Goal: Task Accomplishment & Management: Use online tool/utility

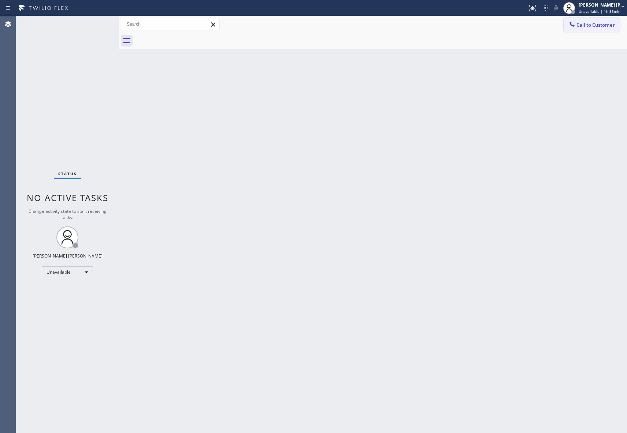
click at [600, 24] on span "Call to Customer" at bounding box center [595, 25] width 38 height 7
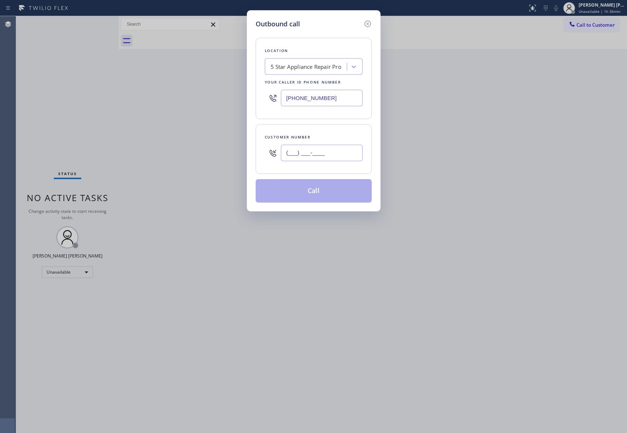
click at [324, 153] on input "(___) ___-____" at bounding box center [322, 153] width 82 height 16
paste input "208) 695-7568"
type input "[PHONE_NUMBER]"
click at [338, 194] on button "Call" at bounding box center [314, 190] width 116 height 23
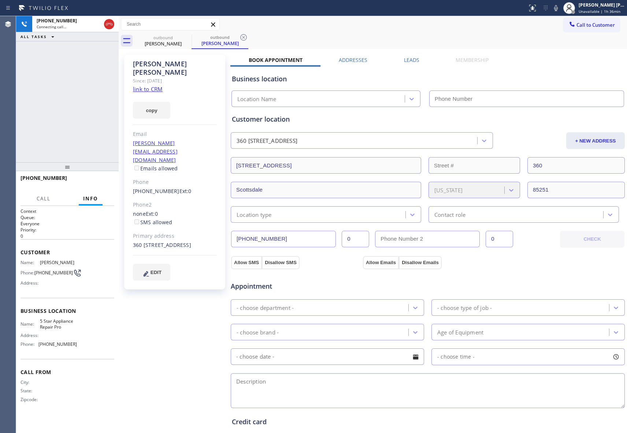
type input "[PHONE_NUMBER]"
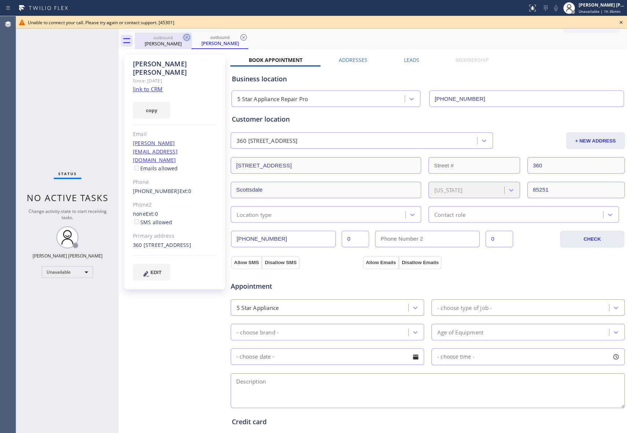
click at [189, 36] on icon at bounding box center [186, 37] width 7 height 7
click at [191, 36] on div "outbound [PERSON_NAME]" at bounding box center [219, 41] width 57 height 16
click at [189, 36] on icon at bounding box center [186, 37] width 7 height 7
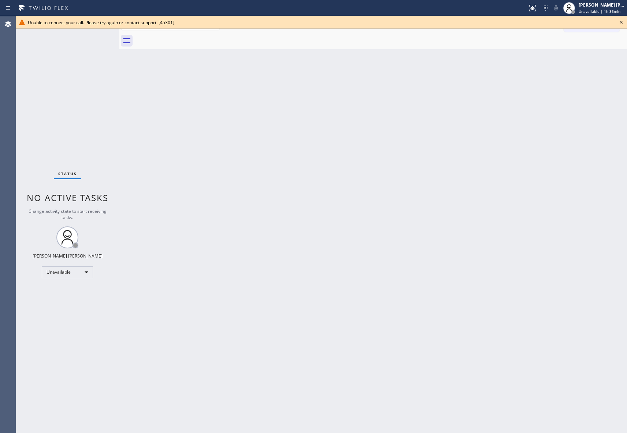
click at [620, 22] on icon at bounding box center [621, 22] width 9 height 9
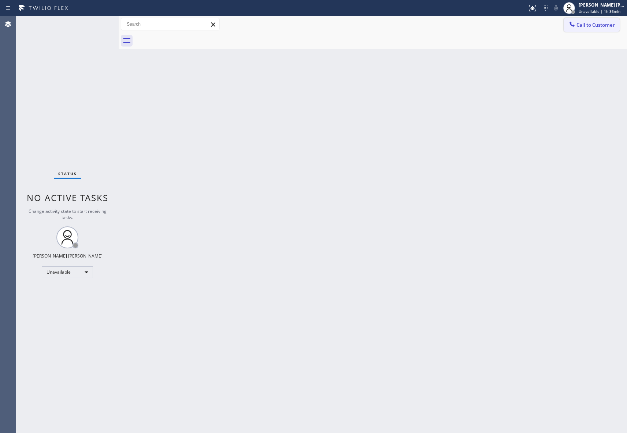
click at [608, 29] on button "Call to Customer" at bounding box center [591, 25] width 56 height 14
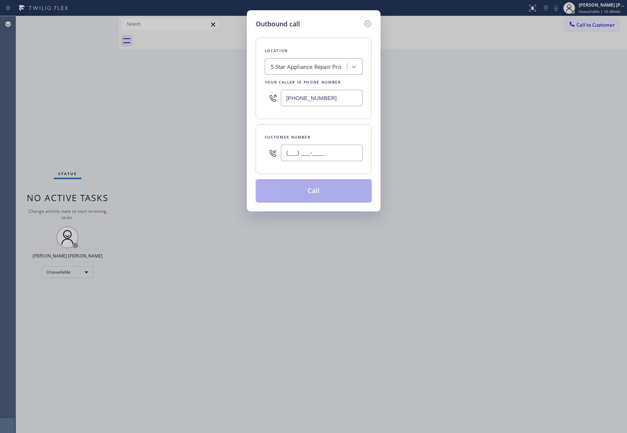
click at [349, 153] on input "(___) ___-____" at bounding box center [322, 153] width 82 height 16
paste input "415) 931-9099"
type input "[PHONE_NUMBER]"
click at [323, 190] on button "Call" at bounding box center [314, 190] width 116 height 23
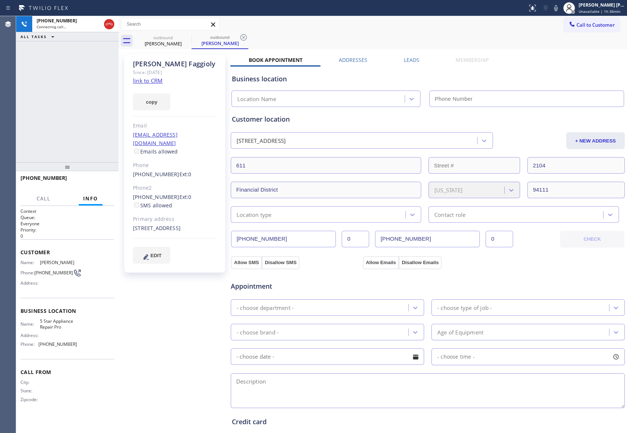
type input "[PHONE_NUMBER]"
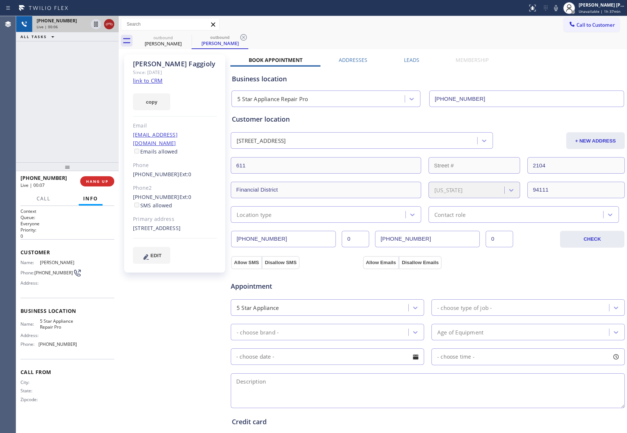
click at [113, 22] on icon at bounding box center [109, 24] width 9 height 9
click at [0, 0] on icon at bounding box center [0, 0] width 0 height 0
click at [240, 35] on icon at bounding box center [243, 37] width 7 height 7
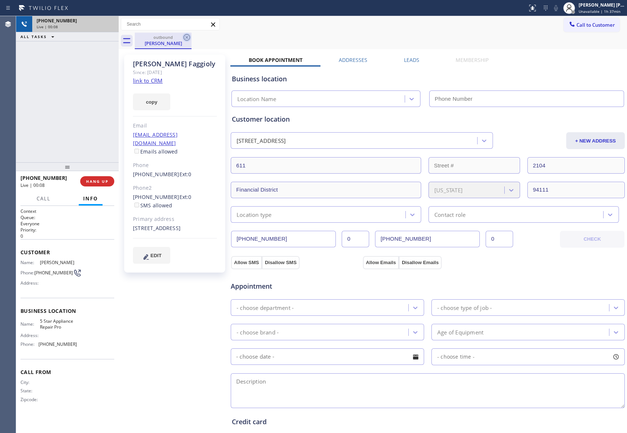
click at [188, 35] on icon at bounding box center [186, 37] width 7 height 7
click at [188, 35] on div "outbound [PERSON_NAME]" at bounding box center [381, 41] width 492 height 16
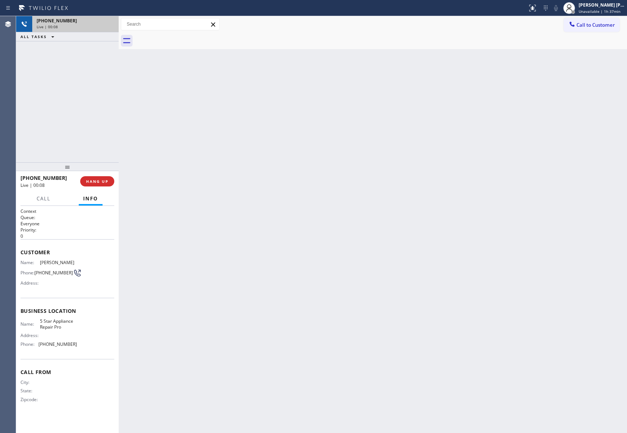
click at [188, 35] on div at bounding box center [381, 41] width 492 height 16
click at [101, 175] on div "[PHONE_NUMBER] Wrap up | 00:02 COMPLETE" at bounding box center [68, 181] width 94 height 19
click at [101, 176] on button "COMPLETE" at bounding box center [95, 181] width 37 height 10
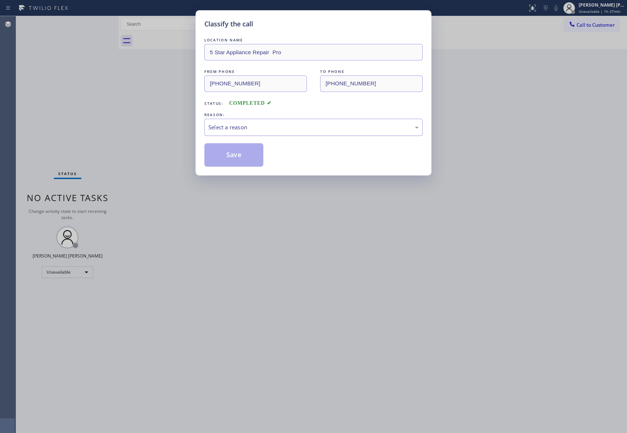
click at [286, 126] on div "Select a reason" at bounding box center [313, 127] width 210 height 8
click at [221, 153] on button "Save" at bounding box center [233, 154] width 59 height 23
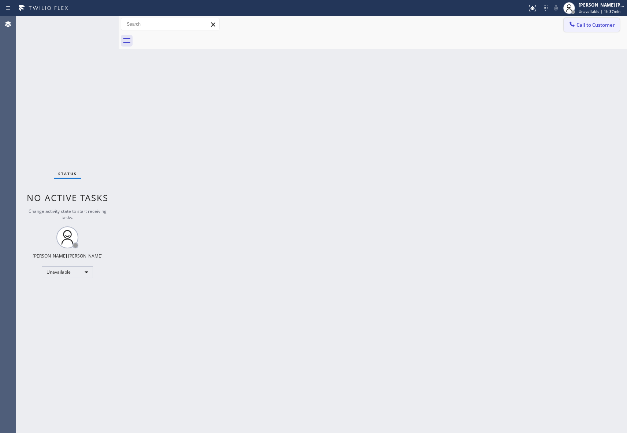
click at [594, 27] on span "Call to Customer" at bounding box center [595, 25] width 38 height 7
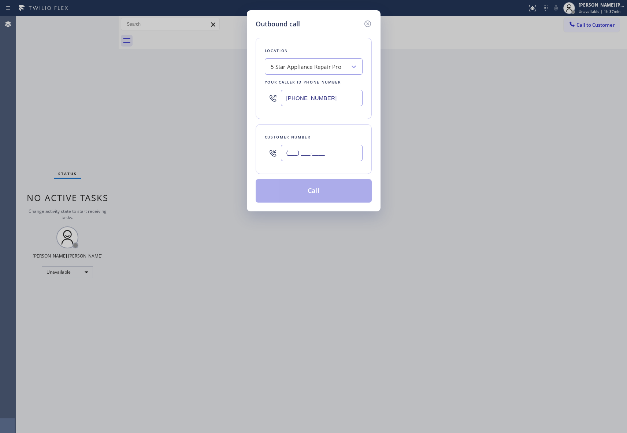
click at [335, 150] on input "(___) ___-____" at bounding box center [322, 153] width 82 height 16
paste input "213) 675-7683"
type input "[PHONE_NUMBER]"
click at [321, 188] on button "Call" at bounding box center [314, 190] width 116 height 23
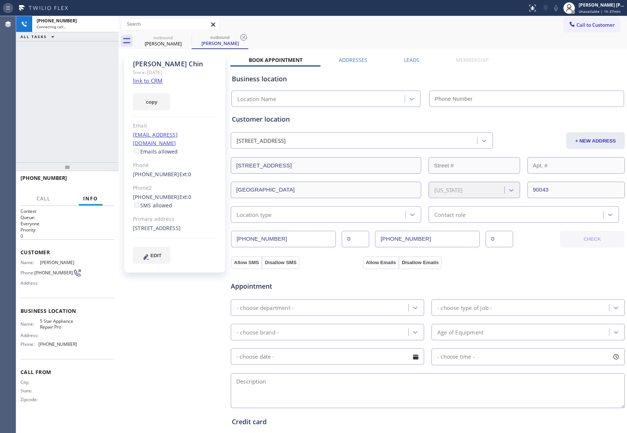
type input "[PHONE_NUMBER]"
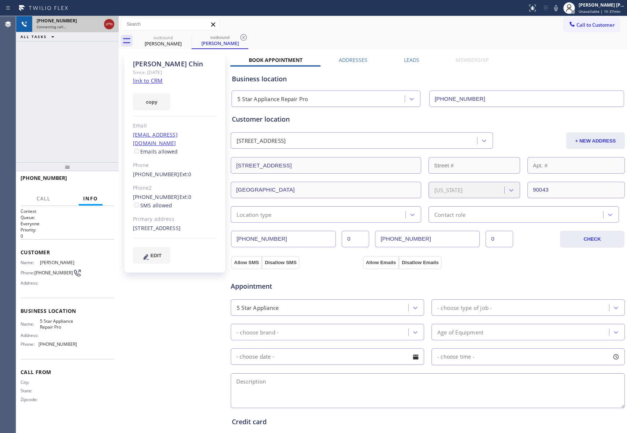
click at [109, 21] on icon at bounding box center [109, 24] width 9 height 9
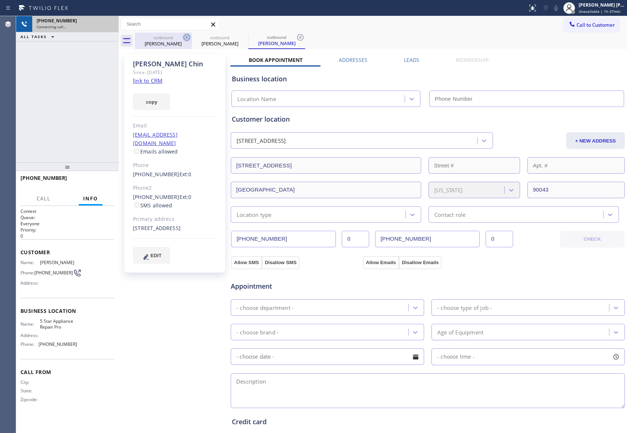
click at [184, 38] on icon at bounding box center [186, 37] width 7 height 7
click at [0, 0] on icon at bounding box center [0, 0] width 0 height 0
click at [297, 38] on icon at bounding box center [300, 37] width 7 height 7
click at [184, 38] on div "outbound [PERSON_NAME] outbound [PERSON_NAME] outbound [PERSON_NAME]" at bounding box center [381, 41] width 492 height 16
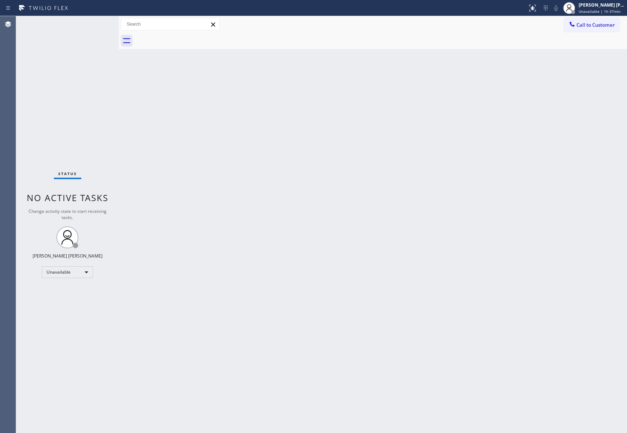
click at [184, 38] on div at bounding box center [381, 41] width 492 height 16
click at [592, 28] on button "Call to Customer" at bounding box center [591, 25] width 56 height 14
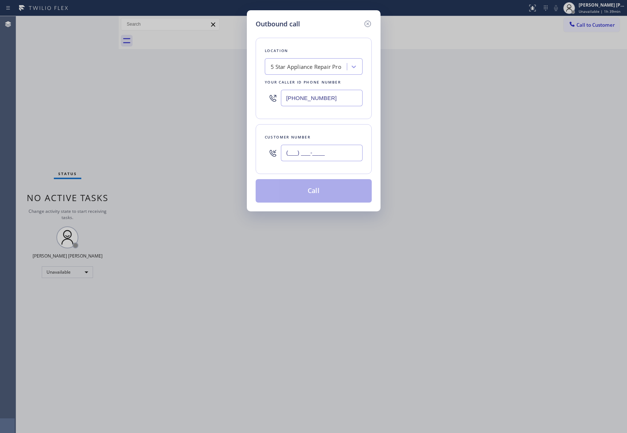
click at [330, 157] on input "(___) ___-____" at bounding box center [322, 153] width 82 height 16
paste input "925) 503-5009"
type input "[PHONE_NUMBER]"
click at [320, 190] on button "Call" at bounding box center [314, 190] width 116 height 23
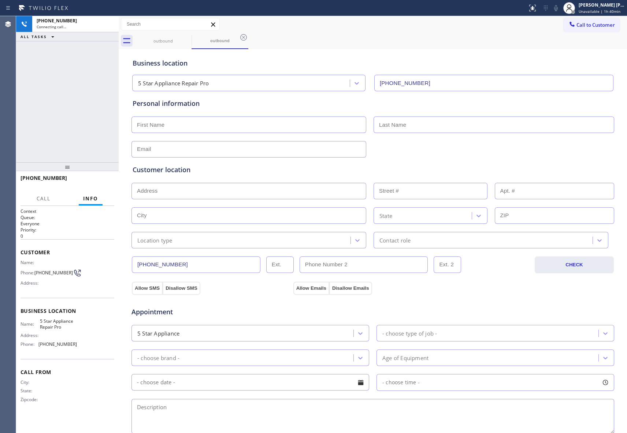
type input "[PHONE_NUMBER]"
click at [91, 176] on button "HANG UP" at bounding box center [97, 181] width 34 height 10
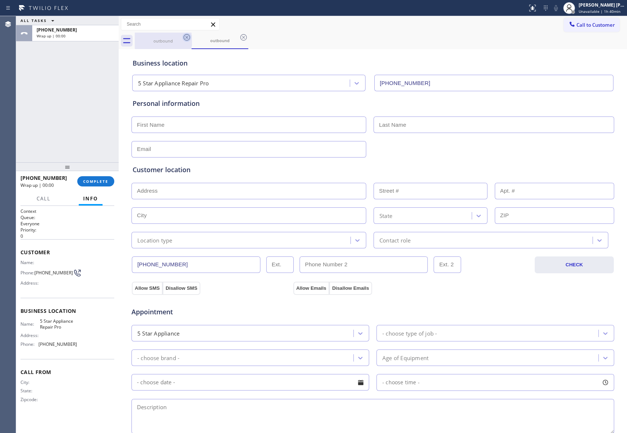
click at [187, 37] on icon at bounding box center [186, 37] width 9 height 9
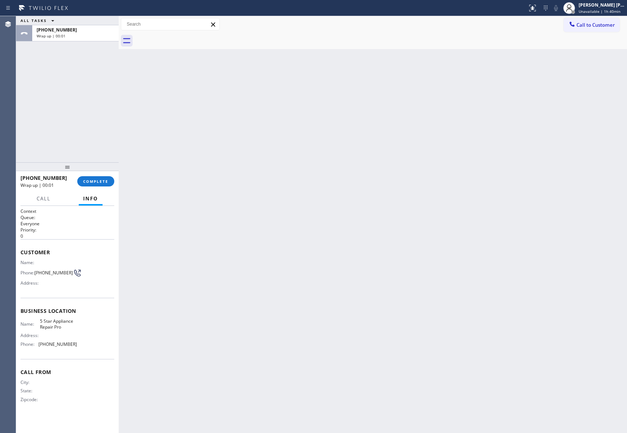
click at [187, 37] on div at bounding box center [381, 41] width 492 height 16
click at [105, 182] on span "COMPLETE" at bounding box center [95, 181] width 25 height 5
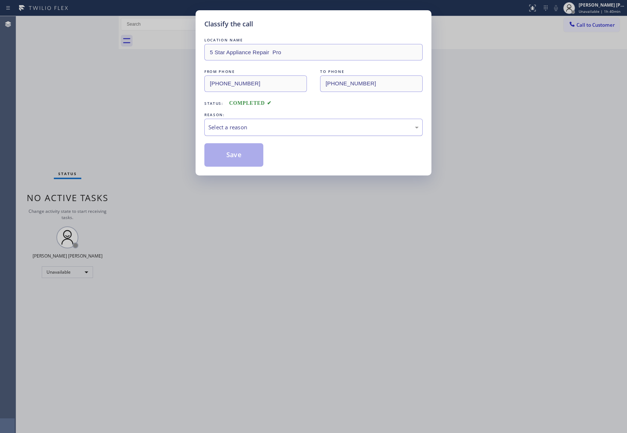
click at [265, 127] on div "Select a reason" at bounding box center [313, 127] width 210 height 8
click at [230, 156] on button "Save" at bounding box center [233, 154] width 59 height 23
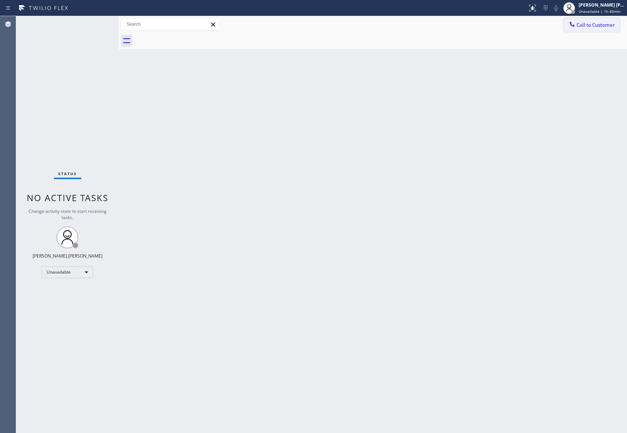
click at [600, 28] on span "Call to Customer" at bounding box center [595, 25] width 38 height 7
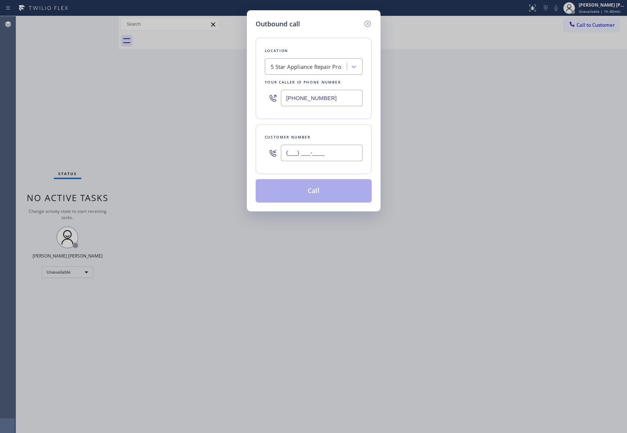
click at [336, 150] on input "(___) ___-____" at bounding box center [322, 153] width 82 height 16
paste input "469) 614-1462"
type input "[PHONE_NUMBER]"
click at [325, 195] on button "Call" at bounding box center [314, 190] width 116 height 23
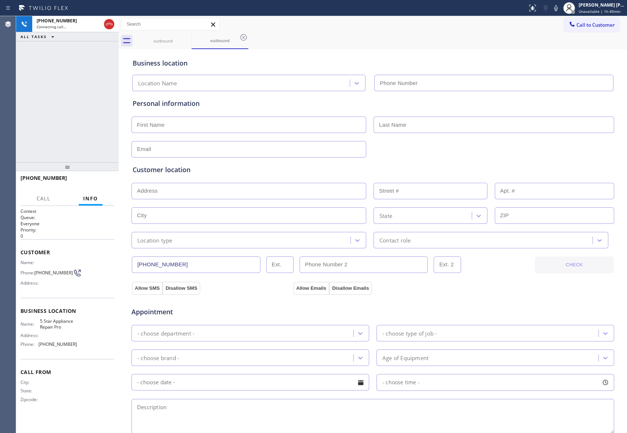
type input "[PHONE_NUMBER]"
click at [100, 181] on span "HANG UP" at bounding box center [97, 181] width 22 height 5
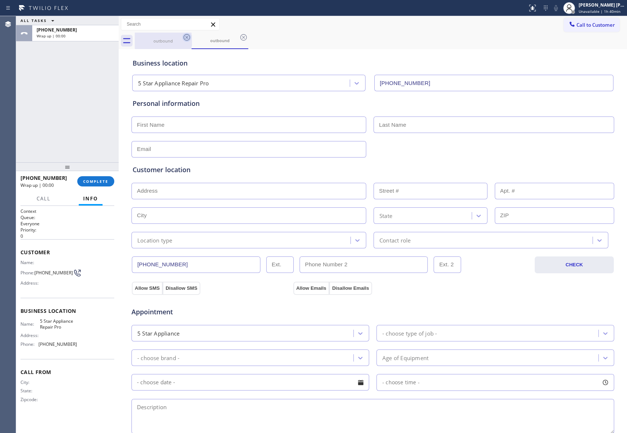
click at [185, 34] on icon at bounding box center [186, 37] width 9 height 9
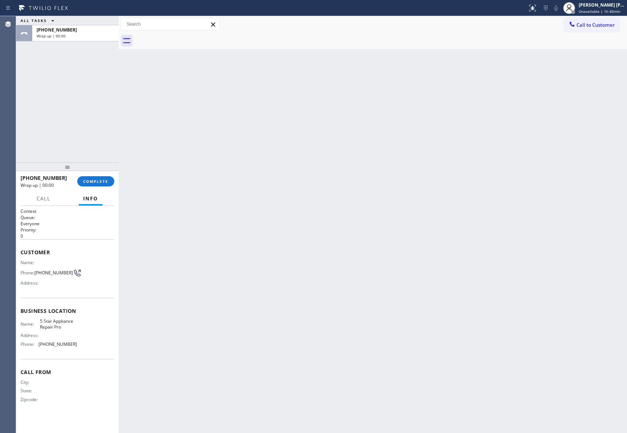
click at [185, 34] on div at bounding box center [381, 41] width 492 height 16
drag, startPoint x: 185, startPoint y: 34, endPoint x: 104, endPoint y: 171, distance: 158.7
click at [183, 36] on div at bounding box center [381, 41] width 492 height 16
click at [104, 185] on button "COMPLETE" at bounding box center [95, 181] width 37 height 10
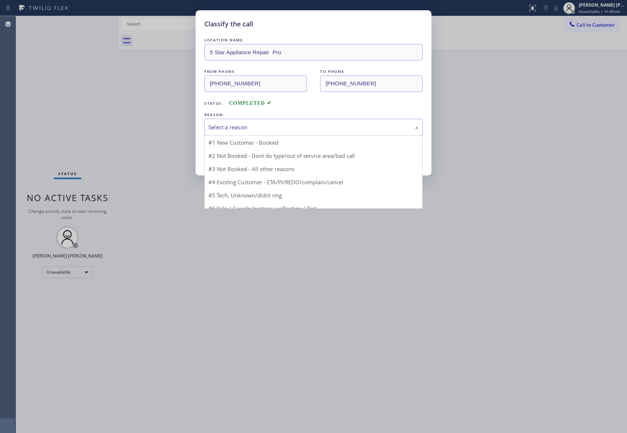
click at [279, 126] on div "Select a reason" at bounding box center [313, 127] width 210 height 8
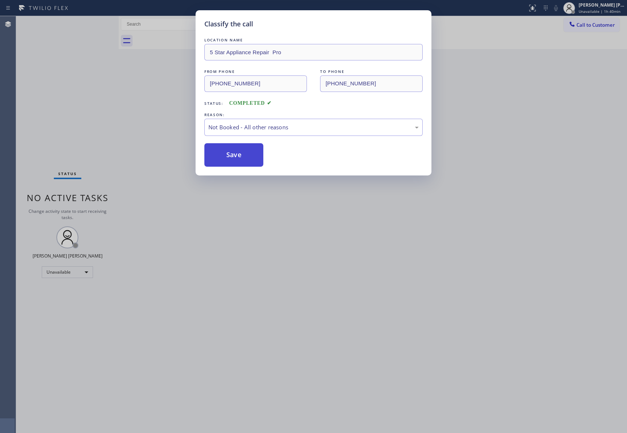
click at [233, 152] on button "Save" at bounding box center [233, 154] width 59 height 23
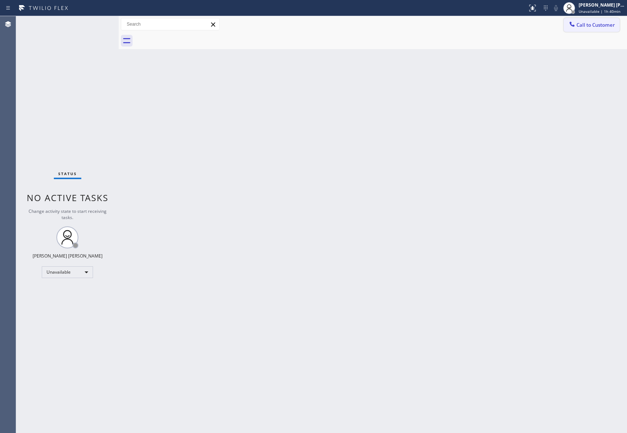
click at [592, 22] on span "Call to Customer" at bounding box center [595, 25] width 38 height 7
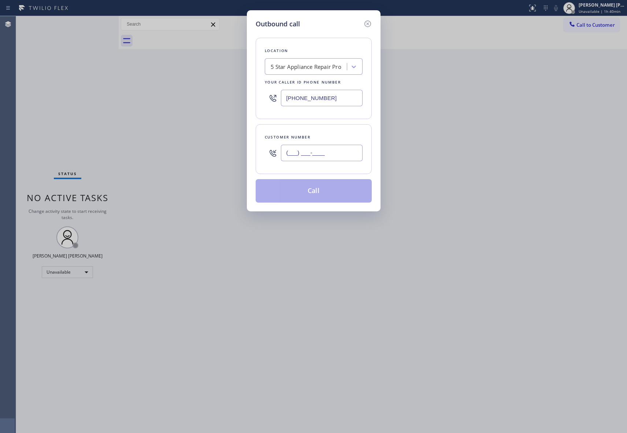
click at [334, 150] on input "(___) ___-____" at bounding box center [322, 153] width 82 height 16
paste input "641) 535-5588"
type input "[PHONE_NUMBER]"
click at [308, 192] on button "Call" at bounding box center [314, 190] width 116 height 23
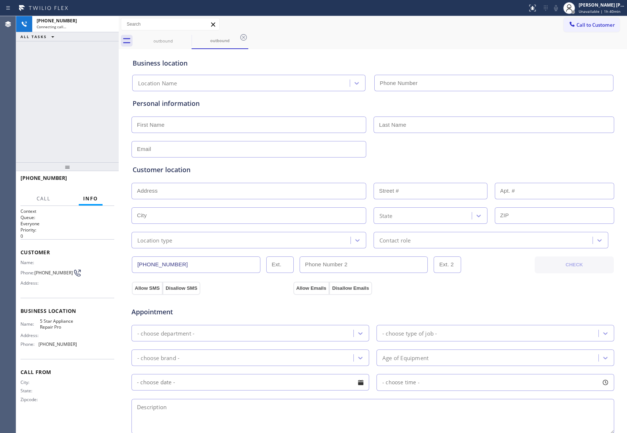
type input "[PHONE_NUMBER]"
drag, startPoint x: 112, startPoint y: 23, endPoint x: 152, endPoint y: 30, distance: 41.1
click at [112, 23] on icon at bounding box center [109, 24] width 7 height 2
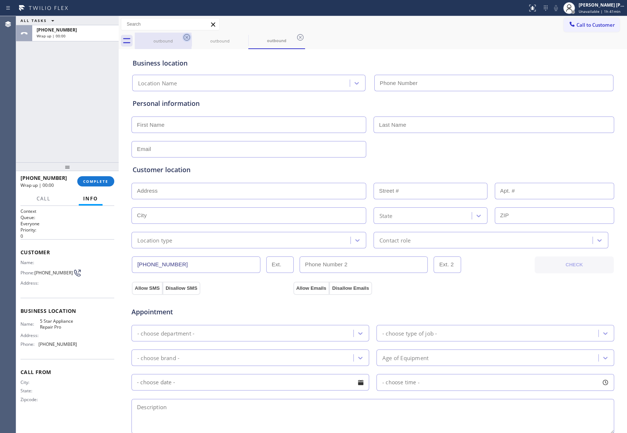
click at [188, 38] on icon at bounding box center [186, 37] width 7 height 7
click at [239, 38] on icon at bounding box center [243, 37] width 9 height 9
click at [188, 38] on icon at bounding box center [186, 37] width 9 height 9
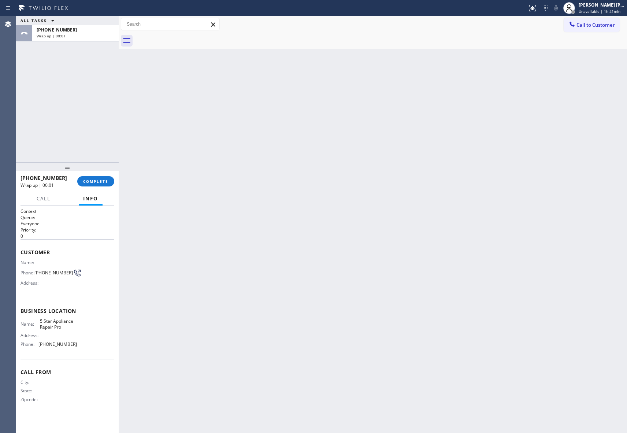
click at [188, 38] on div at bounding box center [381, 41] width 492 height 16
click at [104, 179] on span "COMPLETE" at bounding box center [95, 181] width 25 height 5
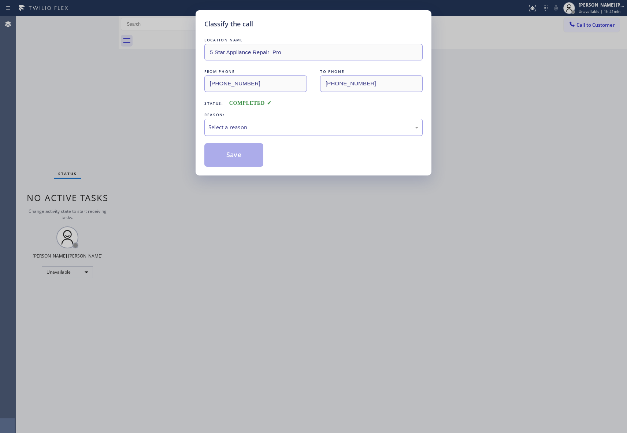
click at [253, 124] on div "Select a reason" at bounding box center [313, 127] width 210 height 8
click at [226, 157] on button "Save" at bounding box center [233, 154] width 59 height 23
drag, startPoint x: 226, startPoint y: 157, endPoint x: 551, endPoint y: 40, distance: 345.0
click at [226, 157] on button "Save" at bounding box center [233, 154] width 59 height 23
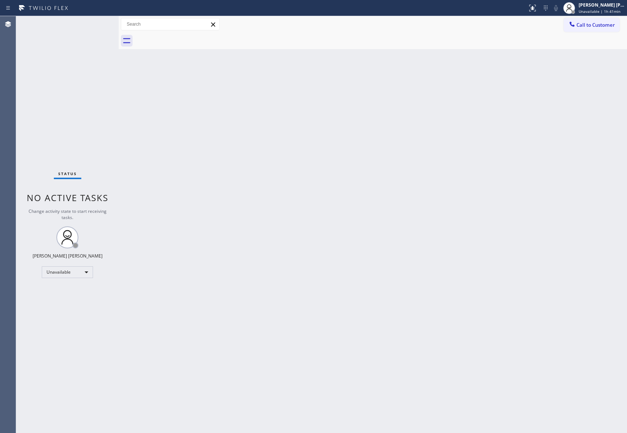
click at [605, 24] on span "Call to Customer" at bounding box center [595, 25] width 38 height 7
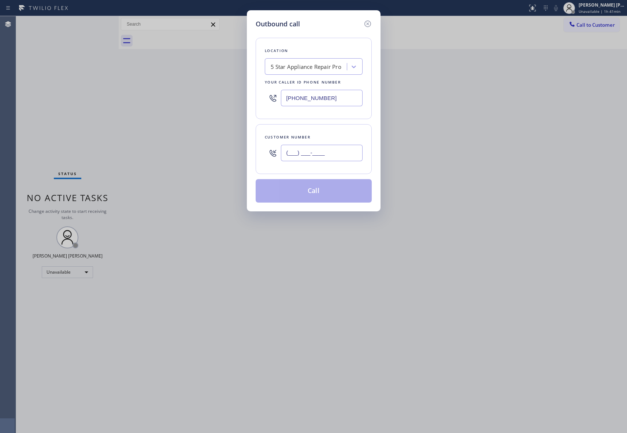
click at [343, 156] on input "(___) ___-____" at bounding box center [322, 153] width 82 height 16
paste input "415) 684-0813"
type input "[PHONE_NUMBER]"
click at [316, 191] on button "Call" at bounding box center [314, 190] width 116 height 23
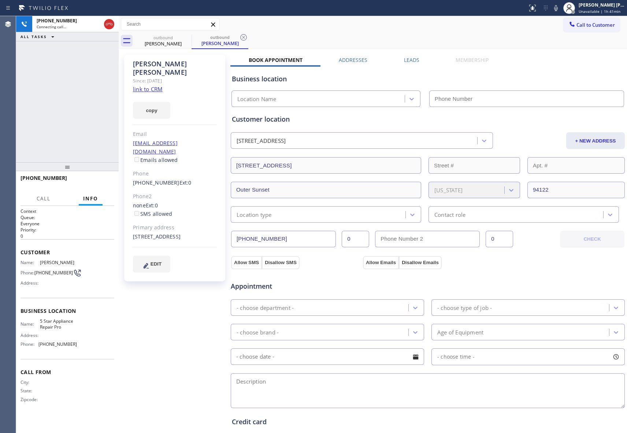
type input "[PHONE_NUMBER]"
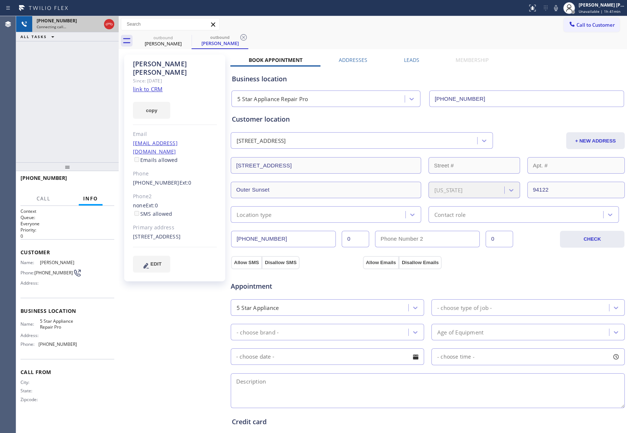
drag, startPoint x: 112, startPoint y: 23, endPoint x: 87, endPoint y: 30, distance: 26.0
click at [112, 23] on icon at bounding box center [109, 24] width 9 height 9
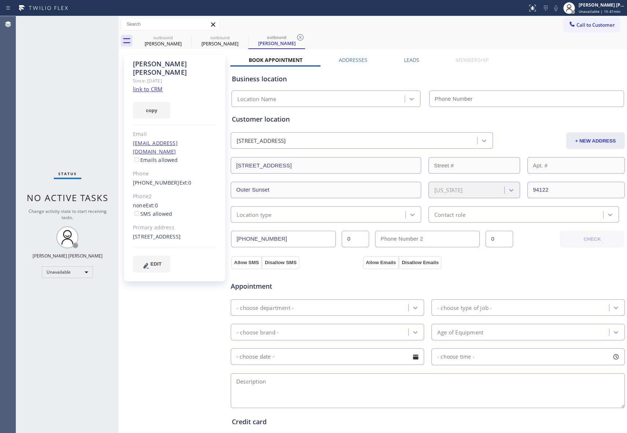
type input "[PHONE_NUMBER]"
click at [188, 38] on icon at bounding box center [186, 37] width 9 height 9
click at [0, 0] on icon at bounding box center [0, 0] width 0 height 0
click at [296, 38] on icon at bounding box center [300, 37] width 9 height 9
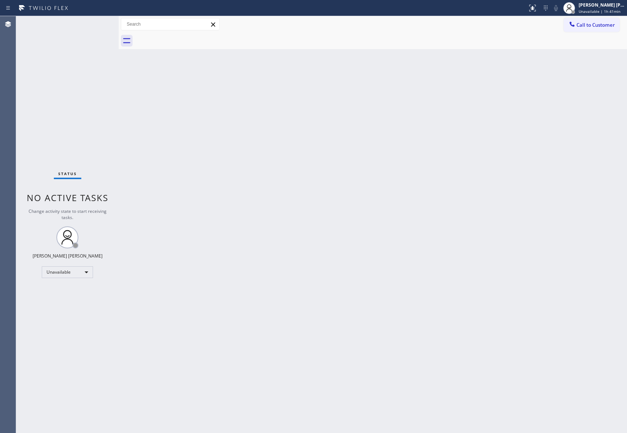
click at [188, 38] on div at bounding box center [381, 41] width 492 height 16
click at [591, 19] on button "Call to Customer" at bounding box center [591, 25] width 56 height 14
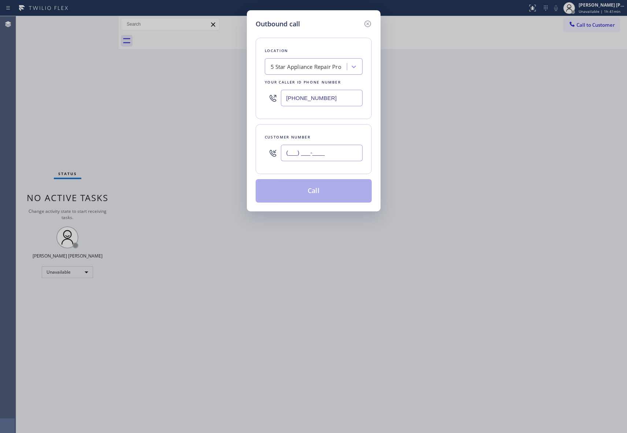
click at [338, 160] on input "(___) ___-____" at bounding box center [322, 153] width 82 height 16
paste input "818) 260-9862"
type input "[PHONE_NUMBER]"
click at [326, 193] on button "Call" at bounding box center [314, 190] width 116 height 23
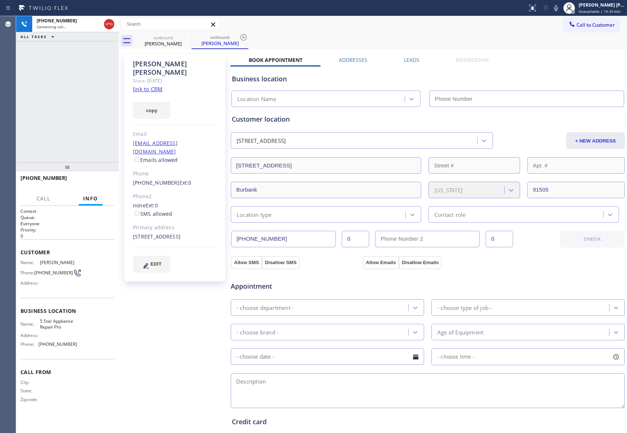
type input "[PHONE_NUMBER]"
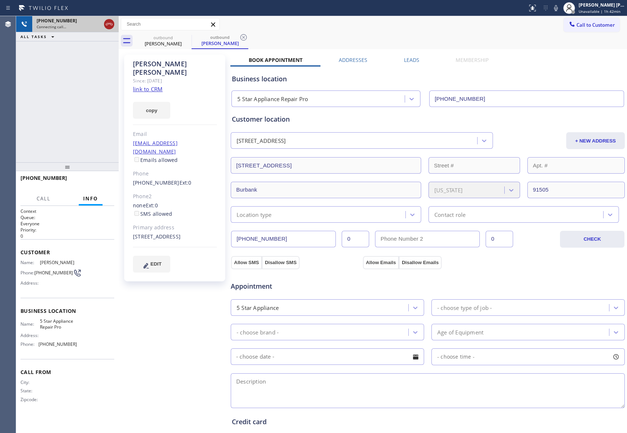
click at [111, 25] on icon at bounding box center [109, 24] width 9 height 9
click at [181, 38] on div "outbound" at bounding box center [162, 37] width 55 height 5
click at [188, 39] on icon at bounding box center [186, 37] width 9 height 9
click at [0, 0] on icon at bounding box center [0, 0] width 0 height 0
click at [296, 39] on icon at bounding box center [300, 37] width 9 height 9
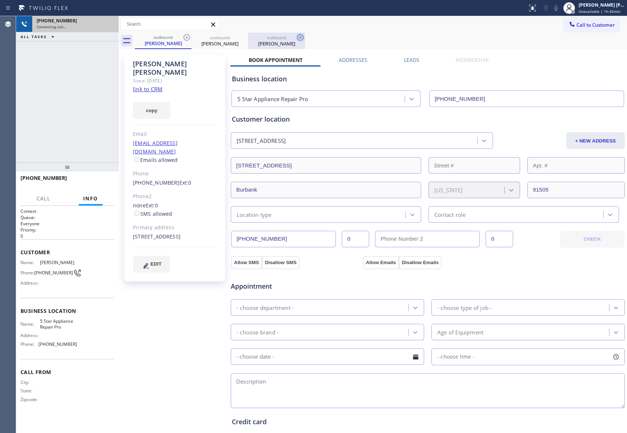
click at [188, 39] on div "outbound [PERSON_NAME] outbound [PERSON_NAME] outbound [PERSON_NAME]" at bounding box center [381, 41] width 492 height 16
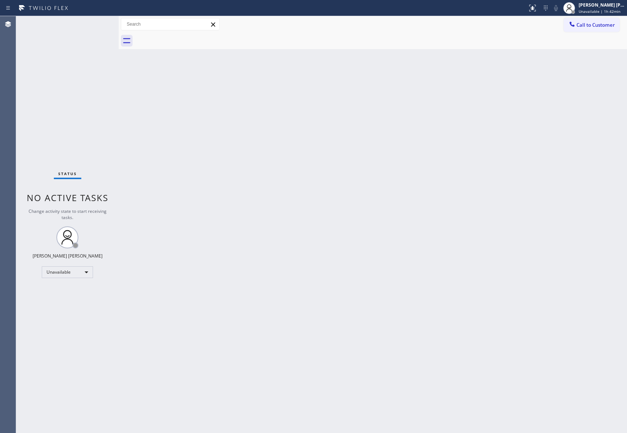
click at [188, 39] on div at bounding box center [381, 41] width 492 height 16
click at [603, 24] on span "Call to Customer" at bounding box center [595, 25] width 38 height 7
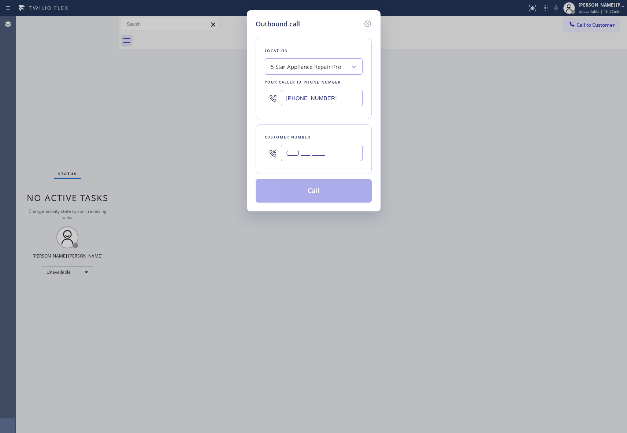
click at [350, 159] on input "(___) ___-____" at bounding box center [322, 153] width 82 height 16
paste input "559) 673-3530"
type input "[PHONE_NUMBER]"
drag, startPoint x: 323, startPoint y: 192, endPoint x: 318, endPoint y: 192, distance: 4.8
click at [323, 192] on button "Call" at bounding box center [314, 190] width 116 height 23
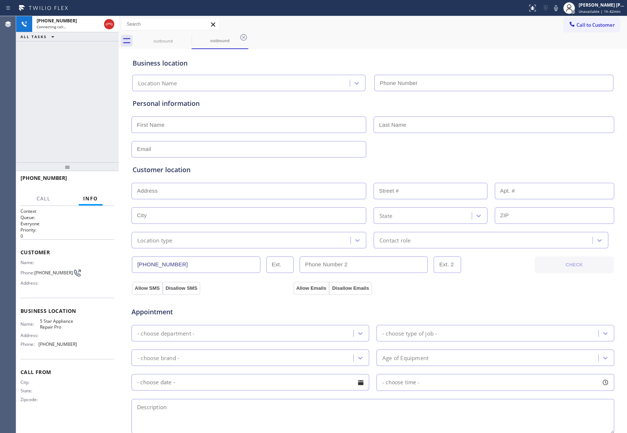
type input "[PHONE_NUMBER]"
click at [185, 36] on icon at bounding box center [186, 37] width 9 height 9
click at [191, 36] on div "outbound" at bounding box center [219, 41] width 57 height 16
click at [185, 36] on icon at bounding box center [186, 37] width 9 height 9
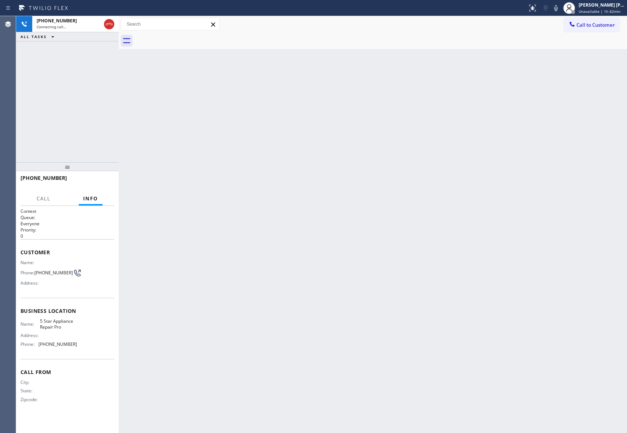
drag, startPoint x: 185, startPoint y: 36, endPoint x: 116, endPoint y: 26, distance: 69.8
click at [185, 36] on div at bounding box center [381, 41] width 492 height 16
click at [111, 25] on icon at bounding box center [109, 24] width 9 height 9
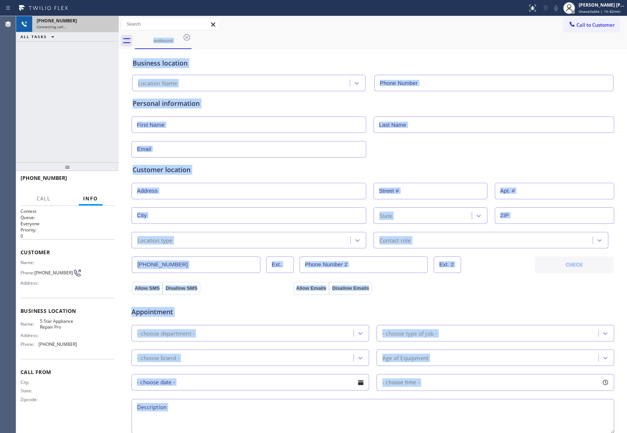
type input "[PHONE_NUMBER]"
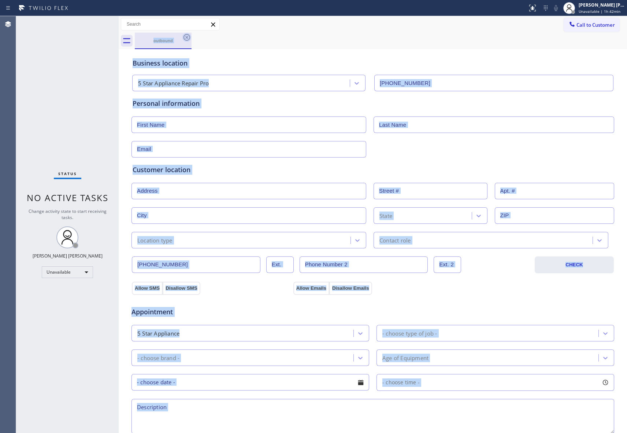
click at [189, 40] on icon at bounding box center [186, 37] width 7 height 7
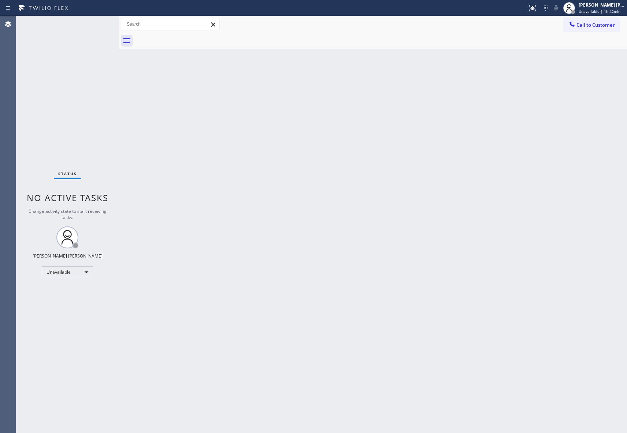
click at [189, 40] on div at bounding box center [381, 41] width 492 height 16
click at [600, 23] on span "Call to Customer" at bounding box center [595, 25] width 38 height 7
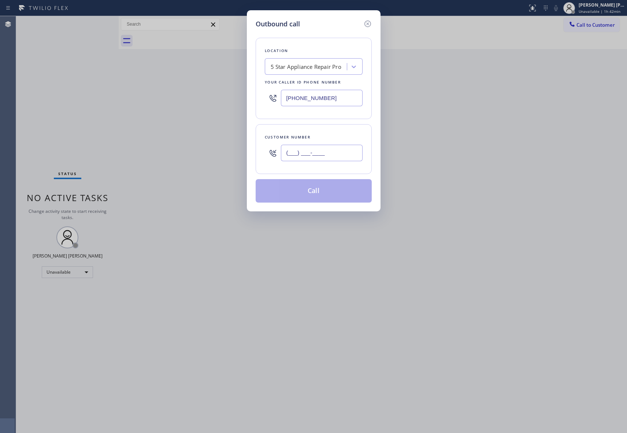
click at [333, 154] on input "(___) ___-____" at bounding box center [322, 153] width 82 height 16
paste input "310) 456-1667"
type input "[PHONE_NUMBER]"
click at [325, 193] on button "Call" at bounding box center [314, 190] width 116 height 23
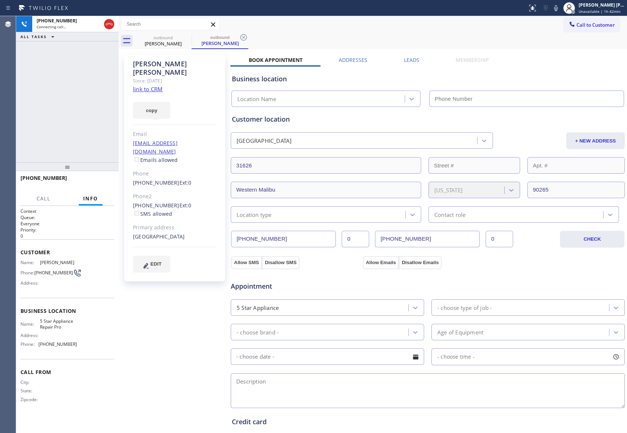
type input "[PHONE_NUMBER]"
click at [187, 37] on icon at bounding box center [186, 37] width 9 height 9
click at [191, 37] on div "outbound [PERSON_NAME]" at bounding box center [219, 41] width 57 height 16
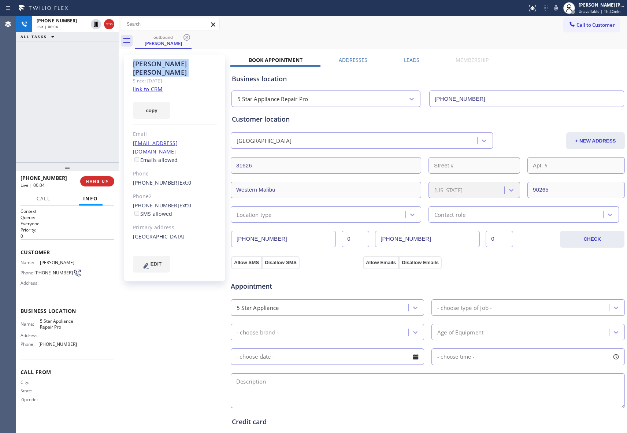
click at [187, 37] on icon at bounding box center [186, 37] width 9 height 9
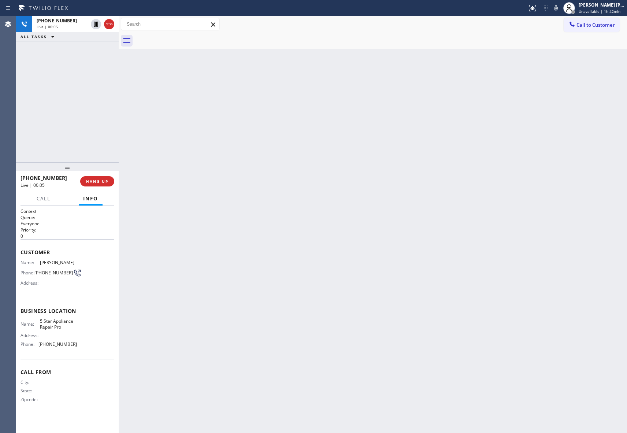
click at [187, 37] on div at bounding box center [381, 41] width 492 height 16
drag, startPoint x: 116, startPoint y: 27, endPoint x: 112, endPoint y: 26, distance: 4.2
click at [113, 27] on div "[PHONE_NUMBER] Live | 00:05" at bounding box center [67, 24] width 103 height 16
click at [108, 24] on icon at bounding box center [109, 24] width 9 height 9
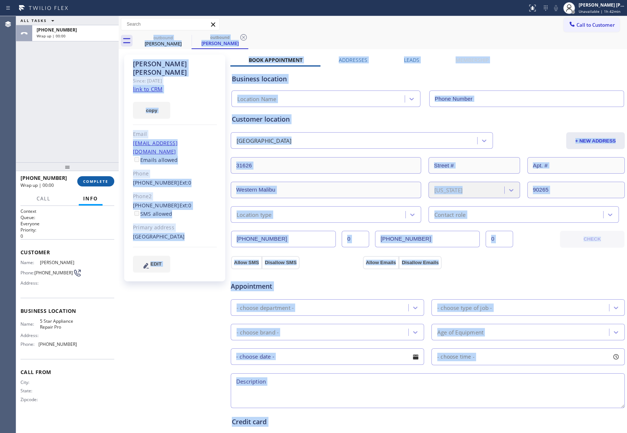
click at [103, 183] on button "COMPLETE" at bounding box center [95, 181] width 37 height 10
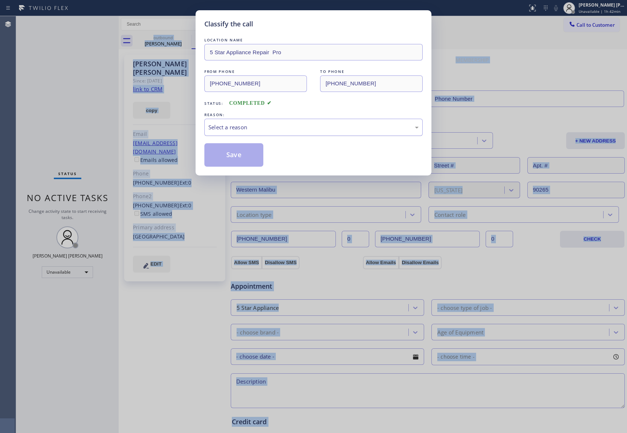
type input "[PHONE_NUMBER]"
click at [265, 122] on div "Select a reason" at bounding box center [313, 127] width 218 height 17
click at [222, 157] on button "Save" at bounding box center [233, 154] width 59 height 23
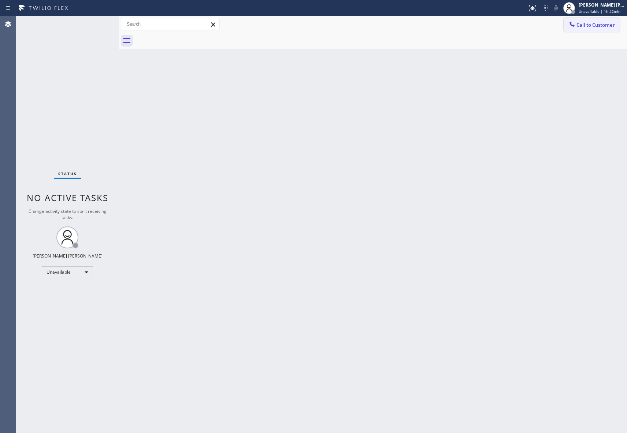
click at [603, 23] on span "Call to Customer" at bounding box center [595, 25] width 38 height 7
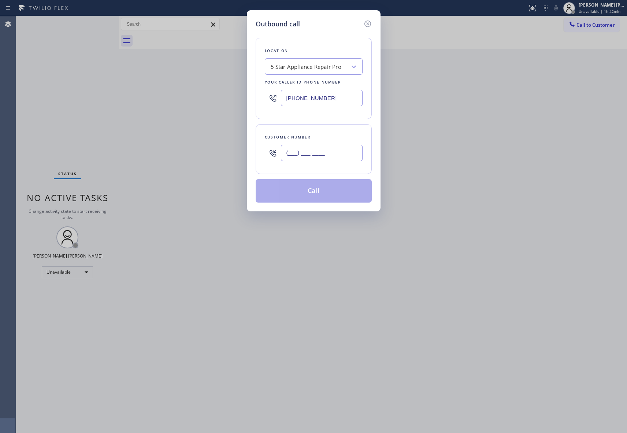
click at [332, 148] on input "(___) ___-____" at bounding box center [322, 153] width 82 height 16
paste input "209) 358-0379"
type input "[PHONE_NUMBER]"
click at [340, 194] on button "Call" at bounding box center [314, 190] width 116 height 23
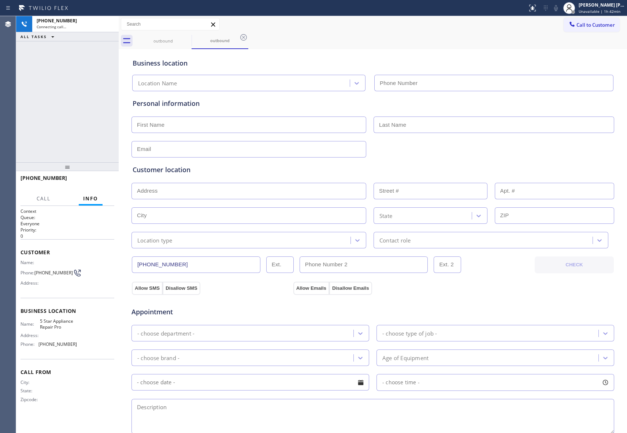
type input "[PHONE_NUMBER]"
click at [110, 25] on icon at bounding box center [109, 24] width 9 height 9
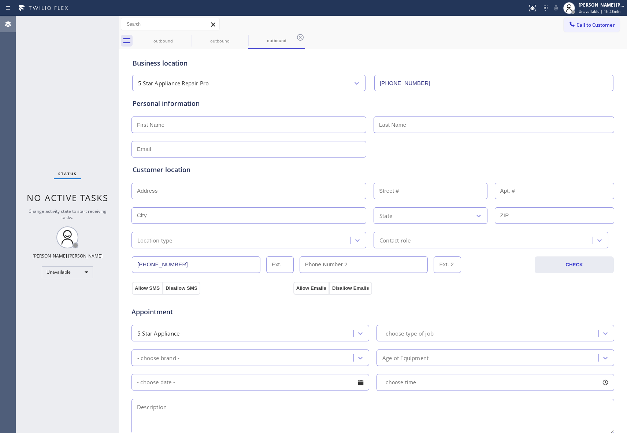
type input "[PHONE_NUMBER]"
click at [185, 37] on icon at bounding box center [186, 37] width 9 height 9
click at [0, 0] on icon at bounding box center [0, 0] width 0 height 0
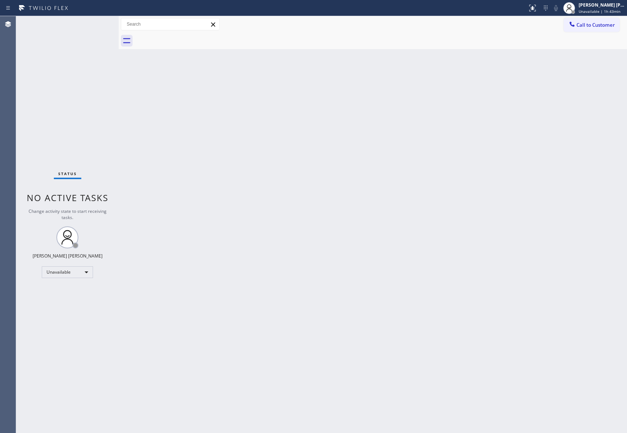
click at [185, 37] on div at bounding box center [381, 41] width 492 height 16
click at [594, 23] on span "Call to Customer" at bounding box center [595, 25] width 38 height 7
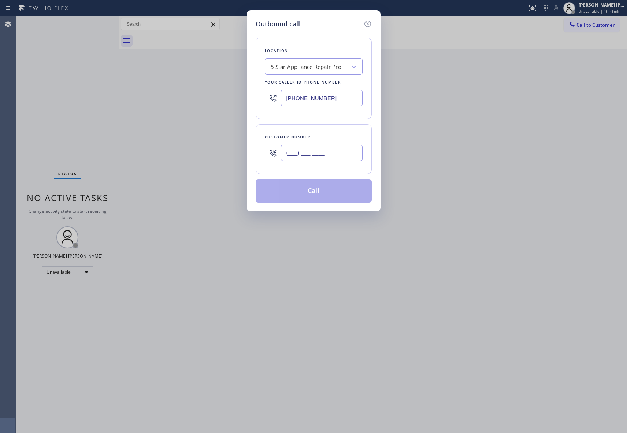
click at [339, 154] on input "(___) ___-____" at bounding box center [322, 153] width 82 height 16
paste input "572) 888-7897"
type input "[PHONE_NUMBER]"
click at [316, 191] on button "Call" at bounding box center [314, 190] width 116 height 23
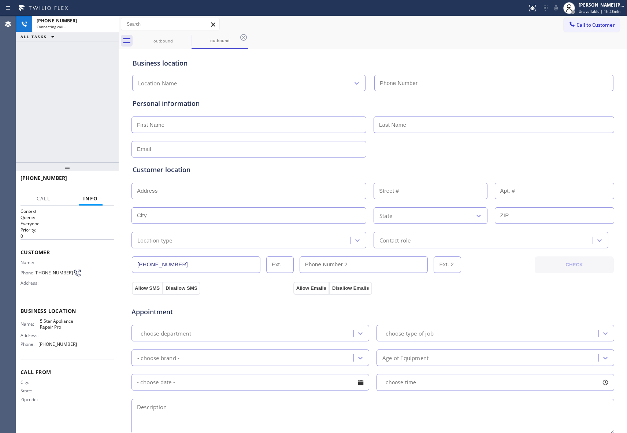
type input "[PHONE_NUMBER]"
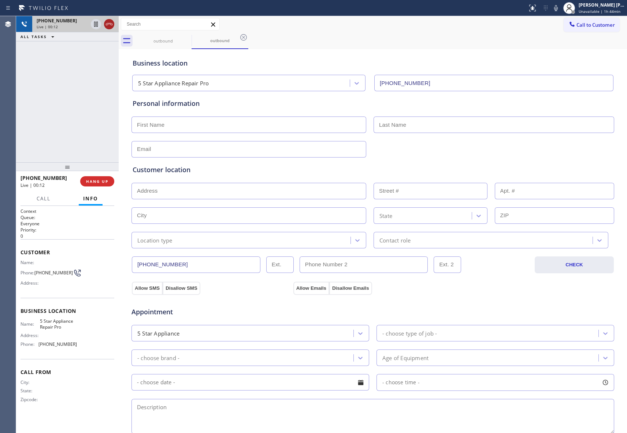
click at [109, 23] on icon at bounding box center [109, 24] width 9 height 9
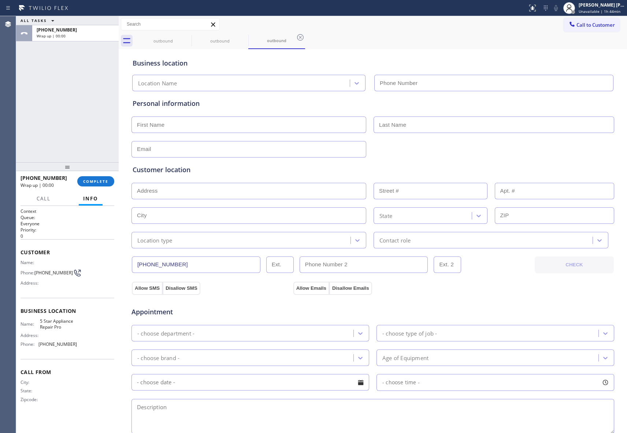
type input "[PHONE_NUMBER]"
click at [181, 38] on div "outbound" at bounding box center [162, 40] width 55 height 5
click at [188, 38] on icon at bounding box center [186, 37] width 7 height 7
click at [239, 38] on icon at bounding box center [243, 37] width 9 height 9
click at [0, 0] on icon at bounding box center [0, 0] width 0 height 0
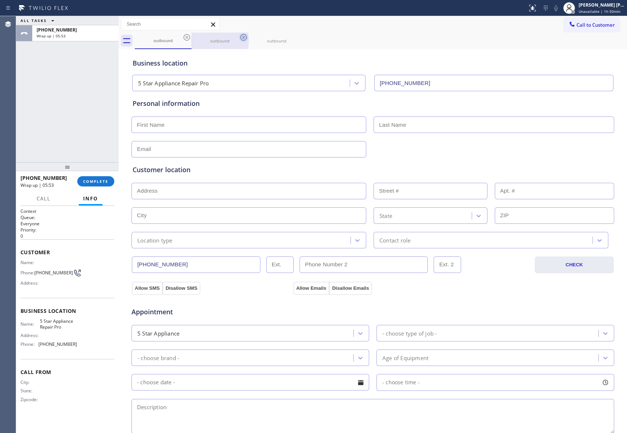
click at [188, 38] on div "outbound outbound outbound" at bounding box center [381, 41] width 492 height 16
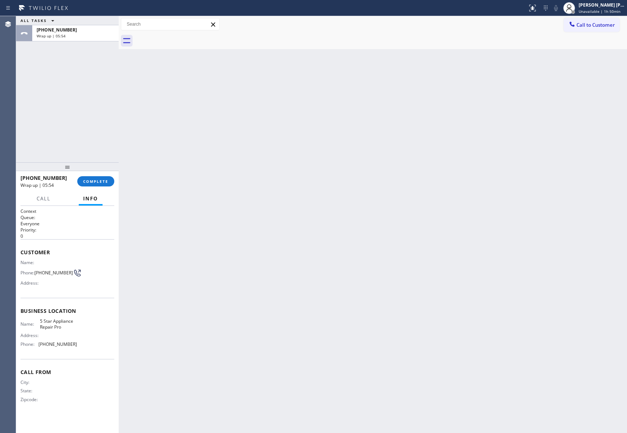
click at [188, 38] on div at bounding box center [381, 41] width 492 height 16
click at [101, 179] on span "COMPLETE" at bounding box center [95, 181] width 25 height 5
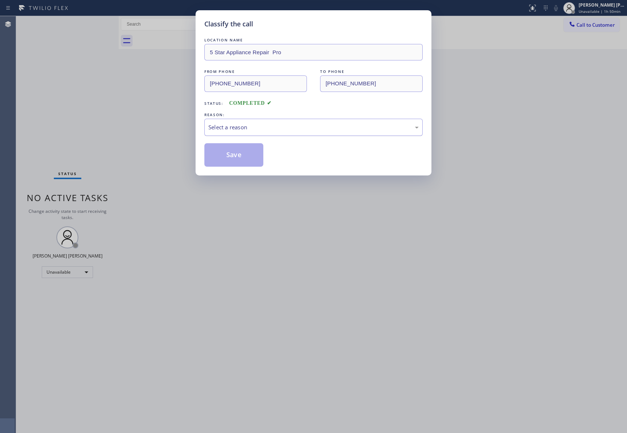
click at [245, 124] on div "Select a reason" at bounding box center [313, 127] width 210 height 8
click at [224, 155] on button "Save" at bounding box center [233, 154] width 59 height 23
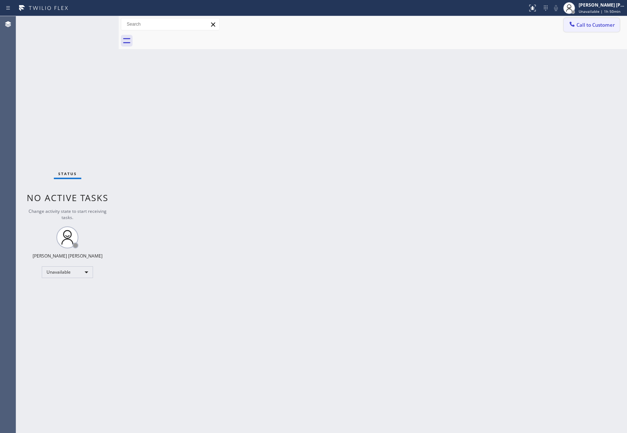
click at [599, 25] on span "Call to Customer" at bounding box center [595, 25] width 38 height 7
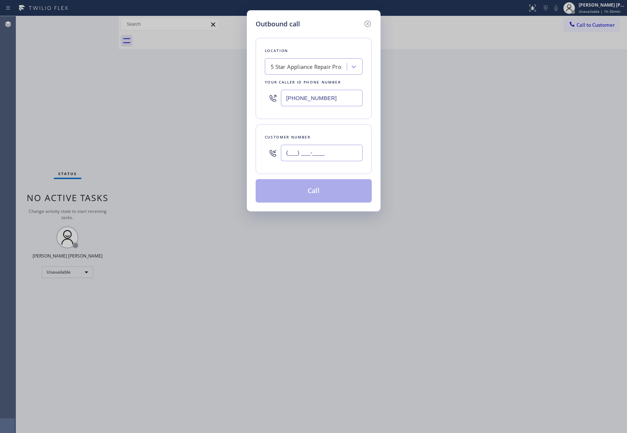
click at [327, 157] on input "(___) ___-____" at bounding box center [322, 153] width 82 height 16
paste input "415) 398-3954"
type input "[PHONE_NUMBER]"
click at [321, 192] on button "Call" at bounding box center [314, 190] width 116 height 23
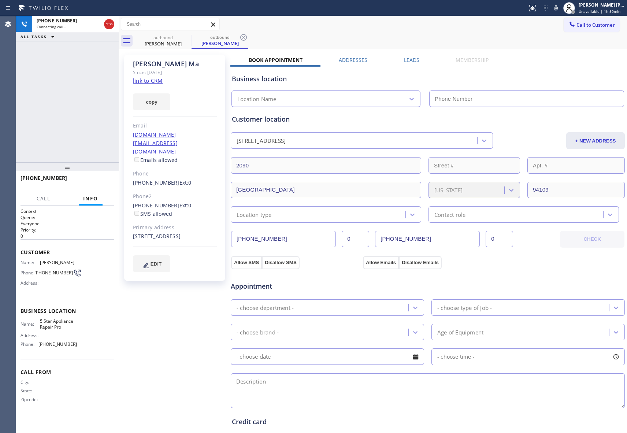
type input "[PHONE_NUMBER]"
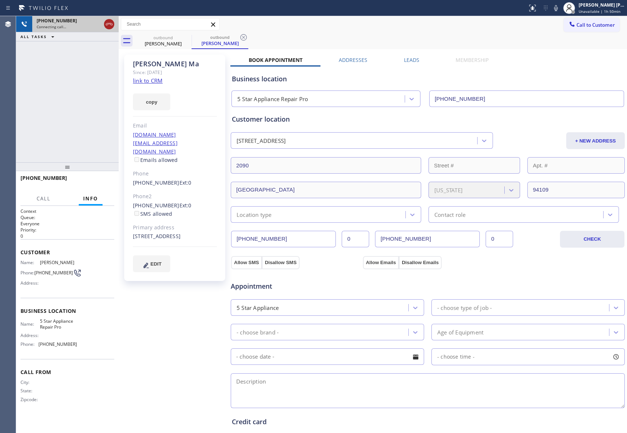
click at [106, 25] on icon at bounding box center [109, 24] width 9 height 9
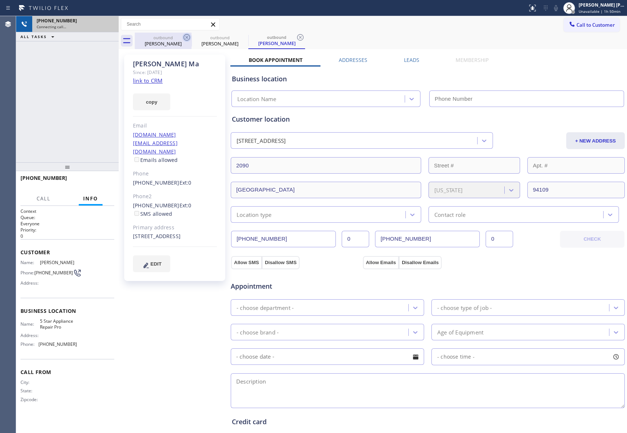
click at [185, 38] on icon at bounding box center [186, 37] width 9 height 9
click at [0, 0] on icon at bounding box center [0, 0] width 0 height 0
click at [296, 38] on icon at bounding box center [300, 37] width 9 height 9
click at [185, 38] on div "outbound [PERSON_NAME] outbound [PERSON_NAME] outbound [PERSON_NAME]" at bounding box center [381, 41] width 492 height 16
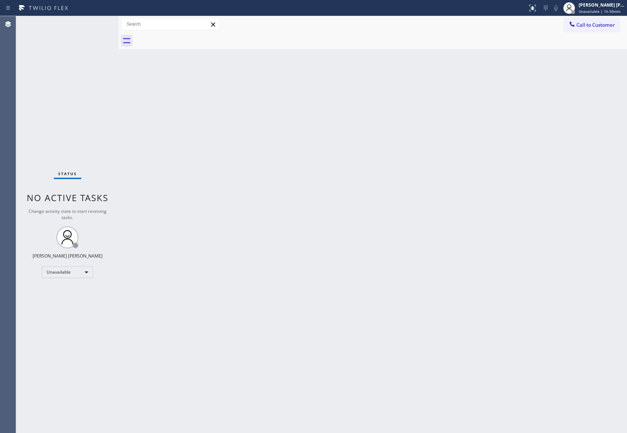
click at [185, 38] on div at bounding box center [381, 41] width 492 height 16
click at [616, 24] on button "Call to Customer" at bounding box center [591, 25] width 56 height 14
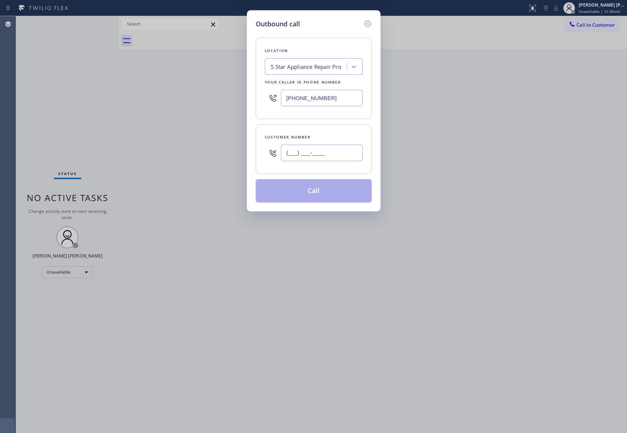
click at [336, 151] on input "(___) ___-____" at bounding box center [322, 153] width 82 height 16
paste input "509) 485-1357"
type input "[PHONE_NUMBER]"
click at [323, 198] on button "Call" at bounding box center [314, 190] width 116 height 23
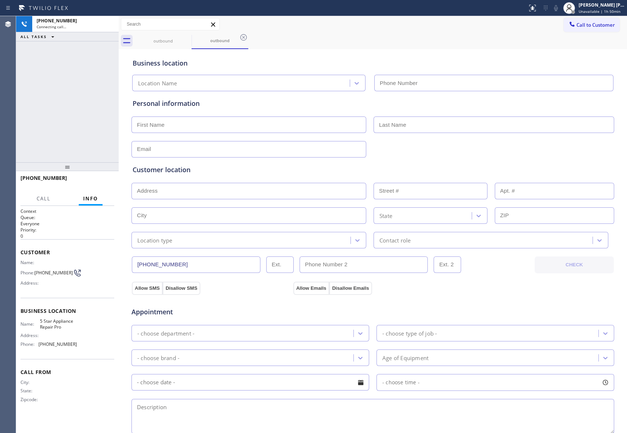
type input "[PHONE_NUMBER]"
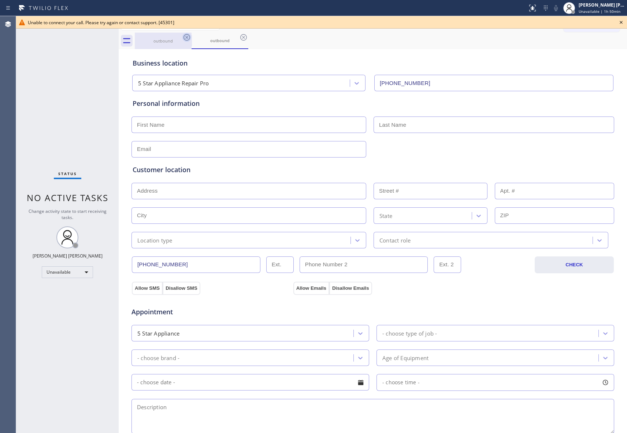
click at [185, 37] on icon at bounding box center [186, 37] width 9 height 9
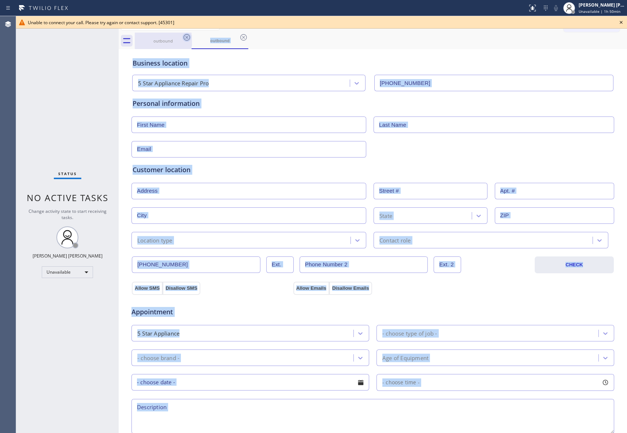
click at [191, 37] on div "outbound" at bounding box center [219, 41] width 57 height 16
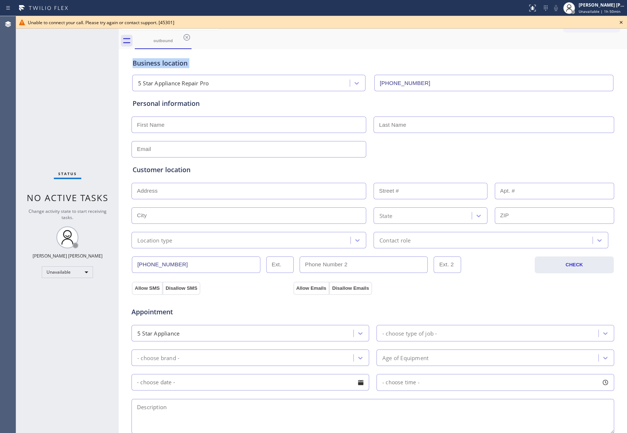
click at [185, 37] on icon at bounding box center [186, 37] width 9 height 9
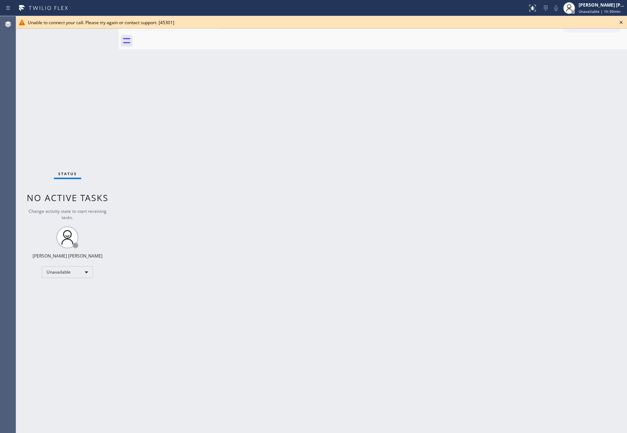
click at [185, 37] on div at bounding box center [381, 41] width 492 height 16
click at [620, 16] on div "Unable to connect your call. Please try again or contact support. [45301]" at bounding box center [321, 22] width 611 height 12
click at [621, 23] on icon at bounding box center [621, 22] width 9 height 9
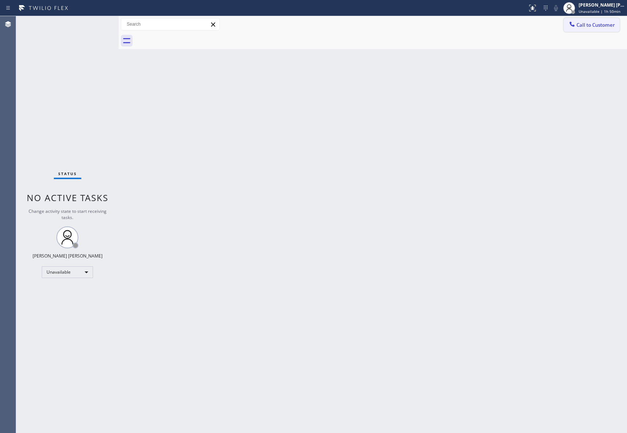
click at [584, 27] on span "Call to Customer" at bounding box center [595, 25] width 38 height 7
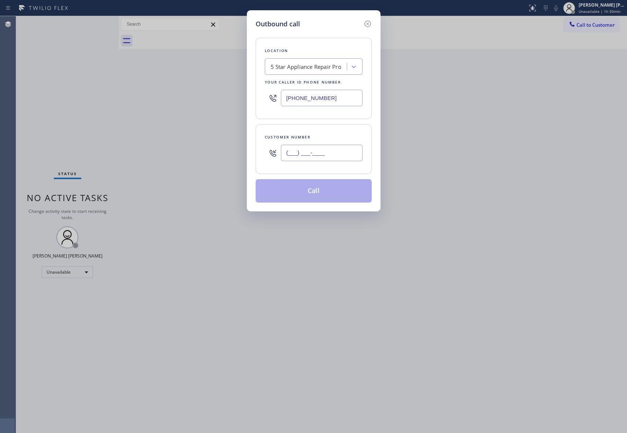
click at [305, 151] on input "(___) ___-____" at bounding box center [322, 153] width 82 height 16
paste input "310) 849-8182"
type input "[PHONE_NUMBER]"
click at [316, 189] on button "Call" at bounding box center [314, 190] width 116 height 23
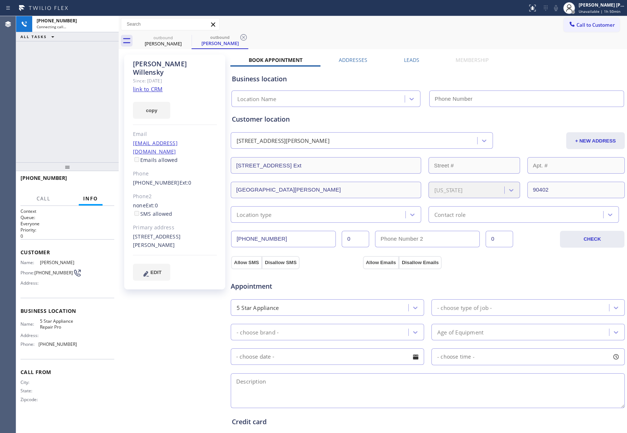
type input "[PHONE_NUMBER]"
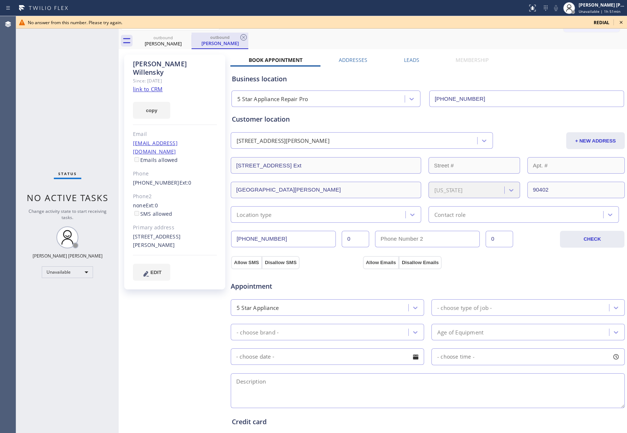
click at [191, 38] on div at bounding box center [191, 40] width 0 height 11
click at [185, 37] on icon at bounding box center [186, 37] width 9 height 9
click at [191, 37] on div "outbound [PERSON_NAME]" at bounding box center [219, 41] width 57 height 16
click at [239, 37] on icon at bounding box center [243, 37] width 9 height 9
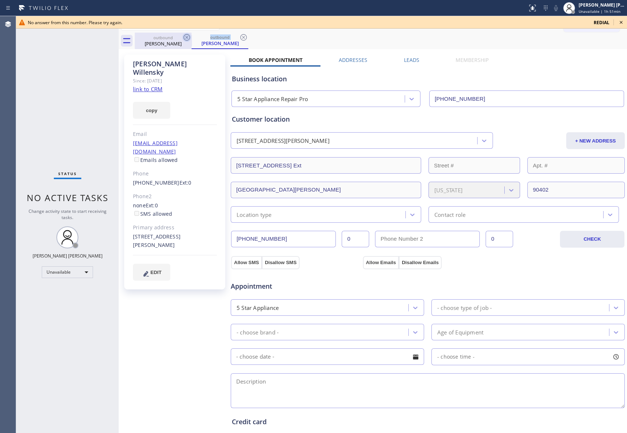
click at [185, 37] on div "outbound [PERSON_NAME] outbound [PERSON_NAME]" at bounding box center [381, 41] width 492 height 16
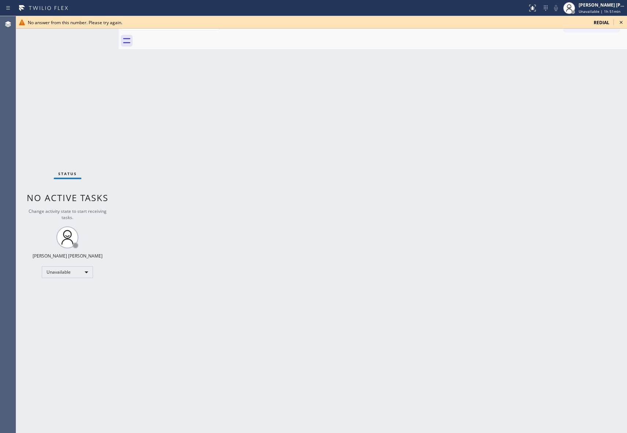
drag, startPoint x: 623, startPoint y: 21, endPoint x: 446, endPoint y: 22, distance: 177.2
click at [622, 21] on icon at bounding box center [621, 22] width 9 height 9
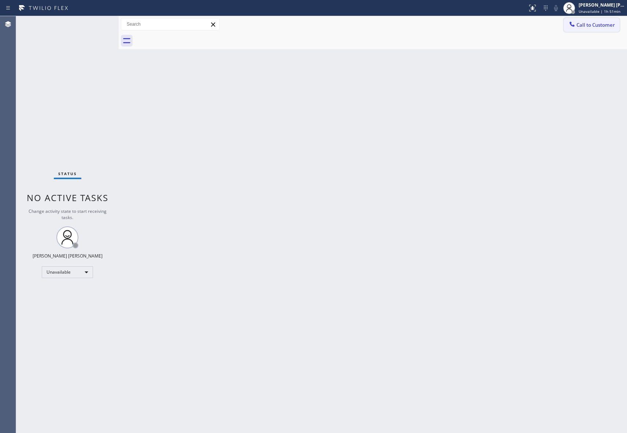
click at [605, 25] on span "Call to Customer" at bounding box center [595, 25] width 38 height 7
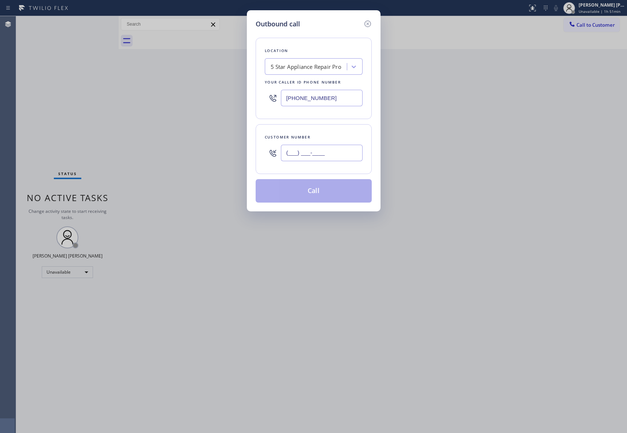
click at [317, 149] on input "(___) ___-____" at bounding box center [322, 153] width 82 height 16
paste input "352) 371-6925"
type input "[PHONE_NUMBER]"
click at [327, 196] on button "Call" at bounding box center [314, 190] width 116 height 23
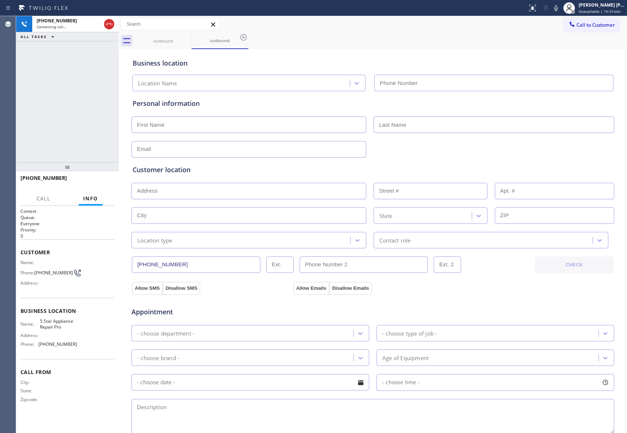
type input "[PHONE_NUMBER]"
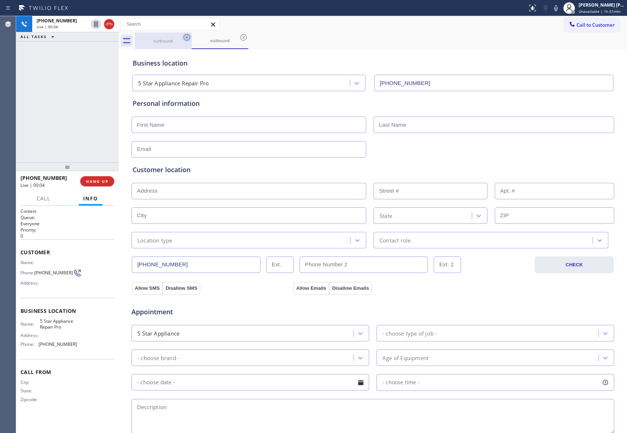
click at [188, 37] on icon at bounding box center [186, 37] width 9 height 9
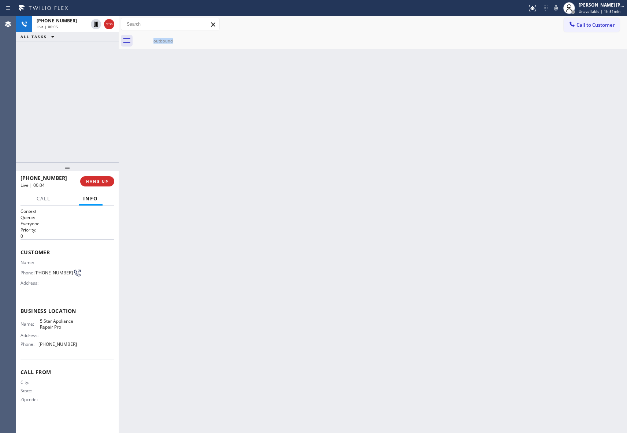
click at [188, 37] on div "outbound" at bounding box center [163, 41] width 57 height 16
click at [0, 0] on icon at bounding box center [0, 0] width 0 height 0
click at [109, 22] on icon at bounding box center [109, 24] width 9 height 9
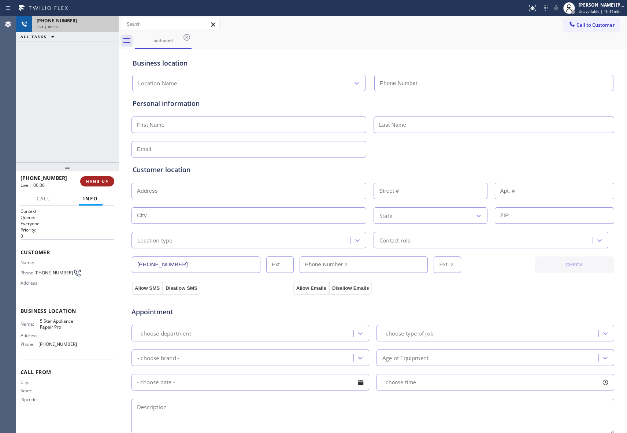
type input "[PHONE_NUMBER]"
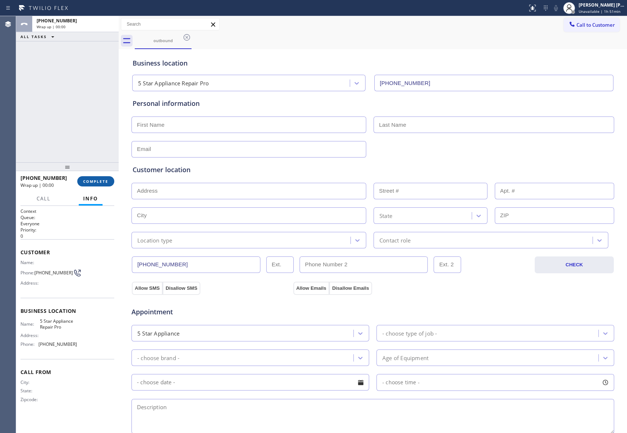
click at [98, 178] on button "COMPLETE" at bounding box center [95, 181] width 37 height 10
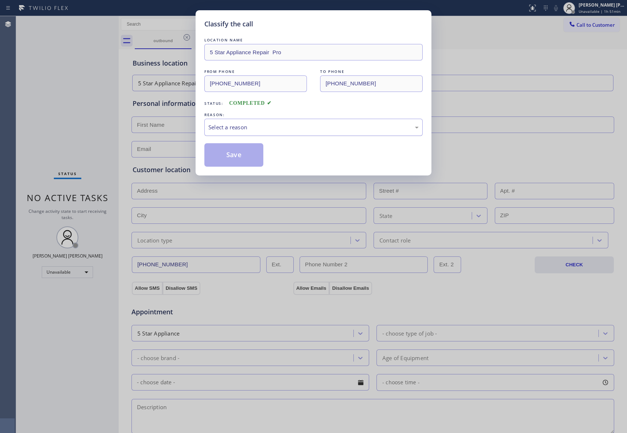
click at [255, 125] on div "Select a reason" at bounding box center [313, 127] width 210 height 8
click at [231, 155] on button "Save" at bounding box center [233, 154] width 59 height 23
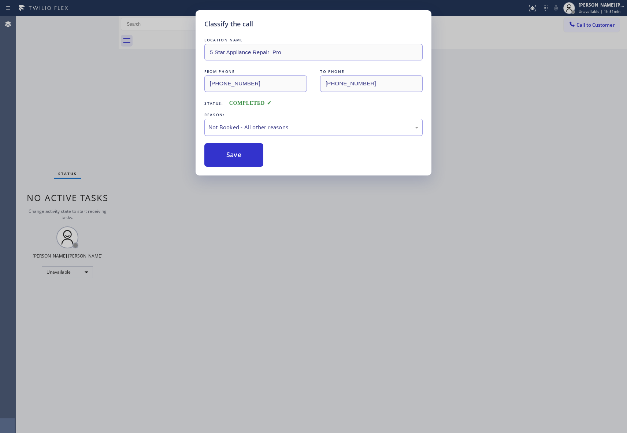
click at [231, 155] on button "Save" at bounding box center [233, 154] width 59 height 23
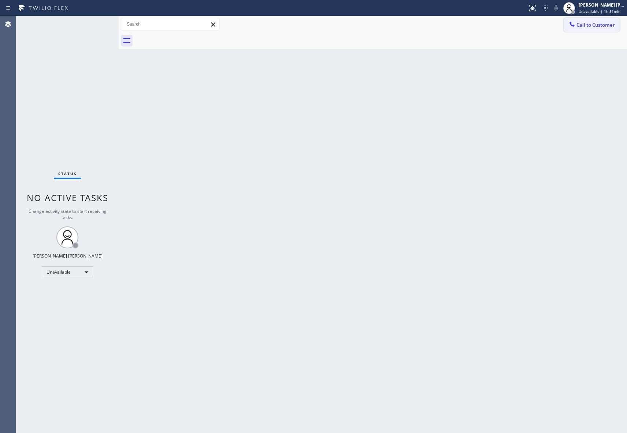
click at [604, 27] on span "Call to Customer" at bounding box center [595, 25] width 38 height 7
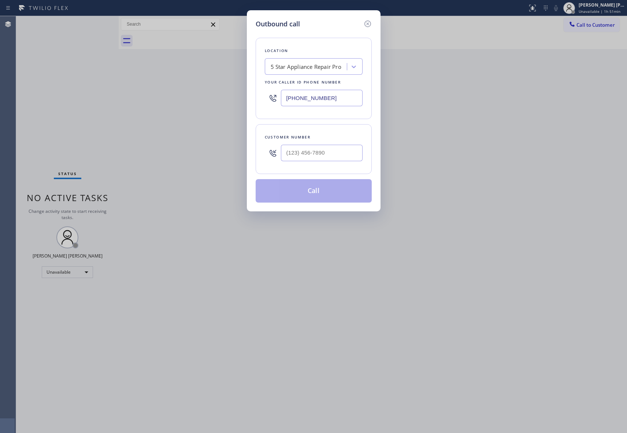
click at [326, 164] on div at bounding box center [322, 153] width 82 height 24
click at [333, 163] on div at bounding box center [322, 153] width 82 height 24
paste input "515) 388-6010"
click at [330, 152] on input "(___) ___-____" at bounding box center [322, 153] width 82 height 16
type input "[PHONE_NUMBER]"
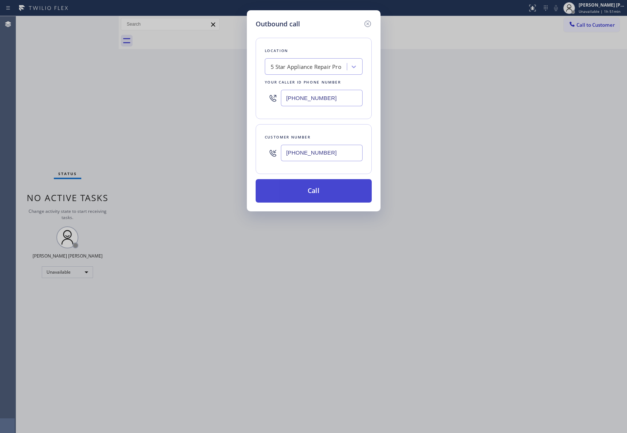
click at [320, 193] on button "Call" at bounding box center [314, 190] width 116 height 23
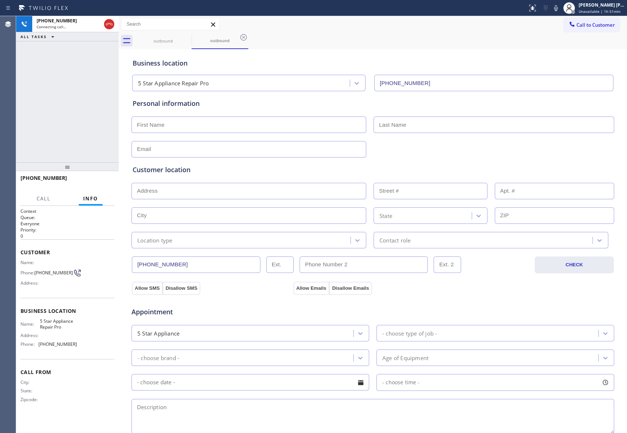
type input "[PHONE_NUMBER]"
click at [186, 37] on icon at bounding box center [186, 37] width 7 height 7
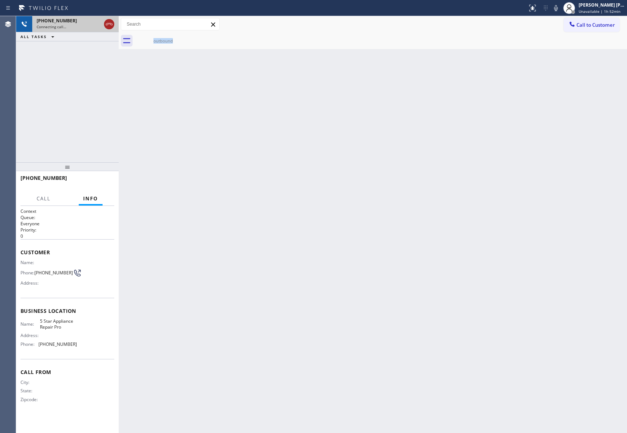
click at [107, 23] on icon at bounding box center [109, 24] width 9 height 9
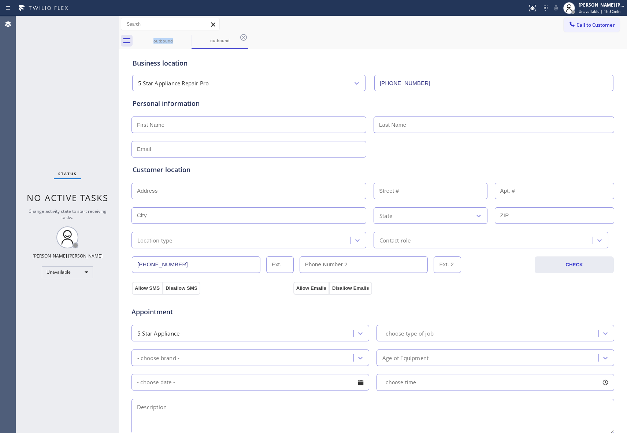
type input "[PHONE_NUMBER]"
click at [190, 37] on icon at bounding box center [186, 37] width 9 height 9
click at [187, 37] on icon at bounding box center [186, 37] width 9 height 9
click at [239, 37] on icon at bounding box center [243, 37] width 9 height 9
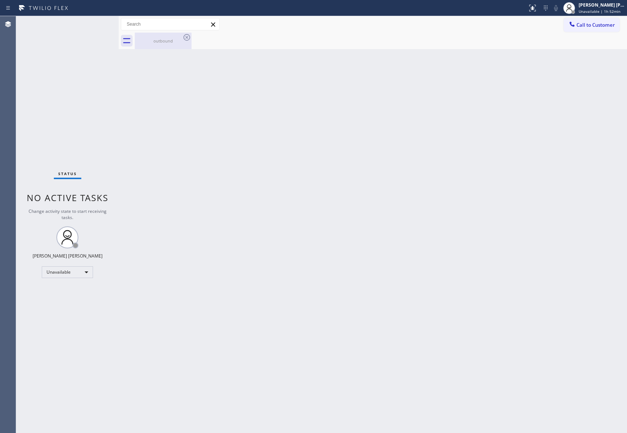
click at [187, 37] on icon at bounding box center [186, 37] width 9 height 9
click at [184, 38] on icon at bounding box center [186, 37] width 7 height 7
click at [160, 38] on div "outbound" at bounding box center [162, 40] width 55 height 5
click at [160, 38] on div at bounding box center [381, 41] width 492 height 16
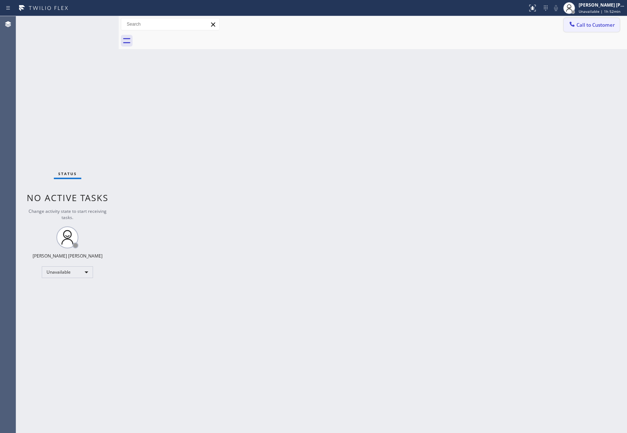
click at [610, 22] on span "Call to Customer" at bounding box center [595, 25] width 38 height 7
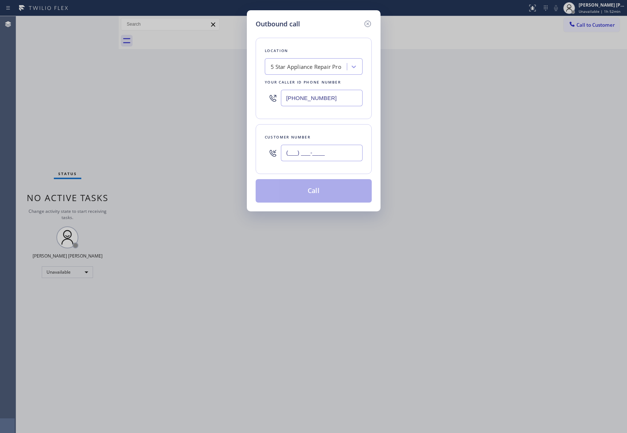
drag, startPoint x: 320, startPoint y: 160, endPoint x: 324, endPoint y: 154, distance: 7.5
click at [321, 158] on input "(___) ___-____" at bounding box center [322, 153] width 82 height 16
paste input "872) 588-9735"
type input "[PHONE_NUMBER]"
drag, startPoint x: 343, startPoint y: 98, endPoint x: 215, endPoint y: 90, distance: 128.1
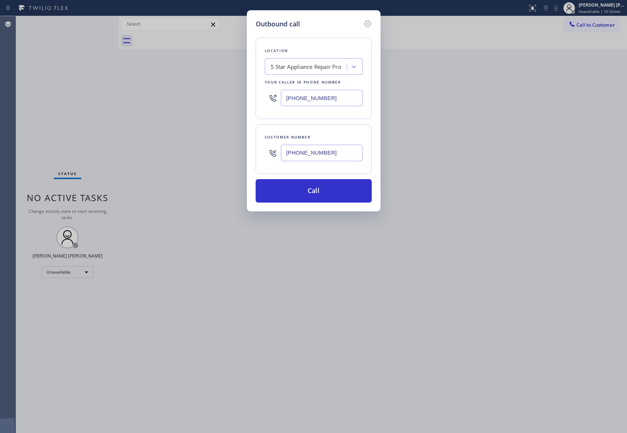
click at [215, 90] on div "Outbound call Location 5 Star Appliance Repair Pro Your caller id phone number …" at bounding box center [313, 216] width 627 height 433
paste input "773) 917-0590"
type input "[PHONE_NUMBER]"
click at [336, 191] on button "Call" at bounding box center [314, 190] width 116 height 23
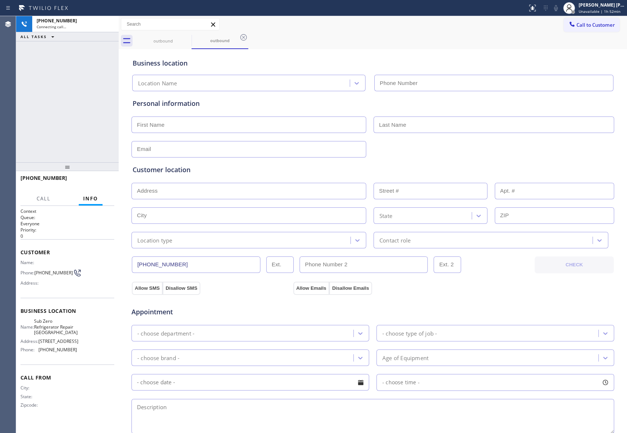
type input "[PHONE_NUMBER]"
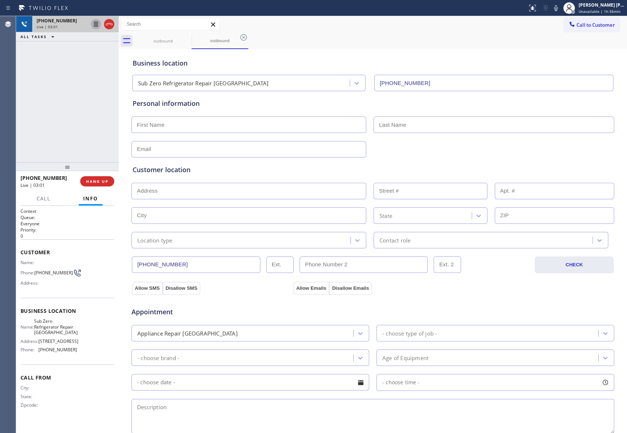
click at [95, 24] on icon at bounding box center [96, 24] width 4 height 5
type input "[PHONE_NUMBER]"
click at [96, 24] on icon at bounding box center [96, 24] width 9 height 9
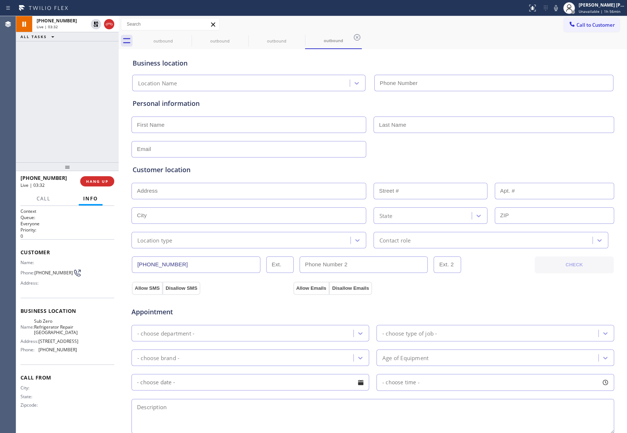
type input "[PHONE_NUMBER]"
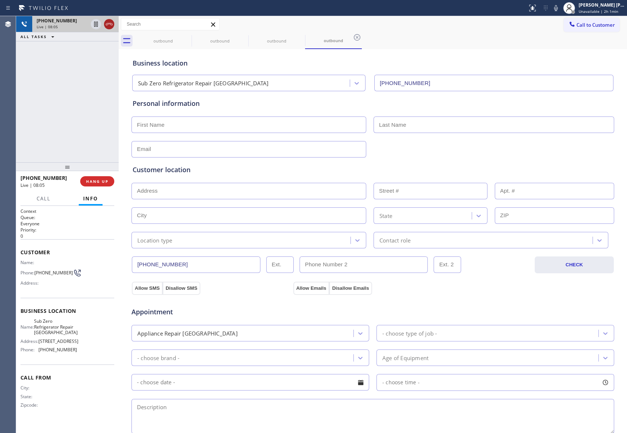
click at [109, 24] on icon at bounding box center [109, 24] width 9 height 9
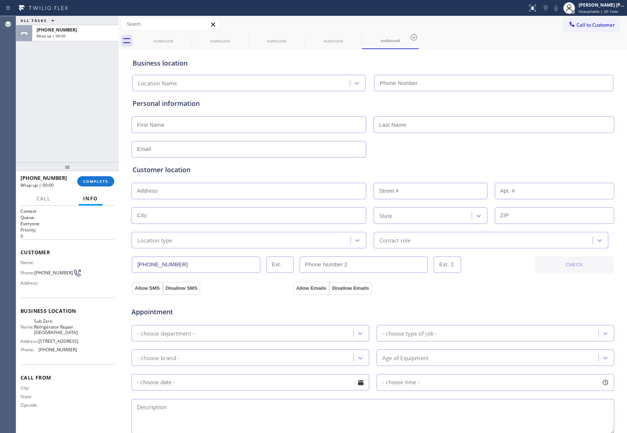
type input "[PHONE_NUMBER]"
click at [203, 81] on div "Sub Zero Refrigerator Repair [GEOGRAPHIC_DATA]" at bounding box center [203, 83] width 130 height 8
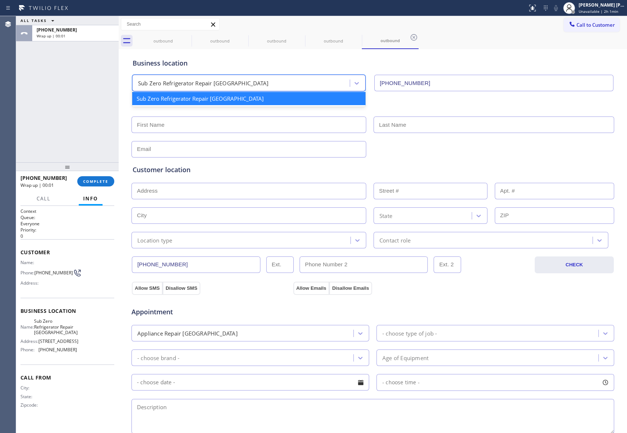
click at [160, 126] on input "text" at bounding box center [248, 124] width 235 height 16
paste input "[PERSON_NAME]"
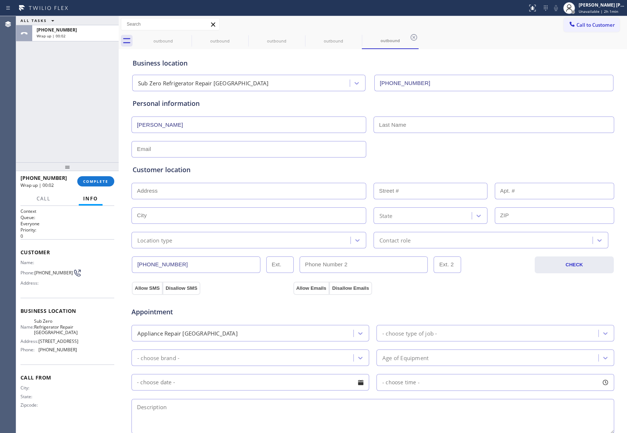
type input "[PERSON_NAME]"
click at [425, 125] on input "text" at bounding box center [493, 124] width 241 height 16
paste input "[PERSON_NAME]"
type input "[PERSON_NAME]"
click at [179, 152] on input "text" at bounding box center [248, 149] width 235 height 16
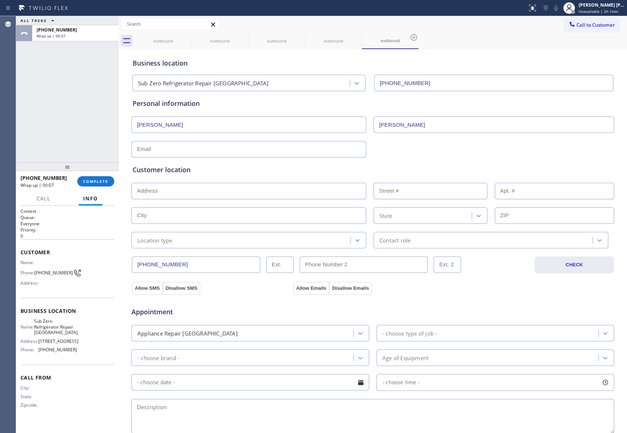
paste input "[EMAIL_ADDRESS][PERSON_NAME][DOMAIN_NAME]"
type input "[EMAIL_ADDRESS][PERSON_NAME][DOMAIN_NAME]"
click at [238, 192] on input "text" at bounding box center [248, 191] width 235 height 16
paste input "[STREET_ADDRESS]"
type input "[STREET_ADDRESS]"
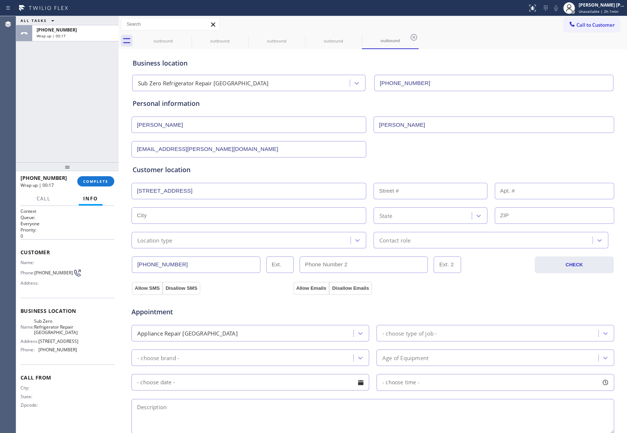
type input "550"
type input "[GEOGRAPHIC_DATA]"
type input "60611"
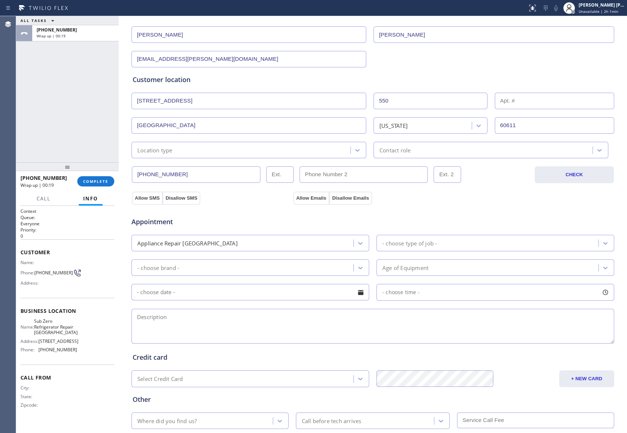
scroll to position [97, 0]
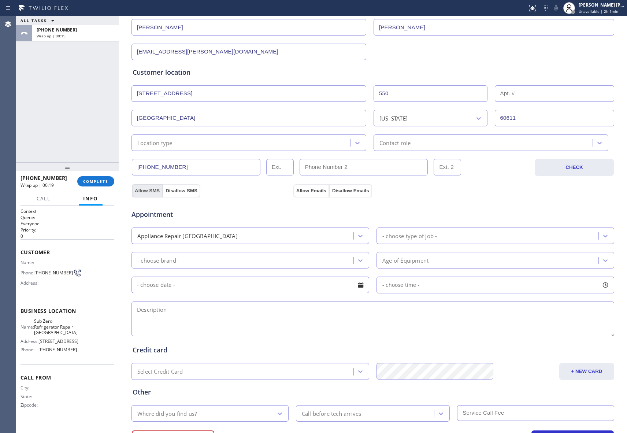
click at [143, 191] on button "Allow SMS" at bounding box center [147, 190] width 31 height 13
click at [299, 189] on button "Allow Emails" at bounding box center [311, 190] width 36 height 13
click at [603, 236] on icon at bounding box center [605, 236] width 4 height 3
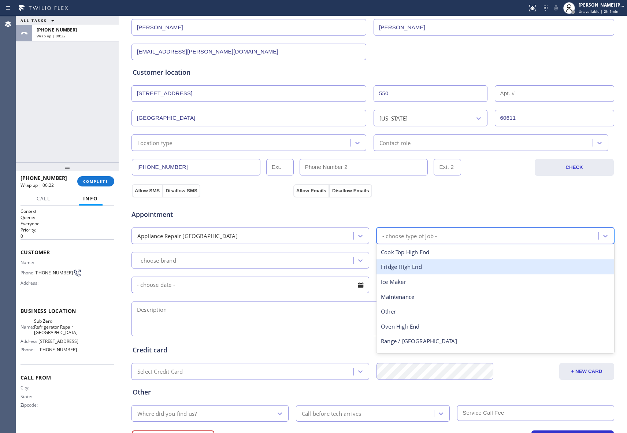
click at [437, 267] on div "Fridge High End" at bounding box center [495, 266] width 238 height 15
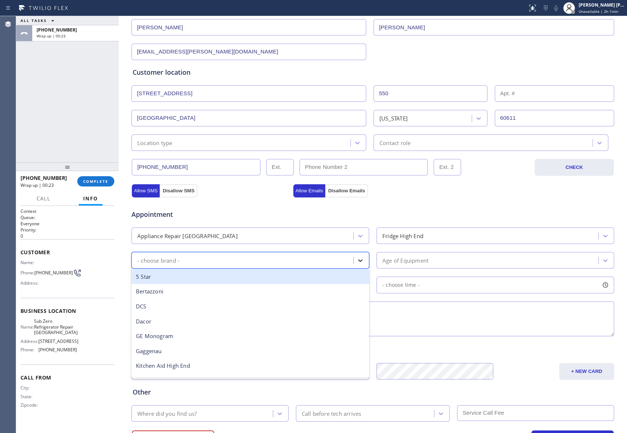
click at [358, 256] on div at bounding box center [360, 260] width 13 height 13
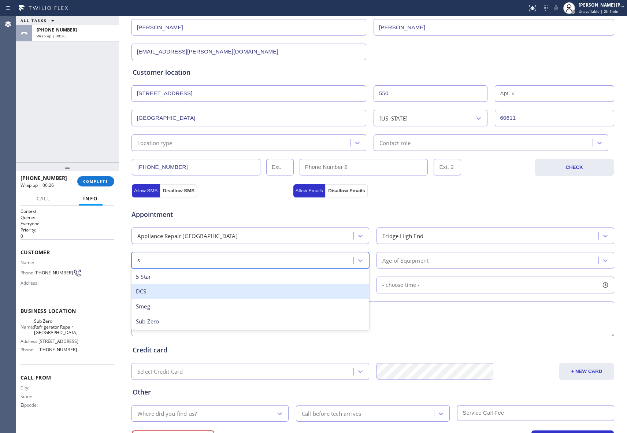
type input "su"
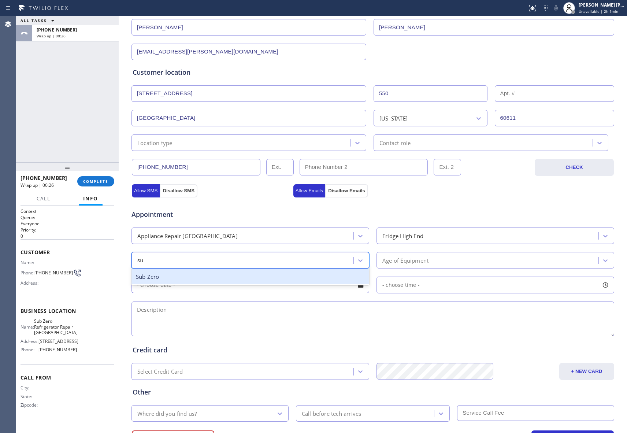
click at [178, 279] on div "Sub Zero" at bounding box center [250, 276] width 238 height 15
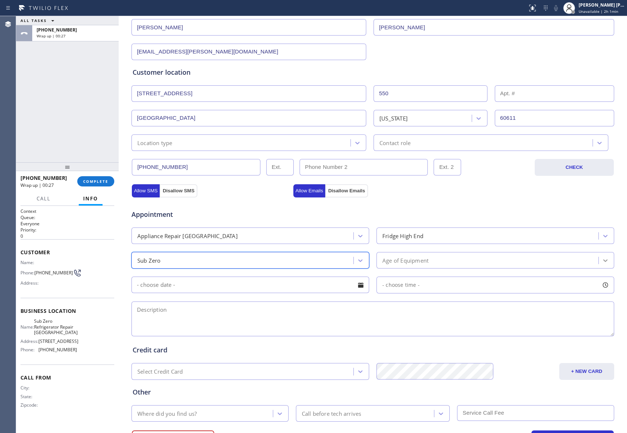
click at [602, 258] on icon at bounding box center [605, 260] width 7 height 7
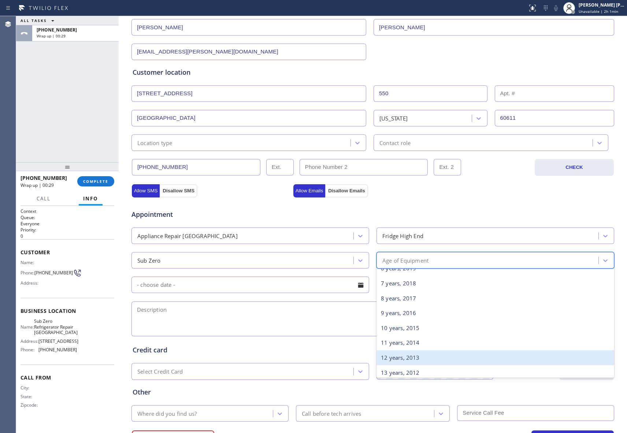
scroll to position [146, 0]
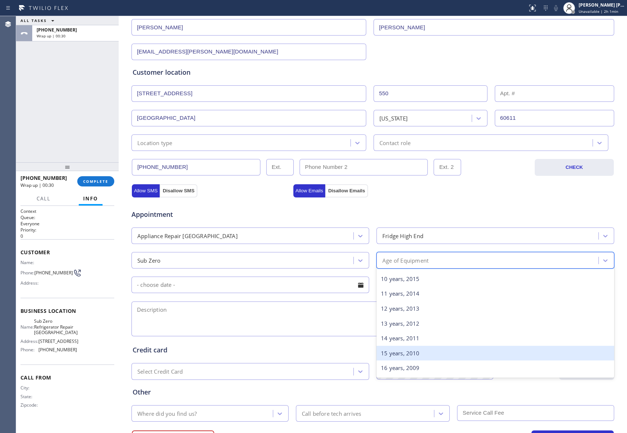
click at [404, 352] on div "15 years, 2010" at bounding box center [495, 353] width 238 height 15
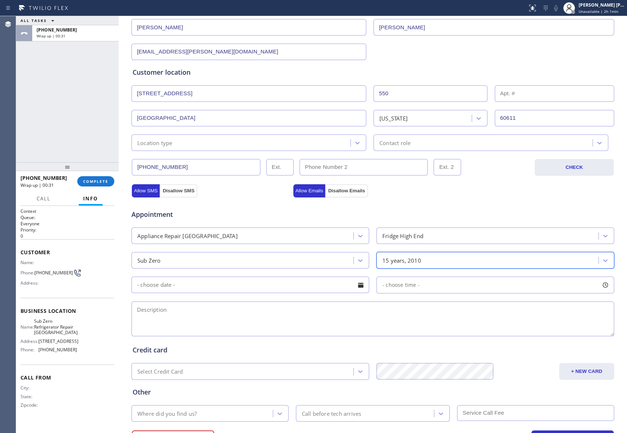
click at [360, 286] on div at bounding box center [360, 285] width 12 height 12
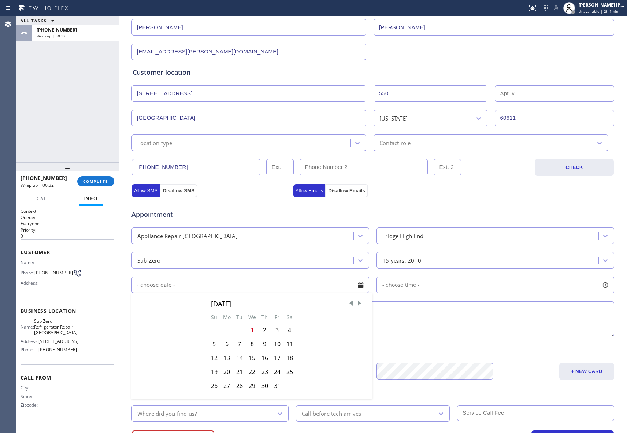
drag, startPoint x: 273, startPoint y: 331, endPoint x: 412, endPoint y: 318, distance: 140.1
click at [272, 331] on div "3" at bounding box center [277, 330] width 12 height 14
type input "[DATE]"
click at [599, 287] on div at bounding box center [605, 285] width 12 height 12
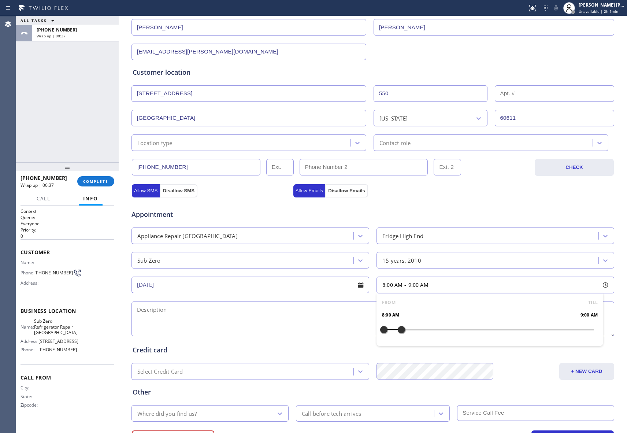
drag, startPoint x: 382, startPoint y: 332, endPoint x: 402, endPoint y: 334, distance: 19.6
click at [402, 334] on div at bounding box center [401, 329] width 9 height 15
drag, startPoint x: 381, startPoint y: 332, endPoint x: 450, endPoint y: 330, distance: 69.3
click at [226, 321] on textarea at bounding box center [372, 318] width 483 height 35
click at [204, 317] on textarea at bounding box center [372, 318] width 483 height 35
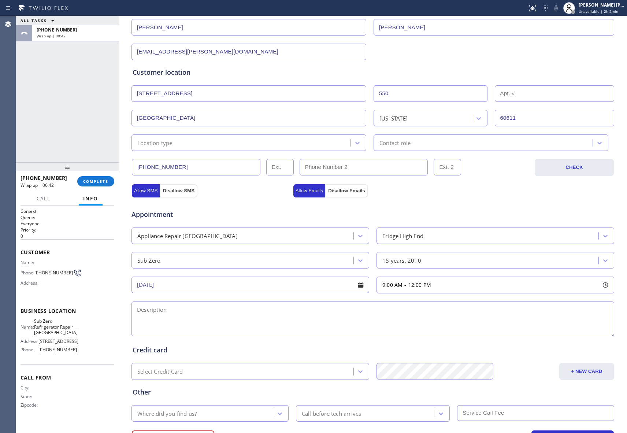
paste textarea "9-12 | $75 SCF | Sub-Zero Fridge, built in | ice maker is not working, maybe wa…"
click at [244, 322] on textarea "9-12 | $75 SCF | Sub-Zero Fridge, built in | ice maker is not working, maybe wa…" at bounding box center [372, 318] width 483 height 35
paste textarea "Sub Zero Refrigerator Repair [GEOGRAPHIC_DATA]"
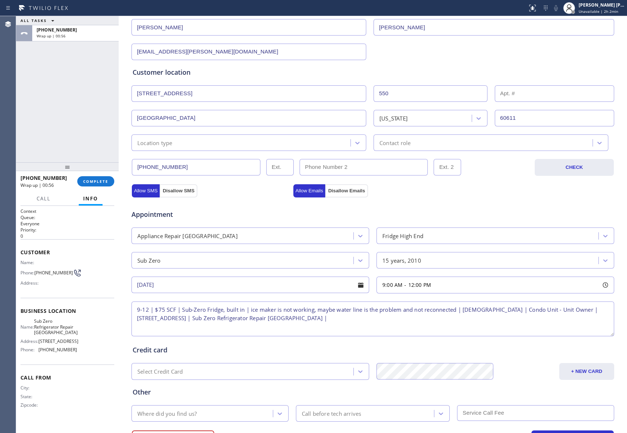
click at [332, 323] on textarea "9-12 | $75 SCF | Sub-Zero Fridge, built in | ice maker is not working, maybe wa…" at bounding box center [372, 318] width 483 height 35
paste textarea "please call customer 30 minutes prior to arrival"
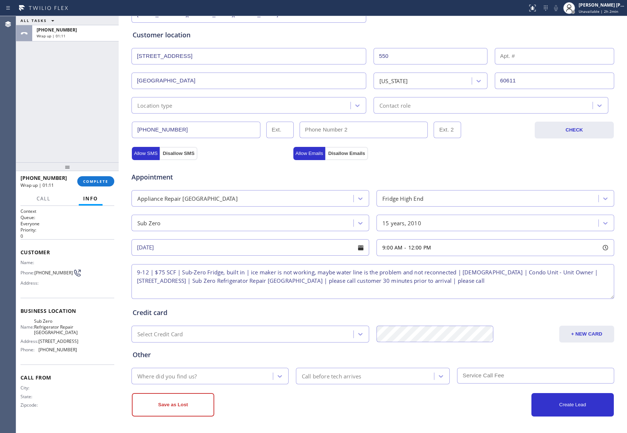
click at [477, 282] on textarea "9-12 | $75 SCF | Sub-Zero Fridge, built in | ice maker is not working, maybe wa…" at bounding box center [372, 281] width 483 height 35
paste textarea "Autumn Tenant: [PHONE_NUMBER]"
click at [465, 278] on textarea "9-12 | $75 SCF | Sub-Zero Fridge, built in | ice maker is not working, maybe wa…" at bounding box center [372, 281] width 483 height 35
click at [467, 280] on textarea "9-12 | $75 SCF | Sub-Zero Fridge, built in | ice maker is not working, maybe wa…" at bounding box center [372, 281] width 483 height 35
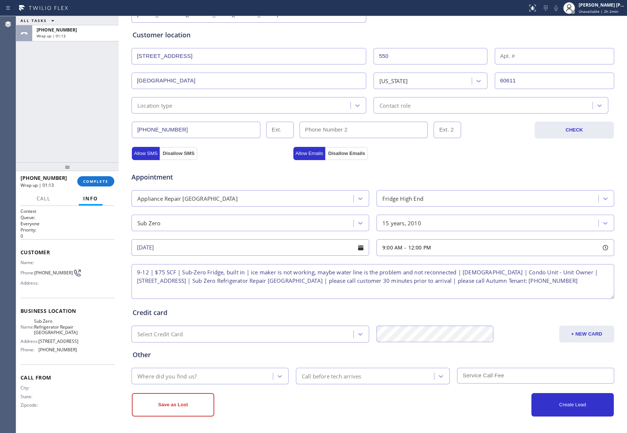
click at [467, 280] on textarea "9-12 | $75 SCF | Sub-Zero Fridge, built in | ice maker is not working, maybe wa…" at bounding box center [372, 281] width 483 height 35
click at [529, 282] on textarea "9-12 | $75 SCF | Sub-Zero Fridge, built in | ice maker is not working, maybe wa…" at bounding box center [372, 281] width 483 height 35
type textarea "9-12 | $75 SCF | Sub-Zero Fridge, built in | ice maker is not working, maybe wa…"
click at [276, 374] on icon at bounding box center [279, 375] width 7 height 7
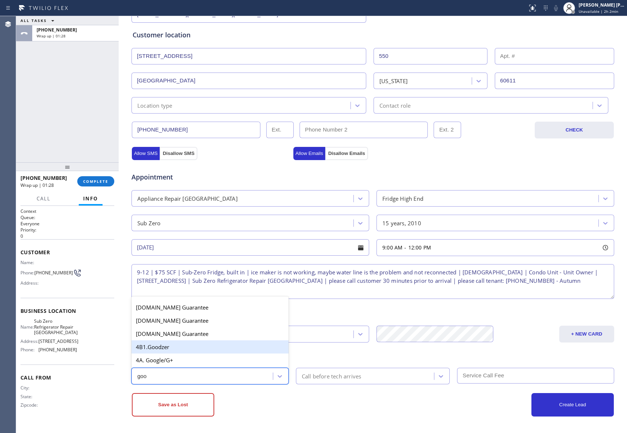
type input "goog"
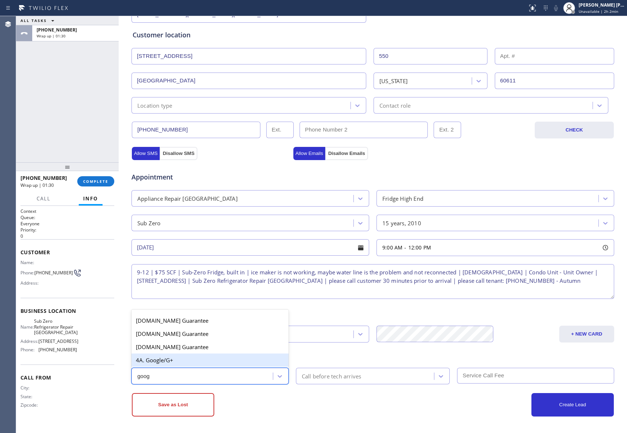
click at [199, 362] on div "4A. Google/G+" at bounding box center [209, 359] width 157 height 13
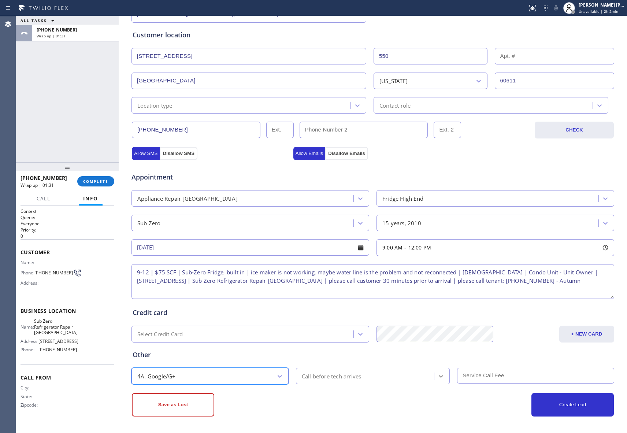
click at [437, 375] on icon at bounding box center [440, 375] width 7 height 7
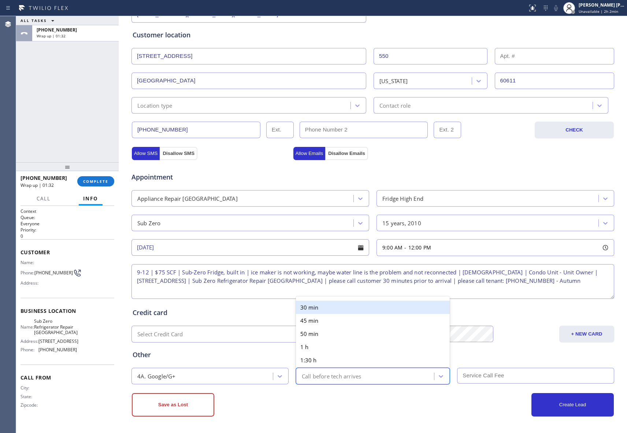
click at [342, 309] on div "30 min" at bounding box center [373, 307] width 154 height 13
click at [502, 379] on input "text" at bounding box center [535, 376] width 157 height 16
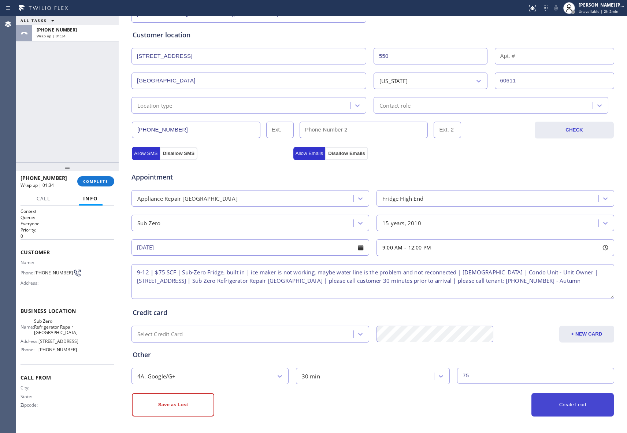
type input "75"
click at [572, 404] on button "Create Lead" at bounding box center [572, 404] width 82 height 23
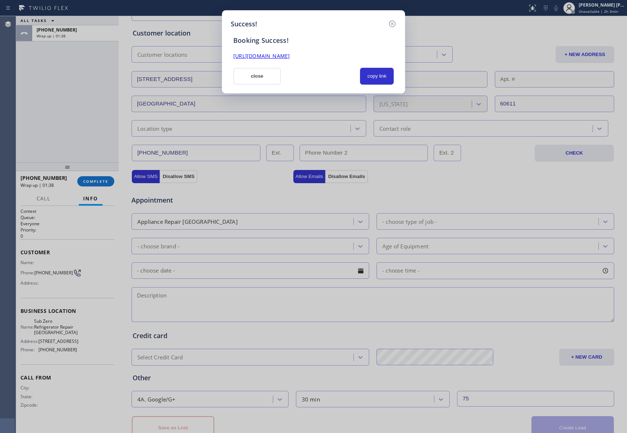
drag, startPoint x: 369, startPoint y: 55, endPoint x: 333, endPoint y: 40, distance: 39.4
click at [222, 56] on div "Success! Booking Success! [URL][DOMAIN_NAME] close copy link" at bounding box center [313, 51] width 183 height 83
copy link "[URL][DOMAIN_NAME]"
click at [393, 21] on icon at bounding box center [392, 23] width 9 height 9
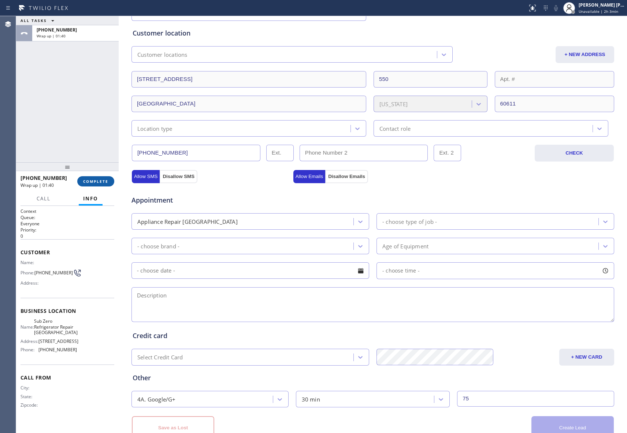
click at [84, 179] on span "COMPLETE" at bounding box center [95, 181] width 25 height 5
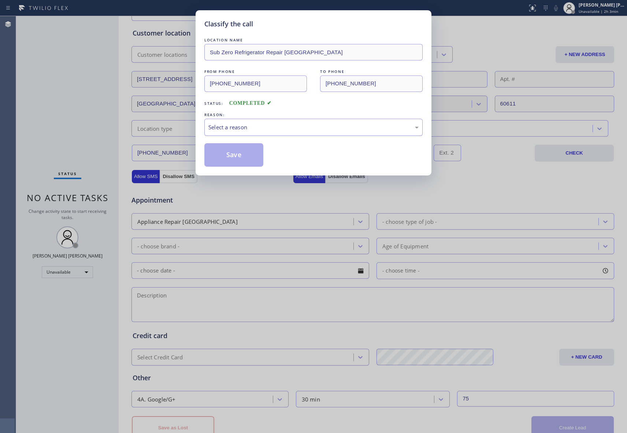
click at [283, 127] on div "Select a reason" at bounding box center [313, 127] width 210 height 8
click at [220, 157] on button "Save" at bounding box center [233, 154] width 59 height 23
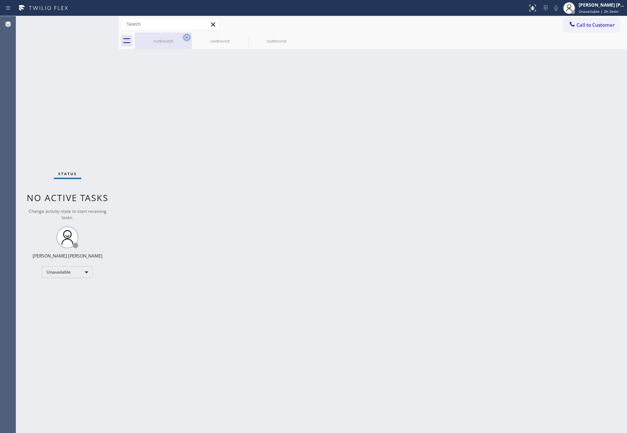
click at [185, 39] on icon at bounding box center [186, 37] width 7 height 7
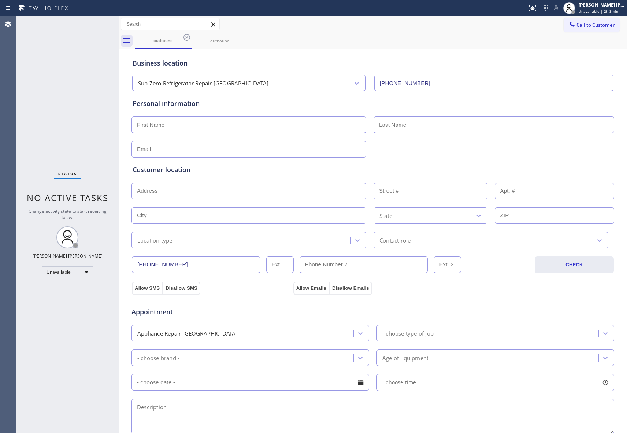
click at [185, 39] on icon at bounding box center [186, 37] width 7 height 7
click at [0, 0] on icon at bounding box center [0, 0] width 0 height 0
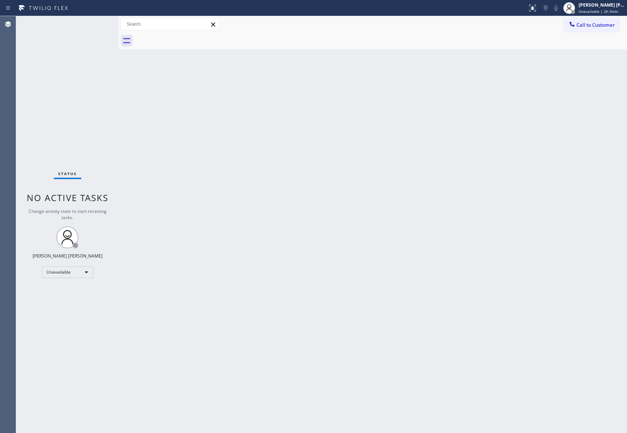
click at [185, 39] on div at bounding box center [381, 41] width 492 height 16
click at [595, 31] on button "Call to Customer" at bounding box center [591, 25] width 56 height 14
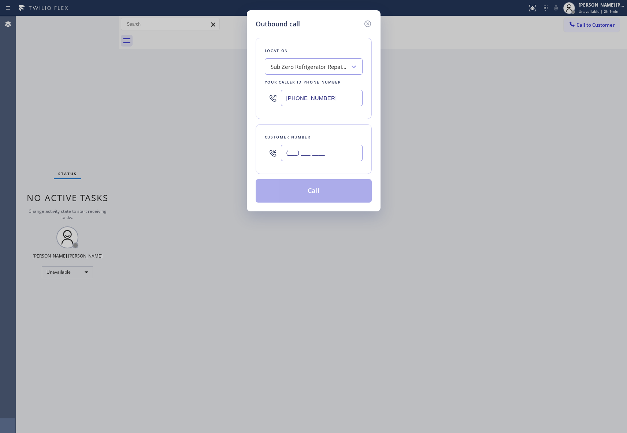
click at [316, 151] on input "(___) ___-____" at bounding box center [322, 153] width 82 height 16
paste input "206) 237-6306"
type input "[PHONE_NUMBER]"
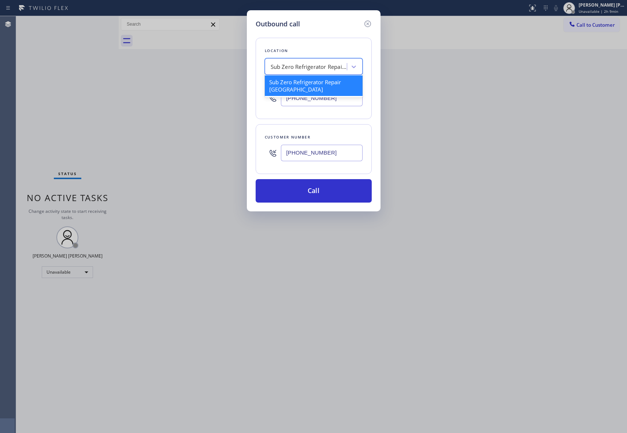
click at [312, 62] on div "Sub Zero Refrigerator Repair [GEOGRAPHIC_DATA]" at bounding box center [307, 66] width 80 height 13
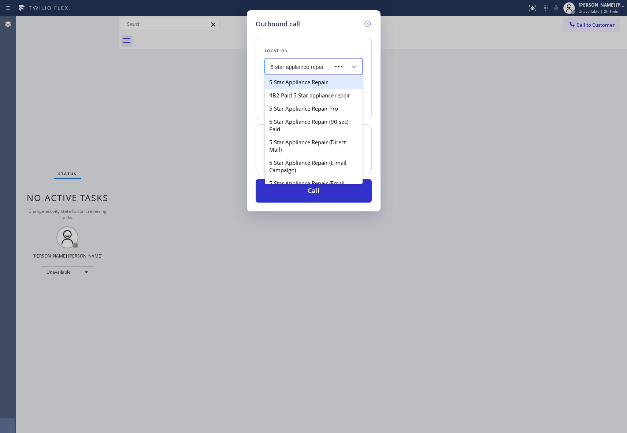
type input "5 star appliance repair"
click at [299, 112] on div "5 Star Appliance Repair Pro" at bounding box center [314, 108] width 98 height 13
type input "[PHONE_NUMBER]"
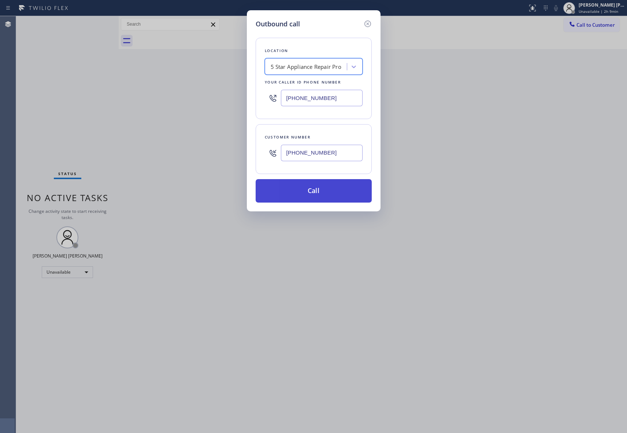
click at [296, 193] on button "Call" at bounding box center [314, 190] width 116 height 23
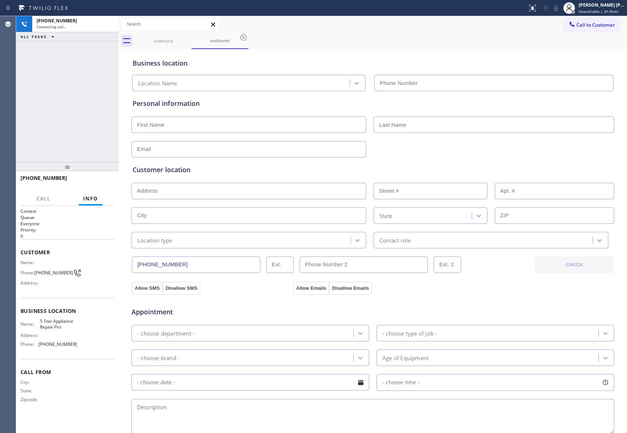
type input "[PHONE_NUMBER]"
click at [98, 185] on button "HANG UP" at bounding box center [97, 181] width 34 height 10
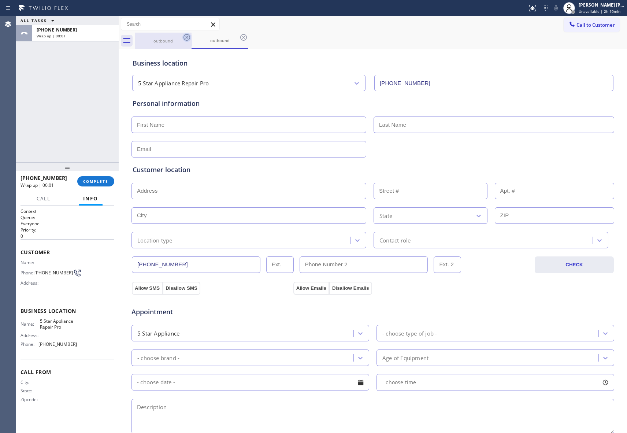
drag, startPoint x: 181, startPoint y: 41, endPoint x: 187, endPoint y: 38, distance: 6.4
click at [182, 41] on div "outbound" at bounding box center [163, 41] width 57 height 16
click at [187, 38] on icon at bounding box center [186, 37] width 9 height 9
click at [0, 0] on icon at bounding box center [0, 0] width 0 height 0
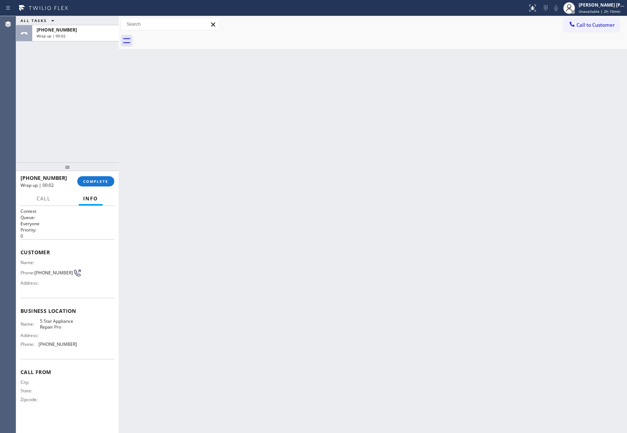
click at [187, 38] on div at bounding box center [381, 41] width 492 height 16
click at [102, 179] on span "COMPLETE" at bounding box center [95, 181] width 25 height 5
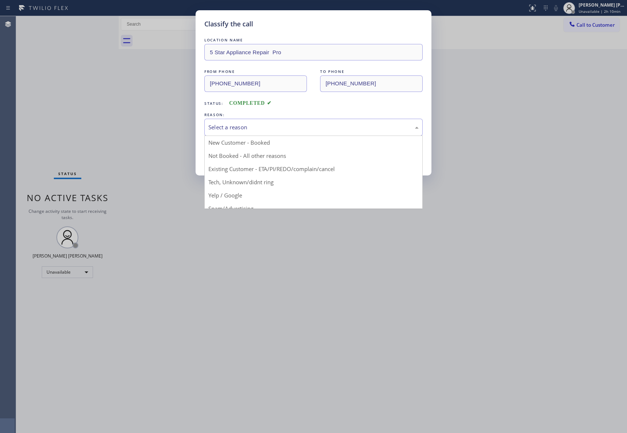
click at [270, 121] on div "Select a reason" at bounding box center [313, 127] width 218 height 17
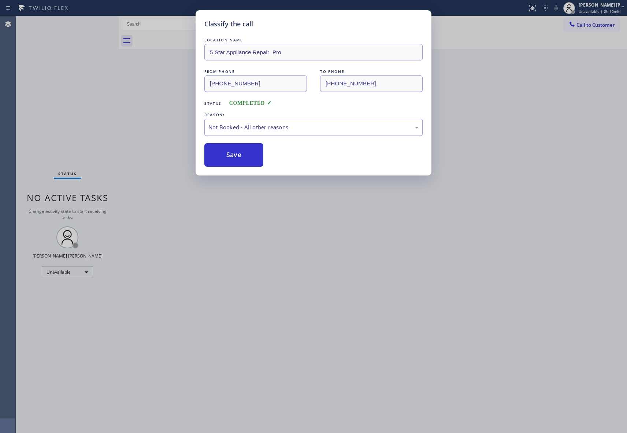
click at [225, 153] on button "Save" at bounding box center [233, 154] width 59 height 23
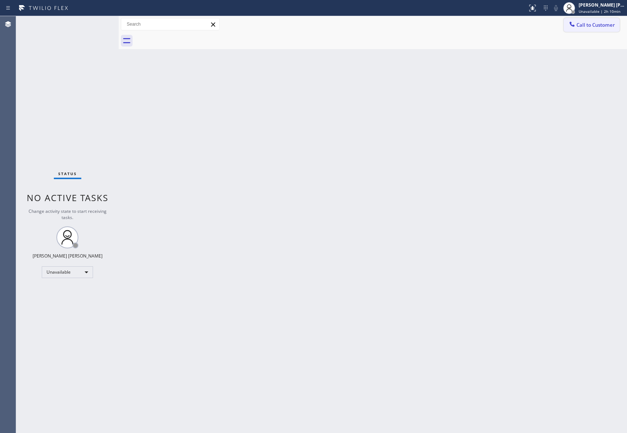
click at [597, 26] on span "Call to Customer" at bounding box center [595, 25] width 38 height 7
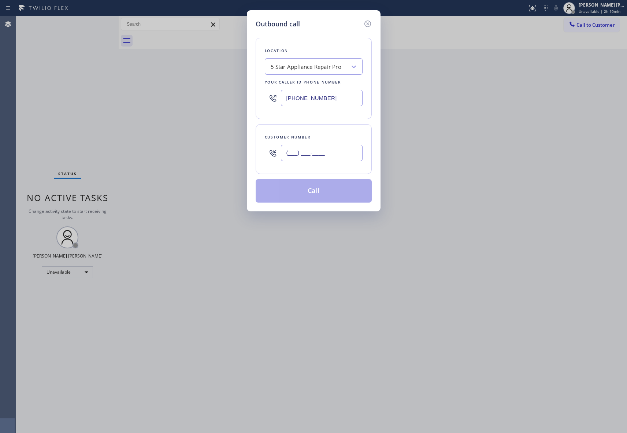
click at [305, 152] on input "(___) ___-____" at bounding box center [322, 153] width 82 height 16
paste input "657) 656-5224"
type input "[PHONE_NUMBER]"
click at [313, 190] on button "Call" at bounding box center [314, 190] width 116 height 23
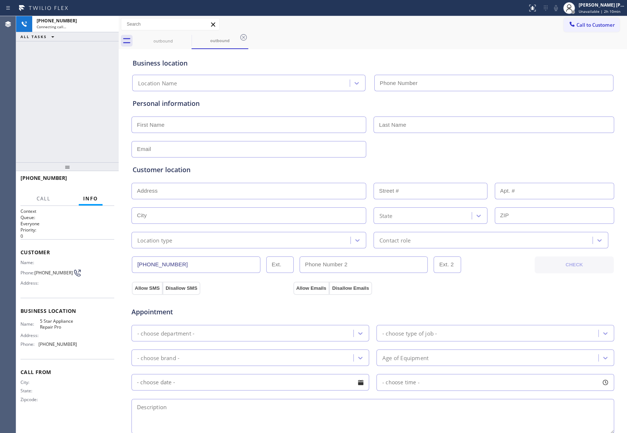
type input "[PHONE_NUMBER]"
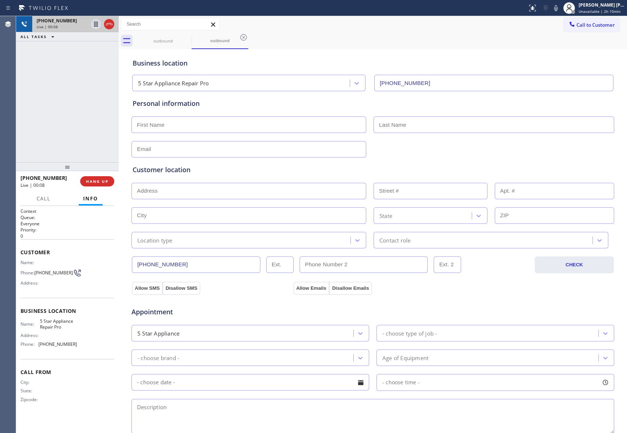
drag, startPoint x: 111, startPoint y: 27, endPoint x: 21, endPoint y: 21, distance: 91.0
click at [111, 27] on icon at bounding box center [109, 24] width 9 height 9
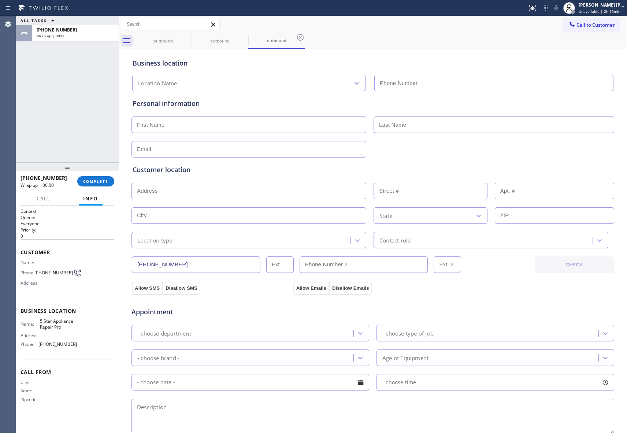
type input "[PHONE_NUMBER]"
click at [95, 179] on span "COMPLETE" at bounding box center [95, 181] width 25 height 5
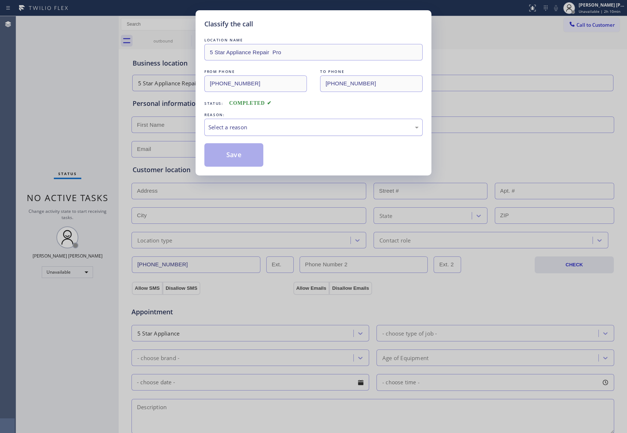
click at [257, 130] on div "Select a reason" at bounding box center [313, 127] width 210 height 8
click at [236, 152] on button "Save" at bounding box center [233, 154] width 59 height 23
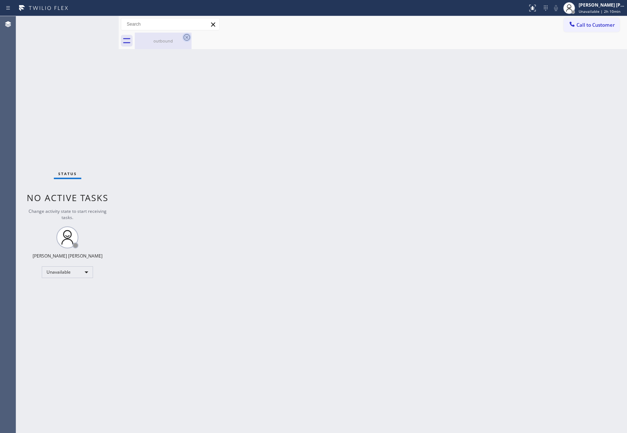
click at [186, 37] on icon at bounding box center [186, 37] width 9 height 9
click at [0, 0] on icon at bounding box center [0, 0] width 0 height 0
click at [593, 25] on span "Call to Customer" at bounding box center [595, 25] width 38 height 7
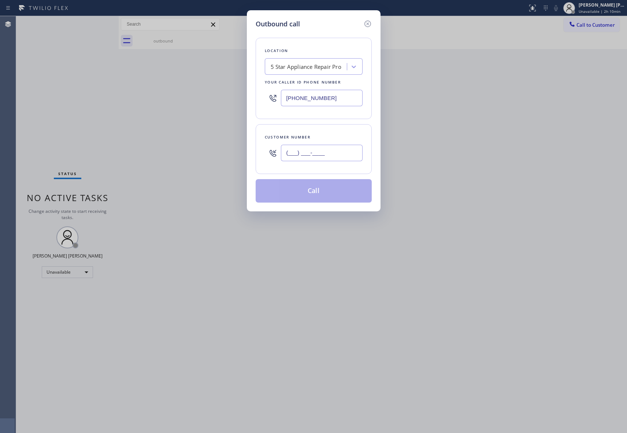
click at [334, 152] on input "(___) ___-____" at bounding box center [322, 153] width 82 height 16
paste input "949) 201-2747"
type input "[PHONE_NUMBER]"
click at [339, 189] on button "Call" at bounding box center [314, 190] width 116 height 23
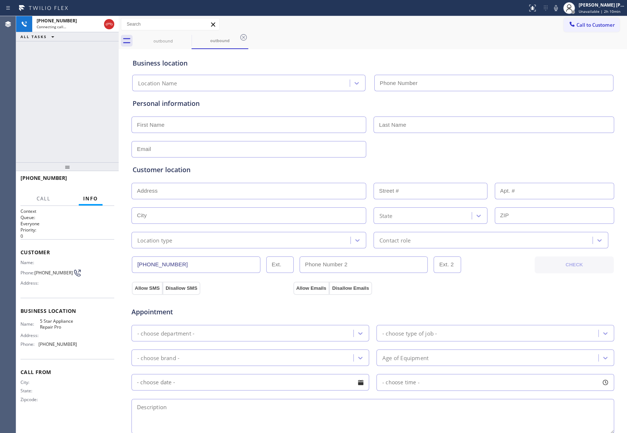
type input "[PHONE_NUMBER]"
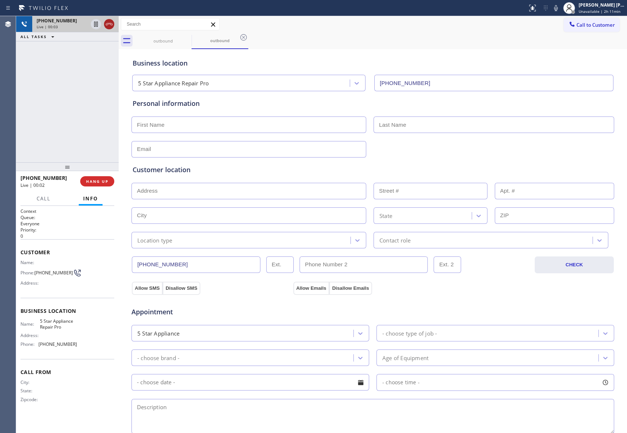
click at [110, 23] on icon at bounding box center [109, 24] width 9 height 9
type input "[PHONE_NUMBER]"
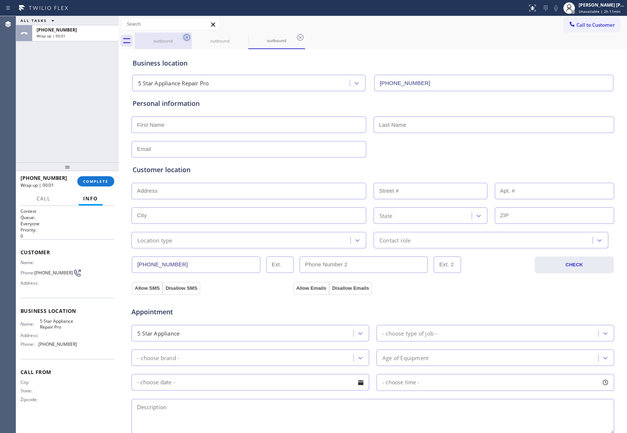
drag, startPoint x: 195, startPoint y: 40, endPoint x: 190, endPoint y: 40, distance: 5.1
click at [195, 40] on div "outbound" at bounding box center [219, 40] width 55 height 5
click at [187, 40] on icon at bounding box center [186, 37] width 7 height 7
click at [191, 40] on div "outbound" at bounding box center [219, 41] width 57 height 16
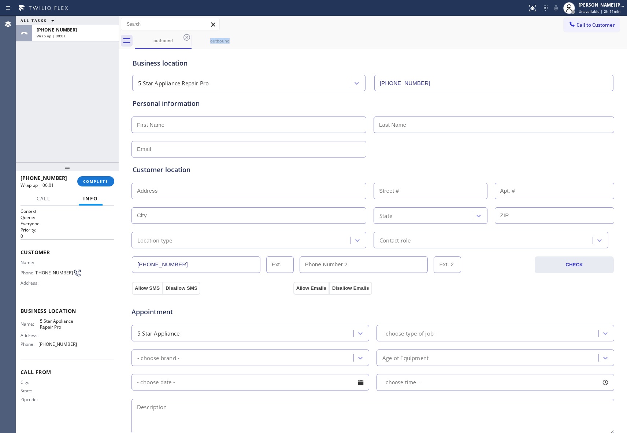
click at [187, 40] on icon at bounding box center [186, 37] width 7 height 7
click at [239, 40] on icon at bounding box center [243, 37] width 9 height 9
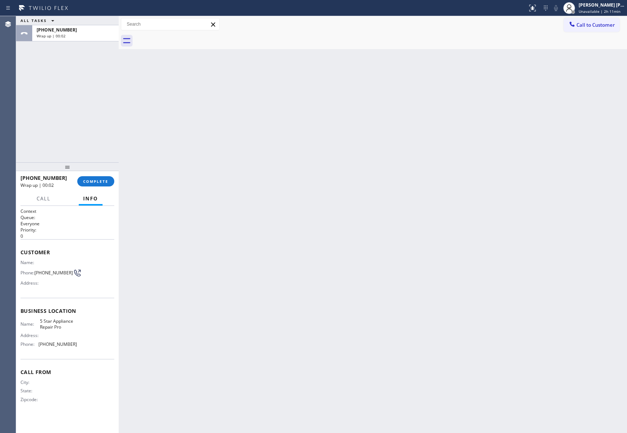
click at [186, 40] on div at bounding box center [381, 41] width 492 height 16
drag, startPoint x: 96, startPoint y: 183, endPoint x: 94, endPoint y: 190, distance: 7.6
click at [96, 182] on span "COMPLETE" at bounding box center [95, 181] width 25 height 5
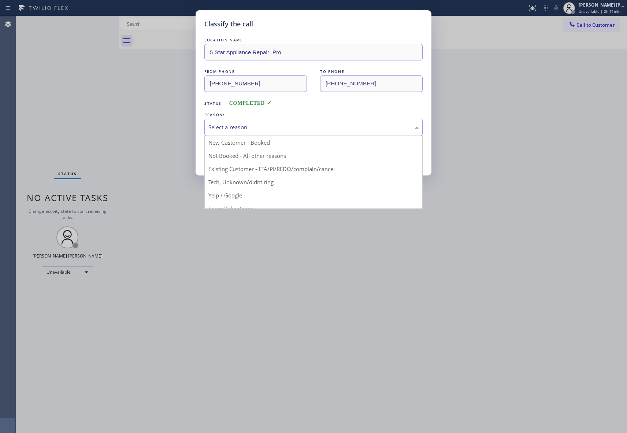
click at [232, 131] on div "Select a reason" at bounding box center [313, 127] width 210 height 8
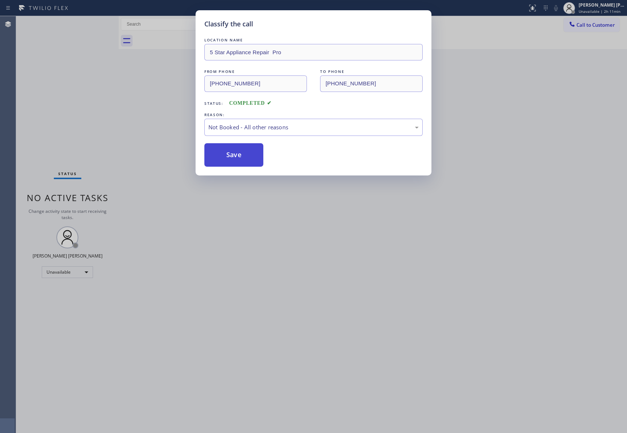
click at [229, 152] on button "Save" at bounding box center [233, 154] width 59 height 23
click at [228, 152] on button "Save" at bounding box center [233, 154] width 59 height 23
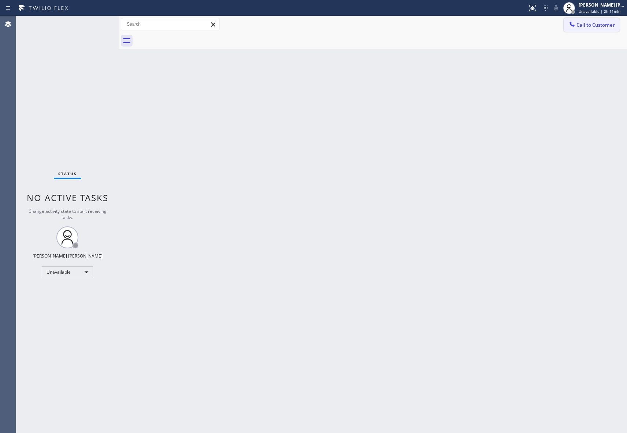
click at [605, 24] on span "Call to Customer" at bounding box center [595, 25] width 38 height 7
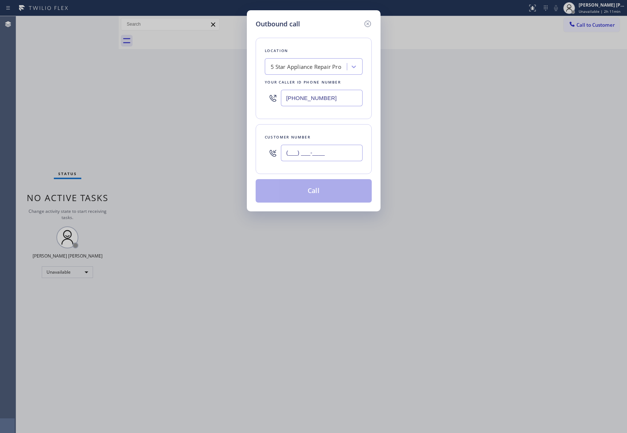
click at [350, 155] on input "(___) ___-____" at bounding box center [322, 153] width 82 height 16
paste input "564) 212-5270"
type input "[PHONE_NUMBER]"
click at [333, 192] on button "Call" at bounding box center [314, 190] width 116 height 23
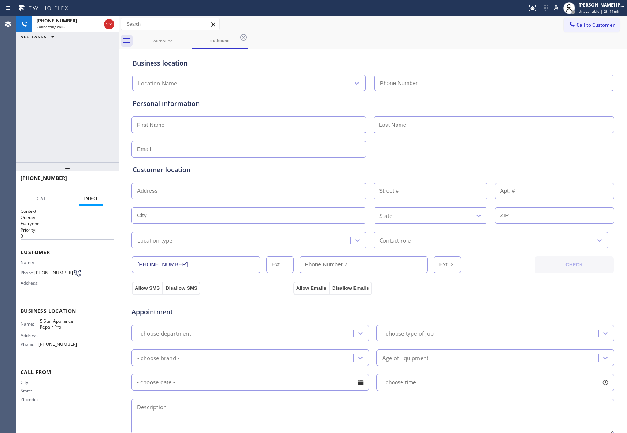
type input "[PHONE_NUMBER]"
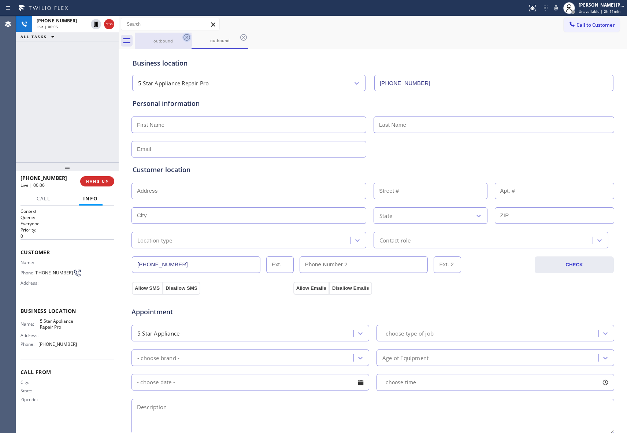
click at [186, 39] on icon at bounding box center [186, 37] width 9 height 9
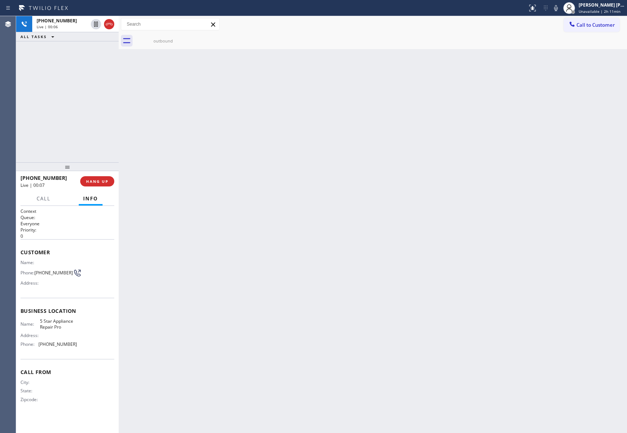
click at [186, 39] on div "outbound" at bounding box center [163, 41] width 57 height 16
click at [0, 0] on icon at bounding box center [0, 0] width 0 height 0
click at [111, 23] on icon at bounding box center [109, 24] width 9 height 9
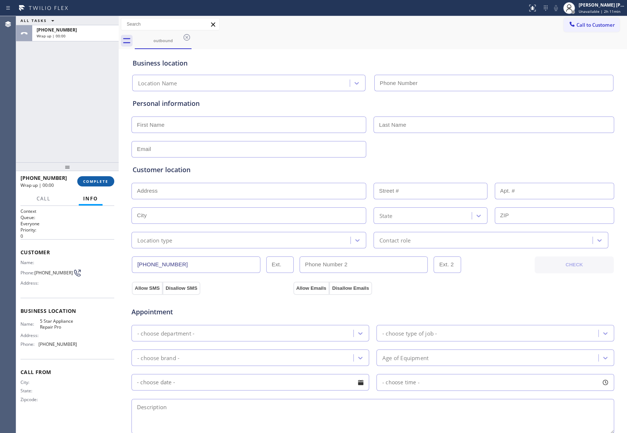
click at [94, 179] on span "COMPLETE" at bounding box center [95, 181] width 25 height 5
type input "[PHONE_NUMBER]"
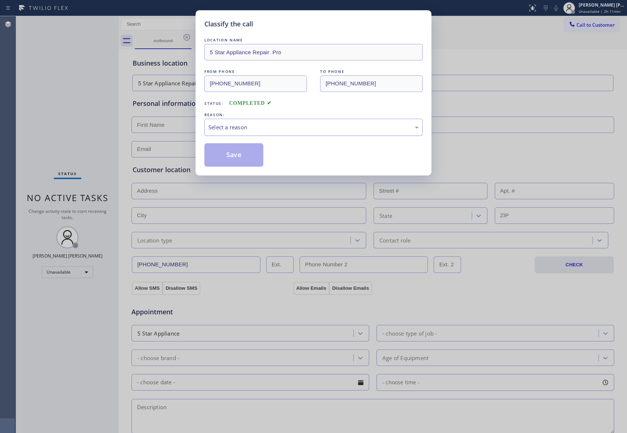
click at [242, 125] on div "Select a reason" at bounding box center [313, 127] width 210 height 8
click at [219, 157] on button "Save" at bounding box center [233, 154] width 59 height 23
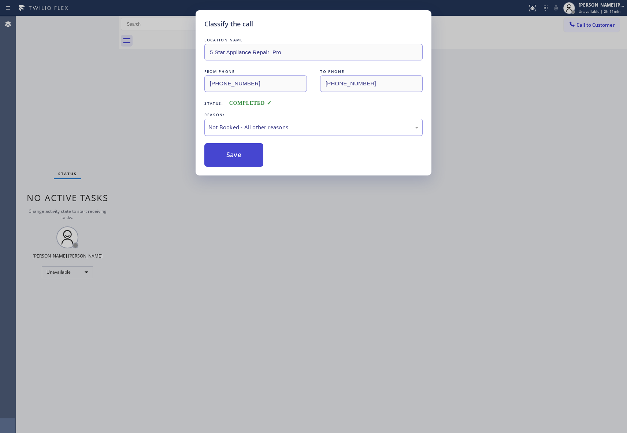
click at [218, 156] on button "Save" at bounding box center [233, 154] width 59 height 23
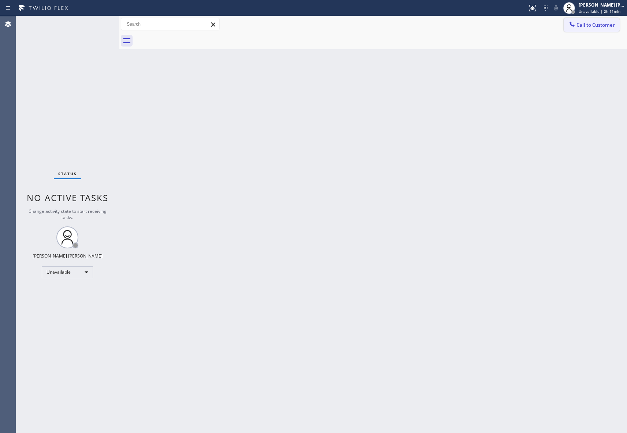
click at [602, 21] on button "Call to Customer" at bounding box center [591, 25] width 56 height 14
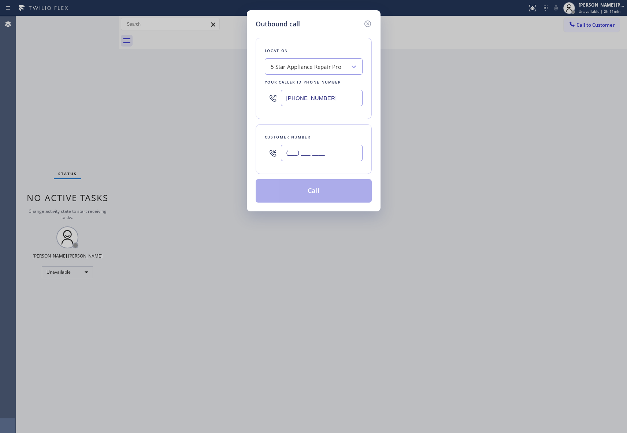
click at [314, 150] on input "(___) ___-____" at bounding box center [322, 153] width 82 height 16
paste input "352) 371-6925"
type input "[PHONE_NUMBER]"
click at [324, 197] on button "Call" at bounding box center [314, 190] width 116 height 23
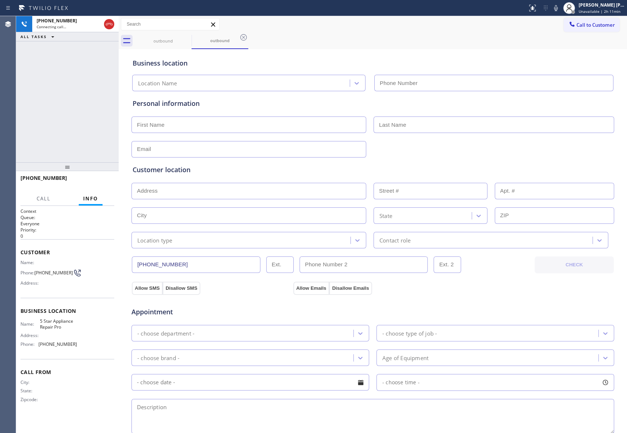
type input "[PHONE_NUMBER]"
click at [96, 179] on span "HANG UP" at bounding box center [97, 181] width 22 height 5
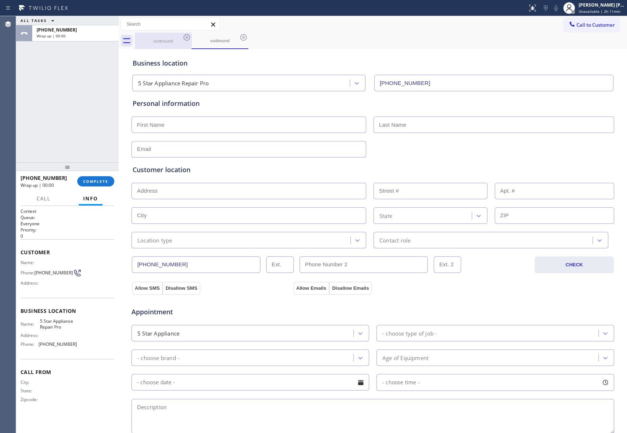
click at [179, 38] on div "outbound" at bounding box center [162, 40] width 55 height 5
click at [182, 38] on icon at bounding box center [186, 37] width 9 height 9
click at [183, 38] on icon at bounding box center [186, 37] width 9 height 9
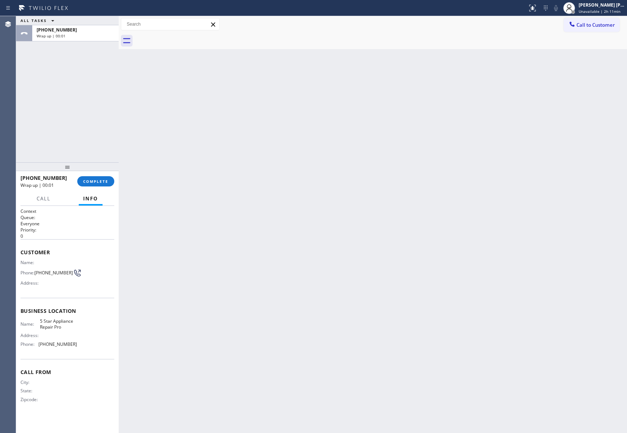
click at [183, 38] on div at bounding box center [381, 41] width 492 height 16
click at [96, 182] on span "COMPLETE" at bounding box center [95, 181] width 25 height 5
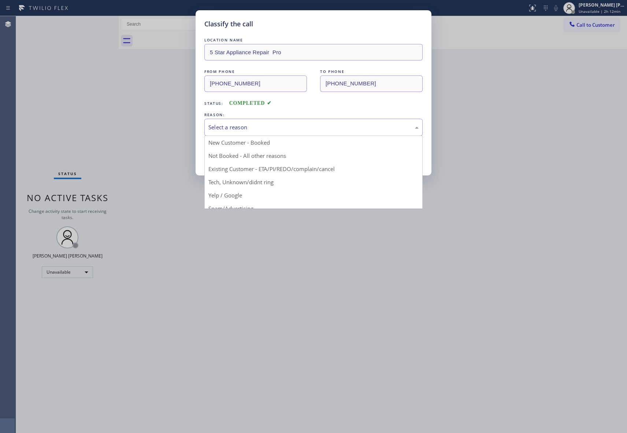
click at [267, 125] on div "Select a reason" at bounding box center [313, 127] width 210 height 8
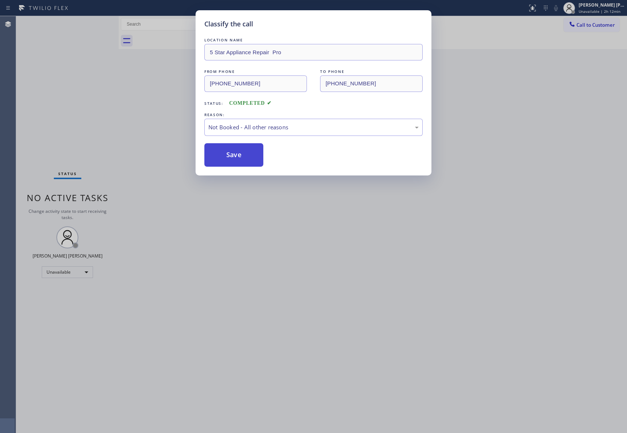
click at [226, 153] on button "Save" at bounding box center [233, 154] width 59 height 23
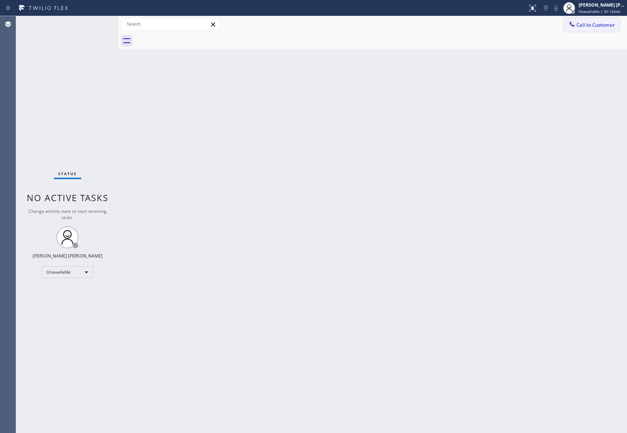
click at [603, 28] on button "Call to Customer" at bounding box center [591, 25] width 56 height 14
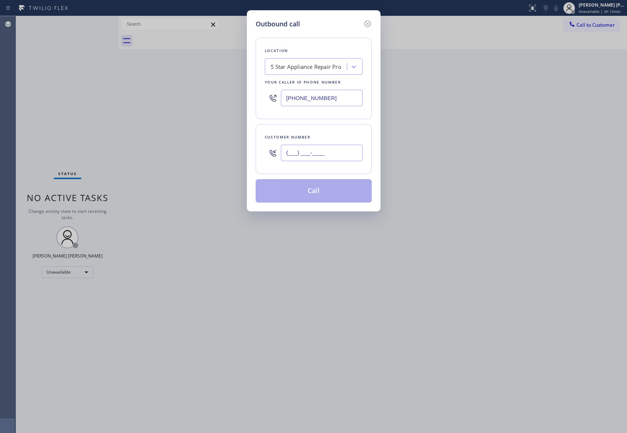
click at [339, 152] on input "(___) ___-____" at bounding box center [322, 153] width 82 height 16
paste input "text"
drag, startPoint x: 340, startPoint y: 153, endPoint x: 216, endPoint y: 152, distance: 124.1
click at [216, 152] on div "Outbound call Location 5 Star Appliance Repair Pro Your caller id phone number …" at bounding box center [313, 216] width 627 height 433
paste input "310) 440-0817"
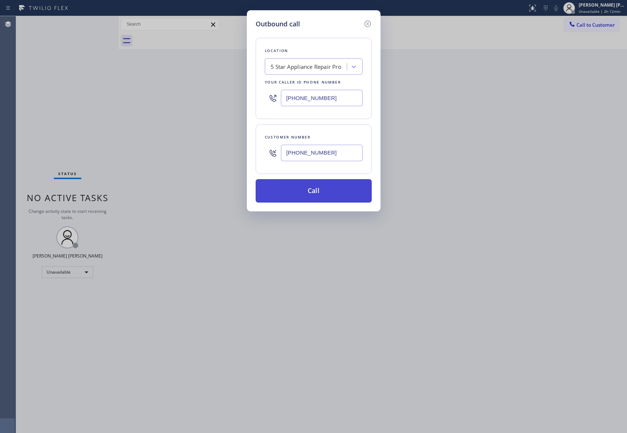
type input "[PHONE_NUMBER]"
click at [320, 190] on button "Call" at bounding box center [314, 190] width 116 height 23
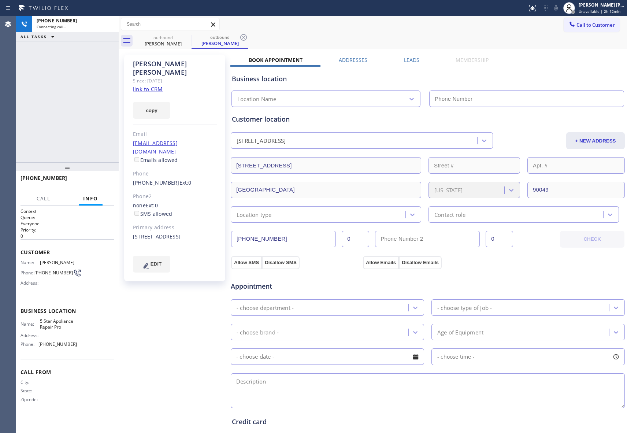
type input "[PHONE_NUMBER]"
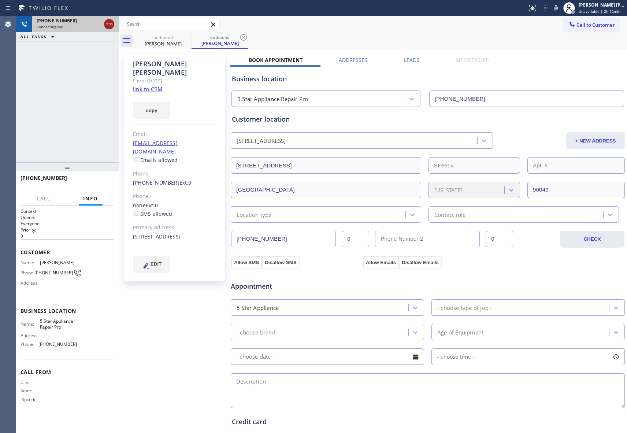
click at [109, 25] on icon at bounding box center [109, 24] width 9 height 9
click at [183, 34] on icon at bounding box center [186, 37] width 9 height 9
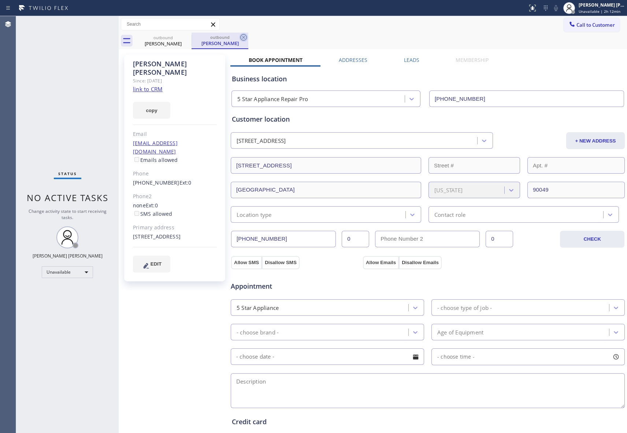
click at [239, 37] on icon at bounding box center [243, 37] width 9 height 9
click at [187, 37] on icon at bounding box center [186, 37] width 9 height 9
click at [191, 37] on div "outbound [PERSON_NAME]" at bounding box center [219, 41] width 57 height 16
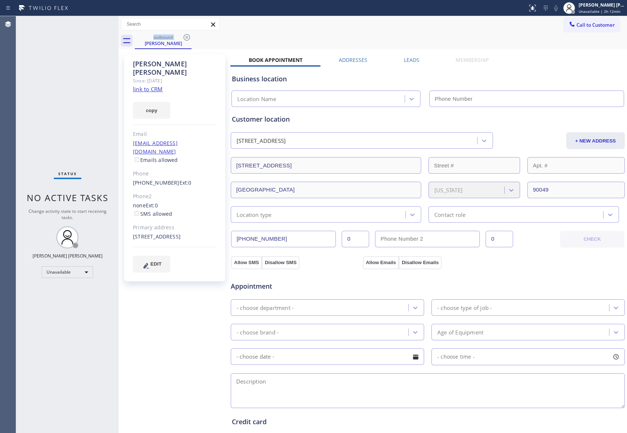
type input "[PHONE_NUMBER]"
click at [187, 40] on icon at bounding box center [186, 37] width 9 height 9
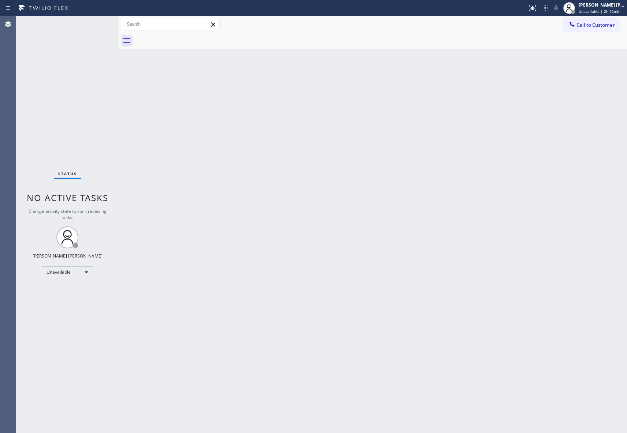
click at [189, 37] on div at bounding box center [381, 41] width 492 height 16
click at [602, 24] on span "Call to Customer" at bounding box center [595, 25] width 38 height 7
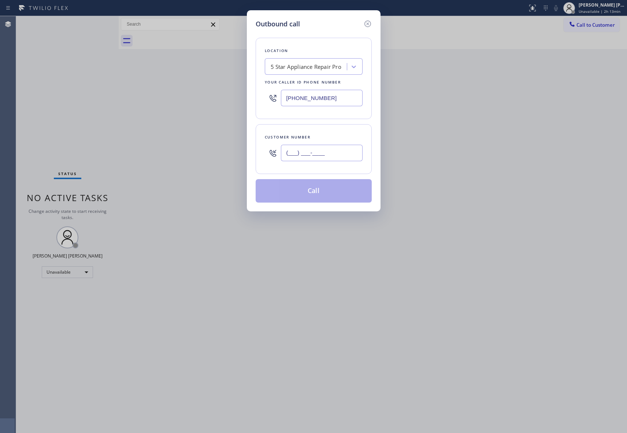
click at [318, 151] on input "(___) ___-____" at bounding box center [322, 153] width 82 height 16
paste input "310) 470-8843"
type input "[PHONE_NUMBER]"
click at [321, 189] on button "Call" at bounding box center [314, 190] width 116 height 23
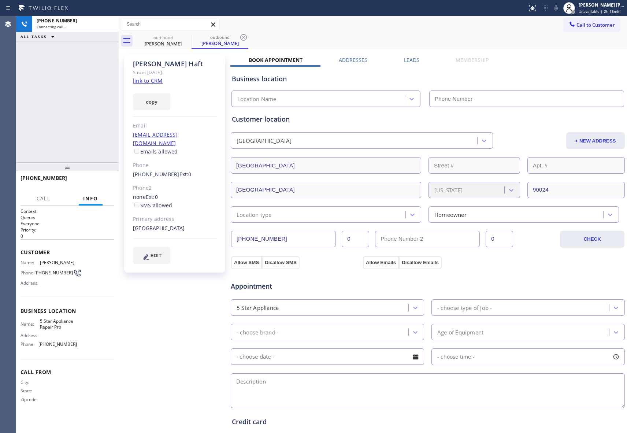
type input "[PHONE_NUMBER]"
click at [186, 36] on icon at bounding box center [186, 37] width 9 height 9
click at [191, 36] on div "outbound [PERSON_NAME]" at bounding box center [219, 41] width 57 height 16
click at [186, 36] on icon at bounding box center [186, 37] width 9 height 9
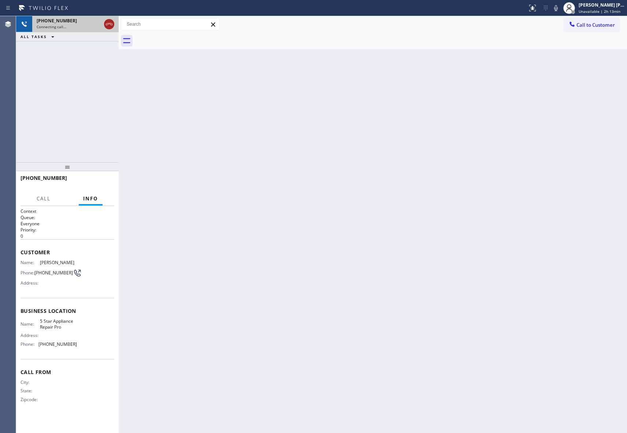
click at [110, 25] on icon at bounding box center [109, 24] width 9 height 9
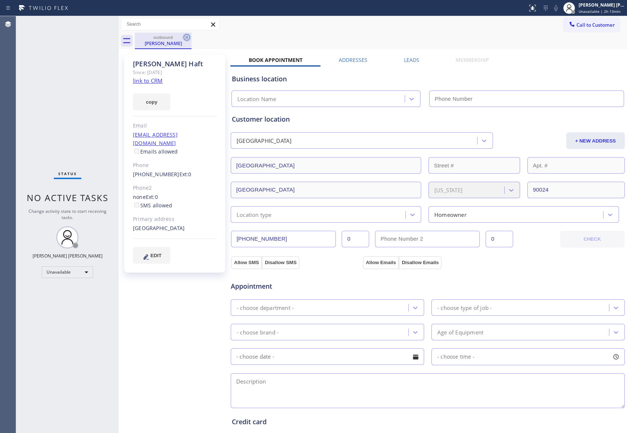
click at [186, 39] on icon at bounding box center [186, 37] width 9 height 9
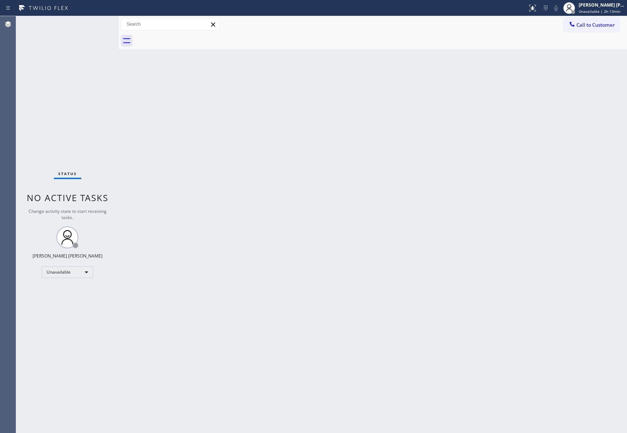
click at [186, 39] on div at bounding box center [381, 41] width 492 height 16
click at [603, 19] on button "Call to Customer" at bounding box center [591, 25] width 56 height 14
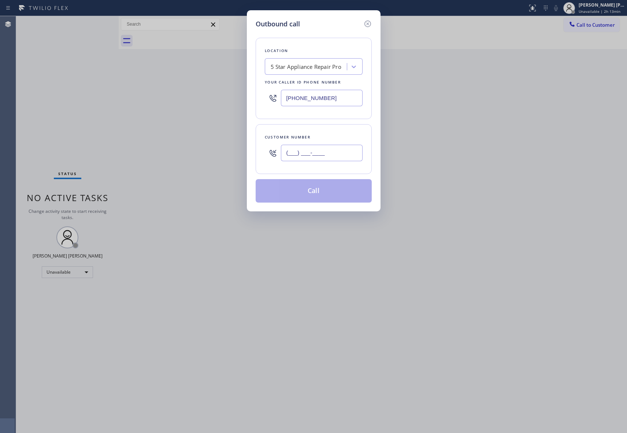
click at [320, 157] on input "(___) ___-____" at bounding box center [322, 153] width 82 height 16
paste input "925) 783-6345"
type input "[PHONE_NUMBER]"
click at [312, 189] on button "Call" at bounding box center [314, 190] width 116 height 23
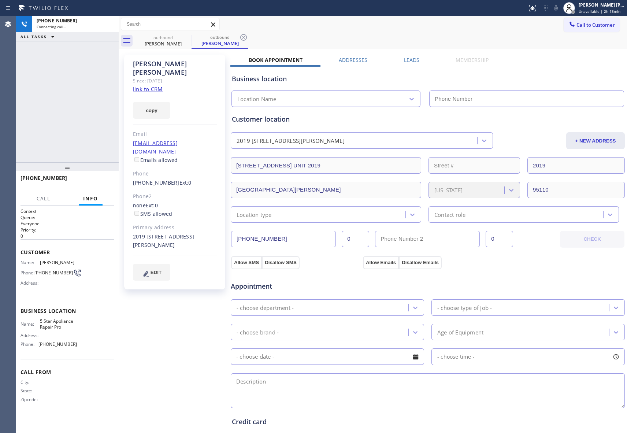
type input "[PHONE_NUMBER]"
click at [188, 37] on icon at bounding box center [186, 37] width 9 height 9
click at [191, 37] on div "outbound [PERSON_NAME]" at bounding box center [219, 41] width 57 height 16
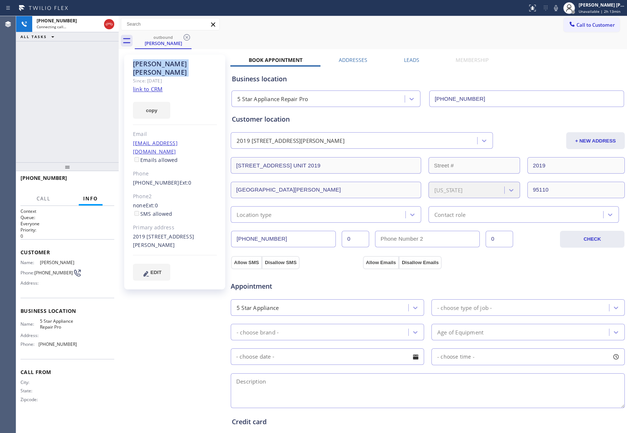
click at [188, 37] on icon at bounding box center [186, 37] width 9 height 9
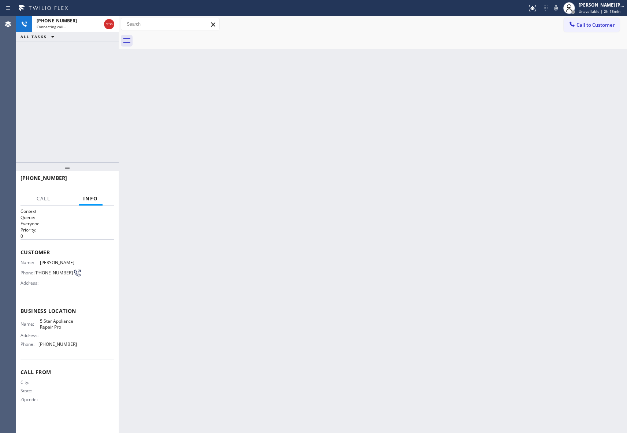
click at [188, 37] on div at bounding box center [381, 41] width 492 height 16
click at [109, 24] on icon at bounding box center [109, 24] width 7 height 2
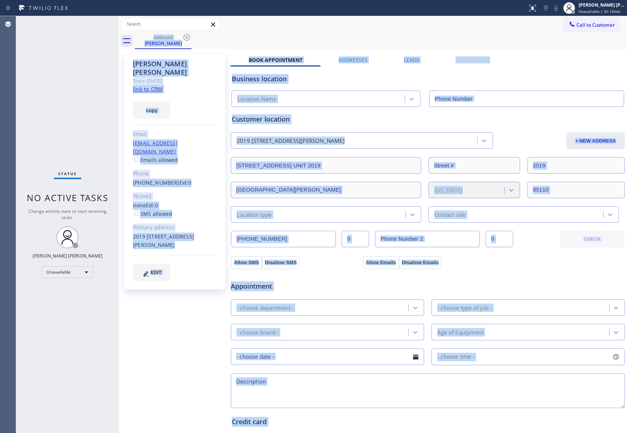
click at [186, 40] on icon at bounding box center [186, 37] width 7 height 7
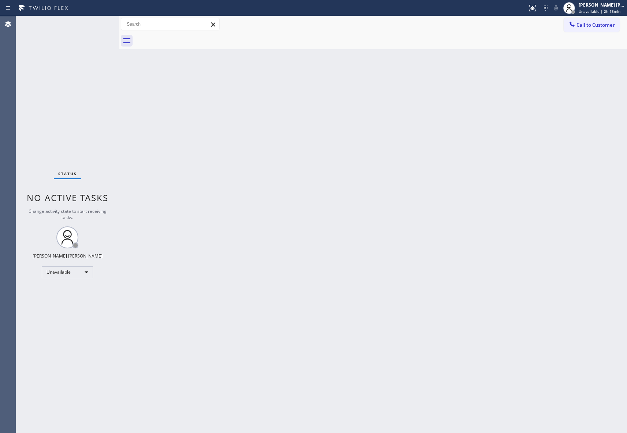
click at [186, 36] on div at bounding box center [381, 41] width 492 height 16
click at [603, 26] on span "Call to Customer" at bounding box center [595, 25] width 38 height 7
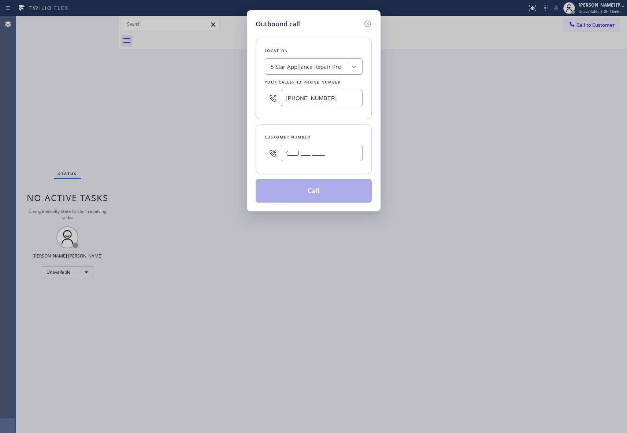
click at [316, 155] on input "(___) ___-____" at bounding box center [322, 153] width 82 height 16
paste input "617) 512-4138"
type input "[PHONE_NUMBER]"
click at [320, 192] on button "Call" at bounding box center [314, 190] width 116 height 23
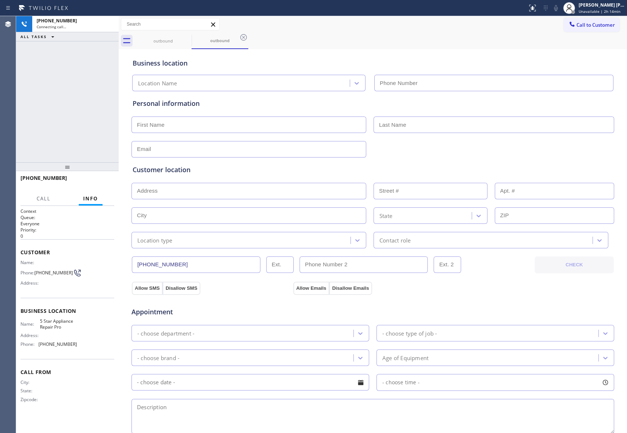
type input "[PHONE_NUMBER]"
drag, startPoint x: 108, startPoint y: 23, endPoint x: 181, endPoint y: 46, distance: 76.0
click at [108, 23] on icon at bounding box center [109, 24] width 9 height 9
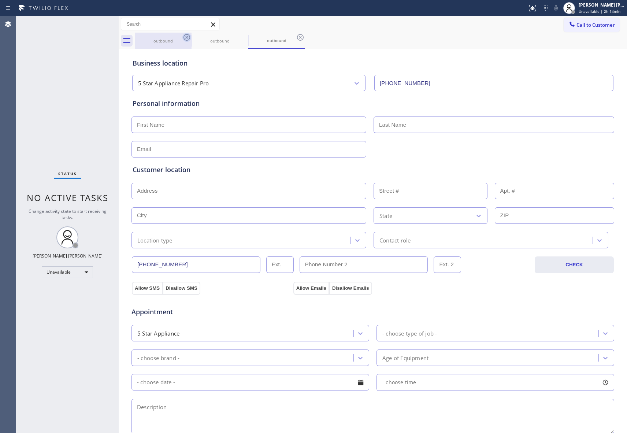
click at [189, 37] on icon at bounding box center [186, 37] width 7 height 7
type input "[PHONE_NUMBER]"
click at [0, 0] on icon at bounding box center [0, 0] width 0 height 0
click at [189, 37] on icon at bounding box center [186, 37] width 7 height 7
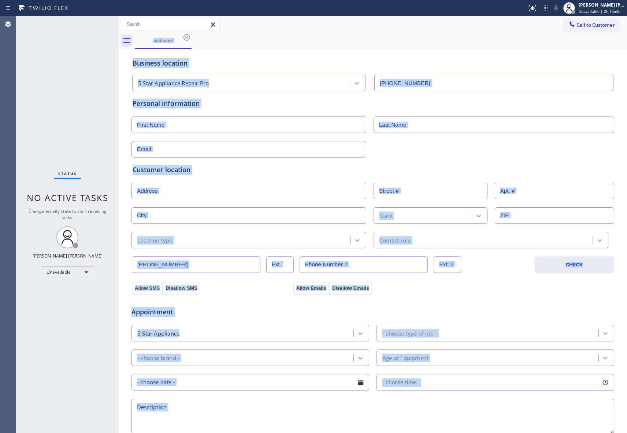
click at [189, 37] on div "outbound" at bounding box center [381, 41] width 492 height 16
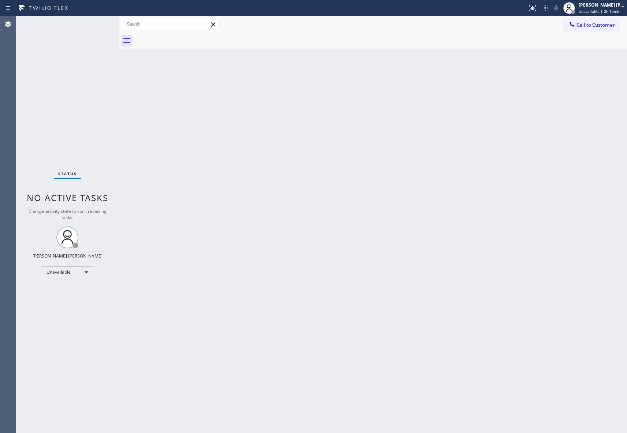
click at [189, 37] on div at bounding box center [381, 41] width 492 height 16
click at [591, 26] on span "Call to Customer" at bounding box center [595, 25] width 38 height 7
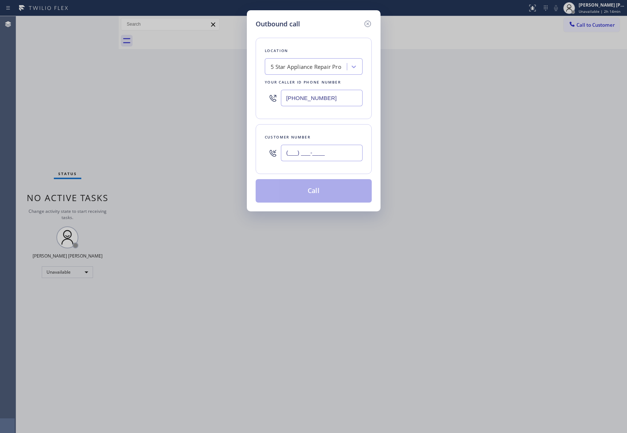
click at [319, 157] on input "(___) ___-____" at bounding box center [322, 153] width 82 height 16
paste input "818) 322-5548"
type input "[PHONE_NUMBER]"
click at [321, 194] on button "Call" at bounding box center [314, 190] width 116 height 23
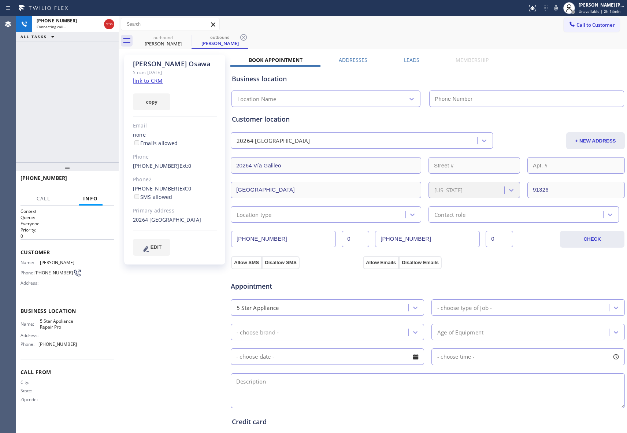
type input "[PHONE_NUMBER]"
drag, startPoint x: 110, startPoint y: 23, endPoint x: 146, endPoint y: 27, distance: 36.4
click at [110, 23] on icon at bounding box center [109, 24] width 9 height 9
click at [186, 37] on icon at bounding box center [186, 37] width 7 height 7
click at [240, 37] on icon at bounding box center [243, 37] width 7 height 7
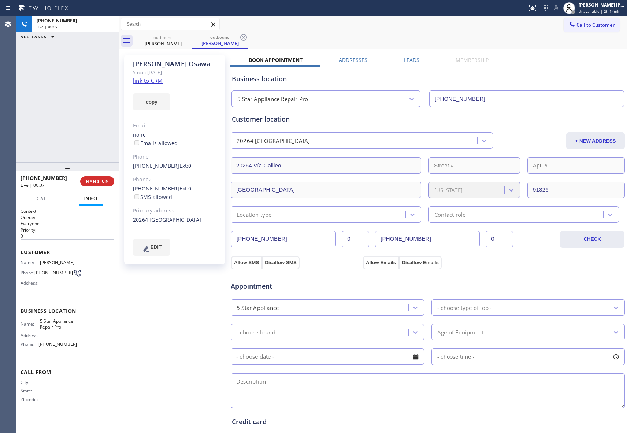
click at [186, 37] on div "outbound [PERSON_NAME] outbound [PERSON_NAME]" at bounding box center [381, 41] width 492 height 16
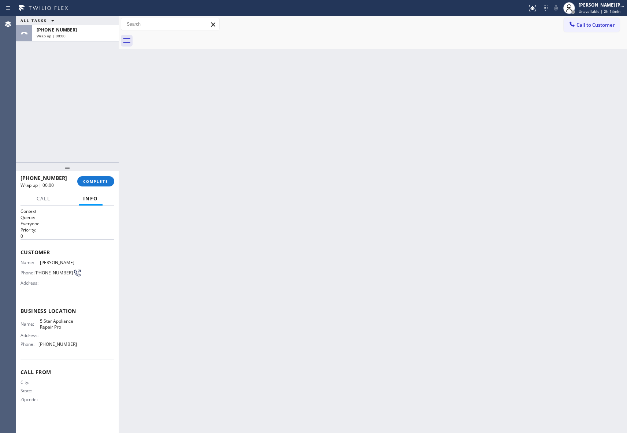
click at [186, 37] on div at bounding box center [381, 41] width 492 height 16
click at [103, 182] on span "COMPLETE" at bounding box center [95, 181] width 25 height 5
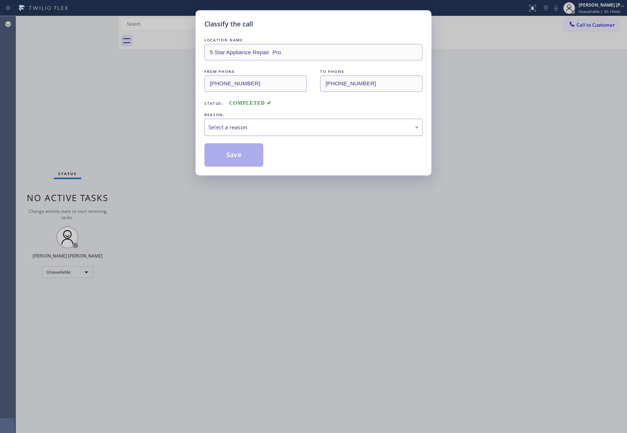
click at [327, 128] on div "Select a reason" at bounding box center [313, 127] width 210 height 8
click at [233, 154] on button "Save" at bounding box center [233, 154] width 59 height 23
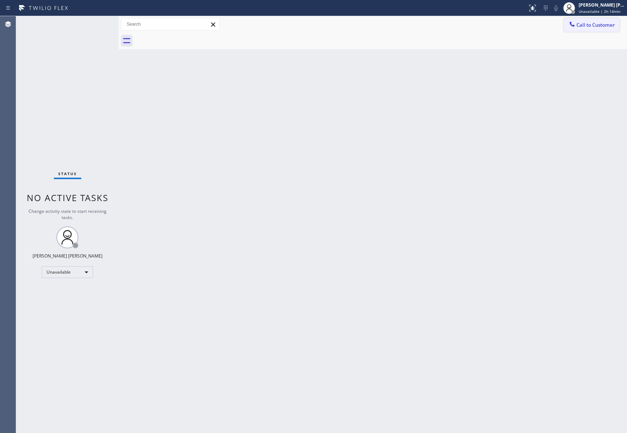
click at [593, 25] on span "Call to Customer" at bounding box center [595, 25] width 38 height 7
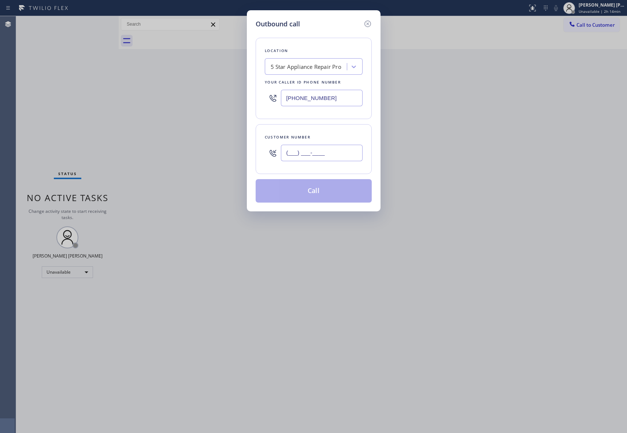
click at [314, 147] on input "(___) ___-____" at bounding box center [322, 153] width 82 height 16
paste input "702) 493-5214"
type input "[PHONE_NUMBER]"
click at [328, 190] on button "Call" at bounding box center [314, 190] width 116 height 23
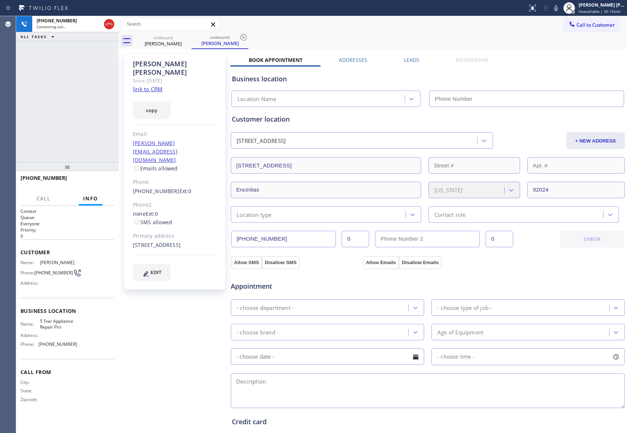
type input "[PHONE_NUMBER]"
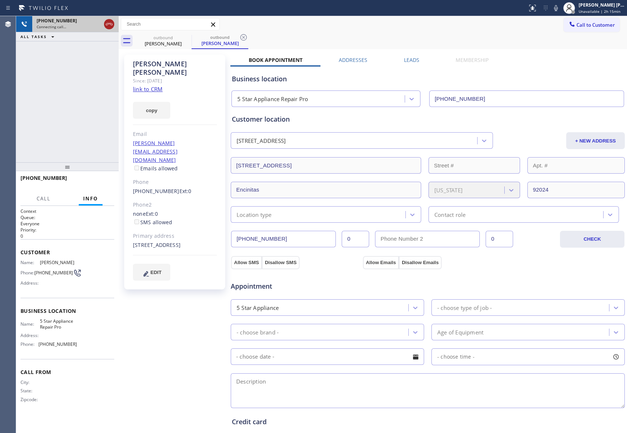
click at [110, 24] on icon at bounding box center [109, 24] width 9 height 9
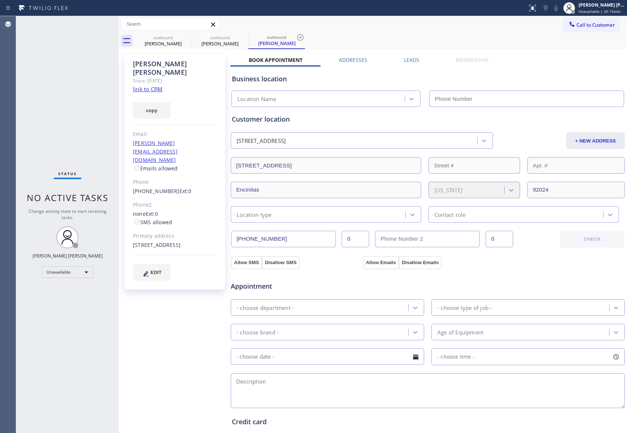
type input "[PHONE_NUMBER]"
click at [0, 0] on icon at bounding box center [0, 0] width 0 height 0
click at [239, 34] on icon at bounding box center [243, 37] width 9 height 9
click at [296, 34] on icon at bounding box center [300, 37] width 9 height 9
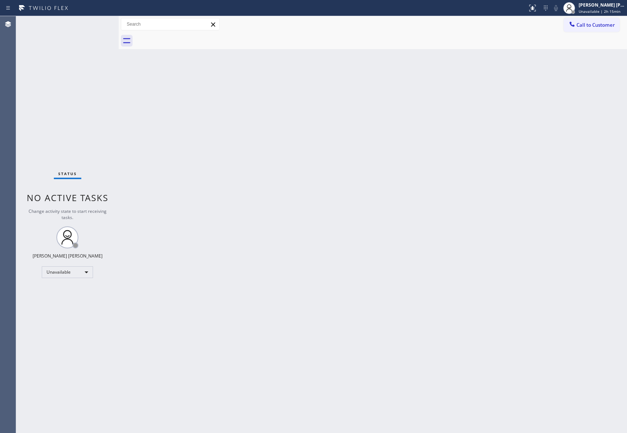
click at [189, 34] on div at bounding box center [381, 41] width 492 height 16
click at [189, 35] on div at bounding box center [381, 41] width 492 height 16
click at [613, 24] on span "Call to Customer" at bounding box center [595, 25] width 38 height 7
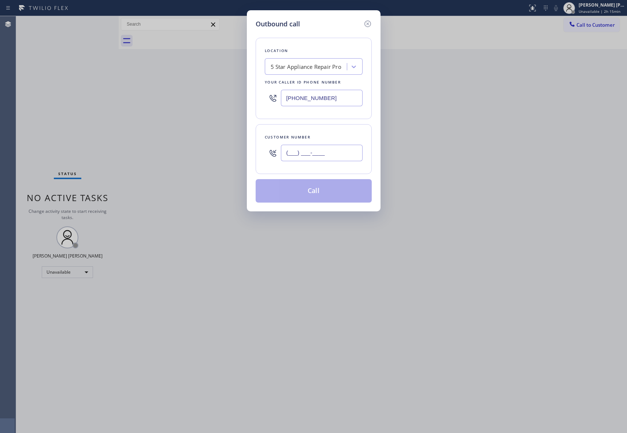
click at [321, 147] on input "(___) ___-____" at bounding box center [322, 153] width 82 height 16
paste input "858) 705-3197"
type input "[PHONE_NUMBER]"
click at [324, 194] on button "Call" at bounding box center [314, 190] width 116 height 23
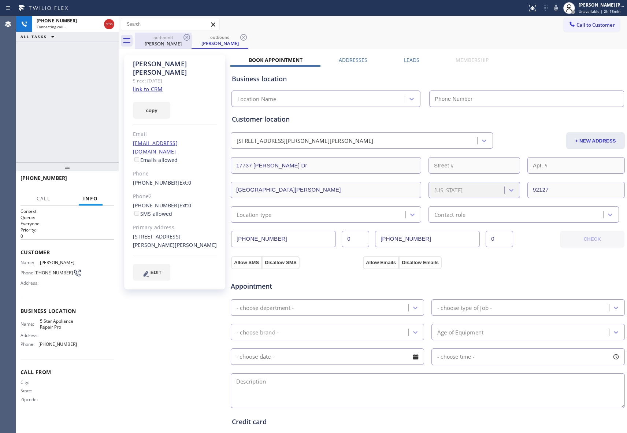
type input "[PHONE_NUMBER]"
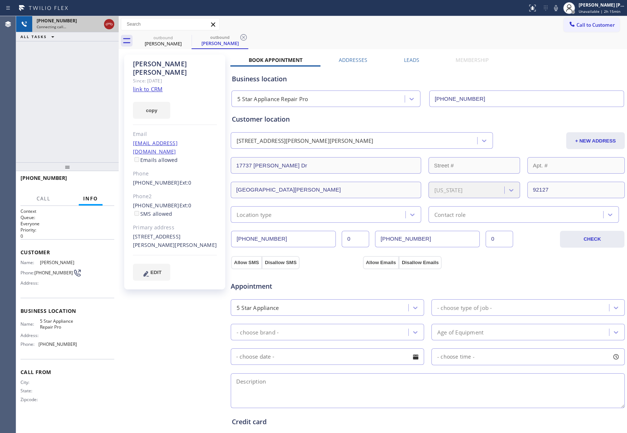
click at [108, 24] on icon at bounding box center [109, 24] width 7 height 2
click at [0, 0] on icon at bounding box center [0, 0] width 0 height 0
click at [239, 37] on icon at bounding box center [243, 37] width 9 height 9
click at [188, 37] on icon at bounding box center [186, 37] width 9 height 9
click at [188, 37] on div "outbound [PERSON_NAME]" at bounding box center [381, 41] width 492 height 16
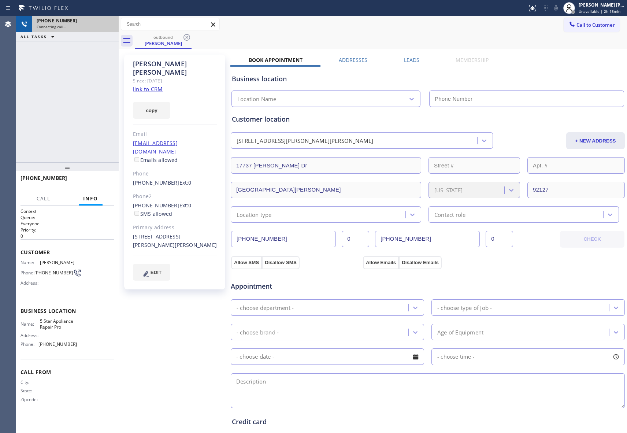
click at [188, 37] on div "outbound [PERSON_NAME]" at bounding box center [381, 41] width 492 height 16
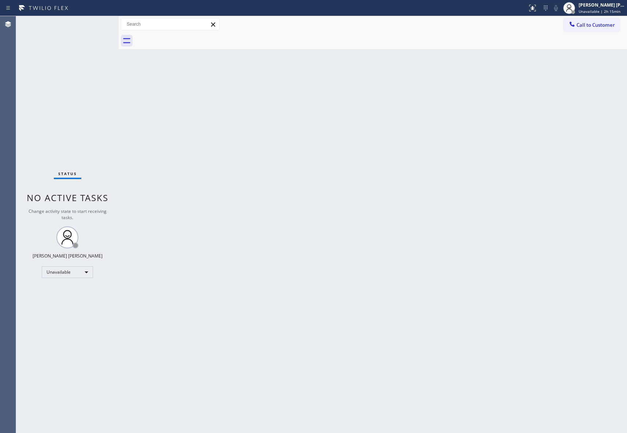
click at [188, 37] on div at bounding box center [381, 41] width 492 height 16
click at [604, 18] on button "Call to Customer" at bounding box center [591, 25] width 56 height 14
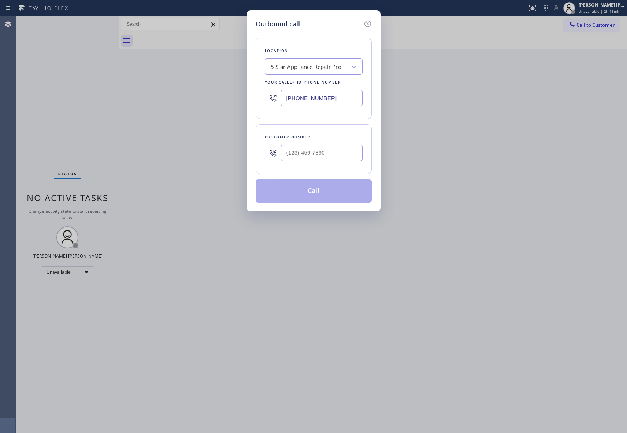
click at [356, 150] on input "text" at bounding box center [322, 153] width 82 height 16
paste input "970) 558-3488"
click at [344, 153] on input "[PHONE_NUMBER]" at bounding box center [322, 153] width 82 height 16
click at [307, 155] on input "[PHONE_NUMBER]" at bounding box center [322, 153] width 82 height 16
type input "[PHONE_NUMBER]"
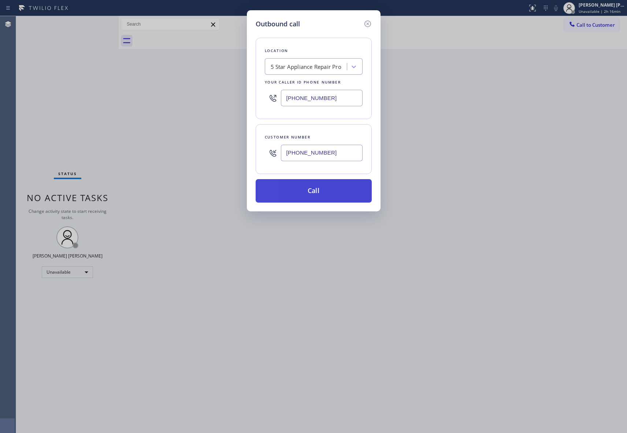
click at [319, 190] on button "Call" at bounding box center [314, 190] width 116 height 23
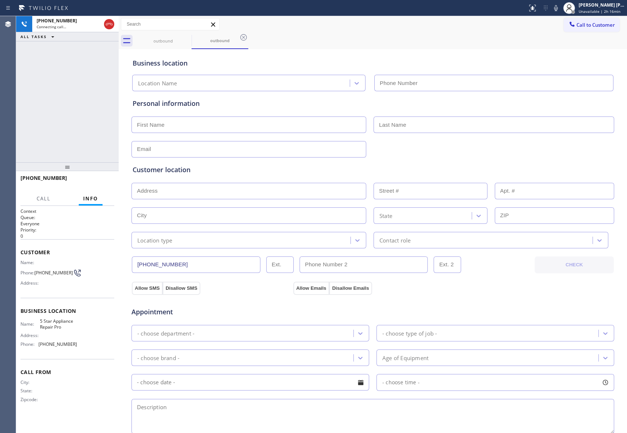
type input "[PHONE_NUMBER]"
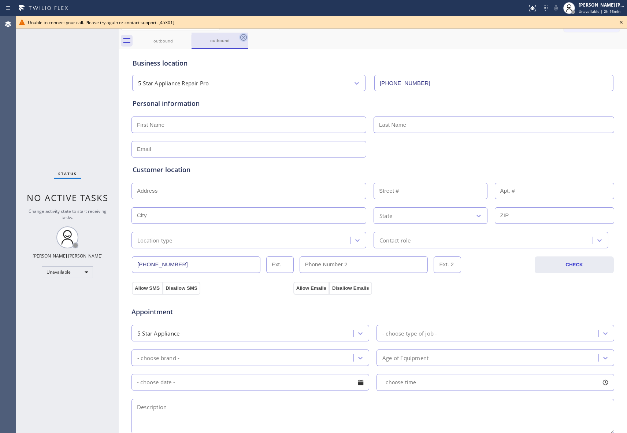
click at [245, 38] on icon at bounding box center [243, 37] width 9 height 9
click at [245, 37] on div "outbound outbound" at bounding box center [381, 41] width 492 height 16
click at [244, 36] on div "outbound" at bounding box center [381, 41] width 492 height 16
click at [187, 38] on icon at bounding box center [186, 37] width 9 height 9
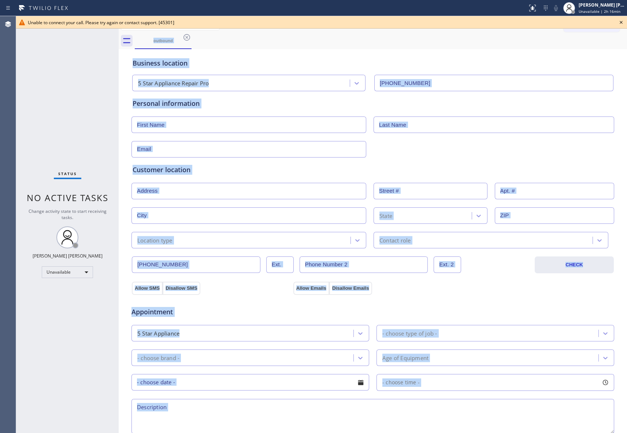
click at [187, 38] on div "outbound" at bounding box center [381, 41] width 492 height 16
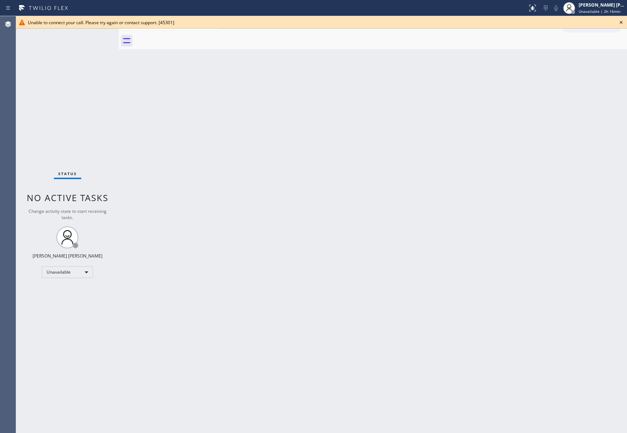
click at [187, 38] on div at bounding box center [381, 41] width 492 height 16
click at [622, 22] on icon at bounding box center [621, 22] width 9 height 9
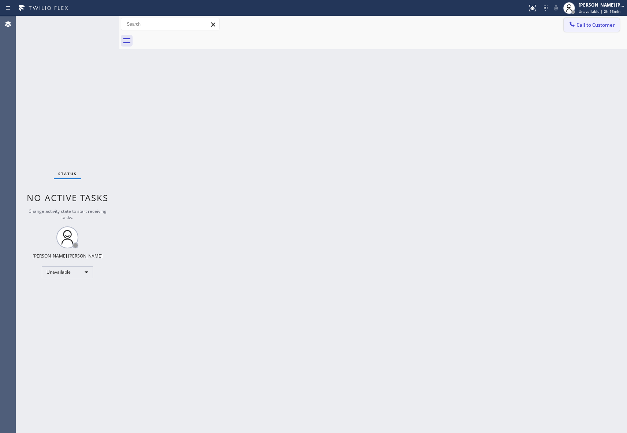
click at [597, 29] on button "Call to Customer" at bounding box center [591, 25] width 56 height 14
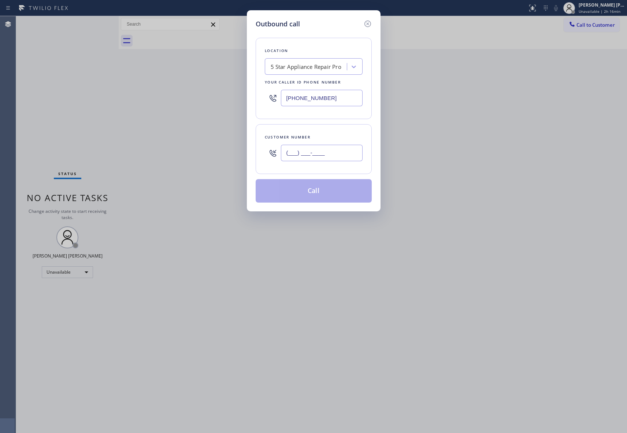
click at [333, 158] on input "(___) ___-____" at bounding box center [322, 153] width 82 height 16
paste input "562) 362-3923"
type input "[PHONE_NUMBER]"
click at [319, 195] on button "Call" at bounding box center [314, 190] width 116 height 23
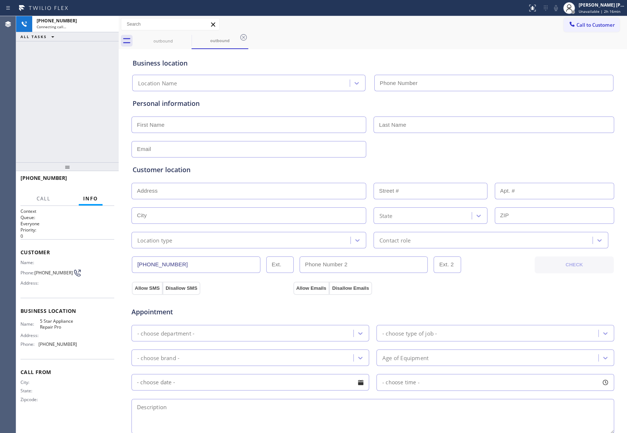
type input "[PHONE_NUMBER]"
drag, startPoint x: 92, startPoint y: 180, endPoint x: 116, endPoint y: 135, distance: 51.8
click at [92, 180] on span "HANG UP" at bounding box center [97, 181] width 22 height 5
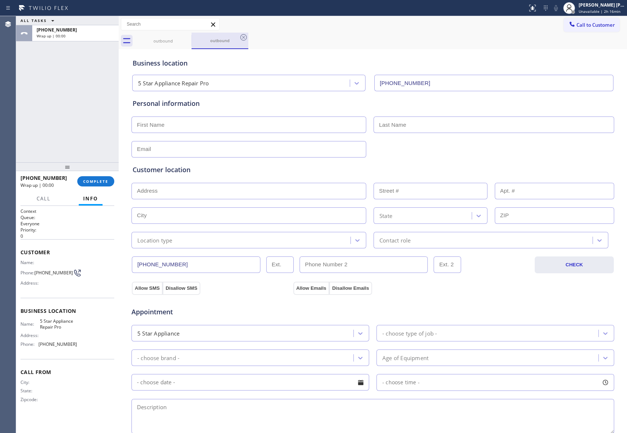
drag, startPoint x: 184, startPoint y: 37, endPoint x: 201, endPoint y: 37, distance: 17.2
click at [192, 37] on div "outbound outbound" at bounding box center [381, 41] width 492 height 16
drag, startPoint x: 201, startPoint y: 37, endPoint x: 197, endPoint y: 37, distance: 4.4
click at [200, 37] on div "outbound" at bounding box center [219, 41] width 55 height 16
click at [187, 38] on icon at bounding box center [186, 37] width 9 height 9
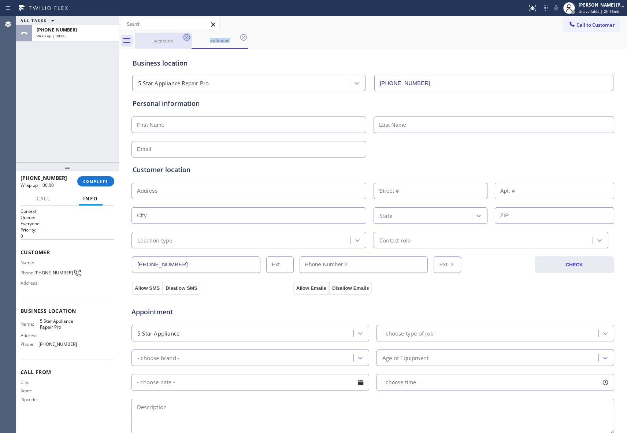
click at [187, 38] on icon at bounding box center [186, 37] width 9 height 9
click at [191, 38] on div "outbound" at bounding box center [219, 41] width 57 height 16
click at [187, 38] on icon at bounding box center [186, 37] width 9 height 9
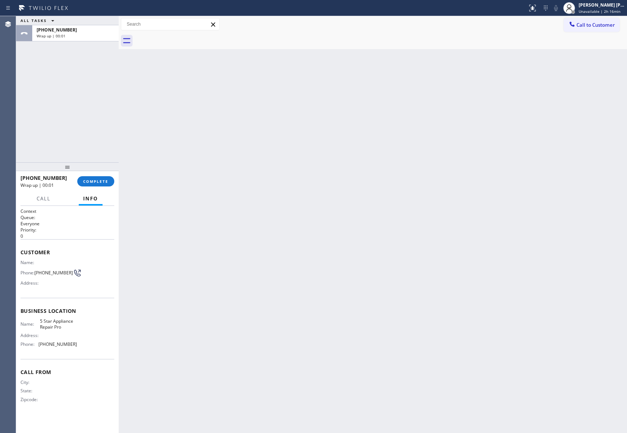
click at [187, 38] on div at bounding box center [381, 41] width 492 height 16
click at [104, 179] on span "COMPLETE" at bounding box center [95, 181] width 25 height 5
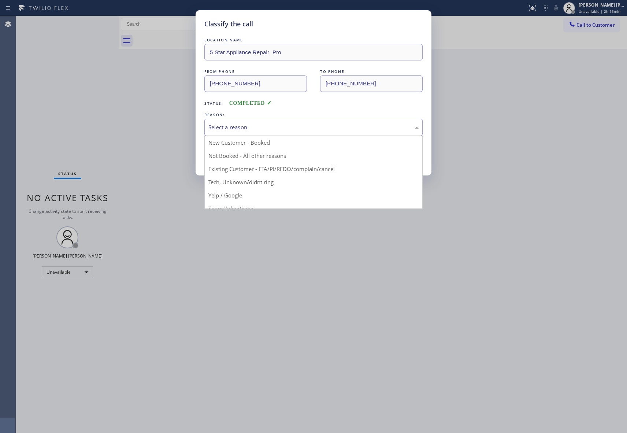
click at [258, 128] on div "Select a reason" at bounding box center [313, 127] width 210 height 8
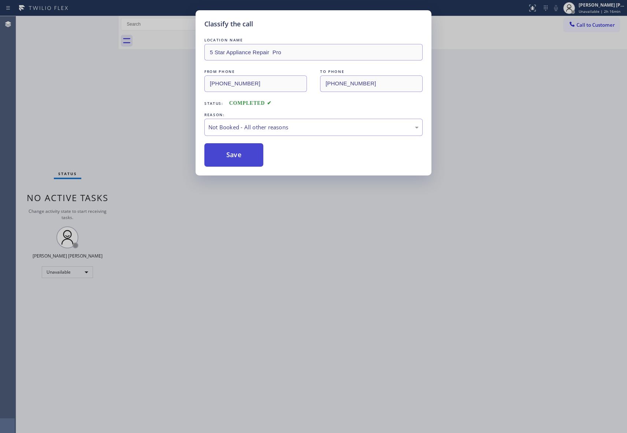
click at [231, 155] on button "Save" at bounding box center [233, 154] width 59 height 23
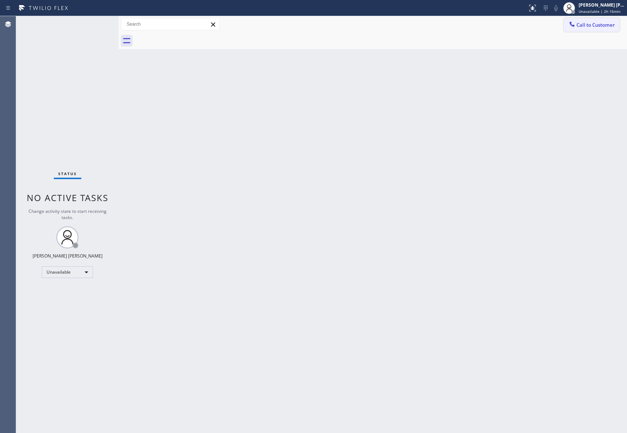
click at [606, 24] on span "Call to Customer" at bounding box center [595, 25] width 38 height 7
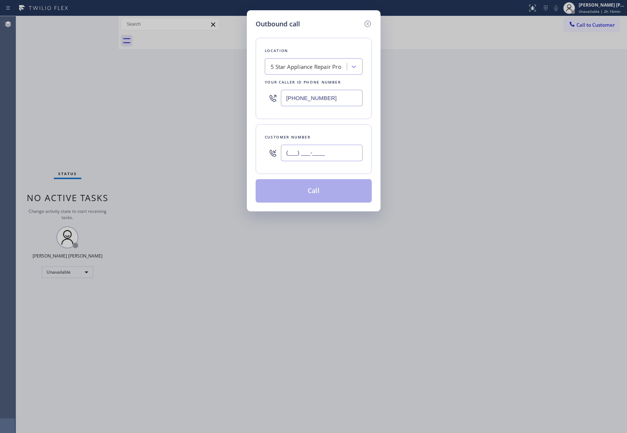
click at [348, 157] on input "(___) ___-____" at bounding box center [322, 153] width 82 height 16
paste input "562) 522-4261"
type input "[PHONE_NUMBER]"
click at [323, 188] on button "Call" at bounding box center [314, 190] width 116 height 23
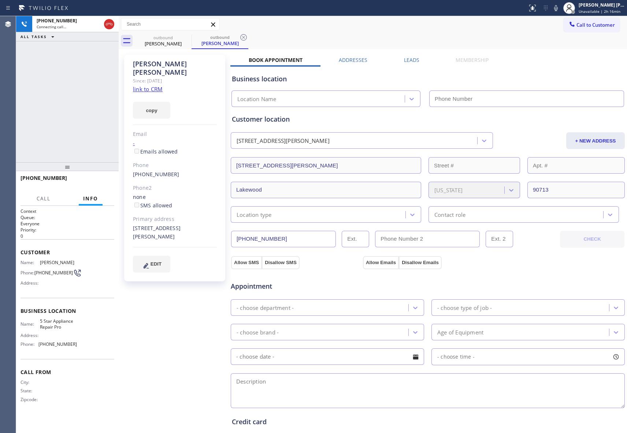
type input "[PHONE_NUMBER]"
click at [97, 179] on span "HANG UP" at bounding box center [97, 181] width 22 height 5
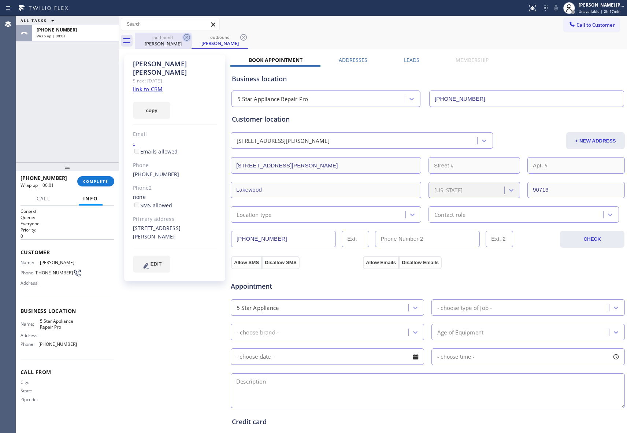
drag, startPoint x: 183, startPoint y: 37, endPoint x: 189, endPoint y: 36, distance: 6.0
click at [183, 37] on icon at bounding box center [186, 37] width 9 height 9
click at [189, 36] on icon at bounding box center [186, 37] width 7 height 7
click at [191, 36] on div "outbound [PERSON_NAME]" at bounding box center [219, 41] width 57 height 16
click at [240, 36] on icon at bounding box center [243, 37] width 7 height 7
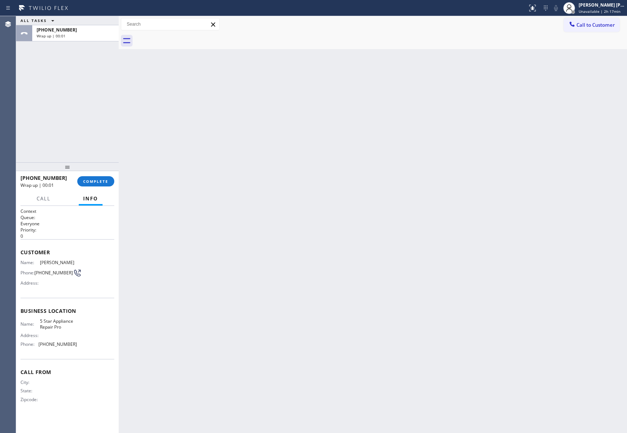
click at [189, 36] on div at bounding box center [381, 41] width 492 height 16
click at [91, 180] on span "COMPLETE" at bounding box center [95, 181] width 25 height 5
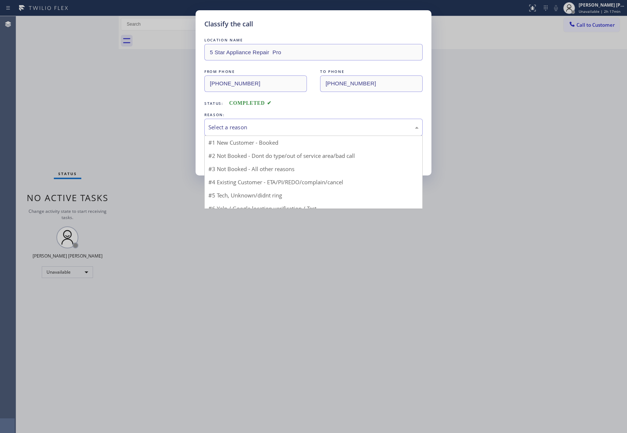
click at [258, 126] on div "Select a reason" at bounding box center [313, 127] width 210 height 8
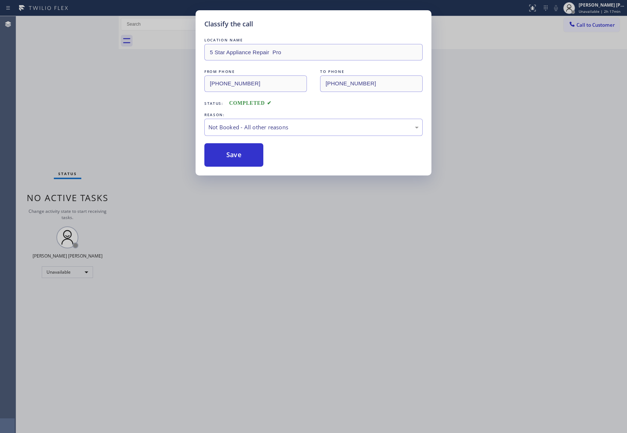
click at [228, 157] on button "Save" at bounding box center [233, 154] width 59 height 23
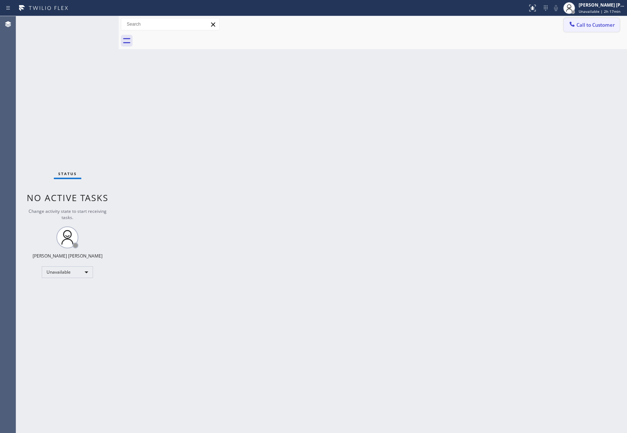
click at [604, 24] on span "Call to Customer" at bounding box center [595, 25] width 38 height 7
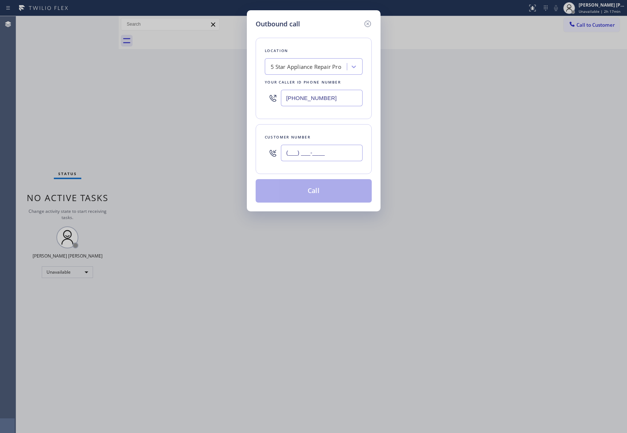
click at [338, 156] on input "(___) ___-____" at bounding box center [322, 153] width 82 height 16
paste input "661) 255-5525"
type input "[PHONE_NUMBER]"
click at [334, 191] on button "Call" at bounding box center [314, 190] width 116 height 23
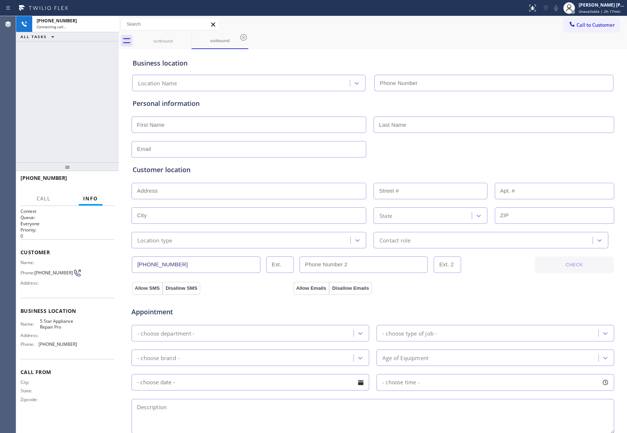
type input "[PHONE_NUMBER]"
click at [109, 25] on icon at bounding box center [109, 24] width 9 height 9
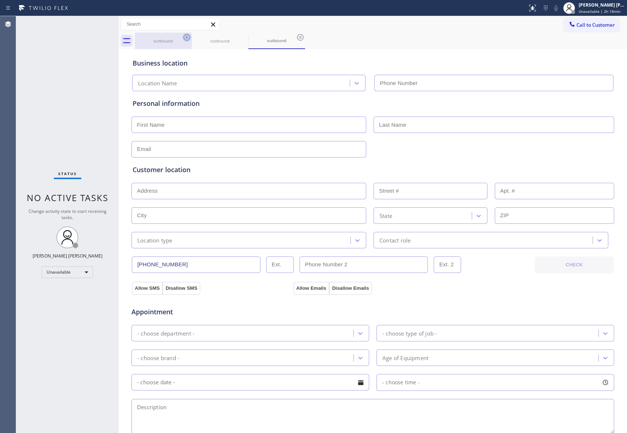
click at [189, 36] on icon at bounding box center [186, 37] width 7 height 7
click at [0, 0] on icon at bounding box center [0, 0] width 0 height 0
click at [189, 37] on icon at bounding box center [186, 37] width 9 height 9
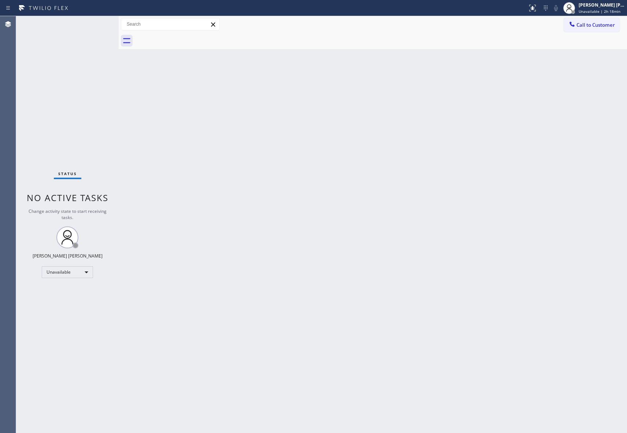
click at [189, 37] on div at bounding box center [381, 41] width 492 height 16
click at [606, 24] on span "Call to Customer" at bounding box center [595, 25] width 38 height 7
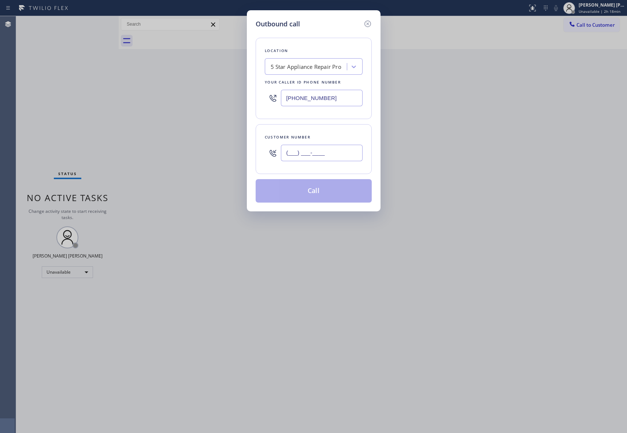
click at [325, 146] on input "(___) ___-____" at bounding box center [322, 153] width 82 height 16
paste input "856) 804-2065"
type input "[PHONE_NUMBER]"
click at [370, 21] on icon at bounding box center [367, 23] width 9 height 9
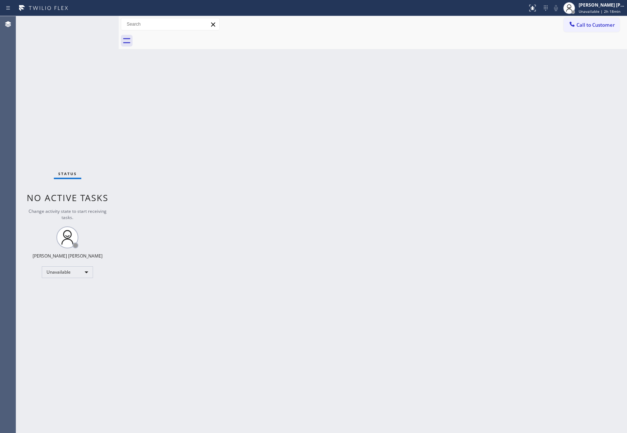
type input "[PHONE_NUMBER]"
click at [589, 21] on button "Call to Customer" at bounding box center [591, 25] width 56 height 14
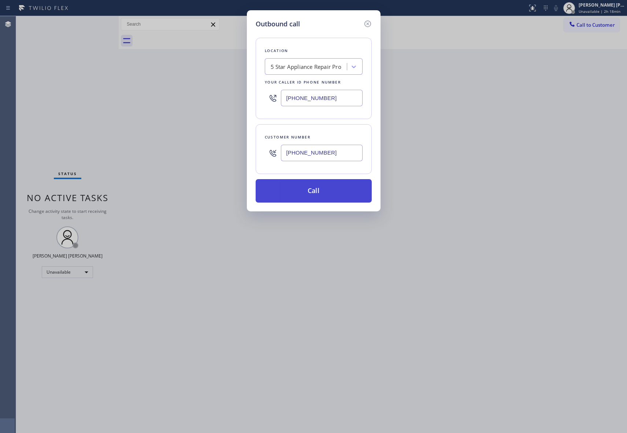
click at [334, 189] on button "Call" at bounding box center [314, 190] width 116 height 23
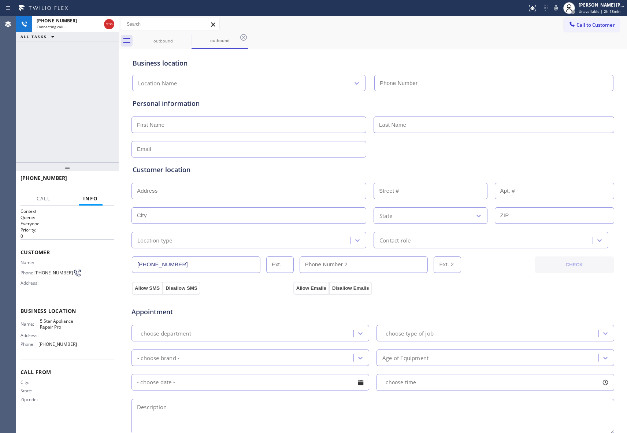
type input "[PHONE_NUMBER]"
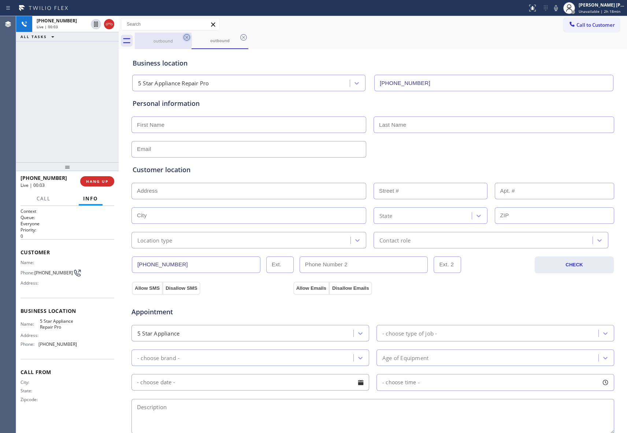
click at [187, 36] on icon at bounding box center [186, 37] width 9 height 9
click at [191, 36] on div "outbound" at bounding box center [219, 41] width 57 height 16
click at [187, 36] on icon at bounding box center [186, 37] width 9 height 9
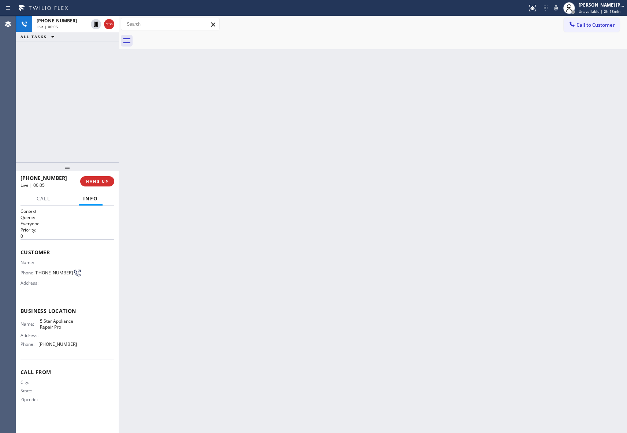
click at [187, 36] on div at bounding box center [381, 41] width 492 height 16
click at [98, 183] on button "COMPLETE" at bounding box center [95, 181] width 37 height 10
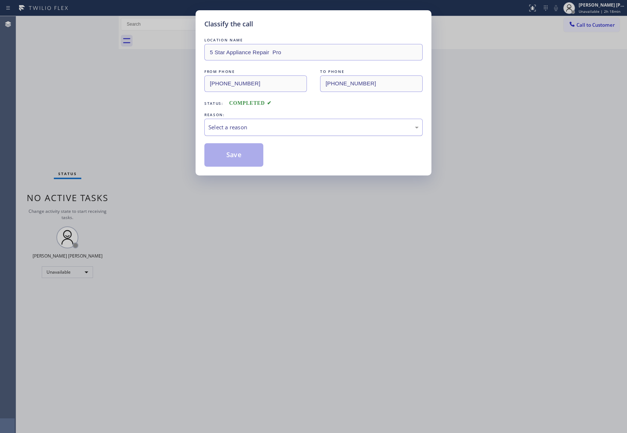
click at [272, 129] on div "Select a reason" at bounding box center [313, 127] width 210 height 8
click at [222, 153] on button "Save" at bounding box center [233, 154] width 59 height 23
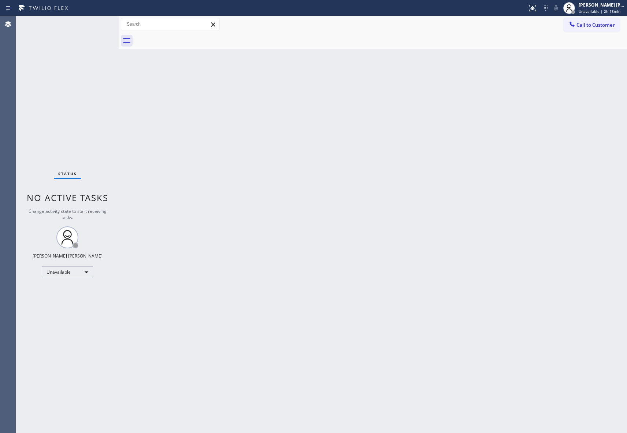
click at [591, 21] on button "Call to Customer" at bounding box center [591, 25] width 56 height 14
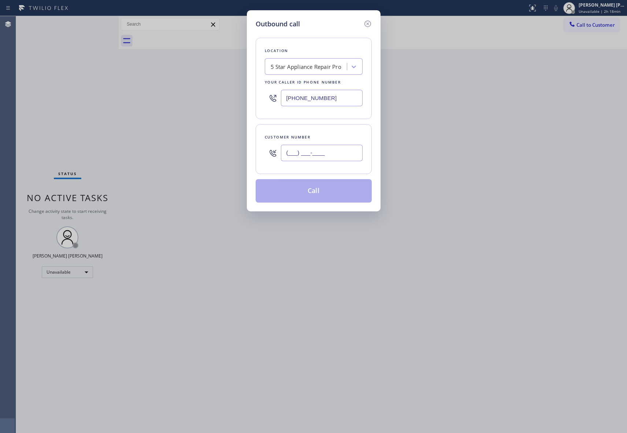
click at [329, 160] on input "(___) ___-____" at bounding box center [322, 153] width 82 height 16
paste input "844) 300-3244"
type input "[PHONE_NUMBER]"
click at [323, 192] on button "Call" at bounding box center [314, 190] width 116 height 23
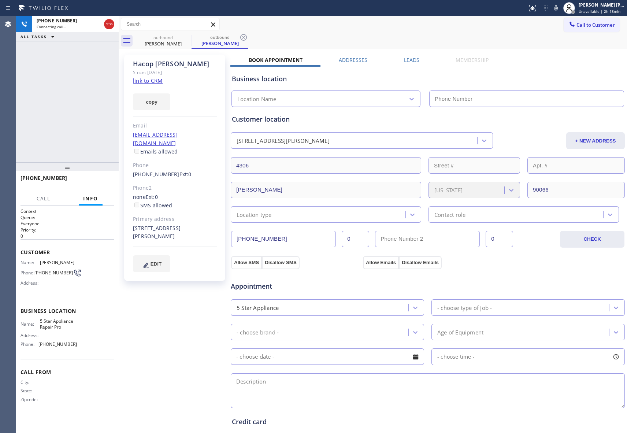
type input "[PHONE_NUMBER]"
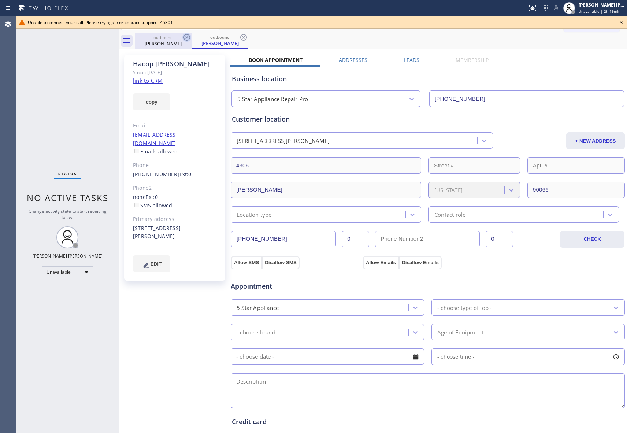
click at [188, 37] on icon at bounding box center [186, 37] width 9 height 9
click at [191, 37] on div "outbound [PERSON_NAME]" at bounding box center [219, 41] width 57 height 16
click at [188, 37] on icon at bounding box center [186, 37] width 9 height 9
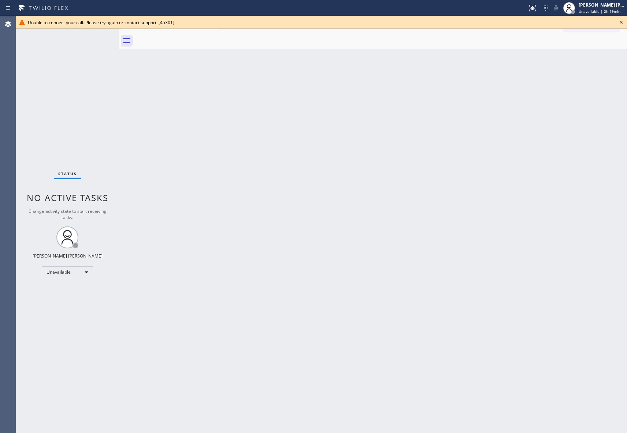
click at [188, 37] on div at bounding box center [381, 41] width 492 height 16
click at [623, 22] on icon at bounding box center [621, 22] width 9 height 9
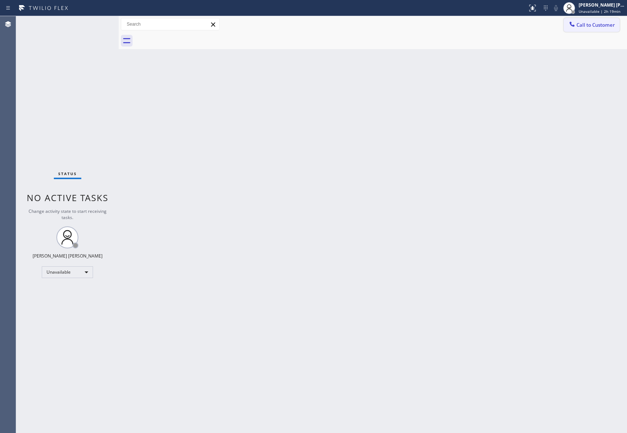
click at [589, 28] on button "Call to Customer" at bounding box center [591, 25] width 56 height 14
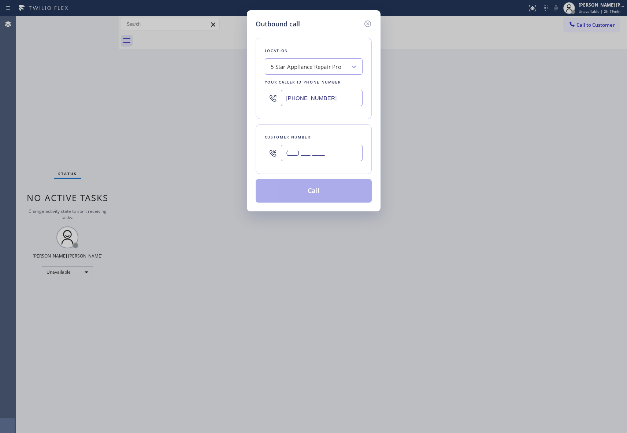
click at [334, 154] on input "(___) ___-____" at bounding box center [322, 153] width 82 height 16
paste input "310) 440-0817"
type input "[PHONE_NUMBER]"
click at [321, 194] on button "Call" at bounding box center [314, 190] width 116 height 23
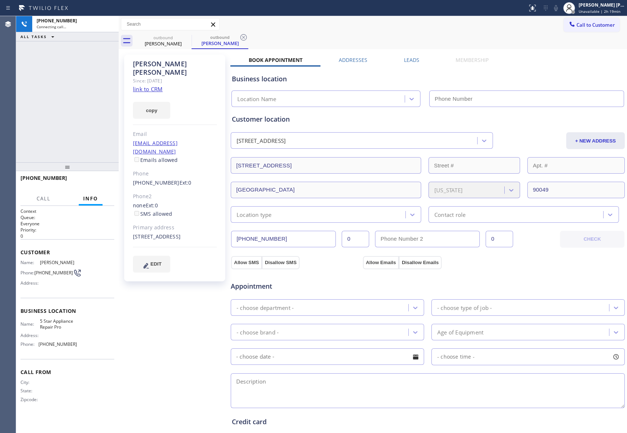
type input "[PHONE_NUMBER]"
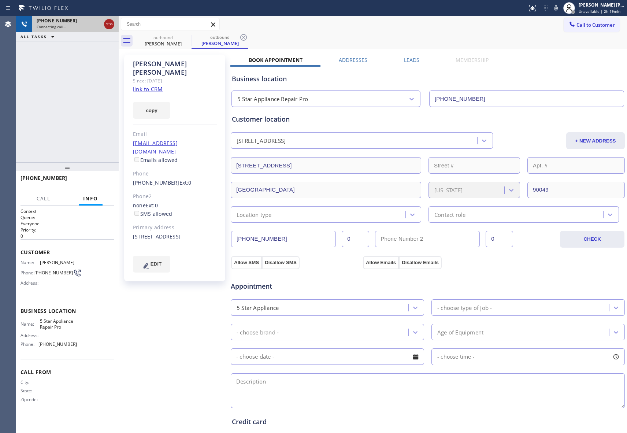
click at [105, 24] on icon at bounding box center [109, 24] width 9 height 9
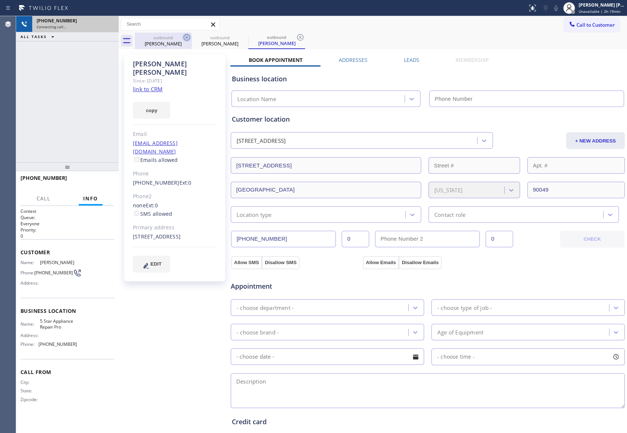
click at [182, 37] on icon at bounding box center [186, 37] width 9 height 9
click at [0, 0] on icon at bounding box center [0, 0] width 0 height 0
click at [296, 37] on icon at bounding box center [300, 37] width 9 height 9
click at [182, 37] on div "outbound [PERSON_NAME] outbound [PERSON_NAME] outbound [PERSON_NAME]" at bounding box center [381, 41] width 492 height 16
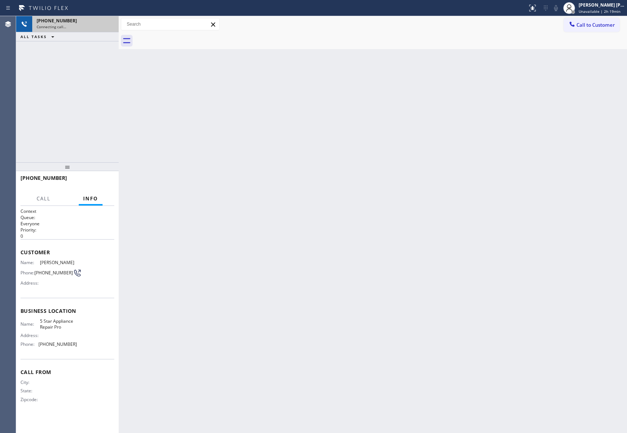
click at [182, 37] on div at bounding box center [381, 41] width 492 height 16
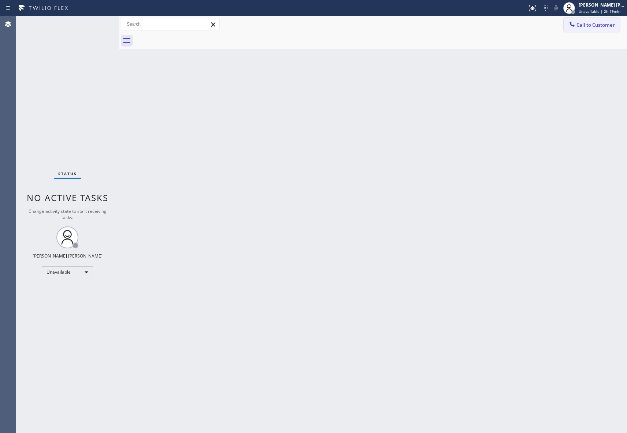
click at [595, 26] on span "Call to Customer" at bounding box center [595, 25] width 38 height 7
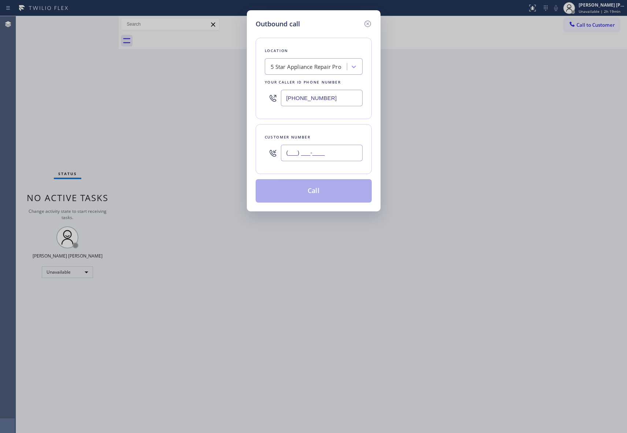
click at [340, 159] on input "(___) ___-____" at bounding box center [322, 153] width 82 height 16
paste input "415) 664-4269"
type input "[PHONE_NUMBER]"
click at [320, 193] on button "Call" at bounding box center [314, 190] width 116 height 23
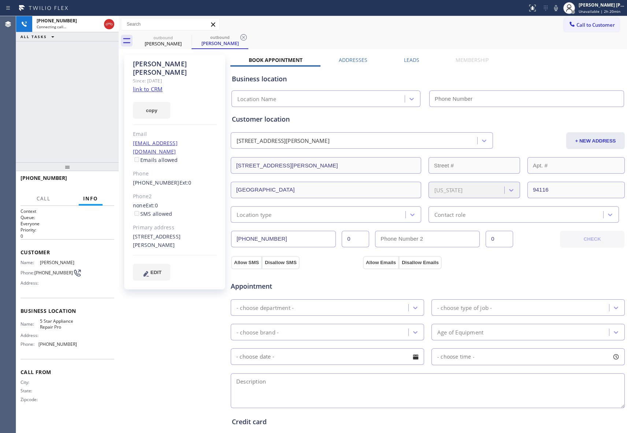
type input "[PHONE_NUMBER]"
drag, startPoint x: 110, startPoint y: 23, endPoint x: 130, endPoint y: 23, distance: 20.1
click at [110, 23] on icon at bounding box center [109, 24] width 9 height 9
click at [186, 37] on icon at bounding box center [186, 37] width 7 height 7
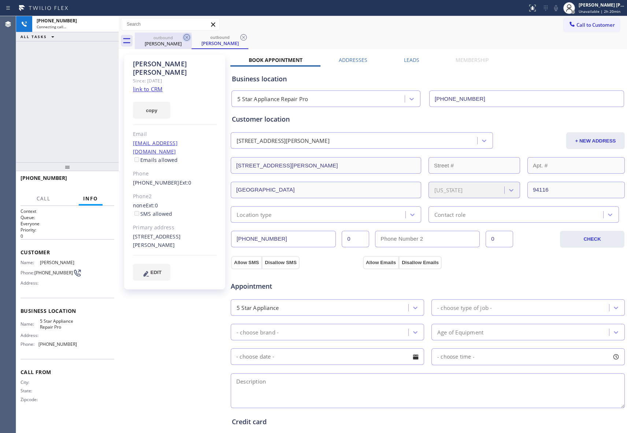
click at [240, 37] on icon at bounding box center [243, 37] width 7 height 7
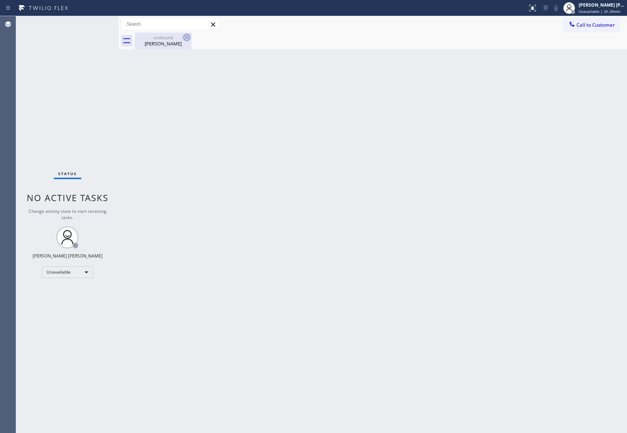
click at [186, 37] on icon at bounding box center [186, 37] width 7 height 7
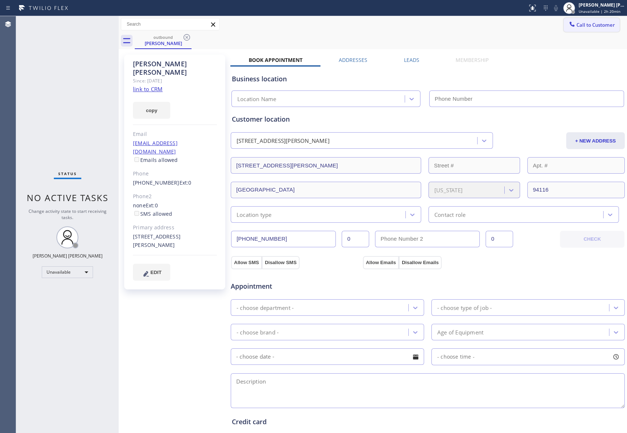
type input "[PHONE_NUMBER]"
click at [188, 37] on icon at bounding box center [186, 37] width 9 height 9
click at [188, 37] on div "outbound [PERSON_NAME]" at bounding box center [381, 41] width 492 height 16
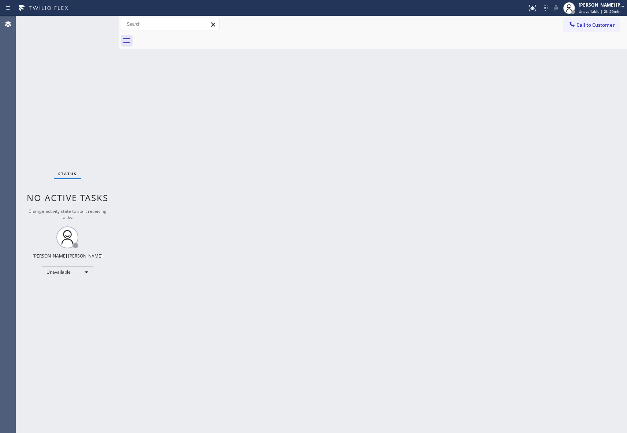
click at [188, 37] on div at bounding box center [381, 41] width 492 height 16
click at [589, 27] on span "Call to Customer" at bounding box center [595, 25] width 38 height 7
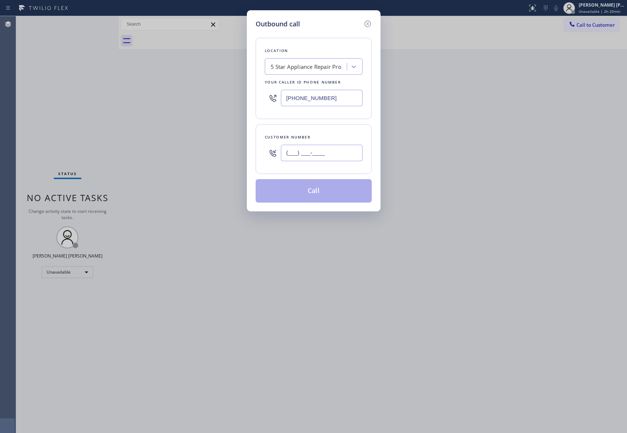
click at [317, 161] on input "(___) ___-____" at bounding box center [322, 153] width 82 height 16
paste input "847) 344-4034"
type input "[PHONE_NUMBER]"
click at [324, 201] on button "Call" at bounding box center [314, 190] width 116 height 23
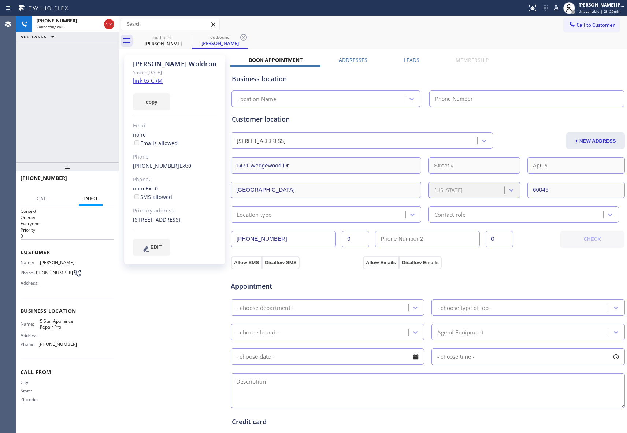
type input "[PHONE_NUMBER]"
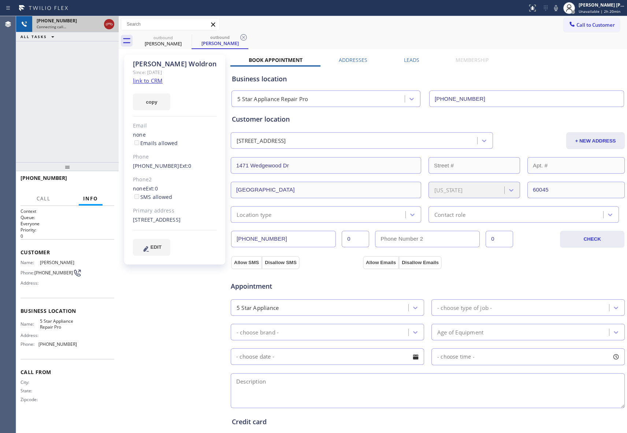
click at [110, 25] on icon at bounding box center [109, 24] width 9 height 9
click at [0, 0] on icon at bounding box center [0, 0] width 0 height 0
click at [239, 39] on icon at bounding box center [243, 37] width 9 height 9
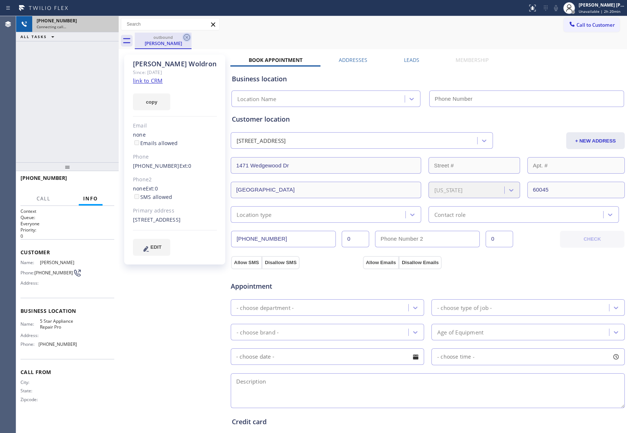
click at [185, 39] on icon at bounding box center [186, 37] width 9 height 9
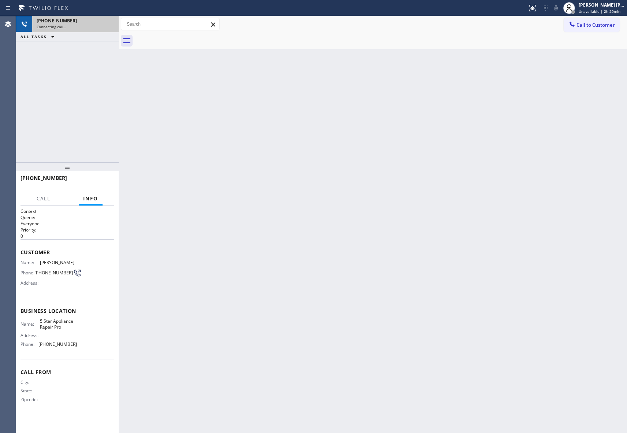
click at [185, 39] on div at bounding box center [381, 41] width 492 height 16
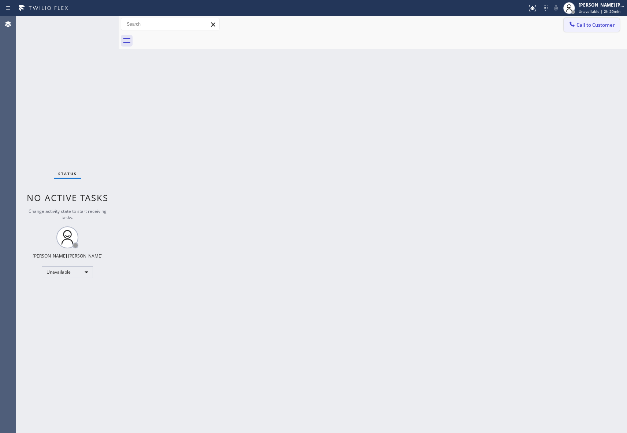
click at [596, 27] on span "Call to Customer" at bounding box center [595, 25] width 38 height 7
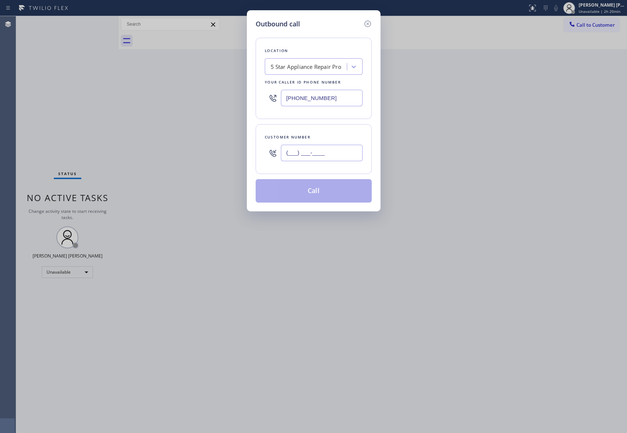
click at [321, 151] on input "(___) ___-____" at bounding box center [322, 153] width 82 height 16
paste input "415) 789-9909"
type input "[PHONE_NUMBER]"
click at [321, 194] on button "Call" at bounding box center [314, 190] width 116 height 23
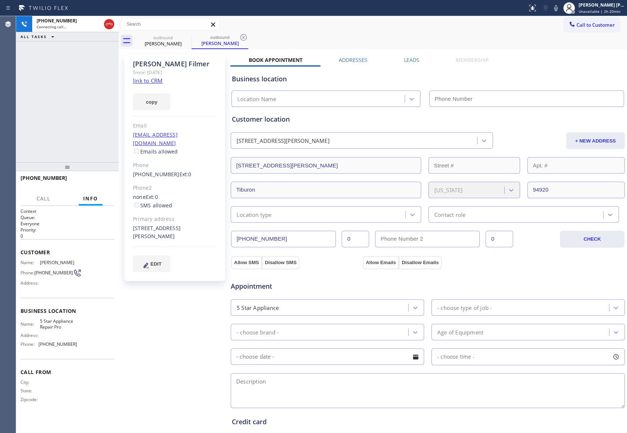
type input "[PHONE_NUMBER]"
click at [108, 23] on icon at bounding box center [109, 24] width 9 height 9
click at [0, 0] on icon at bounding box center [0, 0] width 0 height 0
click at [239, 39] on icon at bounding box center [243, 37] width 9 height 9
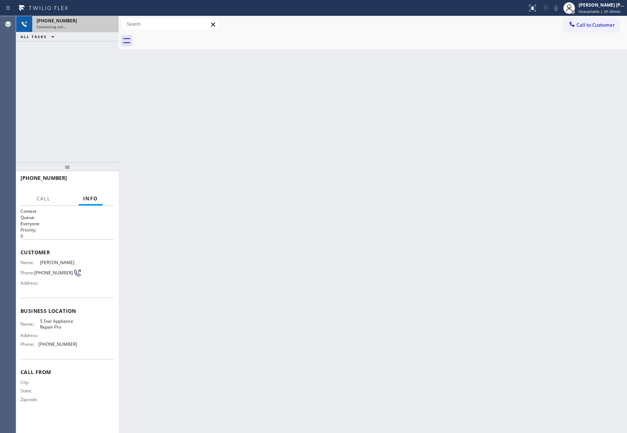
click at [183, 39] on div at bounding box center [381, 41] width 492 height 16
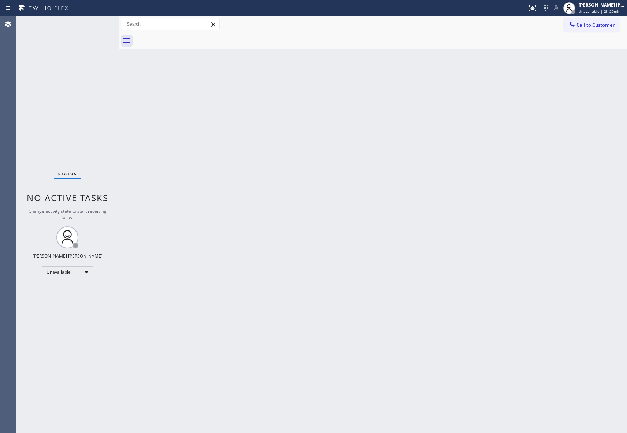
click at [183, 39] on div at bounding box center [381, 41] width 492 height 16
click at [183, 38] on div at bounding box center [381, 41] width 492 height 16
click at [591, 26] on span "Call to Customer" at bounding box center [595, 25] width 38 height 7
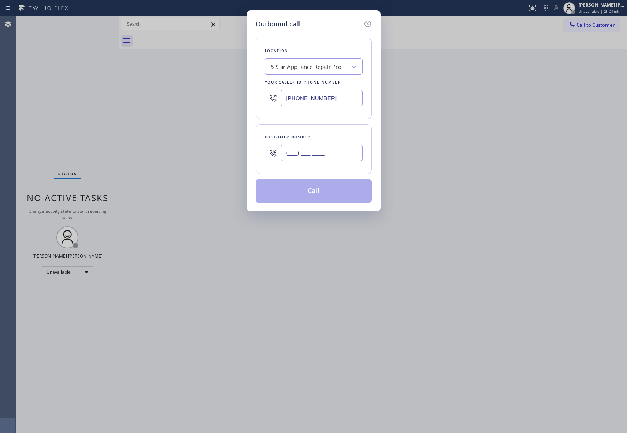
click at [338, 151] on input "(___) ___-____" at bounding box center [322, 153] width 82 height 16
paste input "925) 783-6345"
type input "[PHONE_NUMBER]"
click at [331, 192] on button "Call" at bounding box center [314, 190] width 116 height 23
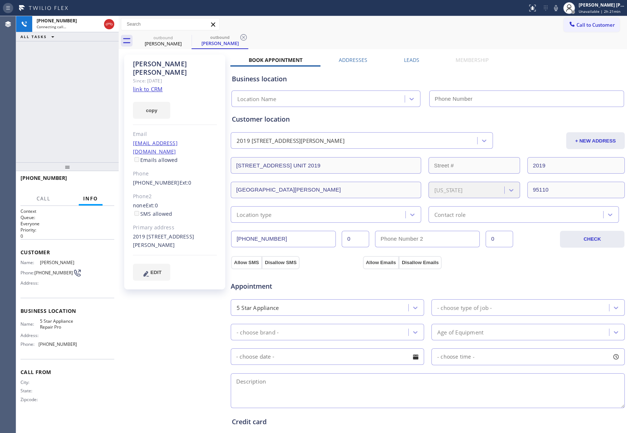
type input "[PHONE_NUMBER]"
click at [111, 22] on icon at bounding box center [109, 24] width 9 height 9
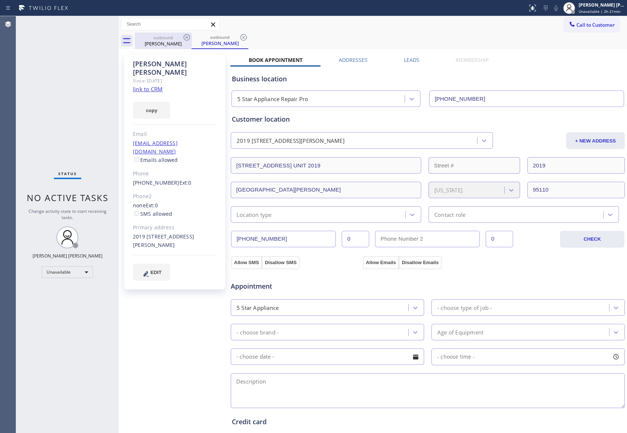
click at [179, 37] on div "outbound" at bounding box center [162, 37] width 55 height 5
drag, startPoint x: 179, startPoint y: 37, endPoint x: 185, endPoint y: 37, distance: 5.9
click at [180, 37] on div "outbound" at bounding box center [162, 37] width 55 height 5
click at [185, 37] on icon at bounding box center [186, 37] width 9 height 9
click at [239, 37] on icon at bounding box center [243, 37] width 9 height 9
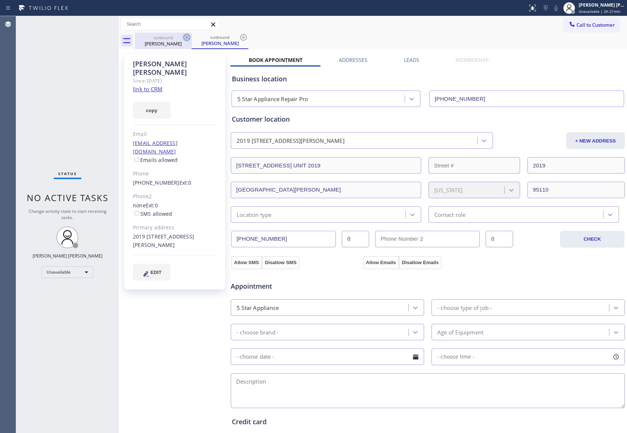
click at [185, 37] on div "outbound [PERSON_NAME] outbound [PERSON_NAME]" at bounding box center [381, 41] width 492 height 16
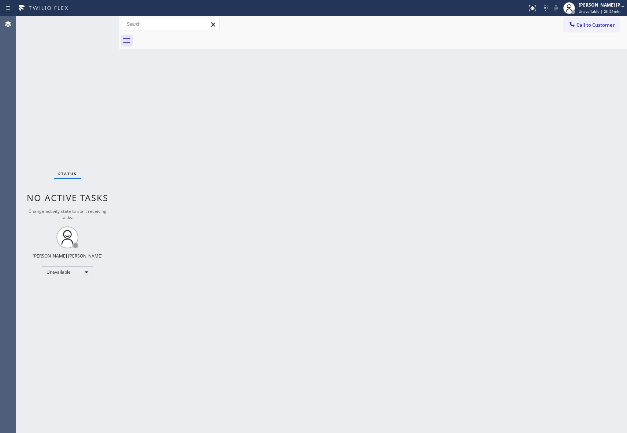
click at [185, 37] on div at bounding box center [381, 41] width 492 height 16
click at [591, 20] on button "Call to Customer" at bounding box center [591, 25] width 56 height 14
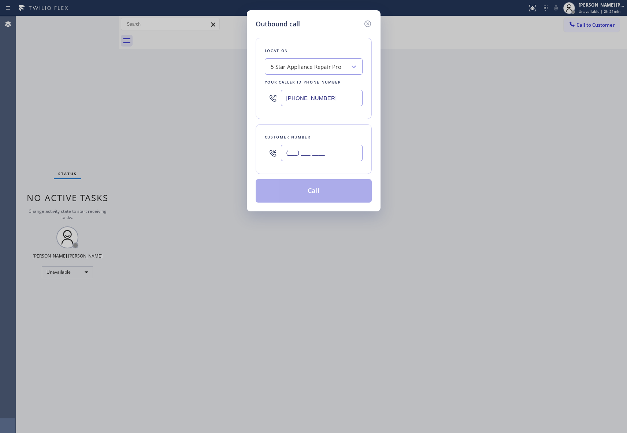
click at [318, 150] on input "(___) ___-____" at bounding box center [322, 153] width 82 height 16
paste input "626) 355-7944"
type input "[PHONE_NUMBER]"
click at [315, 193] on button "Call" at bounding box center [314, 190] width 116 height 23
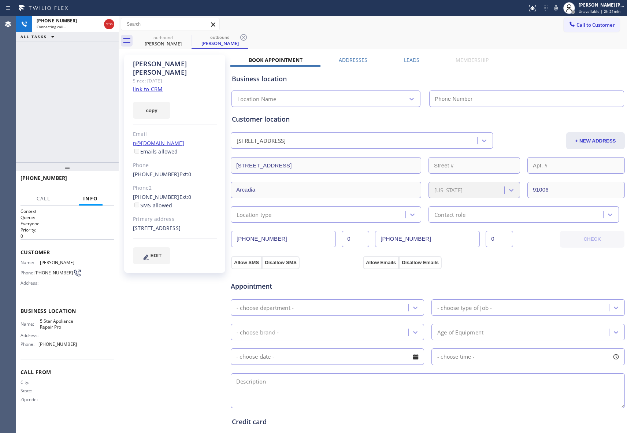
type input "[PHONE_NUMBER]"
drag, startPoint x: 109, startPoint y: 25, endPoint x: 151, endPoint y: 29, distance: 42.7
click at [109, 25] on icon at bounding box center [109, 24] width 9 height 9
click at [179, 38] on div "outbound" at bounding box center [162, 37] width 55 height 5
click at [0, 0] on icon at bounding box center [0, 0] width 0 height 0
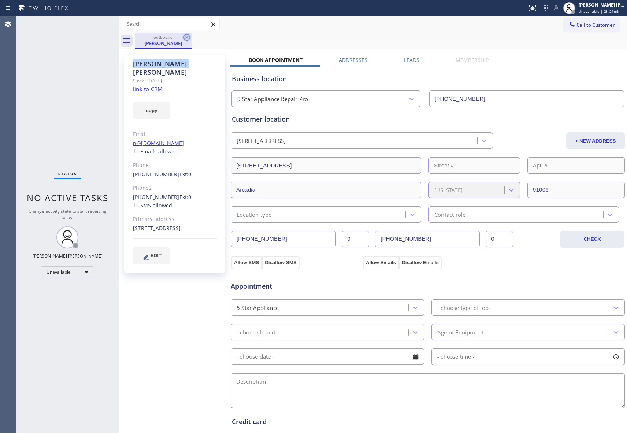
click at [182, 38] on icon at bounding box center [186, 37] width 9 height 9
click at [182, 38] on div "outbound [PERSON_NAME]" at bounding box center [381, 41] width 492 height 16
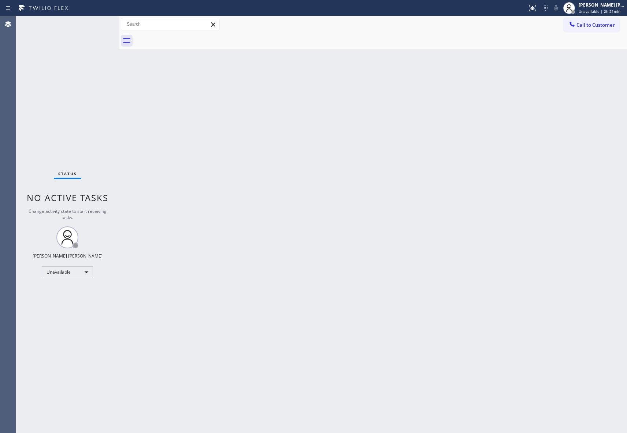
drag, startPoint x: 182, startPoint y: 38, endPoint x: 386, endPoint y: 38, distance: 203.2
click at [185, 38] on div at bounding box center [381, 41] width 492 height 16
click at [591, 25] on span "Call to Customer" at bounding box center [595, 25] width 38 height 7
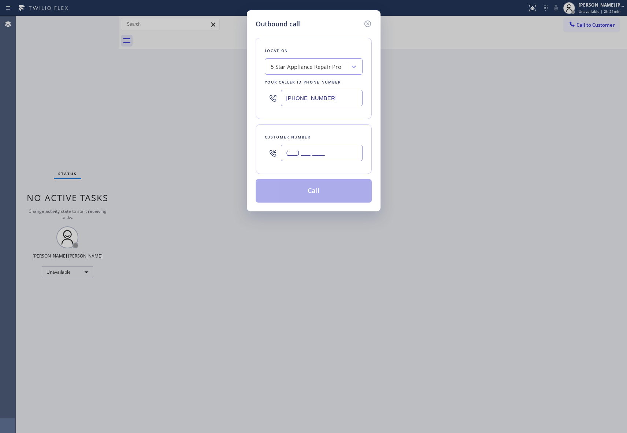
click at [331, 159] on input "(___) ___-____" at bounding box center [322, 153] width 82 height 16
paste input "415) 652-1374"
type input "[PHONE_NUMBER]"
click at [324, 190] on button "Call" at bounding box center [314, 190] width 116 height 23
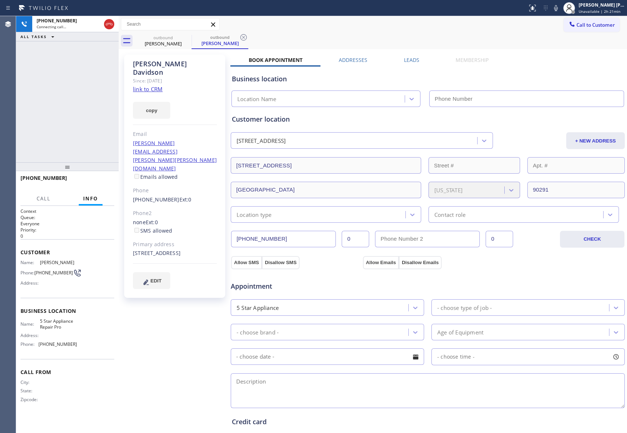
type input "[PHONE_NUMBER]"
click at [112, 22] on icon at bounding box center [109, 24] width 9 height 9
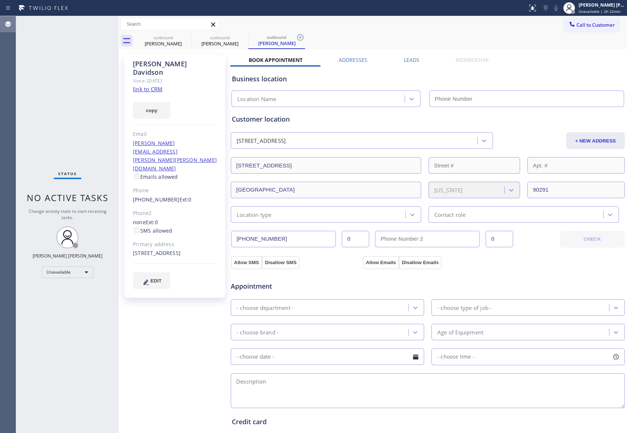
type input "[PHONE_NUMBER]"
click at [0, 0] on icon at bounding box center [0, 0] width 0 height 0
click at [239, 36] on icon at bounding box center [243, 37] width 9 height 9
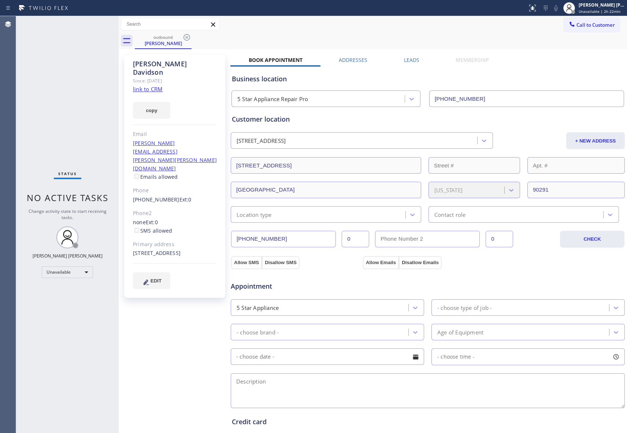
click at [185, 36] on icon at bounding box center [186, 37] width 9 height 9
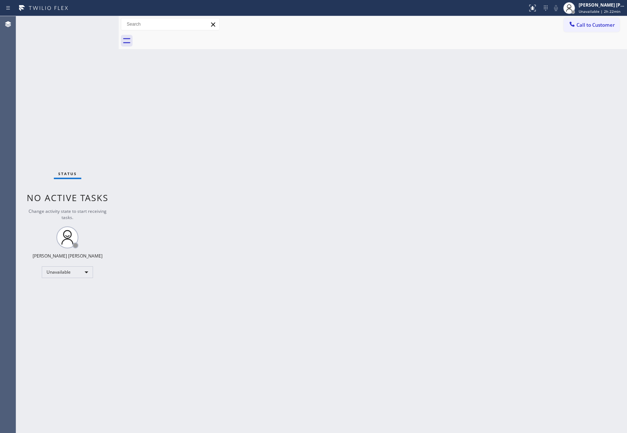
click at [185, 36] on div at bounding box center [381, 41] width 492 height 16
click at [608, 19] on button "Call to Customer" at bounding box center [591, 25] width 56 height 14
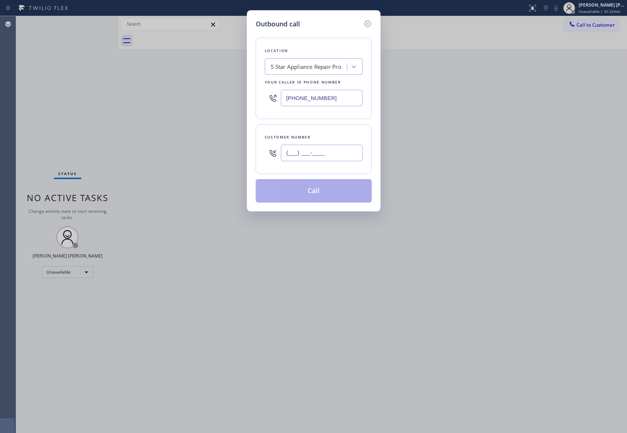
click at [319, 156] on input "(___) ___-____" at bounding box center [322, 153] width 82 height 16
paste input "323) 791-6888"
type input "[PHONE_NUMBER]"
click at [315, 189] on button "Call" at bounding box center [314, 190] width 116 height 23
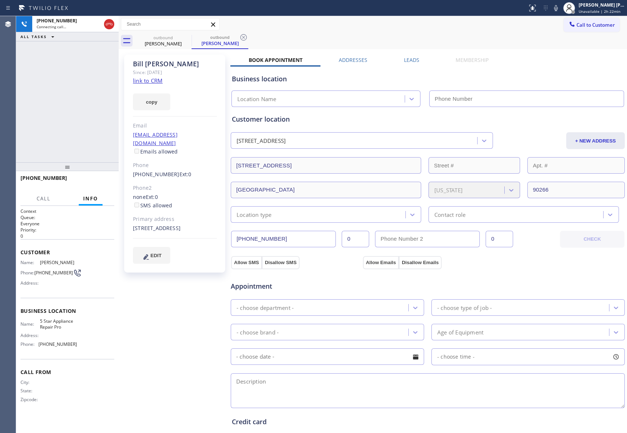
type input "[PHONE_NUMBER]"
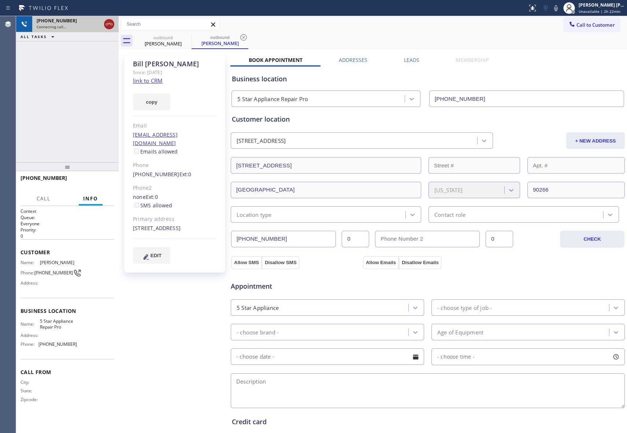
click at [109, 27] on icon at bounding box center [109, 24] width 9 height 9
click at [0, 0] on icon at bounding box center [0, 0] width 0 height 0
click at [191, 40] on div "outbound [PERSON_NAME]" at bounding box center [219, 41] width 57 height 16
click at [185, 40] on icon at bounding box center [186, 37] width 7 height 7
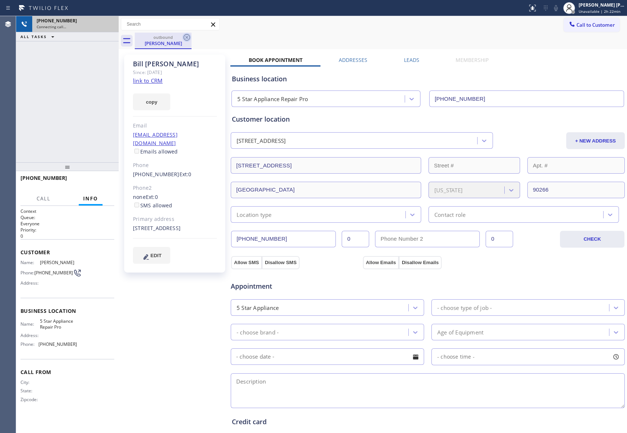
click at [185, 40] on div "outbound [PERSON_NAME]" at bounding box center [381, 41] width 492 height 16
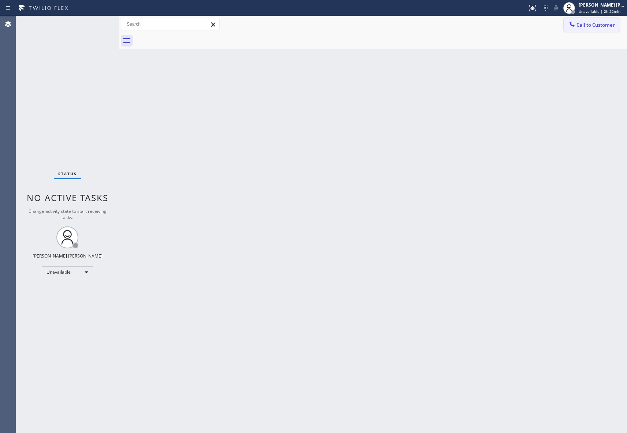
click at [593, 25] on span "Call to Customer" at bounding box center [595, 25] width 38 height 7
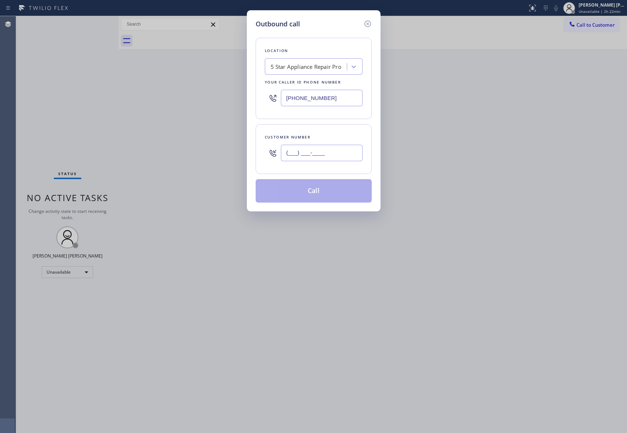
click at [311, 153] on input "(___) ___-____" at bounding box center [322, 153] width 82 height 16
paste input "425) 893-9156"
type input "[PHONE_NUMBER]"
click at [333, 188] on button "Call" at bounding box center [314, 190] width 116 height 23
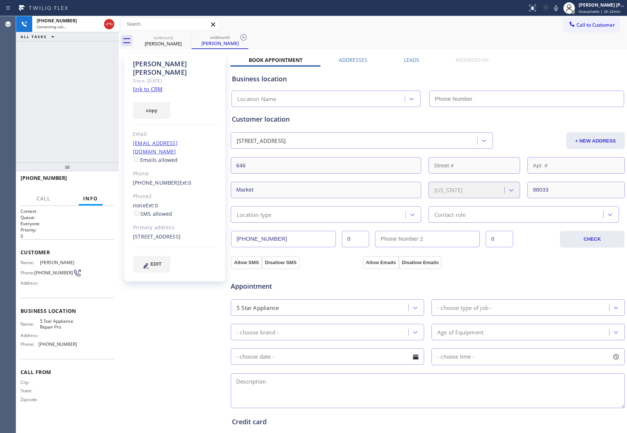
type input "[PHONE_NUMBER]"
click at [188, 37] on icon at bounding box center [186, 37] width 9 height 9
click at [191, 37] on div "outbound [PERSON_NAME]" at bounding box center [219, 41] width 57 height 16
click at [188, 37] on icon at bounding box center [186, 37] width 9 height 9
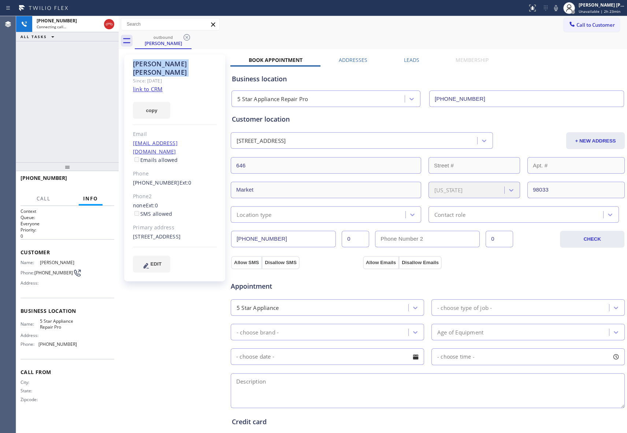
click at [188, 37] on div "outbound [PERSON_NAME]" at bounding box center [381, 41] width 492 height 16
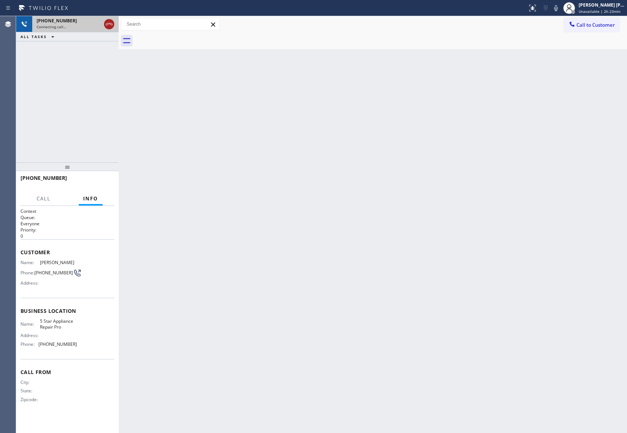
click at [106, 23] on icon at bounding box center [109, 24] width 9 height 9
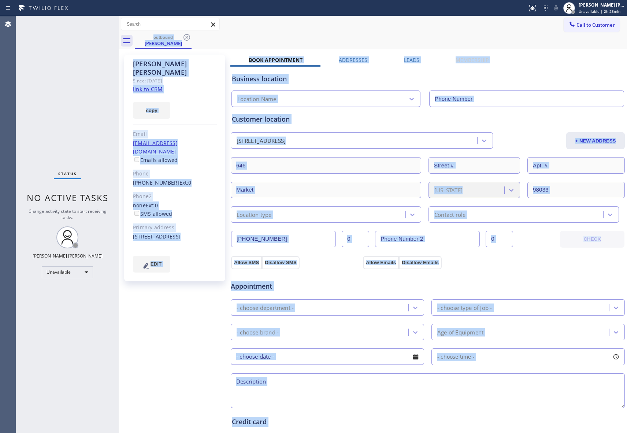
type input "[PHONE_NUMBER]"
drag, startPoint x: 160, startPoint y: 38, endPoint x: 185, endPoint y: 39, distance: 25.3
click at [160, 38] on div "outbound" at bounding box center [162, 36] width 55 height 5
click at [185, 39] on icon at bounding box center [186, 37] width 9 height 9
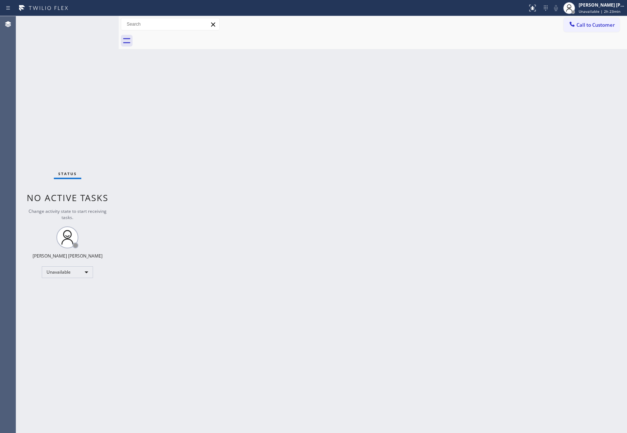
click at [185, 39] on div at bounding box center [381, 41] width 492 height 16
click at [598, 27] on span "Call to Customer" at bounding box center [595, 25] width 38 height 7
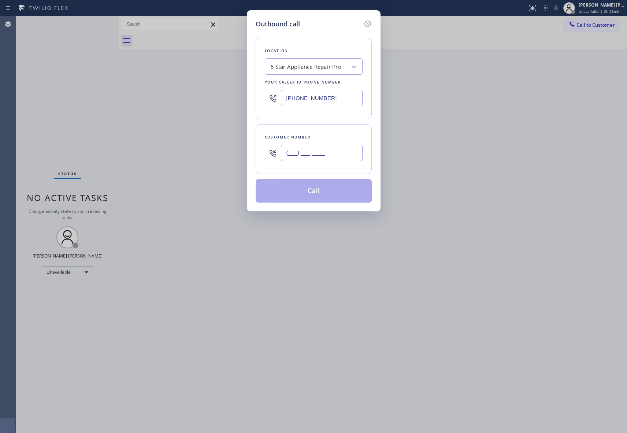
click at [336, 156] on input "(___) ___-____" at bounding box center [322, 153] width 82 height 16
paste input "516) 816-9992"
type input "[PHONE_NUMBER]"
click at [310, 193] on button "Call" at bounding box center [314, 190] width 116 height 23
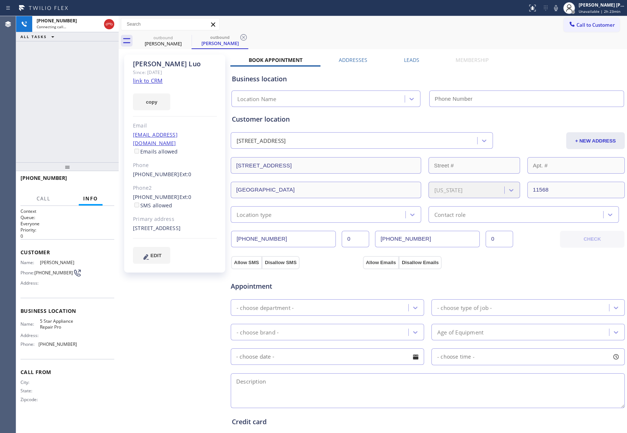
type input "[PHONE_NUMBER]"
click at [186, 37] on icon at bounding box center [186, 37] width 7 height 7
click at [240, 37] on icon at bounding box center [243, 37] width 7 height 7
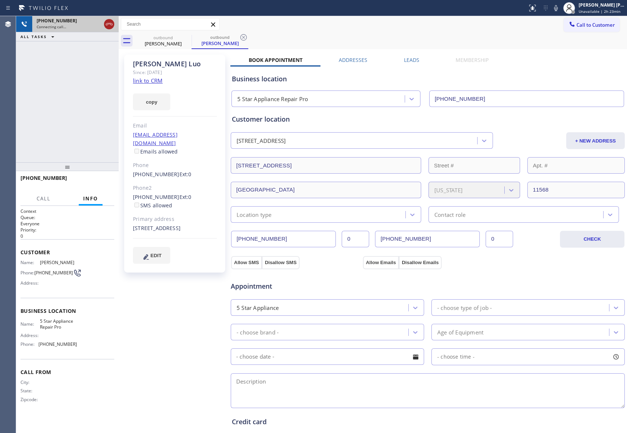
click at [239, 37] on icon at bounding box center [243, 37] width 9 height 9
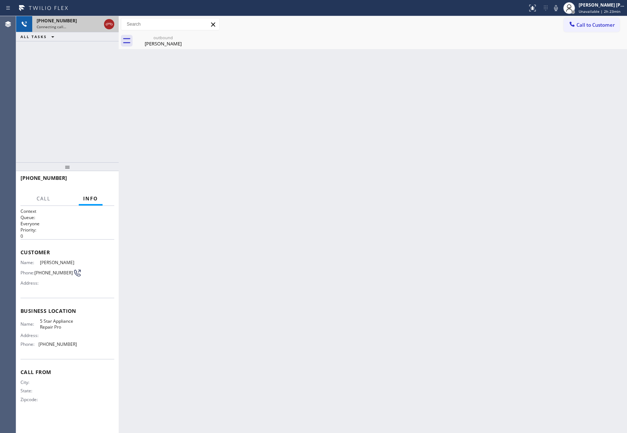
click at [106, 24] on icon at bounding box center [109, 24] width 7 height 2
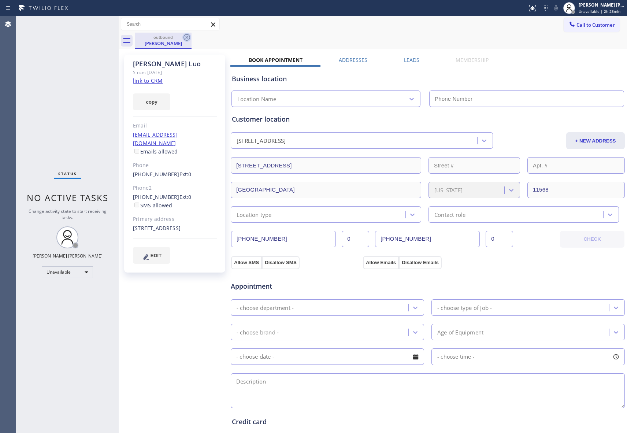
type input "[PHONE_NUMBER]"
click at [186, 37] on icon at bounding box center [186, 37] width 7 height 7
click at [186, 37] on div "outbound [PERSON_NAME]" at bounding box center [381, 41] width 492 height 16
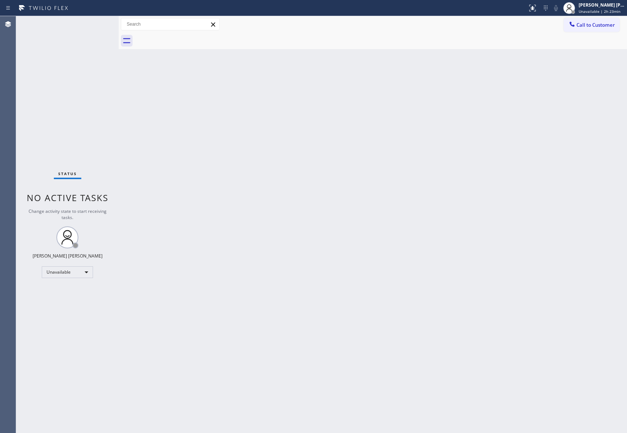
click at [186, 37] on div at bounding box center [381, 41] width 492 height 16
click at [606, 23] on span "Call to Customer" at bounding box center [595, 25] width 38 height 7
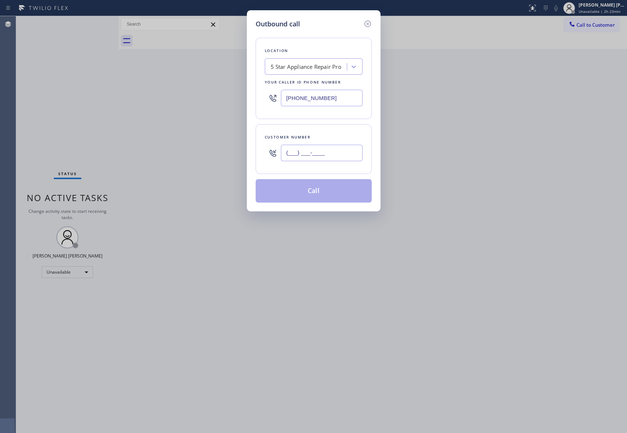
click at [330, 152] on input "(___) ___-____" at bounding box center [322, 153] width 82 height 16
paste input "310) 470-8834"
type input "[PHONE_NUMBER]"
click at [332, 193] on button "Call" at bounding box center [314, 190] width 116 height 23
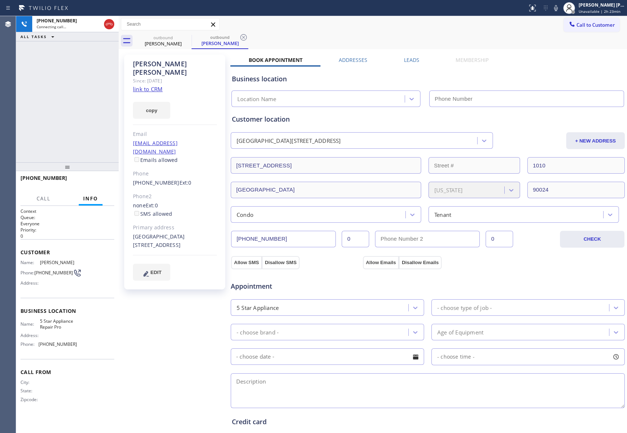
type input "[PHONE_NUMBER]"
click at [183, 37] on icon at bounding box center [186, 37] width 9 height 9
click at [185, 36] on icon at bounding box center [186, 37] width 9 height 9
click at [191, 36] on div "outbound [PERSON_NAME]" at bounding box center [219, 41] width 57 height 16
click at [239, 36] on icon at bounding box center [243, 37] width 9 height 9
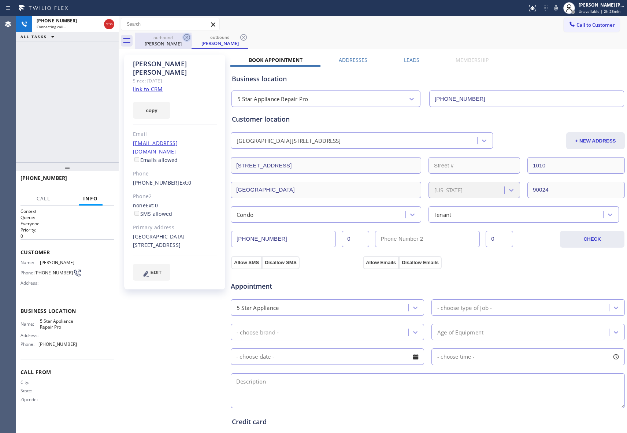
click at [185, 36] on div "outbound [PERSON_NAME] outbound [PERSON_NAME]" at bounding box center [381, 41] width 492 height 16
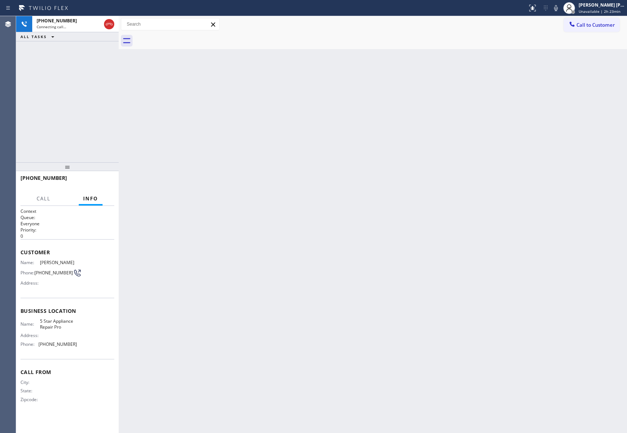
click at [185, 36] on div at bounding box center [381, 41] width 492 height 16
click at [110, 23] on icon at bounding box center [109, 24] width 9 height 9
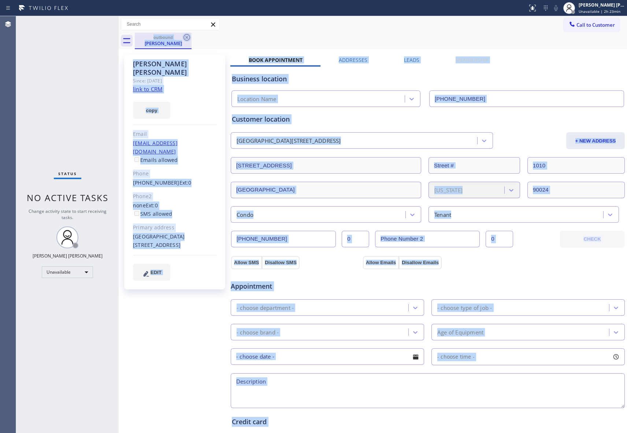
click at [188, 36] on icon at bounding box center [186, 37] width 9 height 9
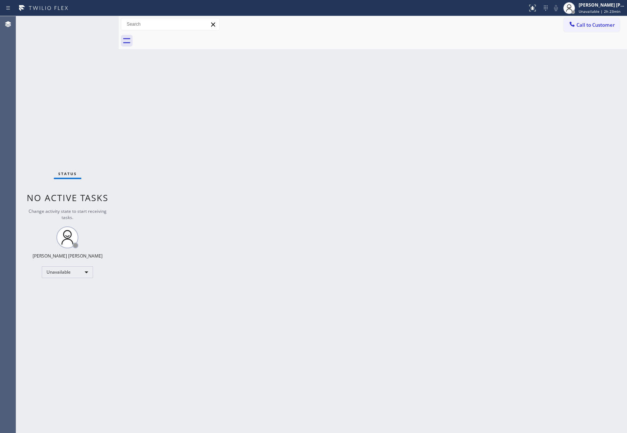
click at [188, 36] on div at bounding box center [381, 41] width 492 height 16
click at [601, 25] on span "Call to Customer" at bounding box center [595, 25] width 38 height 7
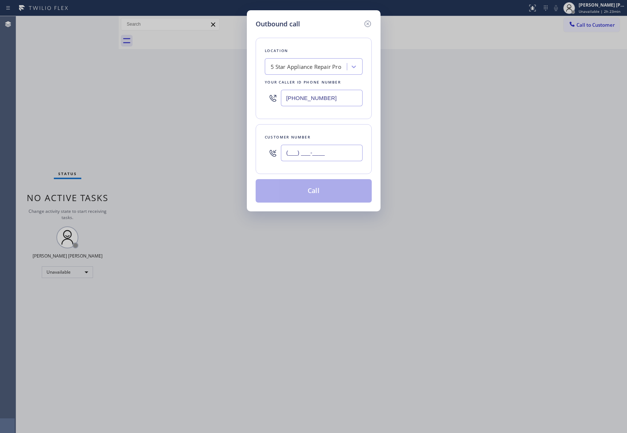
click at [327, 154] on input "(___) ___-____" at bounding box center [322, 153] width 82 height 16
paste input "415) 219-2900"
type input "[PHONE_NUMBER]"
click at [319, 193] on button "Call" at bounding box center [314, 190] width 116 height 23
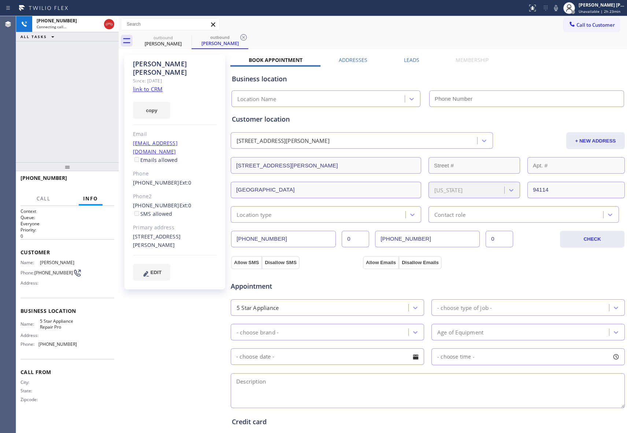
type input "[PHONE_NUMBER]"
click at [185, 37] on icon at bounding box center [186, 37] width 9 height 9
click at [191, 37] on div "outbound [PERSON_NAME]" at bounding box center [219, 41] width 57 height 16
click at [239, 37] on icon at bounding box center [243, 37] width 9 height 9
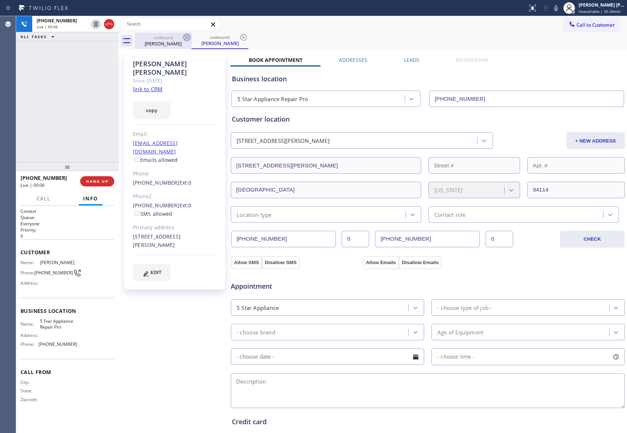
click at [185, 37] on div "outbound [PERSON_NAME] outbound [PERSON_NAME]" at bounding box center [381, 41] width 492 height 16
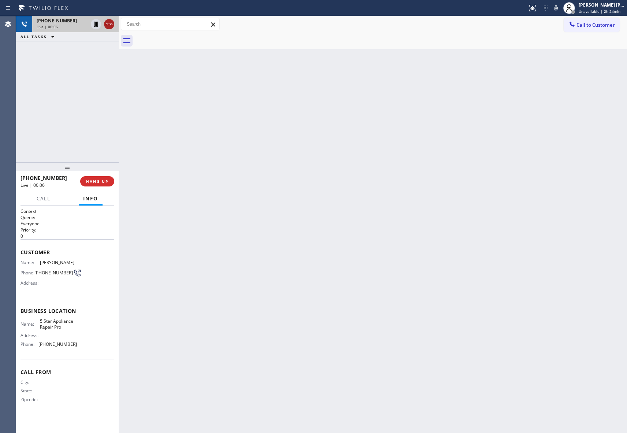
click at [108, 22] on icon at bounding box center [109, 24] width 9 height 9
click at [100, 178] on button "COMPLETE" at bounding box center [95, 181] width 37 height 10
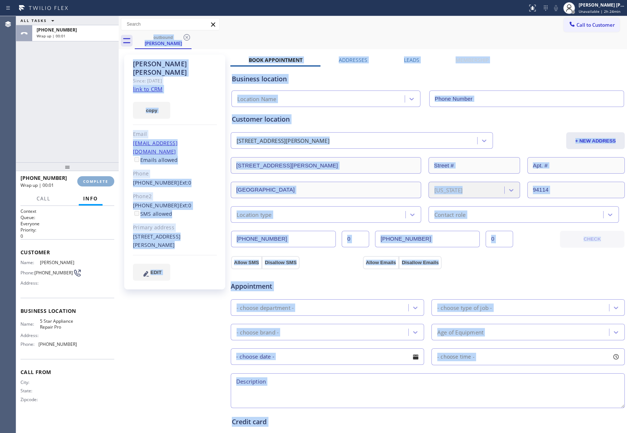
type input "[PHONE_NUMBER]"
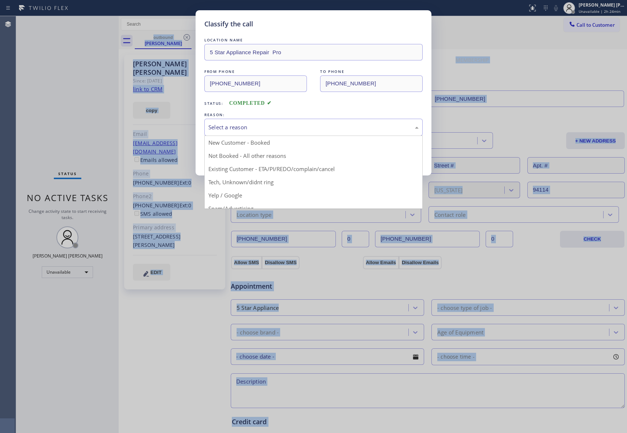
click at [270, 123] on div "Select a reason" at bounding box center [313, 127] width 210 height 8
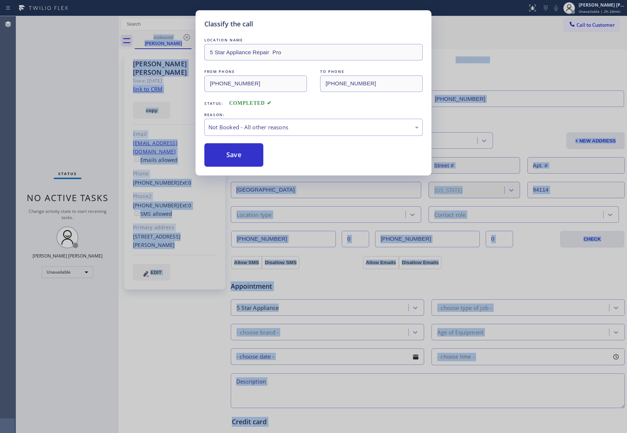
click at [227, 157] on button "Save" at bounding box center [233, 154] width 59 height 23
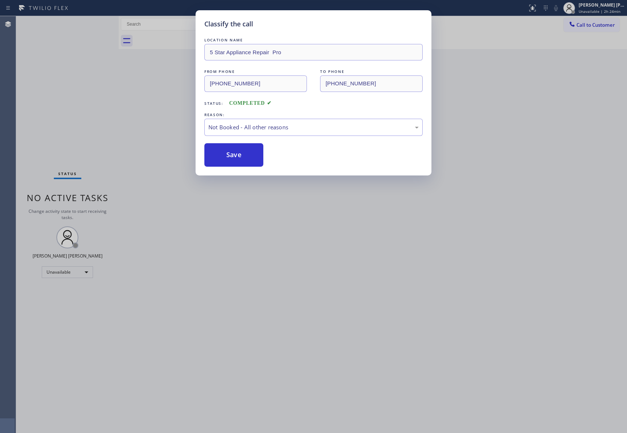
click at [227, 157] on button "Save" at bounding box center [233, 154] width 59 height 23
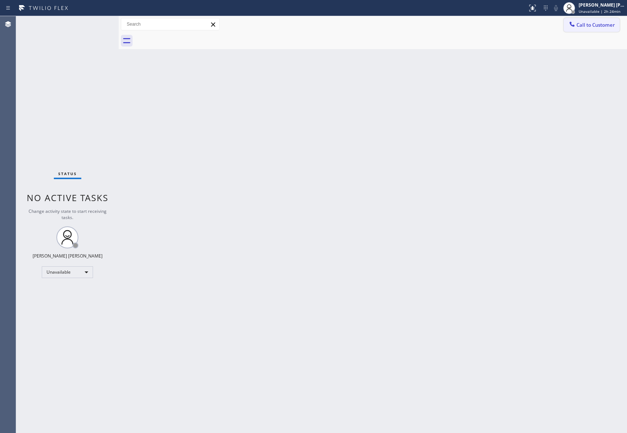
click at [601, 24] on span "Call to Customer" at bounding box center [595, 25] width 38 height 7
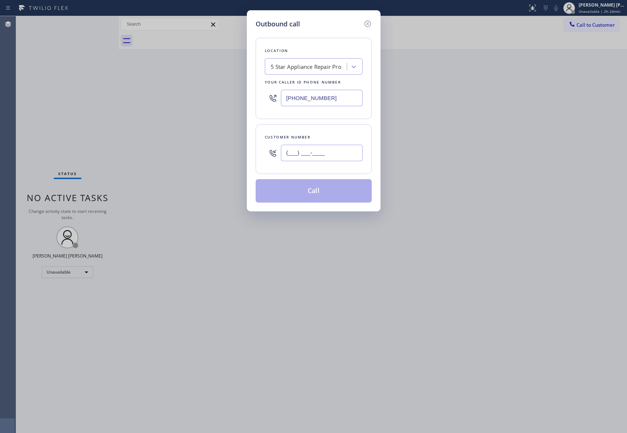
click at [336, 150] on input "(___) ___-____" at bounding box center [322, 153] width 82 height 16
paste input "661) 257-6419"
type input "[PHONE_NUMBER]"
click at [340, 191] on button "Call" at bounding box center [314, 190] width 116 height 23
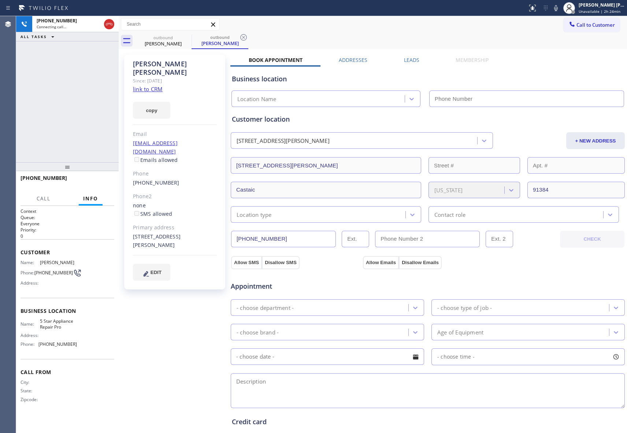
type input "[PHONE_NUMBER]"
click at [187, 39] on icon at bounding box center [186, 37] width 9 height 9
click at [187, 38] on icon at bounding box center [186, 37] width 7 height 7
click at [191, 38] on div "outbound [PERSON_NAME]" at bounding box center [219, 41] width 57 height 16
click at [187, 38] on icon at bounding box center [186, 37] width 7 height 7
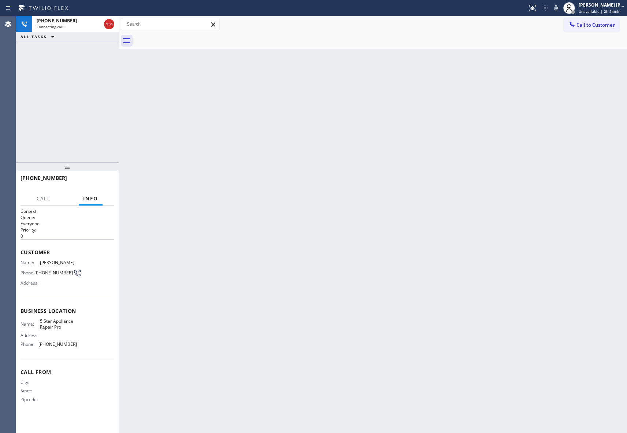
click at [187, 38] on div at bounding box center [381, 41] width 492 height 16
click at [110, 24] on icon at bounding box center [109, 24] width 7 height 2
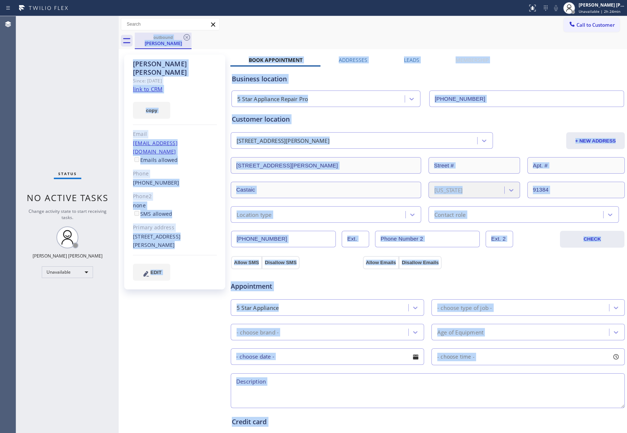
type input "[PHONE_NUMBER]"
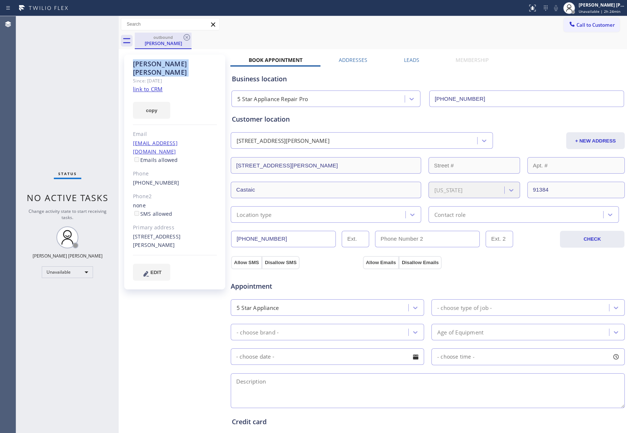
click at [184, 39] on icon at bounding box center [186, 37] width 7 height 7
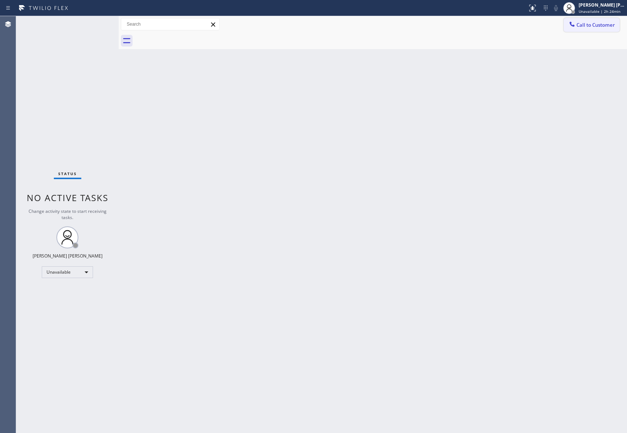
click at [602, 24] on span "Call to Customer" at bounding box center [595, 25] width 38 height 7
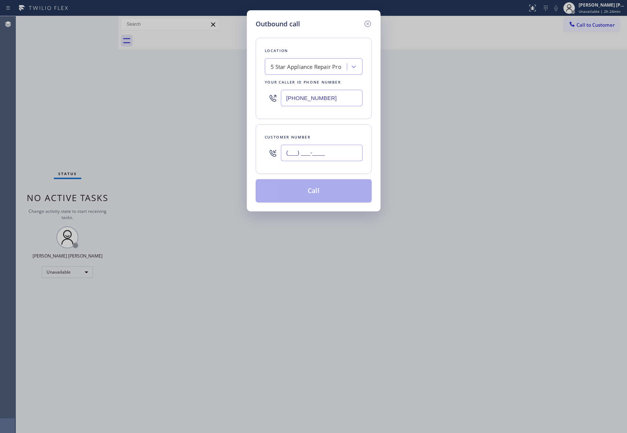
click at [318, 155] on input "(___) ___-____" at bounding box center [322, 153] width 82 height 16
paste input "619) 449-2267"
type input "[PHONE_NUMBER]"
click at [315, 186] on button "Call" at bounding box center [314, 190] width 116 height 23
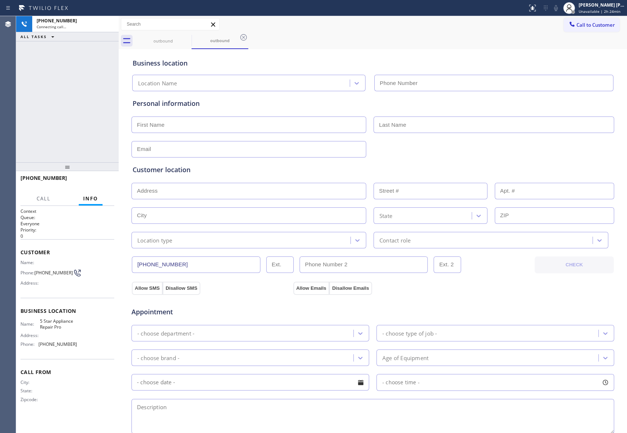
type input "[PHONE_NUMBER]"
click at [106, 19] on div at bounding box center [109, 24] width 13 height 16
type input "[PHONE_NUMBER]"
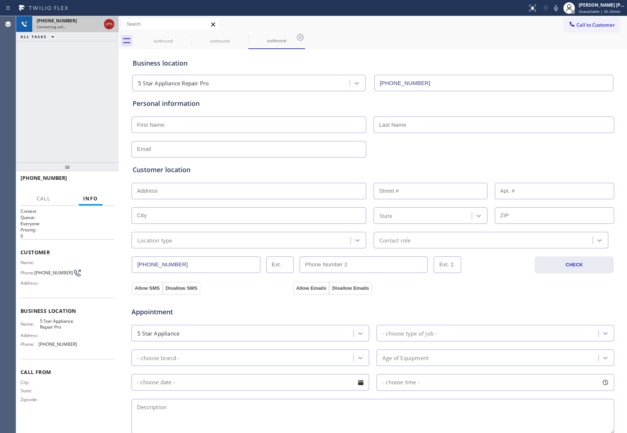
click at [112, 23] on icon at bounding box center [109, 24] width 9 height 9
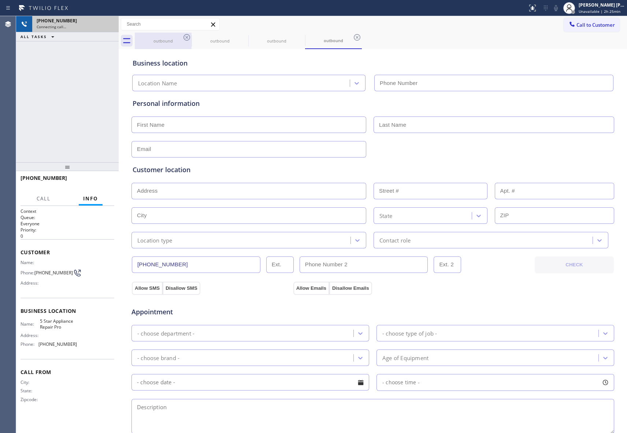
drag, startPoint x: 112, startPoint y: 23, endPoint x: 187, endPoint y: 37, distance: 76.3
click at [111, 23] on div "[PHONE_NUMBER]" at bounding box center [76, 21] width 78 height 6
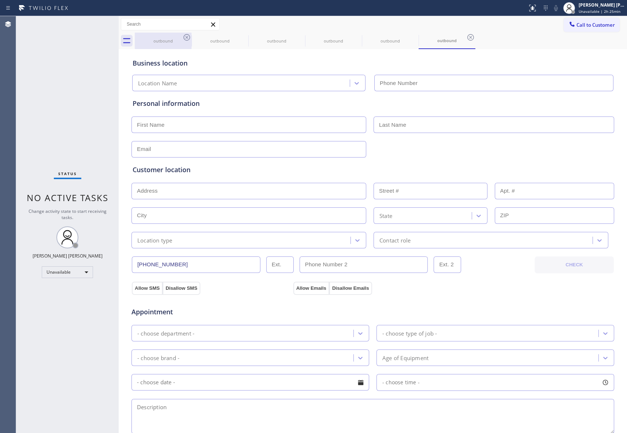
click at [187, 37] on icon at bounding box center [186, 37] width 7 height 7
click at [0, 0] on icon at bounding box center [0, 0] width 0 height 0
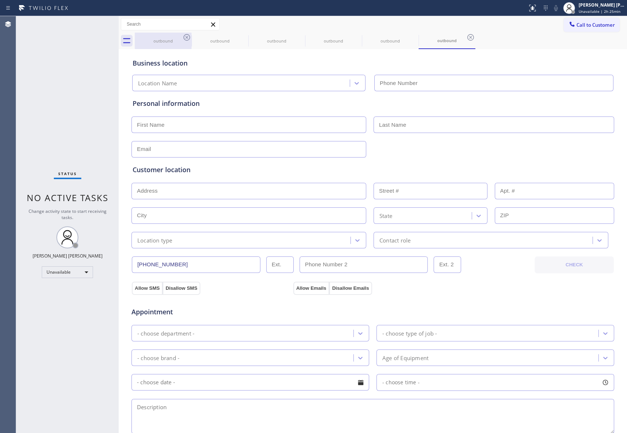
click at [467, 37] on icon at bounding box center [470, 37] width 7 height 7
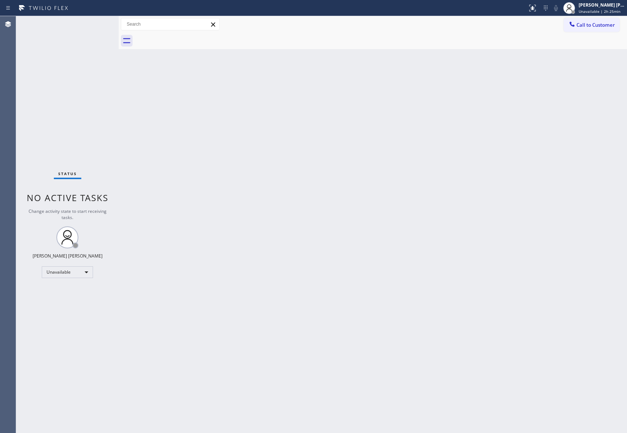
click at [187, 37] on div at bounding box center [381, 41] width 492 height 16
click at [599, 25] on span "Call to Customer" at bounding box center [595, 25] width 38 height 7
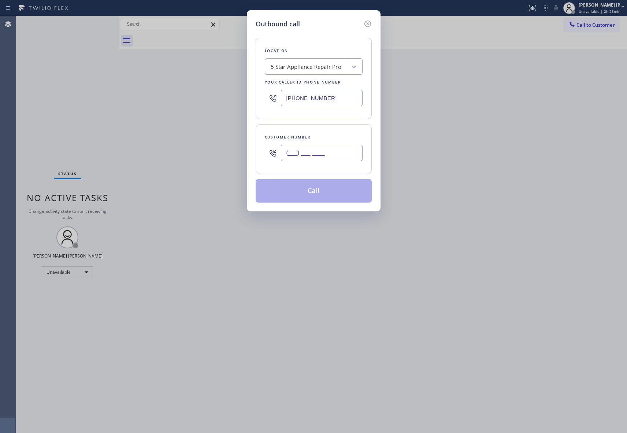
click at [332, 148] on input "(___) ___-____" at bounding box center [322, 153] width 82 height 16
paste input "650) 964-1323"
type input "[PHONE_NUMBER]"
click at [327, 192] on button "Call" at bounding box center [314, 190] width 116 height 23
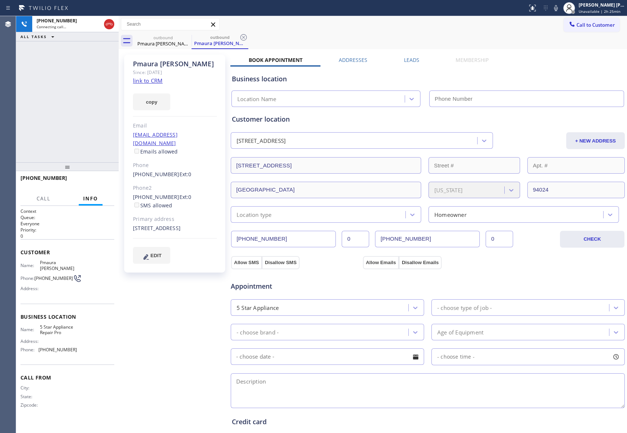
type input "[PHONE_NUMBER]"
click at [189, 38] on icon at bounding box center [186, 37] width 9 height 9
click at [239, 38] on icon at bounding box center [243, 37] width 9 height 9
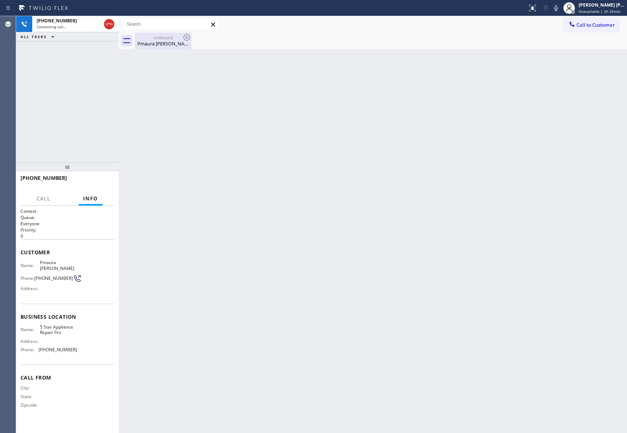
click at [188, 38] on icon at bounding box center [186, 37] width 9 height 9
click at [165, 40] on div "Pmaura [PERSON_NAME]" at bounding box center [162, 43] width 55 height 7
drag, startPoint x: 189, startPoint y: 40, endPoint x: 130, endPoint y: 33, distance: 59.4
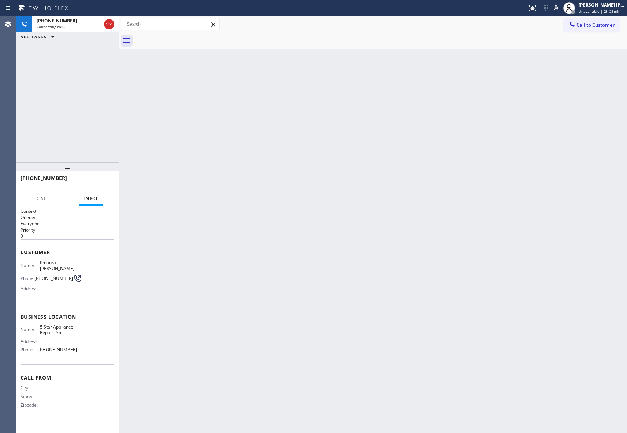
click at [187, 40] on div at bounding box center [381, 41] width 492 height 16
click at [106, 24] on icon at bounding box center [109, 24] width 7 height 2
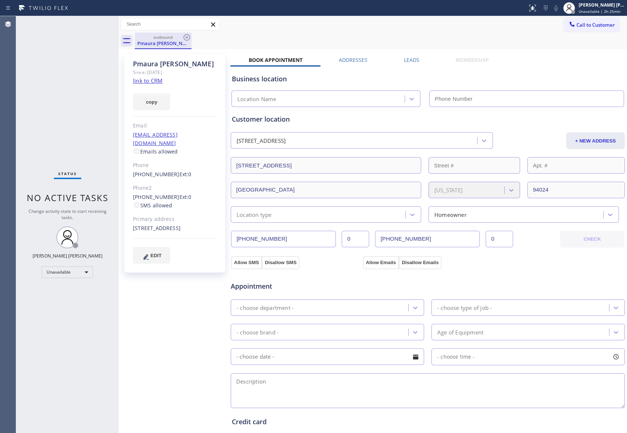
type input "[PHONE_NUMBER]"
click at [190, 37] on icon at bounding box center [186, 37] width 7 height 7
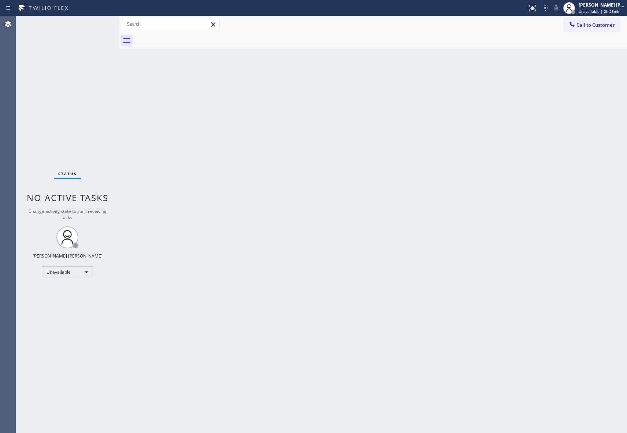
click at [189, 37] on div at bounding box center [381, 41] width 492 height 16
click at [592, 22] on span "Call to Customer" at bounding box center [595, 25] width 38 height 7
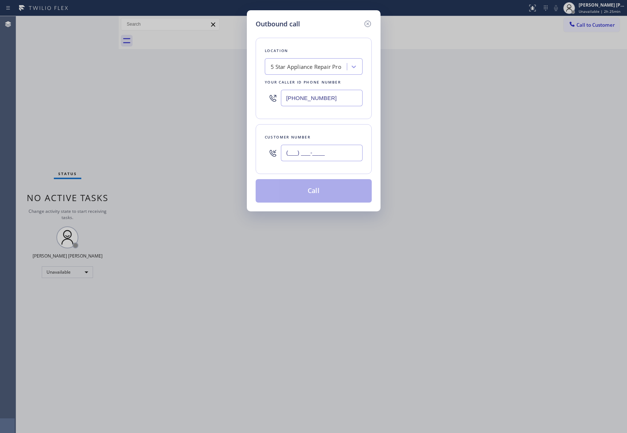
click at [331, 153] on input "(___) ___-____" at bounding box center [322, 153] width 82 height 16
paste input "206) 282-7367"
type input "[PHONE_NUMBER]"
click at [340, 185] on button "Call" at bounding box center [314, 190] width 116 height 23
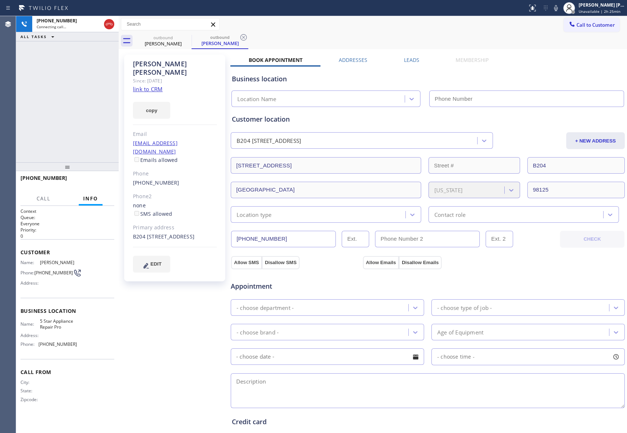
type input "[PHONE_NUMBER]"
click at [185, 38] on icon at bounding box center [186, 37] width 9 height 9
click at [239, 38] on icon at bounding box center [243, 37] width 9 height 9
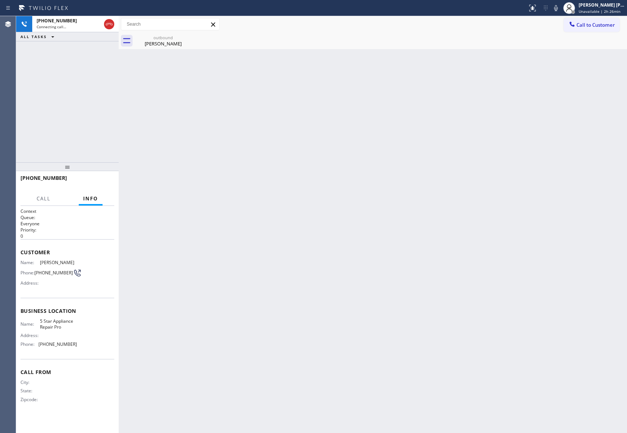
drag, startPoint x: 185, startPoint y: 38, endPoint x: 119, endPoint y: 28, distance: 67.1
click at [0, 0] on icon at bounding box center [0, 0] width 0 height 0
click at [108, 23] on icon at bounding box center [109, 24] width 9 height 9
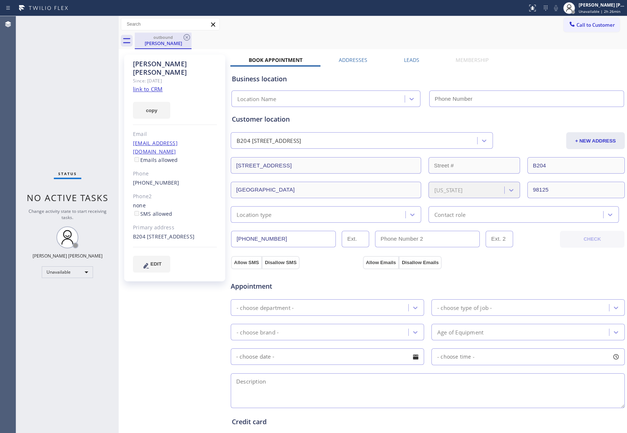
type input "[PHONE_NUMBER]"
click at [185, 40] on icon at bounding box center [186, 37] width 9 height 9
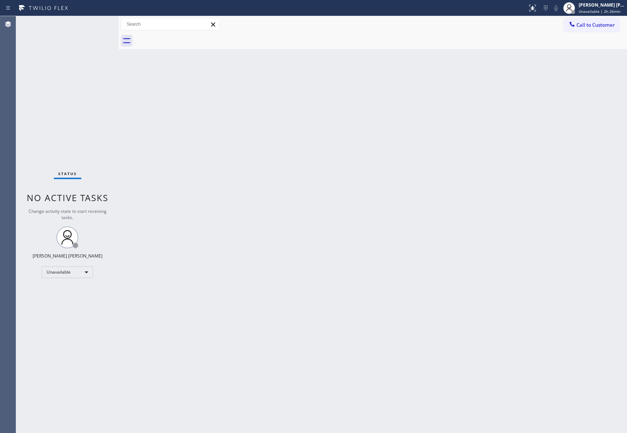
click at [185, 38] on div at bounding box center [381, 41] width 492 height 16
click at [596, 10] on span "Unavailable | 2h 27min" at bounding box center [599, 11] width 42 height 5
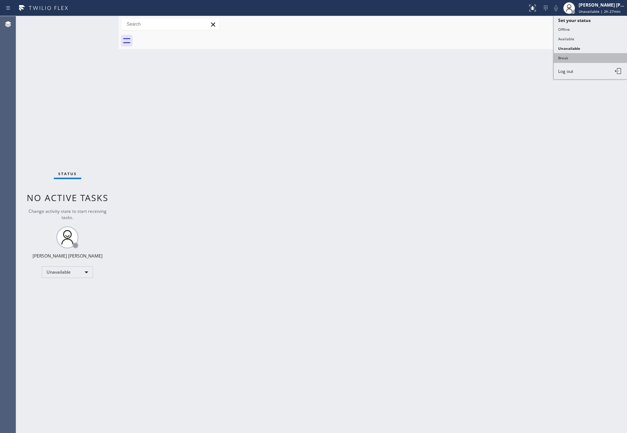
click at [576, 56] on button "Break" at bounding box center [590, 58] width 73 height 10
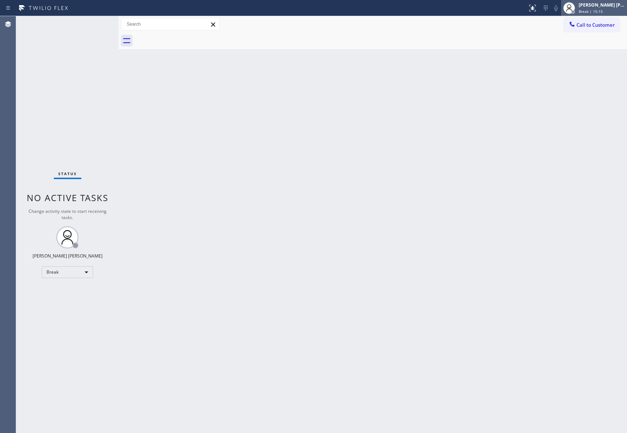
click at [604, 5] on div "[PERSON_NAME] [PERSON_NAME]" at bounding box center [601, 5] width 46 height 6
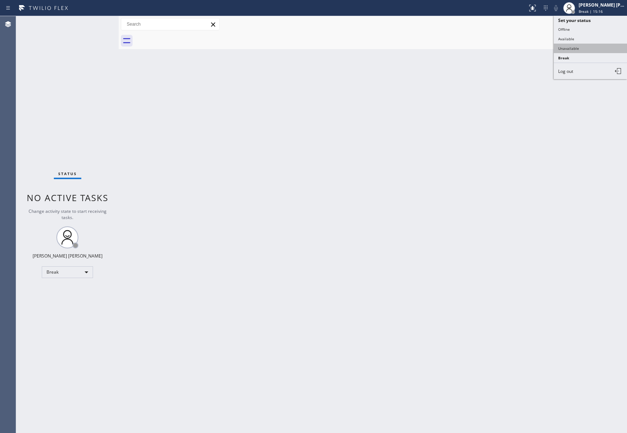
click at [582, 46] on button "Unavailable" at bounding box center [590, 49] width 73 height 10
click at [597, 25] on span "Call to Customer" at bounding box center [595, 25] width 38 height 7
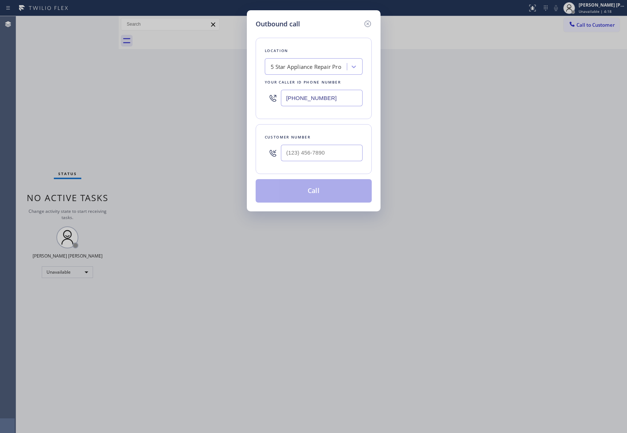
click at [339, 142] on div at bounding box center [322, 153] width 82 height 24
click at [336, 153] on input "(___) ___-____" at bounding box center [322, 153] width 82 height 16
paste input "925) 283-2734"
type input "[PHONE_NUMBER]"
click at [321, 193] on button "Call" at bounding box center [314, 190] width 116 height 23
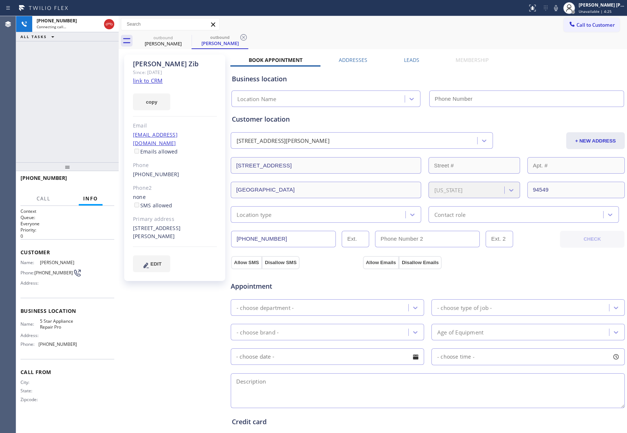
type input "[PHONE_NUMBER]"
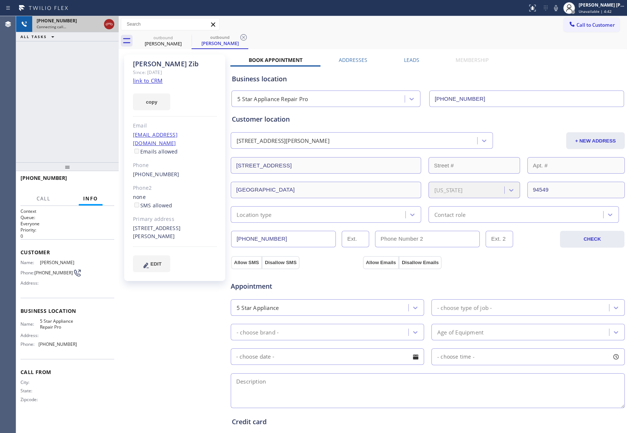
click at [110, 24] on icon at bounding box center [109, 24] width 7 height 2
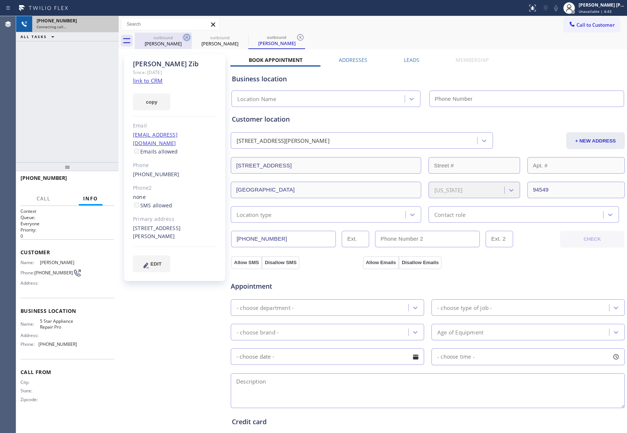
click at [188, 36] on icon at bounding box center [186, 37] width 9 height 9
click at [0, 0] on icon at bounding box center [0, 0] width 0 height 0
click at [296, 36] on icon at bounding box center [300, 37] width 9 height 9
click at [188, 36] on div "outbound [PERSON_NAME] outbound [PERSON_NAME] outbound [PERSON_NAME]" at bounding box center [381, 41] width 492 height 16
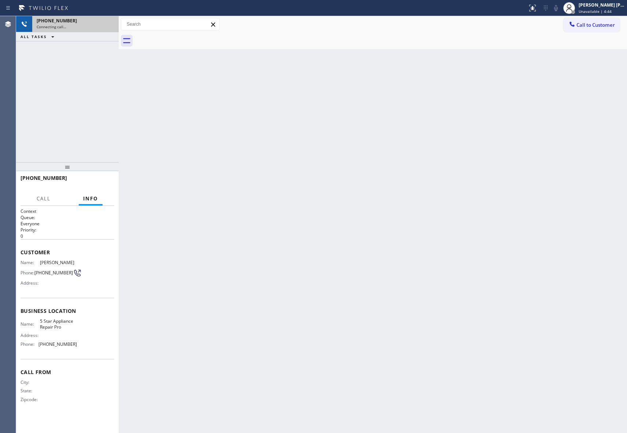
click at [188, 36] on div at bounding box center [381, 41] width 492 height 16
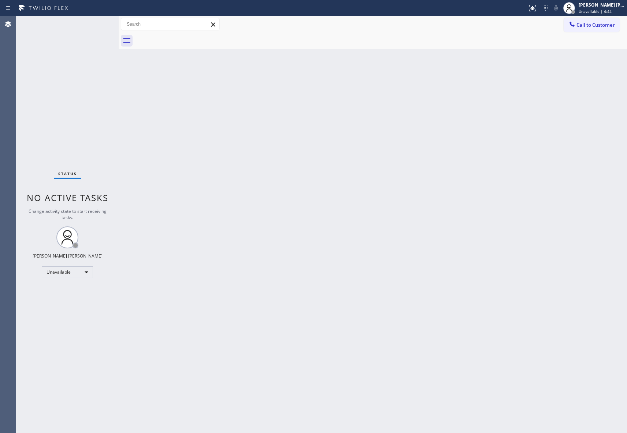
drag, startPoint x: 188, startPoint y: 36, endPoint x: 207, endPoint y: 36, distance: 19.0
click at [191, 36] on div at bounding box center [381, 41] width 492 height 16
click at [592, 22] on span "Call to Customer" at bounding box center [595, 25] width 38 height 7
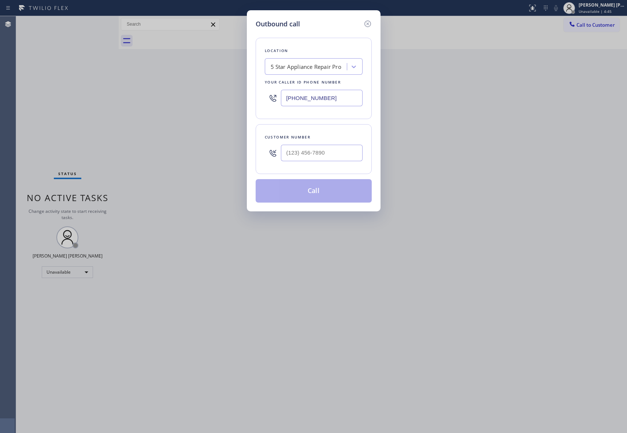
click at [337, 163] on div at bounding box center [322, 153] width 82 height 24
click at [341, 159] on input "(___) ___-____" at bounding box center [322, 153] width 82 height 16
paste input "949) 375-3579"
type input "[PHONE_NUMBER]"
click at [323, 188] on button "Call" at bounding box center [314, 190] width 116 height 23
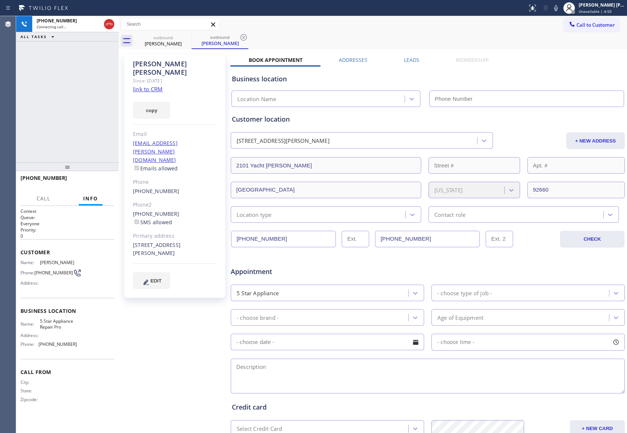
type input "[PHONE_NUMBER]"
drag, startPoint x: 107, startPoint y: 24, endPoint x: 115, endPoint y: 24, distance: 8.1
click at [107, 24] on icon at bounding box center [109, 24] width 9 height 9
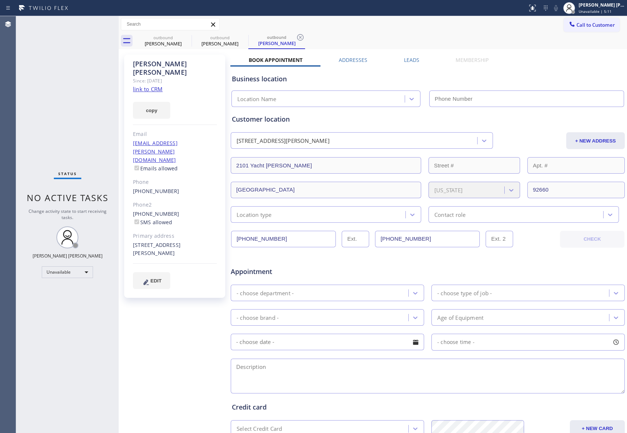
type input "[PHONE_NUMBER]"
drag, startPoint x: 179, startPoint y: 37, endPoint x: 185, endPoint y: 37, distance: 5.5
click at [180, 38] on div "outbound" at bounding box center [162, 37] width 55 height 5
click at [185, 37] on icon at bounding box center [186, 37] width 9 height 9
click at [0, 0] on icon at bounding box center [0, 0] width 0 height 0
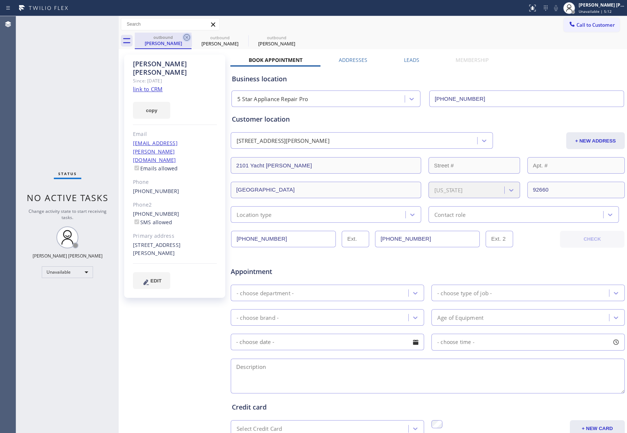
click at [0, 0] on icon at bounding box center [0, 0] width 0 height 0
click at [185, 37] on div "outbound [PERSON_NAME] outbound [PERSON_NAME] outbound [PERSON_NAME]" at bounding box center [381, 41] width 492 height 16
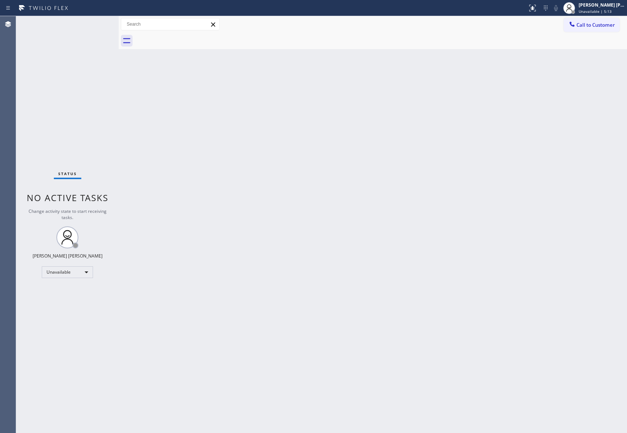
drag, startPoint x: 188, startPoint y: 36, endPoint x: 391, endPoint y: 21, distance: 204.1
click at [189, 36] on div at bounding box center [381, 41] width 492 height 16
click at [607, 25] on span "Call to Customer" at bounding box center [595, 25] width 38 height 7
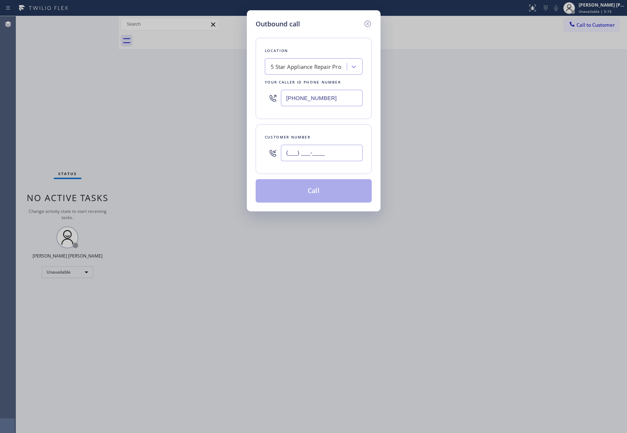
click at [350, 159] on input "(___) ___-____" at bounding box center [322, 153] width 82 height 16
paste input "805) 630-8689"
type input "[PHONE_NUMBER]"
click at [327, 190] on button "Call" at bounding box center [314, 190] width 116 height 23
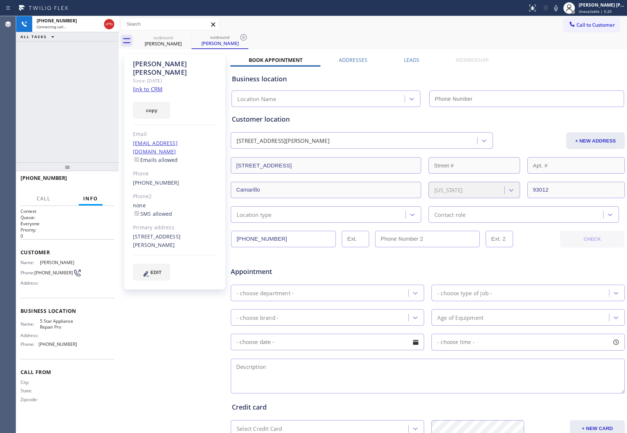
type input "[PHONE_NUMBER]"
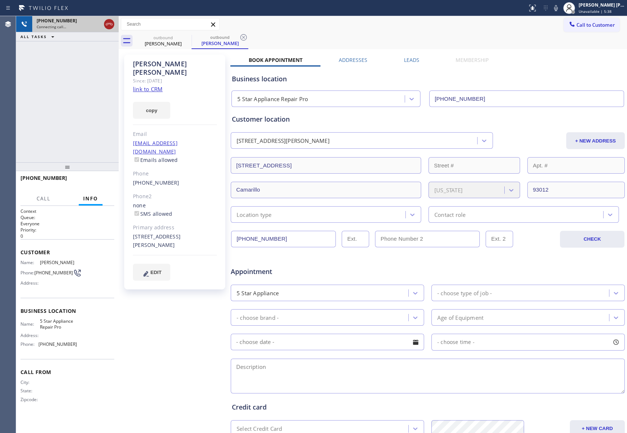
click at [112, 21] on icon at bounding box center [109, 24] width 9 height 9
click at [187, 37] on icon at bounding box center [186, 37] width 9 height 9
click at [239, 37] on icon at bounding box center [243, 37] width 9 height 9
click at [187, 37] on icon at bounding box center [186, 37] width 9 height 9
click at [187, 37] on div "outbound [PERSON_NAME]" at bounding box center [381, 41] width 492 height 16
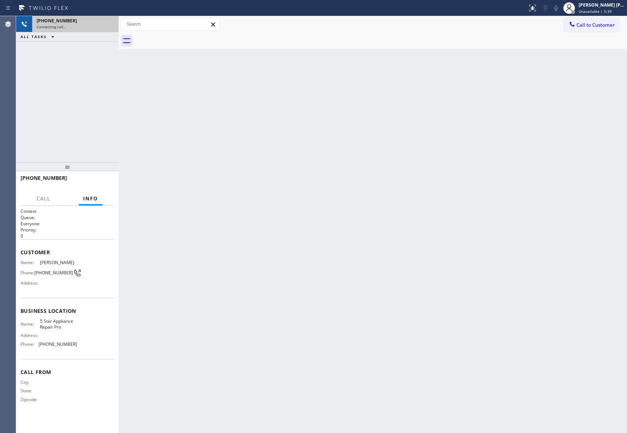
click at [187, 37] on div at bounding box center [381, 41] width 492 height 16
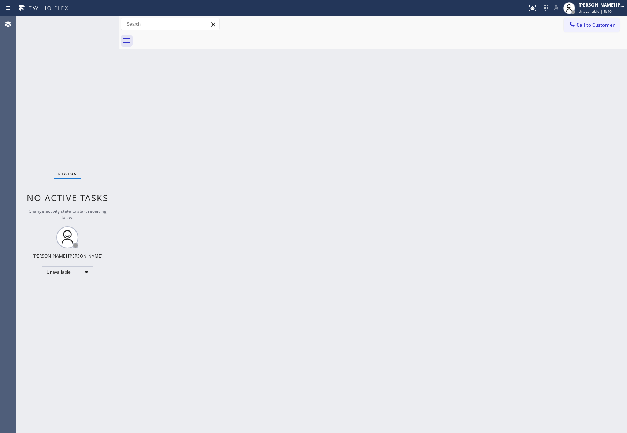
click at [187, 37] on div at bounding box center [381, 41] width 492 height 16
click at [602, 20] on button "Call to Customer" at bounding box center [591, 25] width 56 height 14
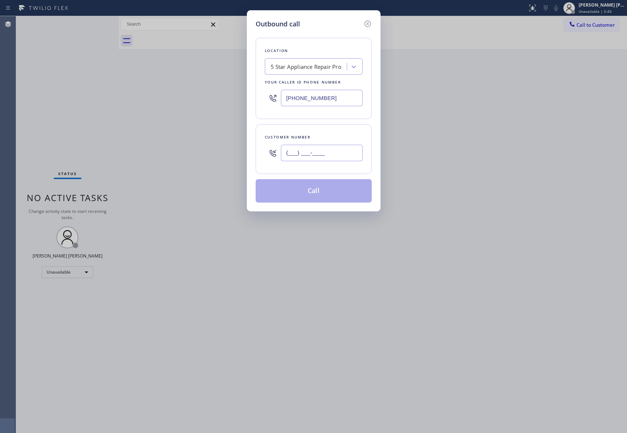
click at [346, 155] on input "(___) ___-____" at bounding box center [322, 153] width 82 height 16
paste input "949) 386-4292"
type input "[PHONE_NUMBER]"
click at [326, 191] on button "Call" at bounding box center [314, 190] width 116 height 23
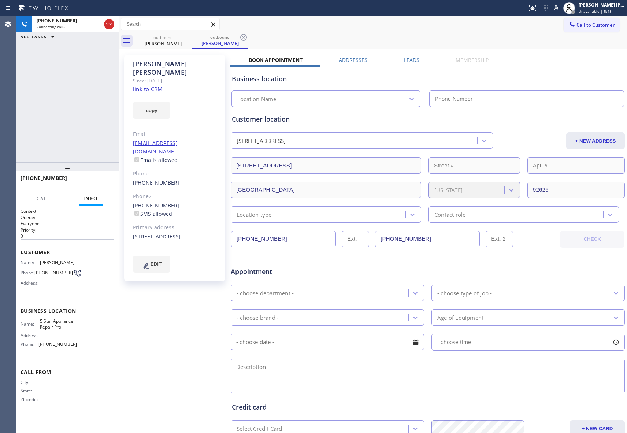
type input "[PHONE_NUMBER]"
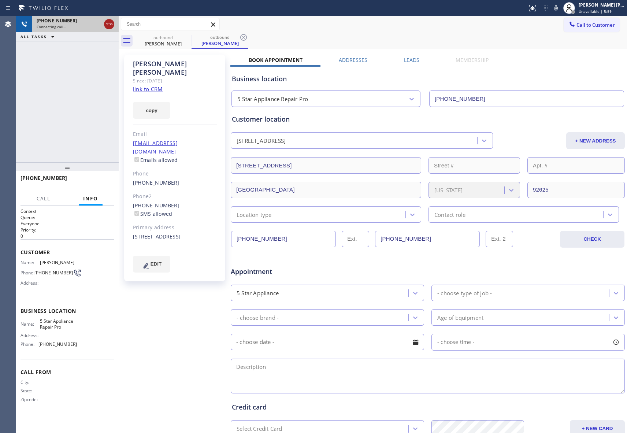
click at [113, 25] on icon at bounding box center [109, 24] width 9 height 9
click at [179, 35] on div "outbound" at bounding box center [162, 37] width 55 height 5
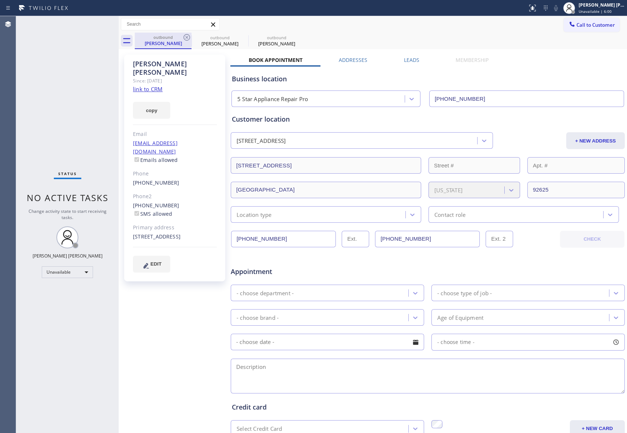
click at [179, 35] on div "outbound" at bounding box center [162, 36] width 55 height 5
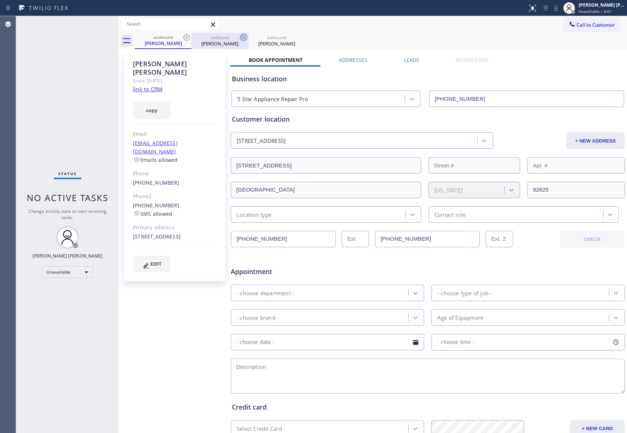
click at [185, 36] on icon at bounding box center [186, 37] width 9 height 9
click at [239, 36] on icon at bounding box center [243, 37] width 9 height 9
click at [186, 36] on icon at bounding box center [186, 37] width 9 height 9
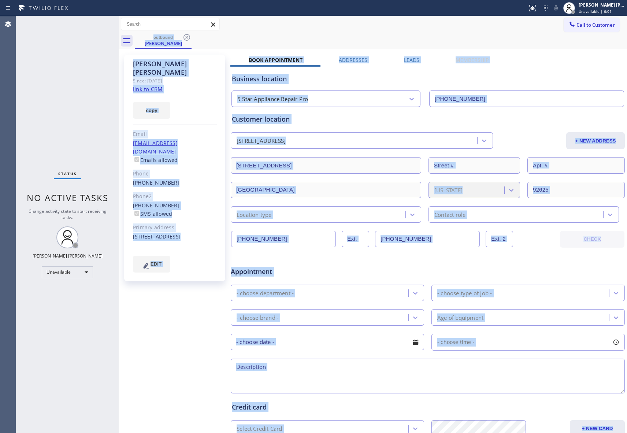
click at [186, 36] on div "outbound [PERSON_NAME]" at bounding box center [381, 41] width 492 height 16
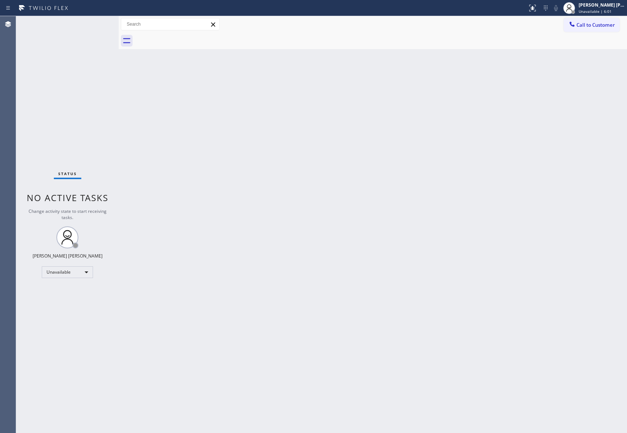
click at [186, 36] on div at bounding box center [381, 41] width 492 height 16
click at [603, 25] on span "Call to Customer" at bounding box center [595, 25] width 38 height 7
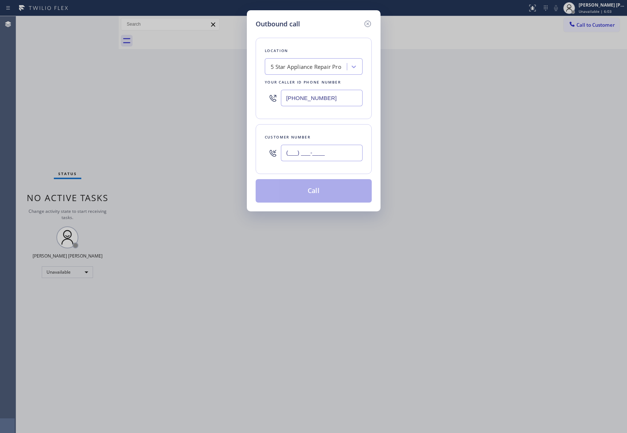
click at [333, 156] on input "(___) ___-____" at bounding box center [322, 153] width 82 height 16
paste input "805) 647-2337"
type input "[PHONE_NUMBER]"
click at [330, 194] on button "Call" at bounding box center [314, 190] width 116 height 23
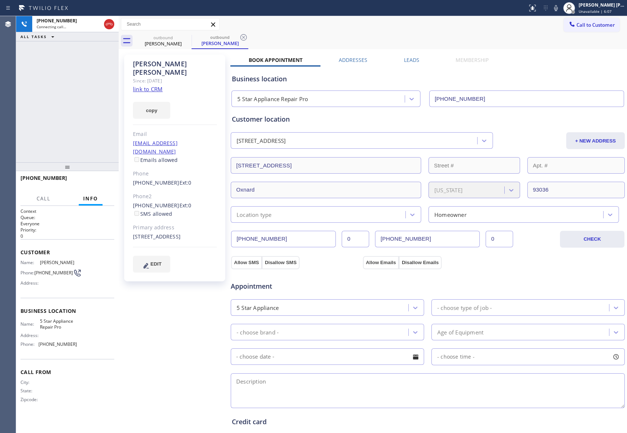
type input "[PHONE_NUMBER]"
click at [112, 21] on icon at bounding box center [109, 24] width 9 height 9
click at [0, 0] on icon at bounding box center [0, 0] width 0 height 0
click at [240, 37] on icon at bounding box center [243, 37] width 7 height 7
click at [190, 37] on div "outbound [PERSON_NAME] outbound [PERSON_NAME]" at bounding box center [381, 41] width 492 height 16
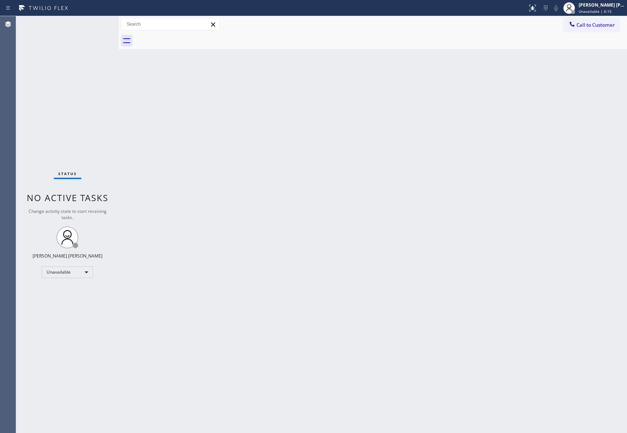
click at [190, 37] on div at bounding box center [381, 41] width 492 height 16
click at [596, 26] on span "Call to Customer" at bounding box center [595, 25] width 38 height 7
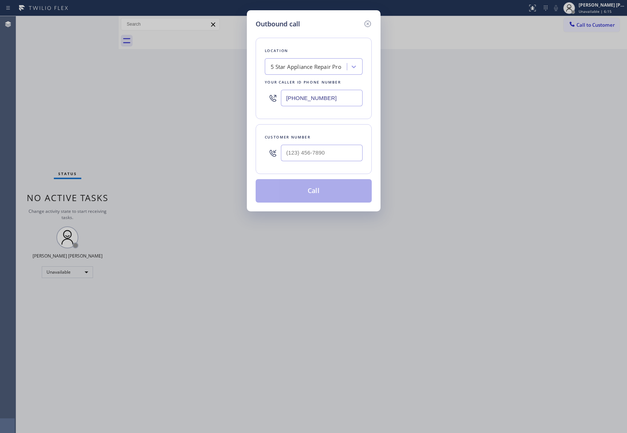
click at [314, 165] on div at bounding box center [322, 153] width 82 height 24
paste input "714) 639-4186"
click at [321, 153] on input "(___) ___-____" at bounding box center [322, 153] width 82 height 16
type input "[PHONE_NUMBER]"
click at [317, 194] on button "Call" at bounding box center [314, 190] width 116 height 23
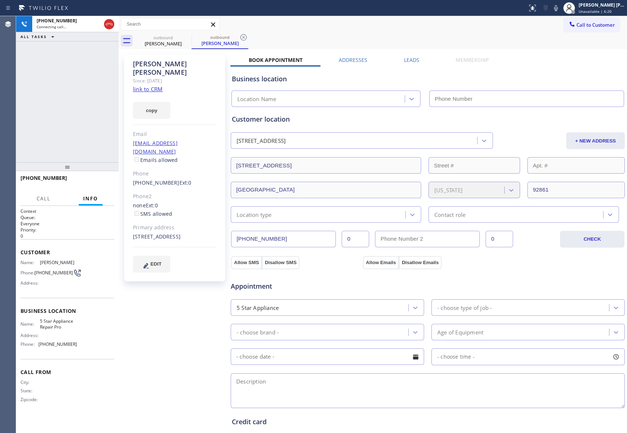
type input "[PHONE_NUMBER]"
click at [115, 29] on div at bounding box center [109, 24] width 13 height 16
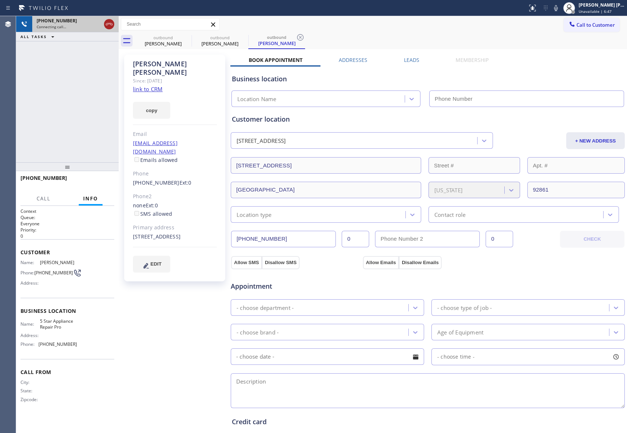
drag, startPoint x: 107, startPoint y: 21, endPoint x: 115, endPoint y: 24, distance: 8.2
click at [107, 21] on icon at bounding box center [109, 24] width 9 height 9
click at [182, 40] on div "[PERSON_NAME]" at bounding box center [162, 43] width 55 height 7
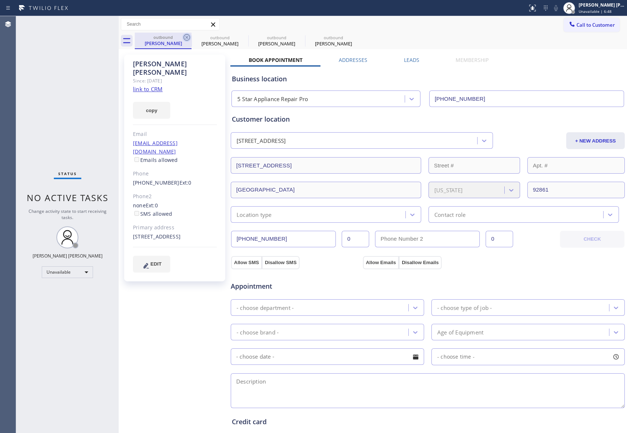
click at [182, 38] on icon at bounding box center [186, 37] width 9 height 9
click at [0, 0] on icon at bounding box center [0, 0] width 0 height 0
click at [353, 38] on icon at bounding box center [357, 37] width 9 height 9
click at [182, 38] on div "outbound [PERSON_NAME] outbound [PERSON_NAME] outbound [PERSON_NAME] outbound […" at bounding box center [381, 41] width 492 height 16
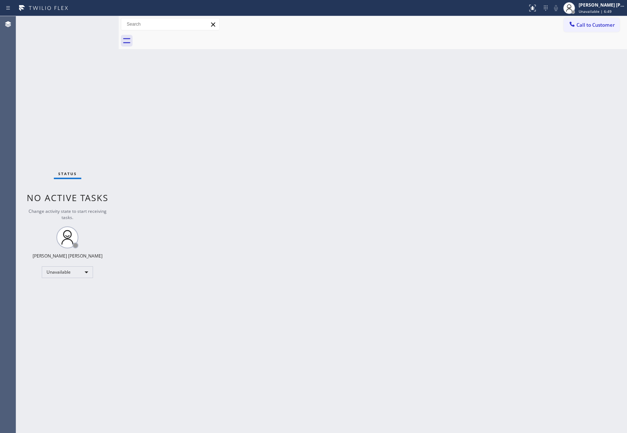
click at [182, 38] on div at bounding box center [381, 41] width 492 height 16
click at [591, 27] on span "Call to Customer" at bounding box center [595, 25] width 38 height 7
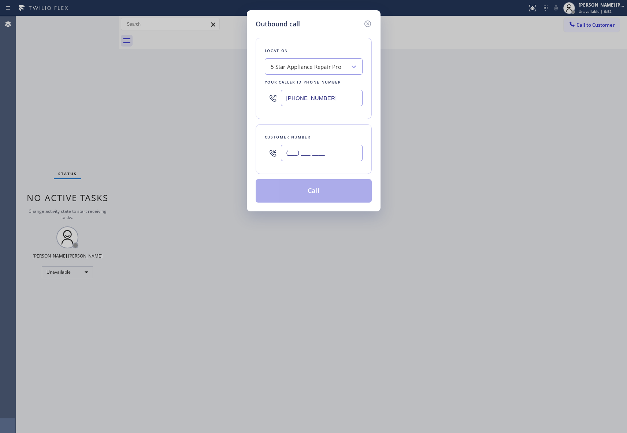
click at [330, 160] on input "(___) ___-____" at bounding box center [322, 153] width 82 height 16
paste input "206) 679-9704"
type input "[PHONE_NUMBER]"
click at [326, 186] on button "Call" at bounding box center [314, 190] width 116 height 23
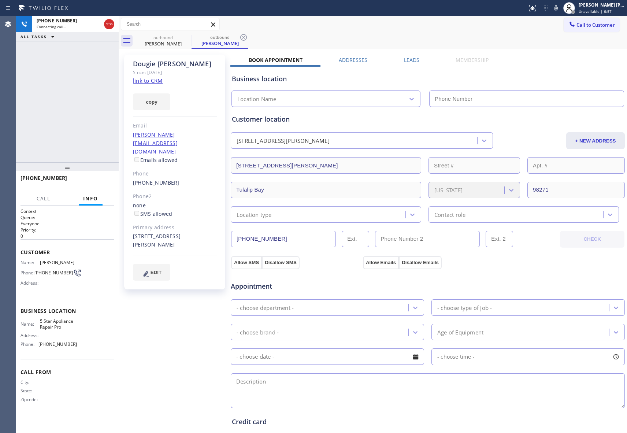
type input "[PHONE_NUMBER]"
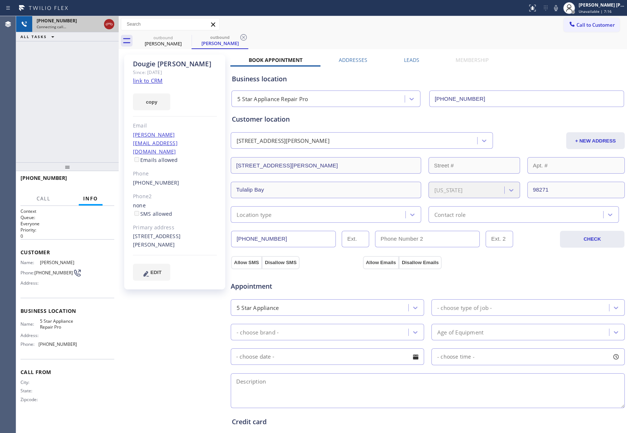
click at [111, 22] on icon at bounding box center [109, 24] width 9 height 9
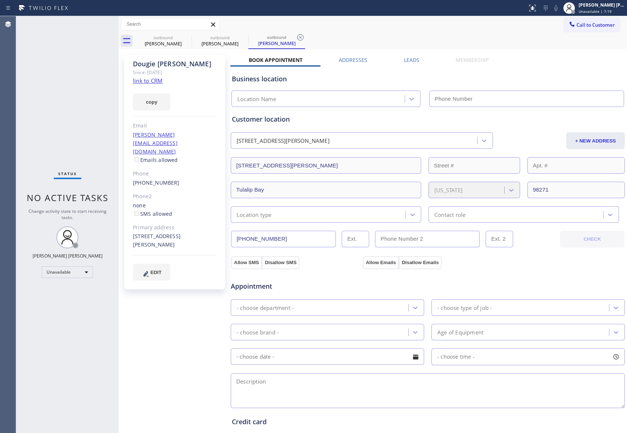
type input "[PHONE_NUMBER]"
click at [0, 0] on icon at bounding box center [0, 0] width 0 height 0
click at [239, 40] on icon at bounding box center [243, 37] width 9 height 9
click at [296, 40] on icon at bounding box center [300, 37] width 9 height 9
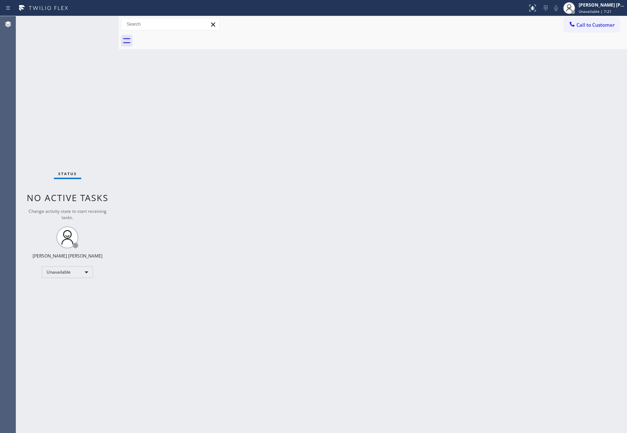
click at [187, 40] on div at bounding box center [381, 41] width 492 height 16
click at [605, 24] on span "Call to Customer" at bounding box center [595, 25] width 38 height 7
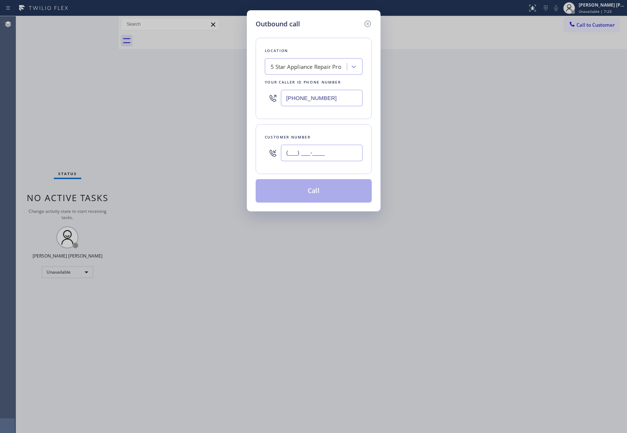
click at [330, 150] on input "(___) ___-____" at bounding box center [322, 153] width 82 height 16
paste input "650) 866-0264"
type input "[PHONE_NUMBER]"
click at [321, 188] on button "Call" at bounding box center [314, 190] width 116 height 23
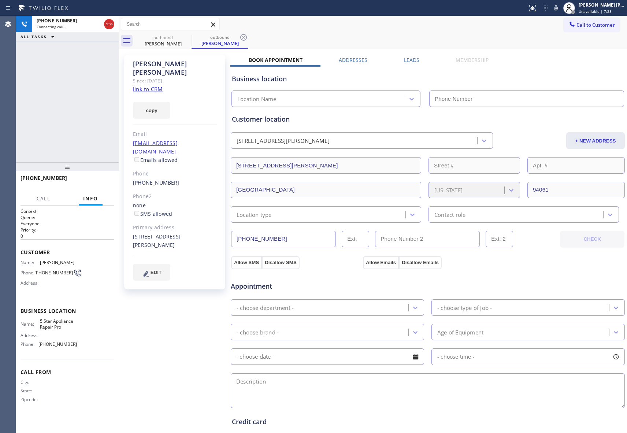
type input "[PHONE_NUMBER]"
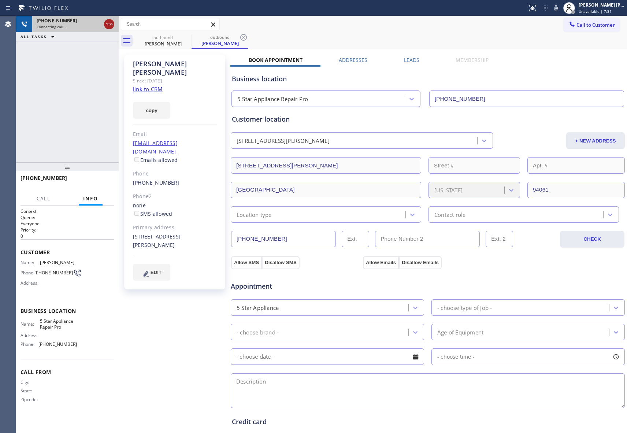
click at [109, 24] on icon at bounding box center [109, 24] width 9 height 9
click at [0, 0] on icon at bounding box center [0, 0] width 0 height 0
click at [239, 37] on icon at bounding box center [243, 37] width 9 height 9
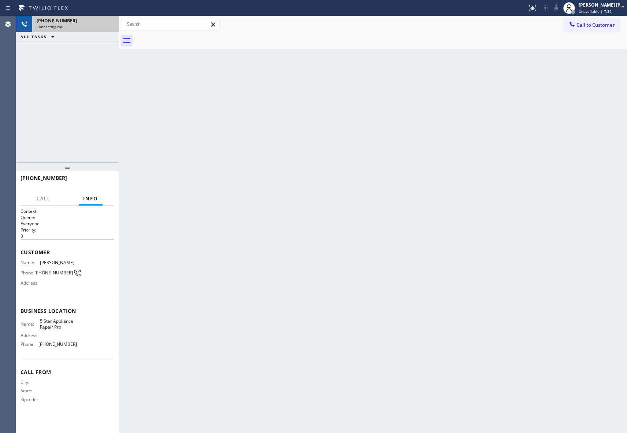
click at [185, 37] on div at bounding box center [381, 41] width 492 height 16
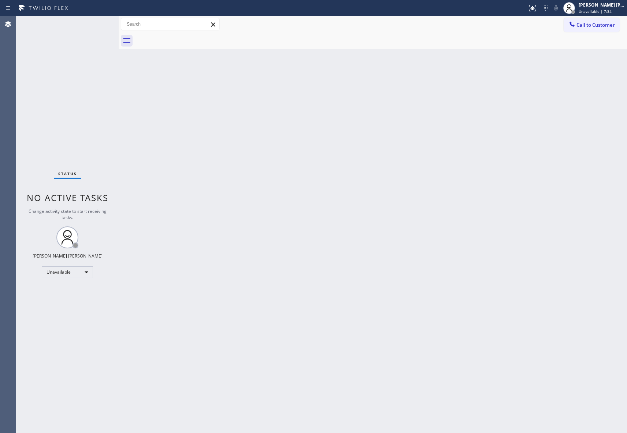
click at [185, 37] on div at bounding box center [381, 41] width 492 height 16
click at [610, 24] on span "Call to Customer" at bounding box center [595, 25] width 38 height 7
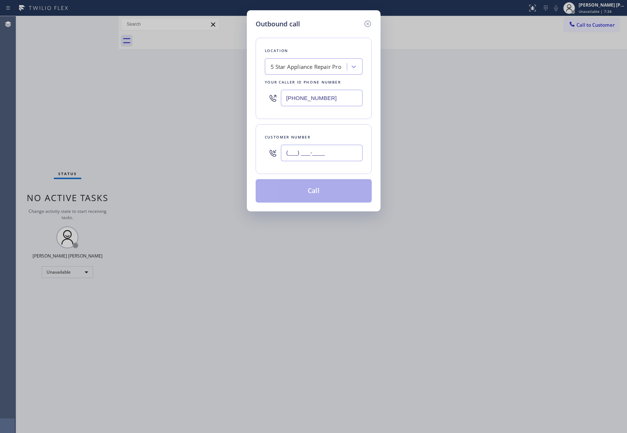
click at [328, 157] on input "(___) ___-____" at bounding box center [322, 153] width 82 height 16
paste input "818) 781-0562"
type input "[PHONE_NUMBER]"
click at [324, 195] on button "Call" at bounding box center [314, 190] width 116 height 23
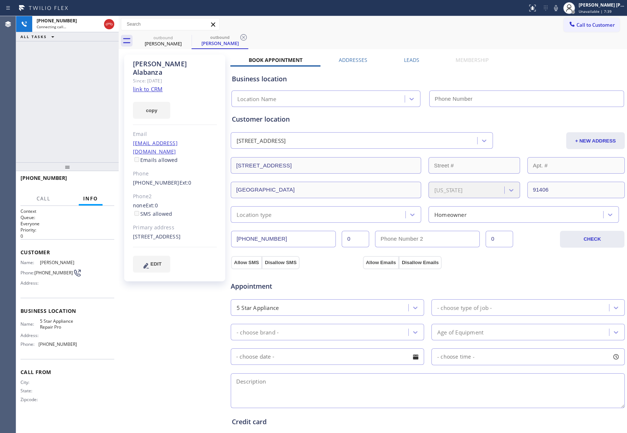
type input "[PHONE_NUMBER]"
click at [107, 25] on icon at bounding box center [109, 24] width 7 height 2
click at [187, 37] on icon at bounding box center [186, 37] width 9 height 9
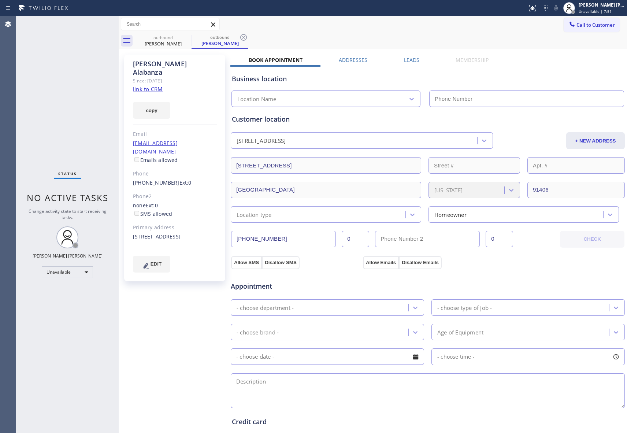
click at [0, 0] on icon at bounding box center [0, 0] width 0 height 0
click at [187, 37] on icon at bounding box center [186, 37] width 9 height 9
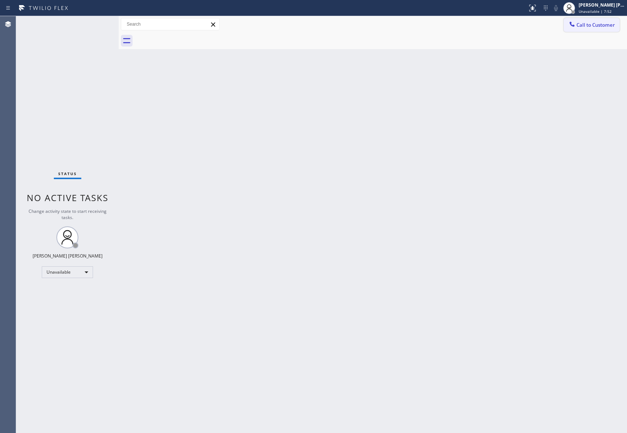
click at [601, 18] on button "Call to Customer" at bounding box center [591, 25] width 56 height 14
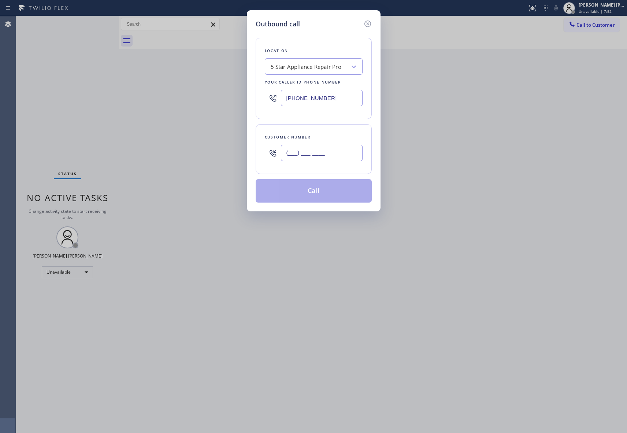
click at [330, 153] on input "(___) ___-____" at bounding box center [322, 153] width 82 height 16
paste input "810) 571-9672"
type input "[PHONE_NUMBER]"
click at [330, 187] on button "Call" at bounding box center [314, 190] width 116 height 23
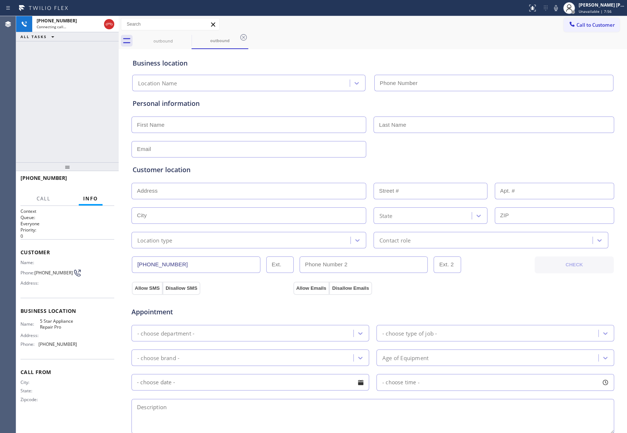
type input "[PHONE_NUMBER]"
click at [110, 23] on icon at bounding box center [109, 24] width 9 height 9
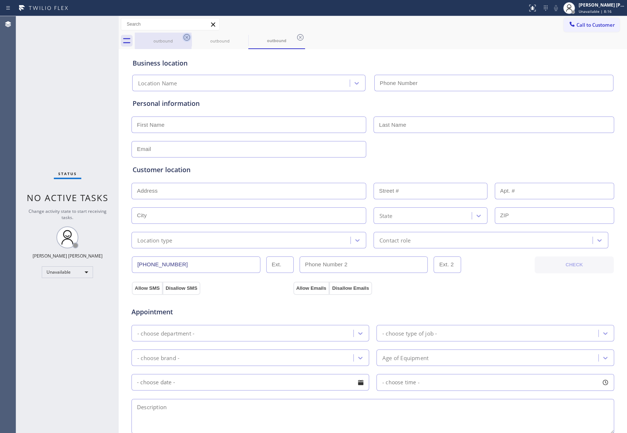
click at [182, 38] on icon at bounding box center [186, 37] width 9 height 9
click at [188, 39] on icon at bounding box center [186, 37] width 9 height 9
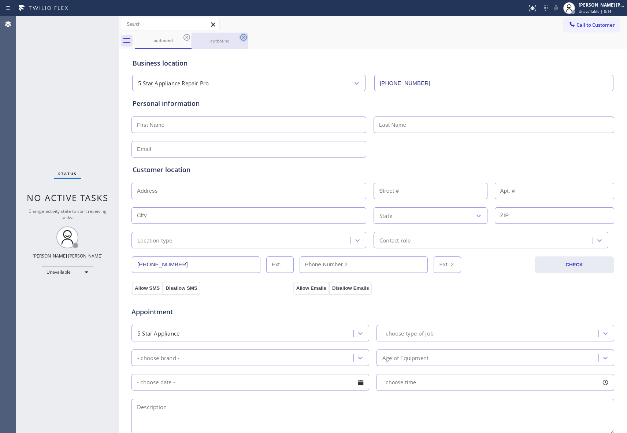
click at [239, 39] on icon at bounding box center [243, 37] width 9 height 9
click at [188, 39] on div "outbound outbound" at bounding box center [381, 41] width 492 height 16
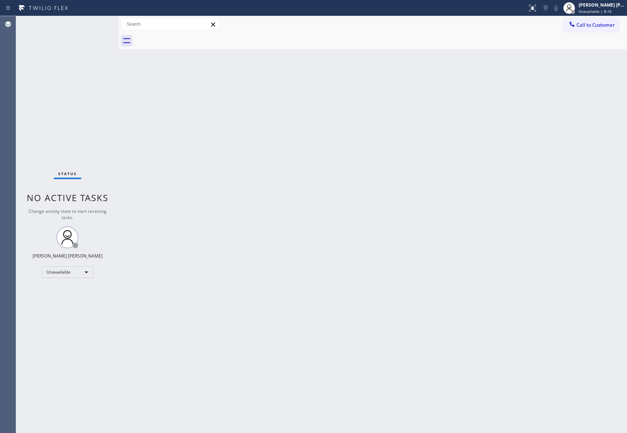
click at [188, 39] on div at bounding box center [381, 41] width 492 height 16
click at [604, 22] on span "Call to Customer" at bounding box center [595, 25] width 38 height 7
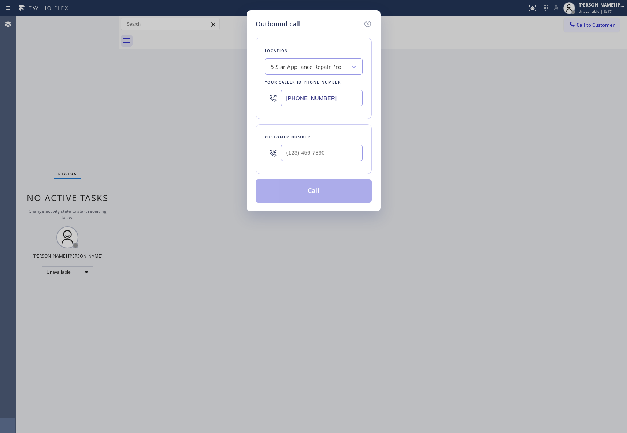
click at [388, 150] on div "Outbound call Location 5 Star Appliance Repair Pro Your caller id phone number …" at bounding box center [313, 216] width 627 height 433
click at [336, 149] on input "(___) ___-____" at bounding box center [322, 153] width 82 height 16
paste input "510) 418-6105"
type input "[PHONE_NUMBER]"
click at [321, 190] on button "Call" at bounding box center [314, 190] width 116 height 23
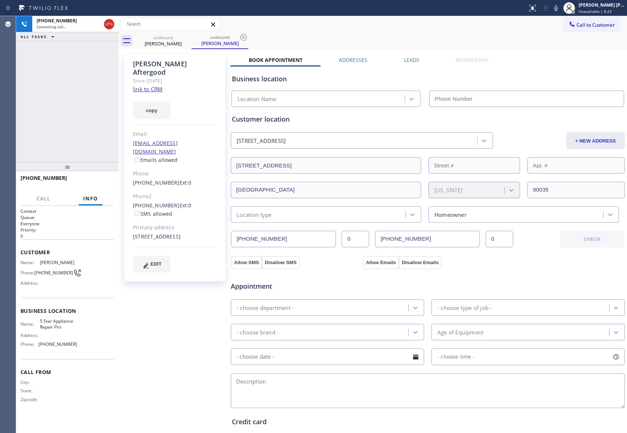
type input "[PHONE_NUMBER]"
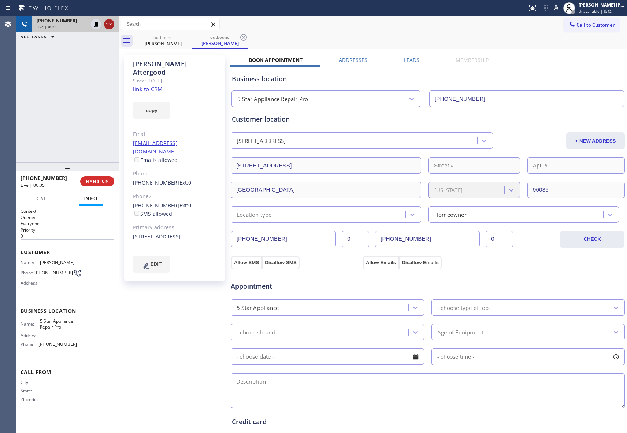
click at [113, 25] on icon at bounding box center [109, 24] width 9 height 9
click at [186, 40] on icon at bounding box center [186, 37] width 7 height 7
click at [240, 40] on icon at bounding box center [243, 37] width 7 height 7
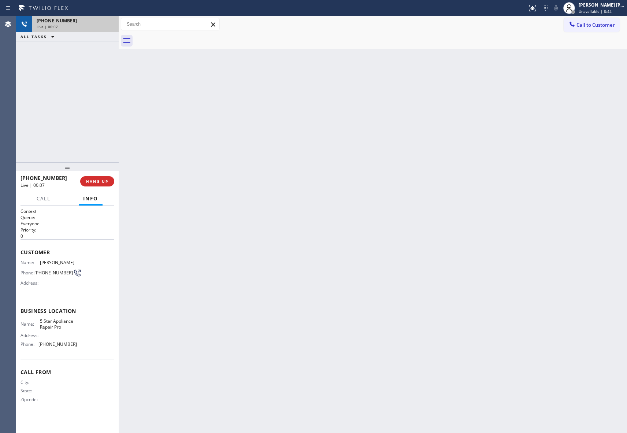
click at [186, 40] on div at bounding box center [381, 41] width 492 height 16
click at [96, 175] on div "[PHONE_NUMBER] Wrap up | 00:01 COMPLETE" at bounding box center [68, 181] width 94 height 19
click at [100, 179] on span "COMPLETE" at bounding box center [95, 181] width 25 height 5
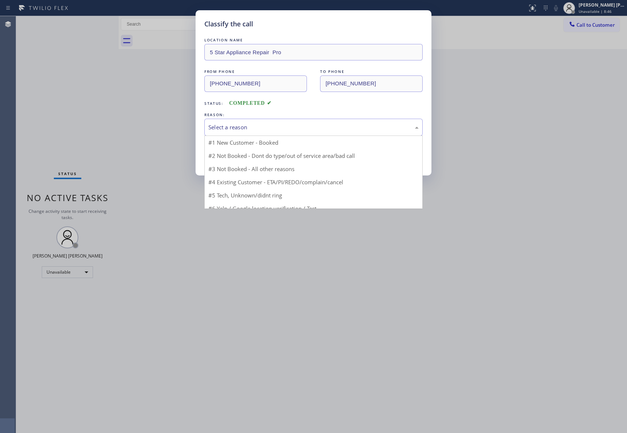
click at [318, 127] on div "Select a reason" at bounding box center [313, 127] width 210 height 8
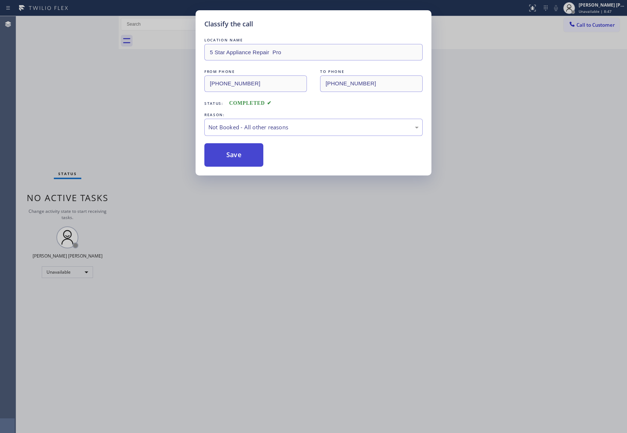
click at [239, 156] on button "Save" at bounding box center [233, 154] width 59 height 23
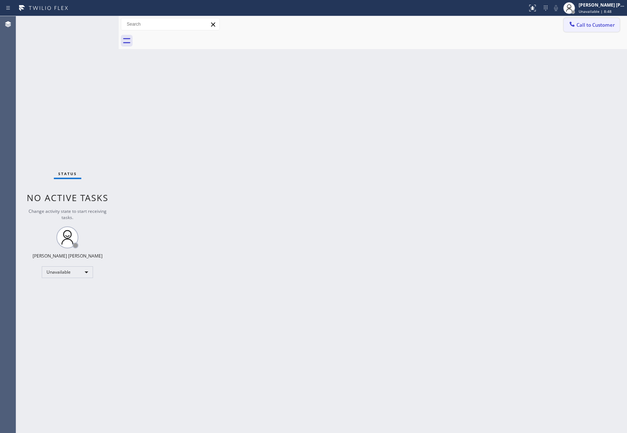
click at [598, 24] on span "Call to Customer" at bounding box center [595, 25] width 38 height 7
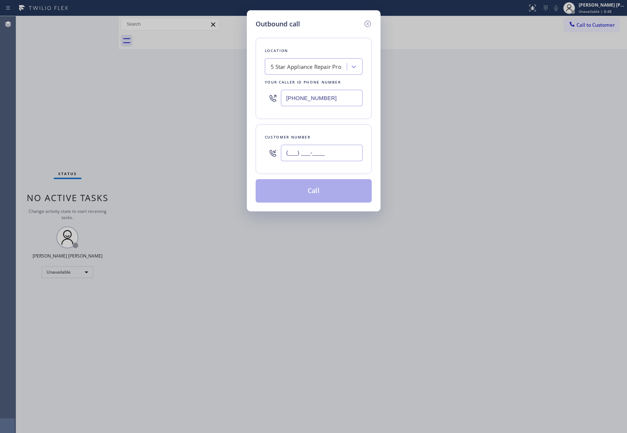
click at [339, 157] on input "(___) ___-____" at bounding box center [322, 153] width 82 height 16
paste input "626) 716-4406"
type input "[PHONE_NUMBER]"
click at [323, 190] on button "Call" at bounding box center [314, 190] width 116 height 23
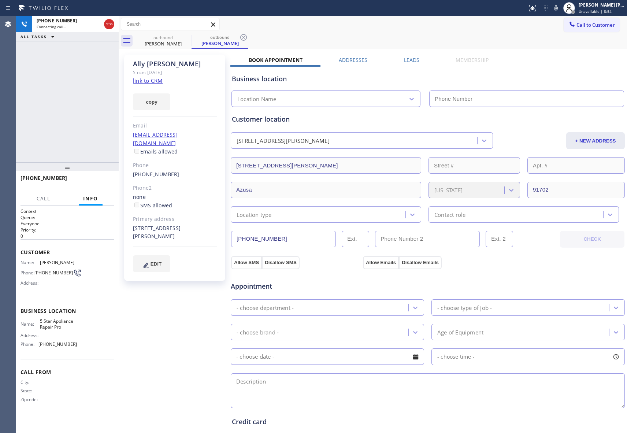
type input "[PHONE_NUMBER]"
click at [189, 38] on icon at bounding box center [186, 37] width 9 height 9
click at [191, 38] on div "outbound [PERSON_NAME]" at bounding box center [219, 41] width 57 height 16
drag, startPoint x: 189, startPoint y: 38, endPoint x: 167, endPoint y: 40, distance: 22.0
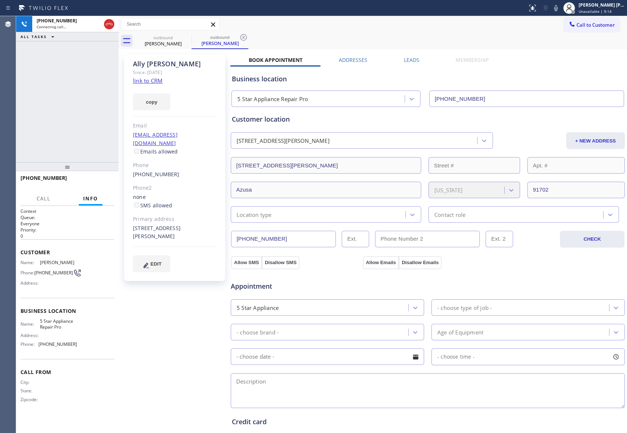
click at [239, 38] on icon at bounding box center [243, 37] width 9 height 9
click at [189, 38] on div "outbound [PERSON_NAME] outbound [PERSON_NAME]" at bounding box center [381, 41] width 492 height 16
click at [167, 40] on div "outbound [PERSON_NAME] outbound [PERSON_NAME]" at bounding box center [381, 41] width 492 height 16
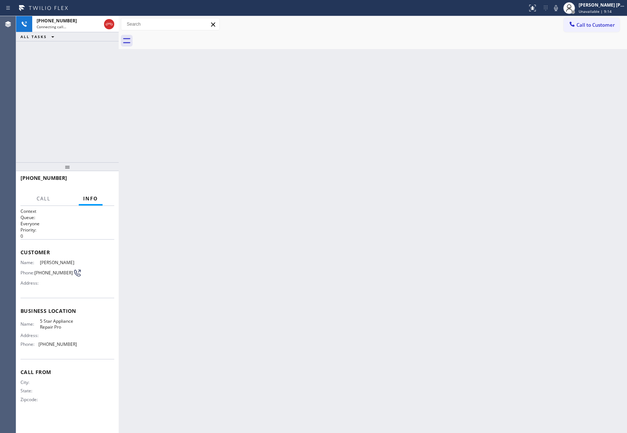
click at [167, 40] on div at bounding box center [381, 41] width 492 height 16
click at [104, 24] on div at bounding box center [109, 24] width 10 height 9
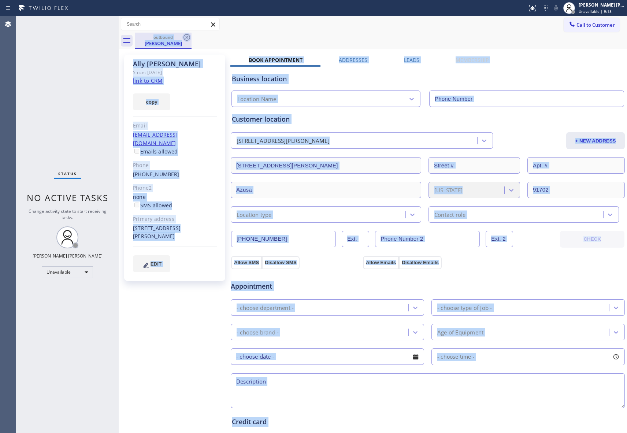
click at [185, 38] on icon at bounding box center [186, 37] width 9 height 9
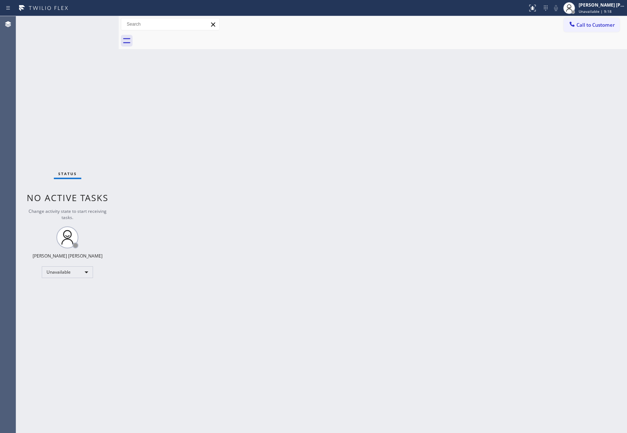
click at [185, 38] on div at bounding box center [381, 41] width 492 height 16
click at [608, 21] on button "Call to Customer" at bounding box center [591, 25] width 56 height 14
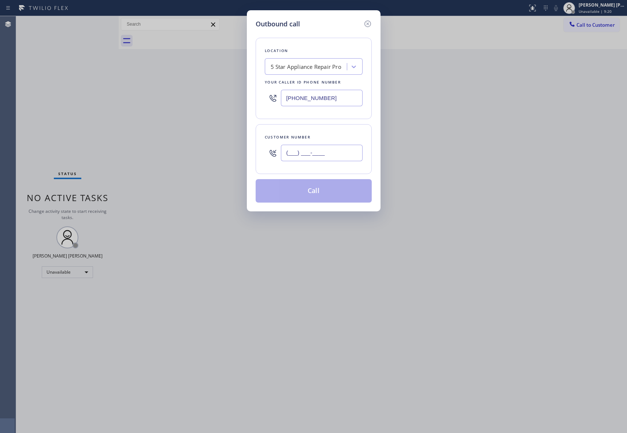
click at [327, 153] on input "(___) ___-____" at bounding box center [322, 153] width 82 height 16
paste input "323) 445-1550"
type input "[PHONE_NUMBER]"
click at [324, 194] on button "Call" at bounding box center [314, 190] width 116 height 23
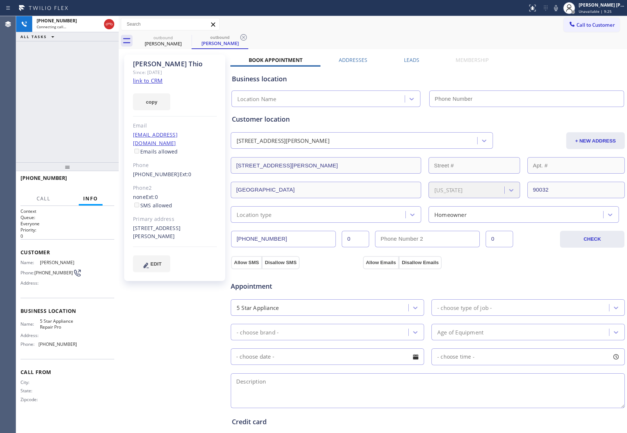
type input "[PHONE_NUMBER]"
click at [111, 24] on icon at bounding box center [109, 24] width 9 height 9
click at [186, 37] on icon at bounding box center [186, 37] width 7 height 7
click at [240, 37] on icon at bounding box center [243, 37] width 7 height 7
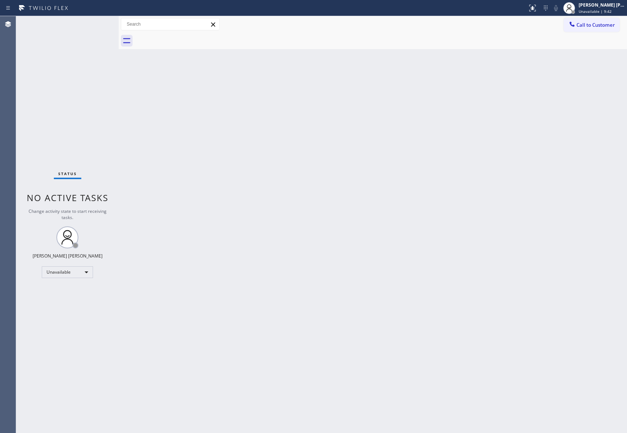
click at [186, 37] on div at bounding box center [381, 41] width 492 height 16
click at [597, 29] on button "Call to Customer" at bounding box center [591, 25] width 56 height 14
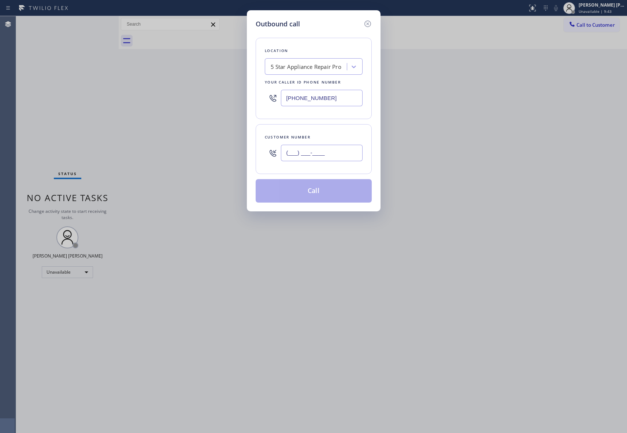
click at [334, 152] on input "(___) ___-____" at bounding box center [322, 153] width 82 height 16
paste input "213) 453-0929"
type input "[PHONE_NUMBER]"
click at [330, 190] on button "Call" at bounding box center [314, 190] width 116 height 23
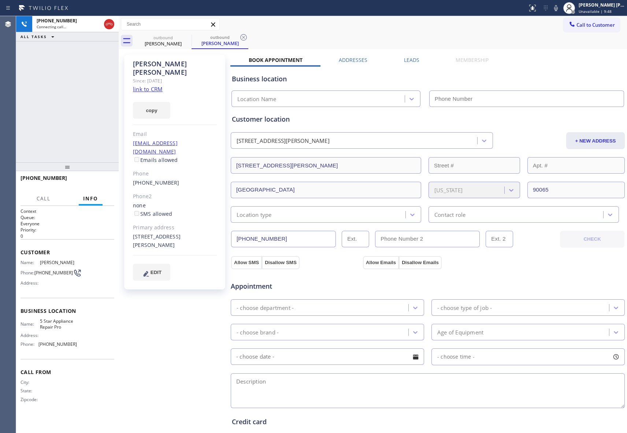
type input "[PHONE_NUMBER]"
drag, startPoint x: 109, startPoint y: 21, endPoint x: 178, endPoint y: 29, distance: 69.2
click at [109, 21] on icon at bounding box center [109, 24] width 9 height 9
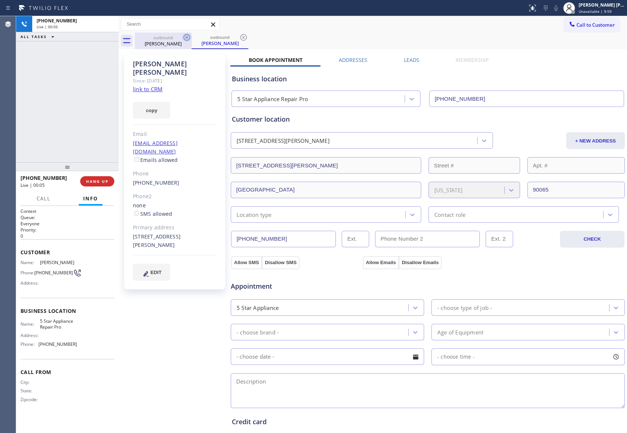
click at [185, 37] on icon at bounding box center [186, 37] width 9 height 9
click at [239, 37] on icon at bounding box center [243, 37] width 9 height 9
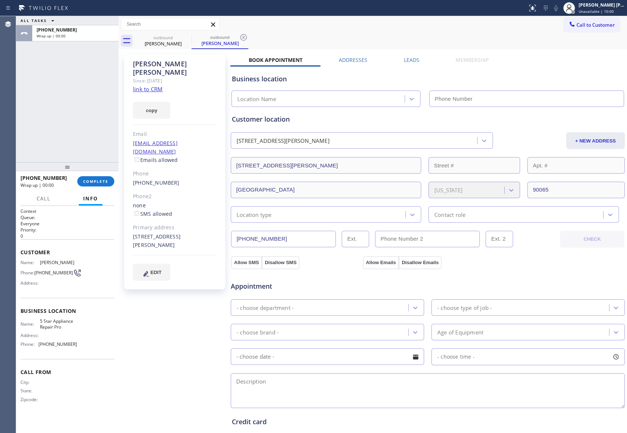
click at [0, 0] on icon at bounding box center [0, 0] width 0 height 0
drag, startPoint x: 185, startPoint y: 37, endPoint x: 153, endPoint y: 72, distance: 48.0
click at [191, 37] on div "outbound [PERSON_NAME]" at bounding box center [219, 41] width 57 height 16
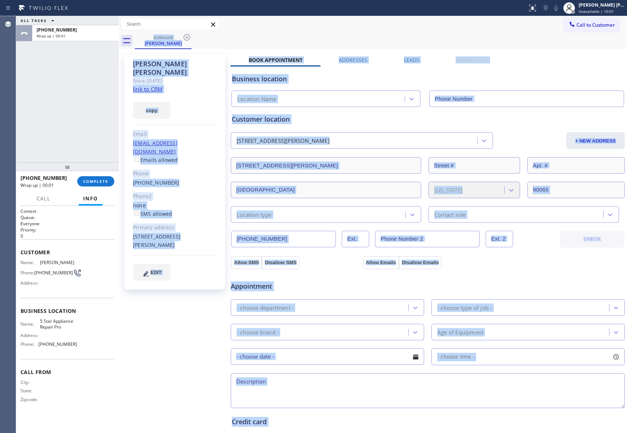
type input "[PHONE_NUMBER]"
click at [97, 180] on span "COMPLETE" at bounding box center [95, 181] width 25 height 5
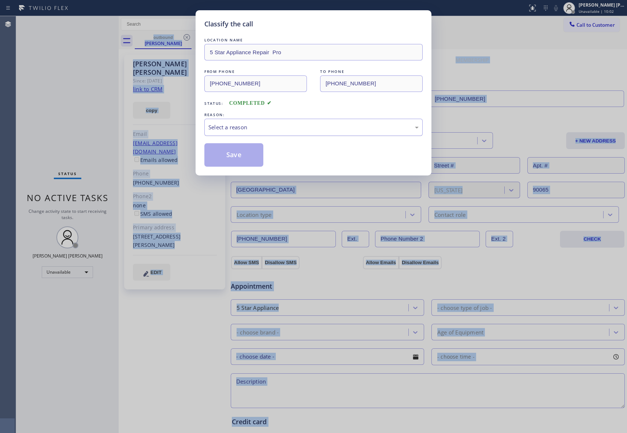
click at [239, 127] on div "Select a reason" at bounding box center [313, 127] width 210 height 8
click at [226, 153] on button "Save" at bounding box center [233, 154] width 59 height 23
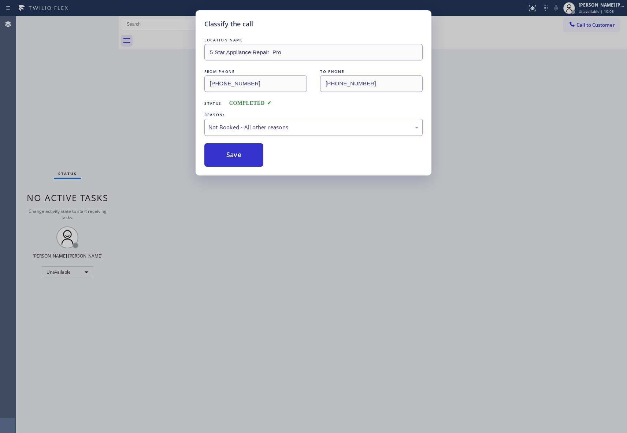
drag, startPoint x: 226, startPoint y: 153, endPoint x: 8, endPoint y: 94, distance: 225.5
click at [222, 151] on button "Save" at bounding box center [233, 154] width 59 height 23
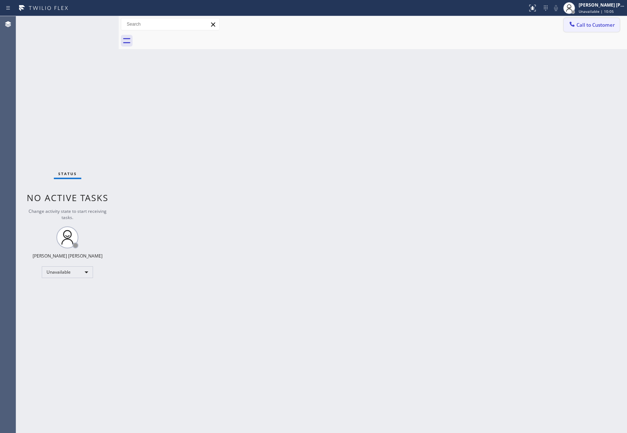
click at [591, 26] on span "Call to Customer" at bounding box center [595, 25] width 38 height 7
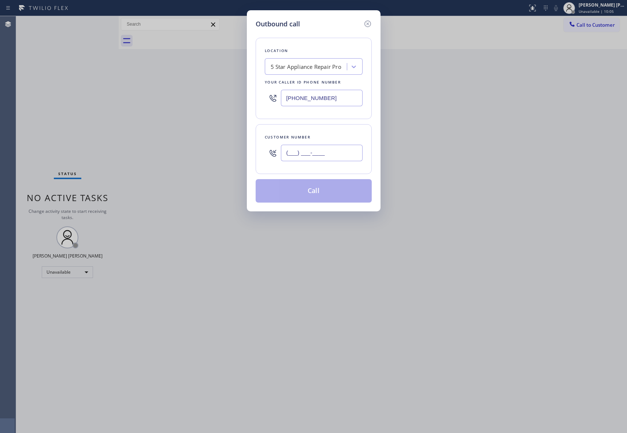
click at [344, 158] on input "(___) ___-____" at bounding box center [322, 153] width 82 height 16
paste input "805) 261-7248"
type input "[PHONE_NUMBER]"
click at [330, 189] on button "Call" at bounding box center [314, 190] width 116 height 23
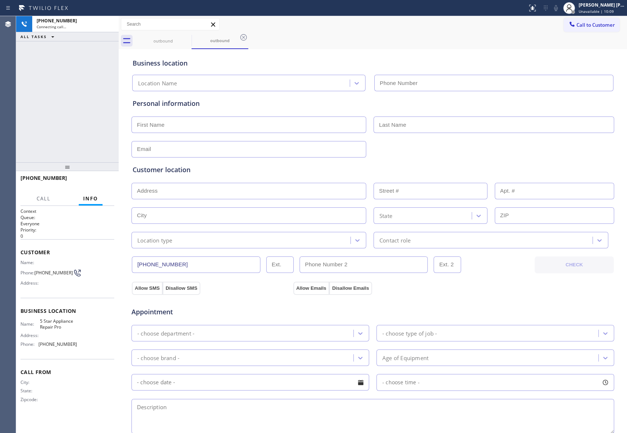
type input "[PHONE_NUMBER]"
drag, startPoint x: 108, startPoint y: 25, endPoint x: 204, endPoint y: 35, distance: 96.4
click at [108, 25] on icon at bounding box center [109, 24] width 9 height 9
click at [0, 0] on icon at bounding box center [0, 0] width 0 height 0
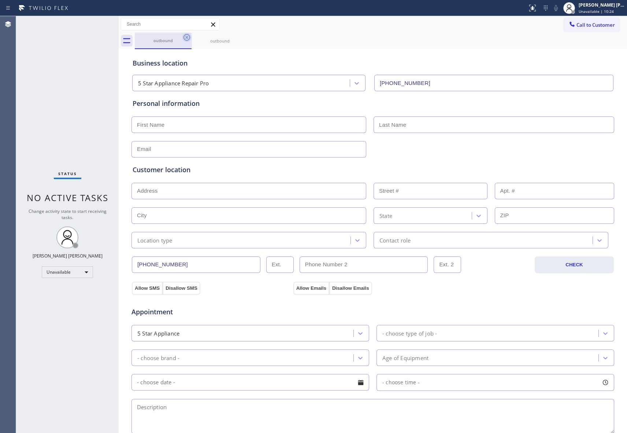
click at [188, 37] on icon at bounding box center [186, 37] width 9 height 9
click at [0, 0] on icon at bounding box center [0, 0] width 0 height 0
click at [188, 37] on div "outbound outbound" at bounding box center [381, 41] width 492 height 16
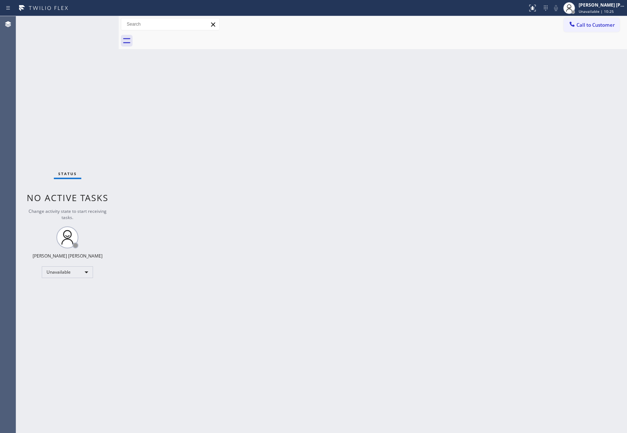
click at [188, 37] on div at bounding box center [381, 41] width 492 height 16
click at [605, 23] on span "Call to Customer" at bounding box center [595, 25] width 38 height 7
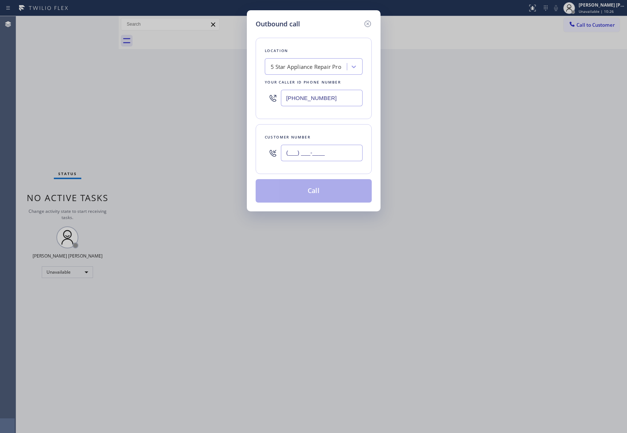
click at [322, 157] on input "(___) ___-____" at bounding box center [322, 153] width 82 height 16
paste input "774) 242-8686"
type input "[PHONE_NUMBER]"
click at [320, 193] on button "Call" at bounding box center [314, 190] width 116 height 23
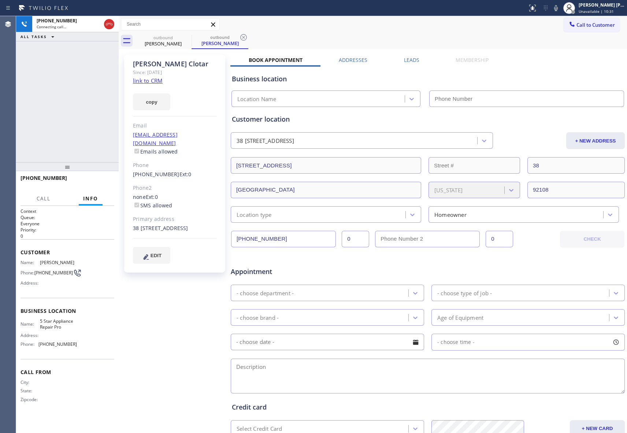
type input "[PHONE_NUMBER]"
click at [182, 35] on icon at bounding box center [186, 37] width 9 height 9
click at [0, 0] on icon at bounding box center [0, 0] width 0 height 0
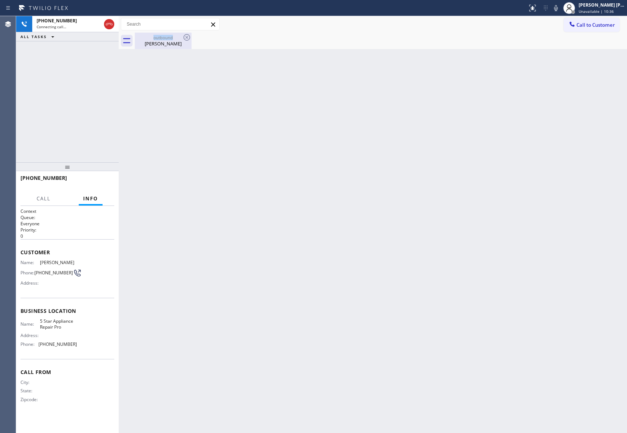
click at [184, 35] on icon at bounding box center [186, 37] width 9 height 9
click at [107, 23] on icon at bounding box center [109, 24] width 7 height 2
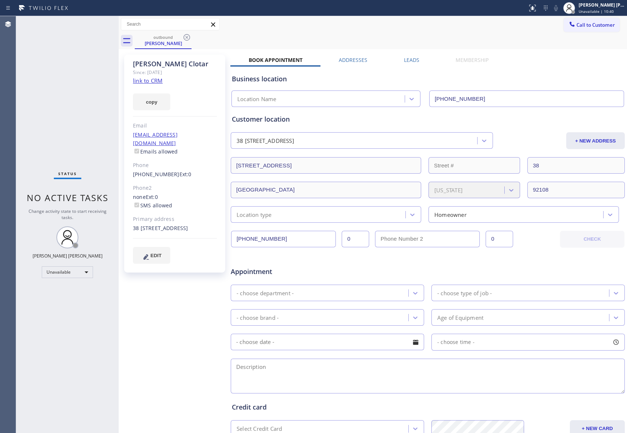
click at [184, 37] on icon at bounding box center [186, 37] width 7 height 7
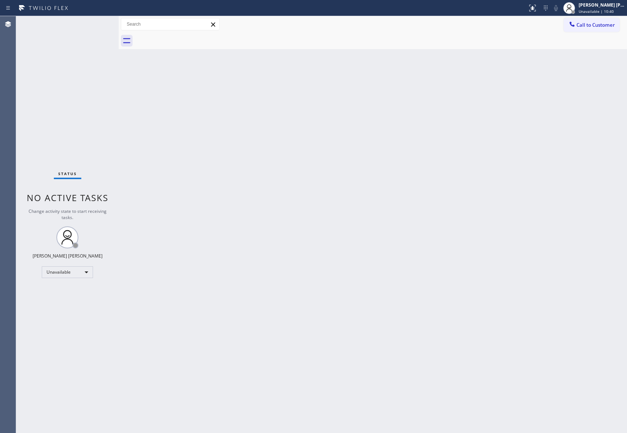
click at [185, 37] on div at bounding box center [381, 41] width 492 height 16
click at [619, 23] on div "Call to Customer Outbound call Location 5 Star Appliance Repair Pro Your caller…" at bounding box center [594, 24] width 63 height 13
click at [623, 23] on div "Call to Customer Outbound call Location 5 Star Appliance Repair Pro Your caller…" at bounding box center [594, 24] width 63 height 13
click at [617, 23] on button "Call to Customer" at bounding box center [591, 25] width 56 height 14
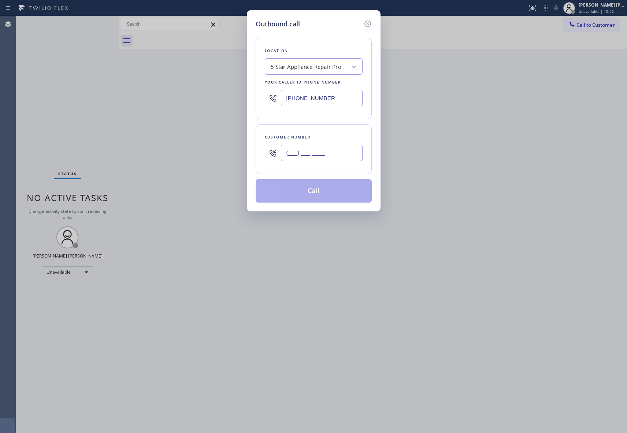
click at [343, 149] on input "(___) ___-____" at bounding box center [322, 153] width 82 height 16
paste input "347) 472-7843"
type input "[PHONE_NUMBER]"
click at [325, 194] on button "Call" at bounding box center [314, 190] width 116 height 23
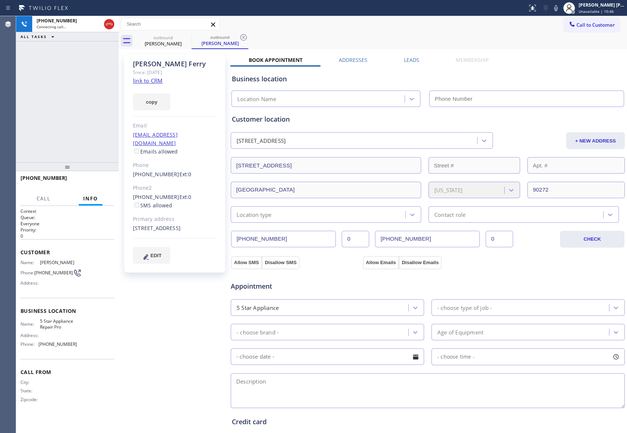
type input "[PHONE_NUMBER]"
drag, startPoint x: 109, startPoint y: 23, endPoint x: 120, endPoint y: 26, distance: 11.4
click at [110, 23] on icon at bounding box center [109, 24] width 9 height 9
click at [187, 37] on icon at bounding box center [186, 37] width 9 height 9
click at [239, 37] on icon at bounding box center [243, 37] width 9 height 9
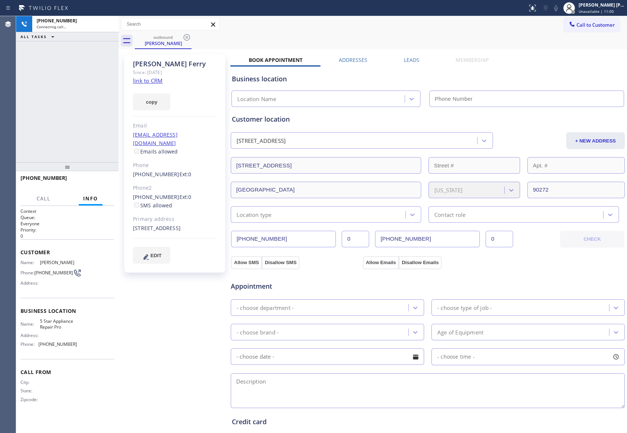
click at [187, 37] on icon at bounding box center [186, 37] width 9 height 9
click at [187, 37] on div "outbound [PERSON_NAME]" at bounding box center [381, 41] width 492 height 16
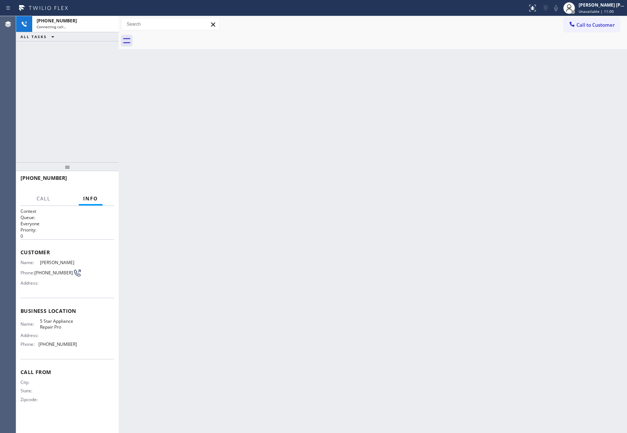
click at [187, 37] on div at bounding box center [381, 41] width 492 height 16
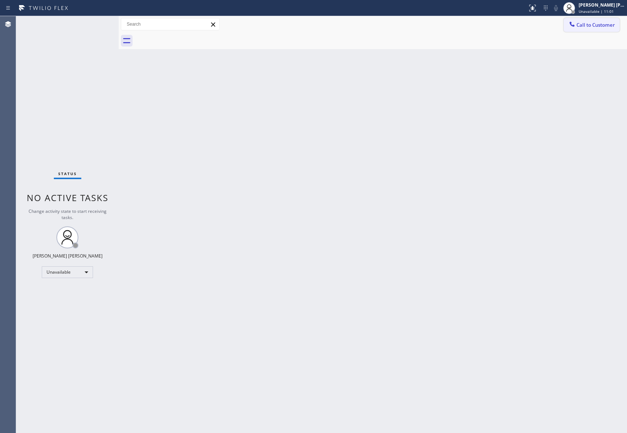
click at [595, 26] on span "Call to Customer" at bounding box center [595, 25] width 38 height 7
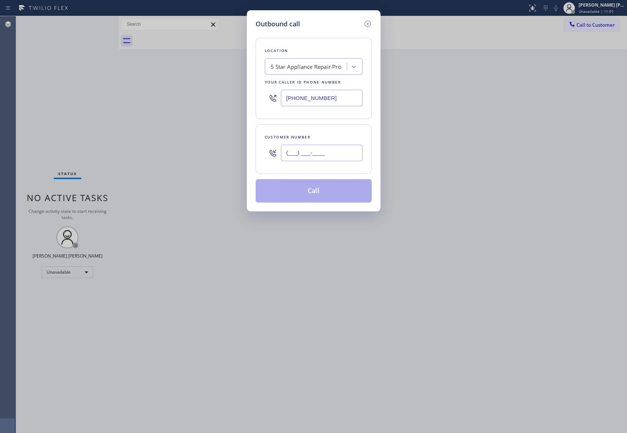
click at [313, 155] on input "(___) ___-____" at bounding box center [322, 153] width 82 height 16
paste input "858) 231-8343"
type input "[PHONE_NUMBER]"
drag, startPoint x: 309, startPoint y: 185, endPoint x: 41, endPoint y: 126, distance: 274.7
click at [309, 185] on button "Call" at bounding box center [314, 190] width 116 height 23
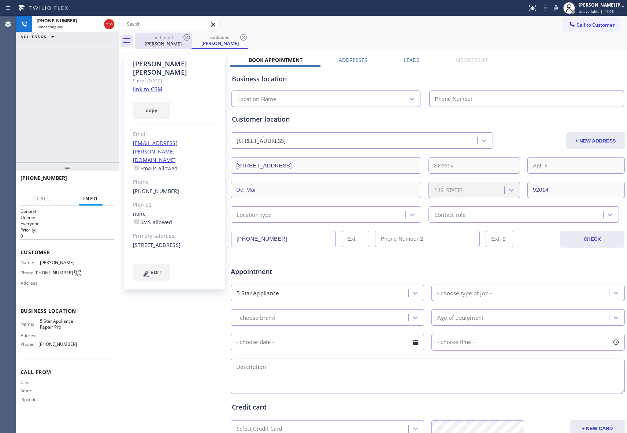
type input "[PHONE_NUMBER]"
click at [188, 37] on icon at bounding box center [186, 37] width 9 height 9
click at [191, 37] on div "outbound [PERSON_NAME]" at bounding box center [219, 41] width 57 height 16
click at [239, 37] on icon at bounding box center [243, 37] width 9 height 9
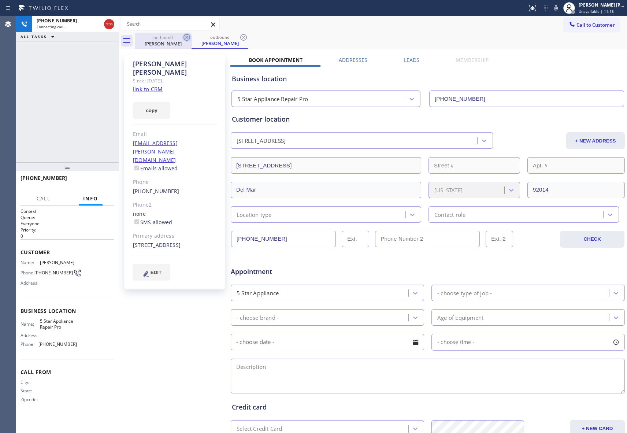
click at [188, 37] on div "outbound [PERSON_NAME] outbound [PERSON_NAME]" at bounding box center [381, 41] width 492 height 16
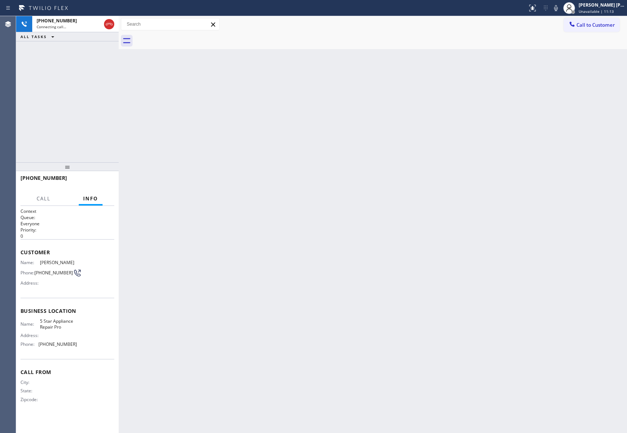
click at [161, 44] on div at bounding box center [381, 41] width 492 height 16
click at [109, 24] on icon at bounding box center [109, 24] width 7 height 2
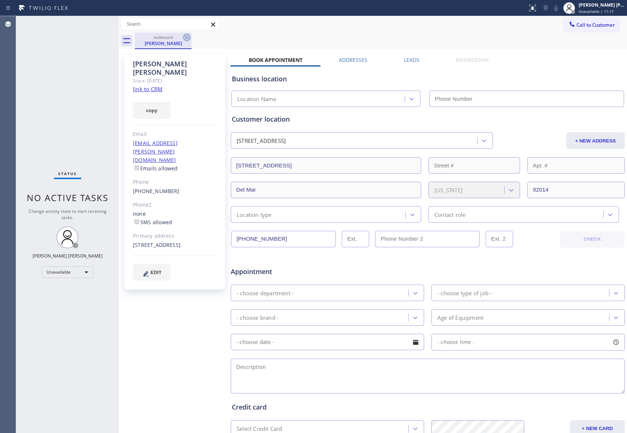
type input "[PHONE_NUMBER]"
click at [188, 38] on icon at bounding box center [186, 37] width 9 height 9
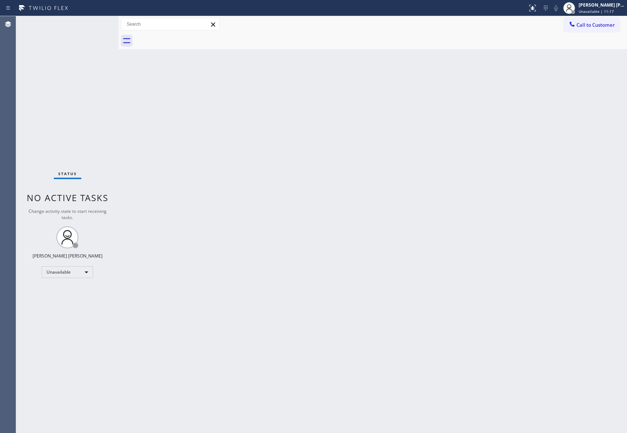
click at [187, 38] on div at bounding box center [381, 41] width 492 height 16
drag, startPoint x: 187, startPoint y: 38, endPoint x: 574, endPoint y: 17, distance: 387.6
click at [188, 38] on div at bounding box center [381, 41] width 492 height 16
click at [591, 26] on span "Call to Customer" at bounding box center [595, 25] width 38 height 7
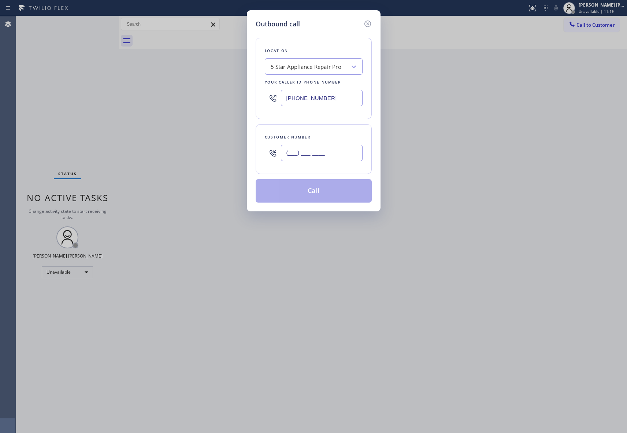
click at [322, 153] on input "(___) ___-____" at bounding box center [322, 153] width 82 height 16
paste input "661) 645-5717"
type input "[PHONE_NUMBER]"
click at [324, 191] on button "Call" at bounding box center [314, 190] width 116 height 23
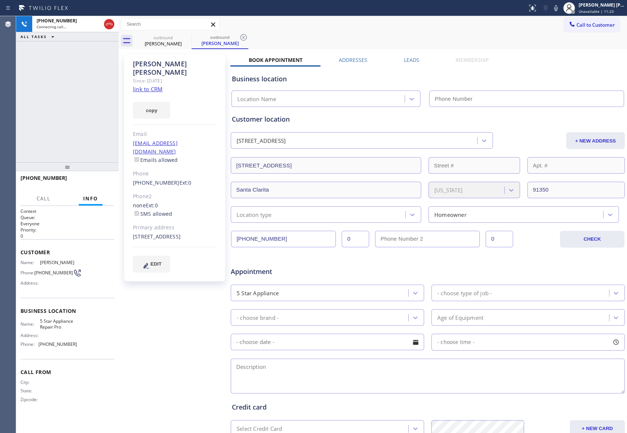
type input "[PHONE_NUMBER]"
click at [410, 59] on label "Leads" at bounding box center [411, 59] width 15 height 7
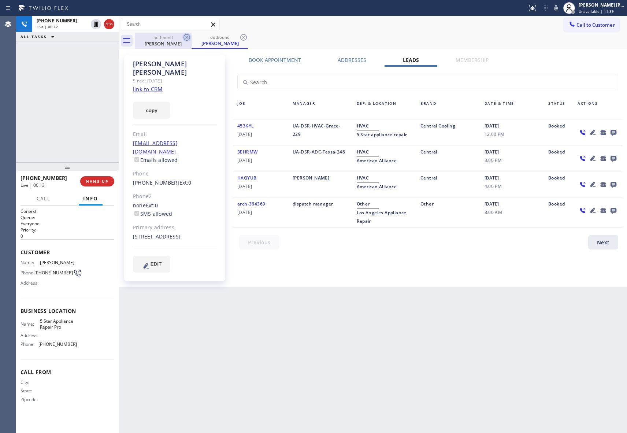
click at [189, 34] on icon at bounding box center [186, 37] width 9 height 9
click at [187, 36] on icon at bounding box center [186, 37] width 9 height 9
click at [191, 36] on div "outbound [PERSON_NAME]" at bounding box center [219, 41] width 57 height 16
click at [187, 36] on icon at bounding box center [186, 37] width 9 height 9
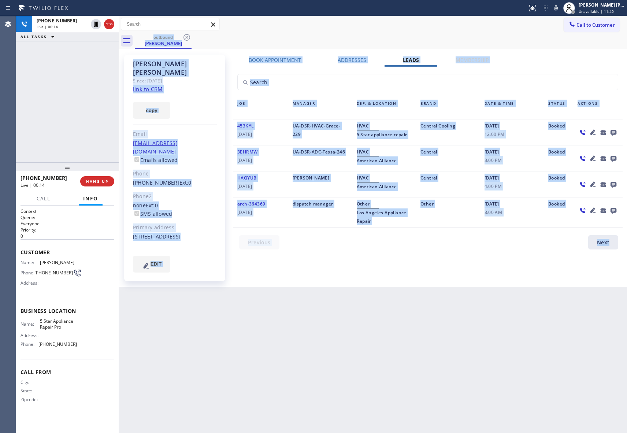
drag, startPoint x: 187, startPoint y: 36, endPoint x: 139, endPoint y: 33, distance: 48.0
click at [187, 36] on div "outbound [PERSON_NAME]" at bounding box center [381, 41] width 492 height 16
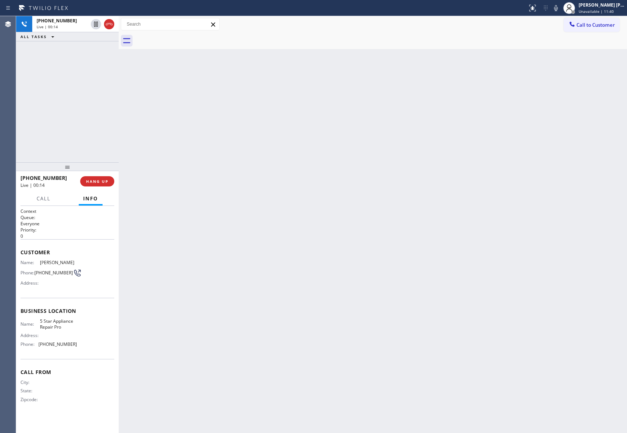
click at [112, 22] on icon at bounding box center [109, 24] width 9 height 9
click at [103, 182] on span "HANG UP" at bounding box center [97, 181] width 22 height 5
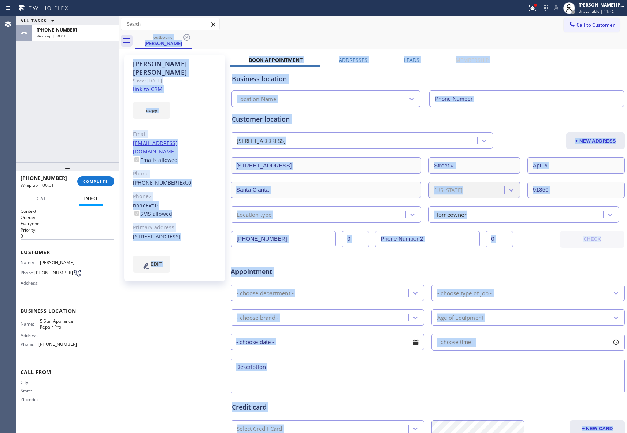
type input "[PHONE_NUMBER]"
click at [100, 182] on span "COMPLETE" at bounding box center [95, 181] width 25 height 5
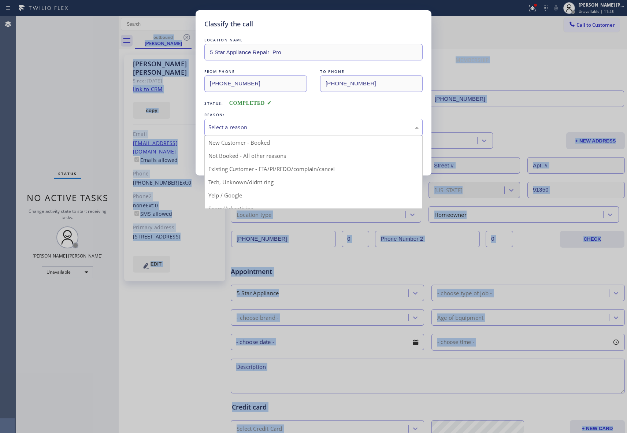
click at [275, 126] on div "Select a reason" at bounding box center [313, 127] width 210 height 8
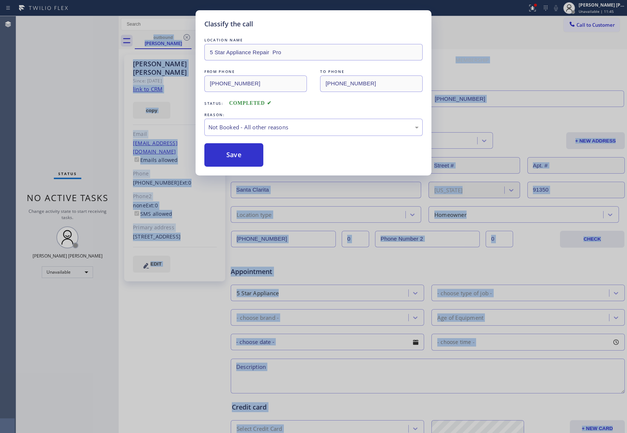
click at [227, 154] on button "Save" at bounding box center [233, 154] width 59 height 23
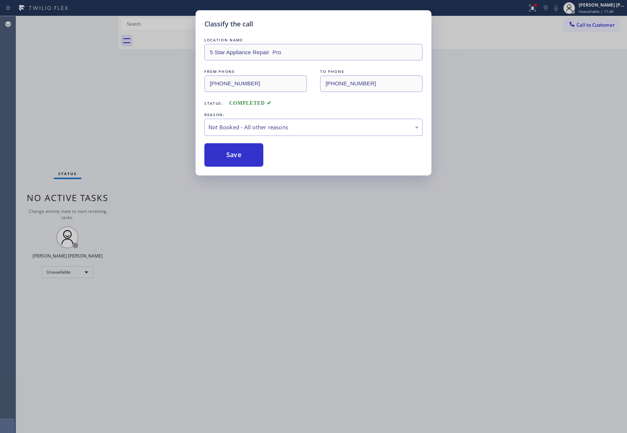
click at [227, 154] on button "Save" at bounding box center [233, 154] width 59 height 23
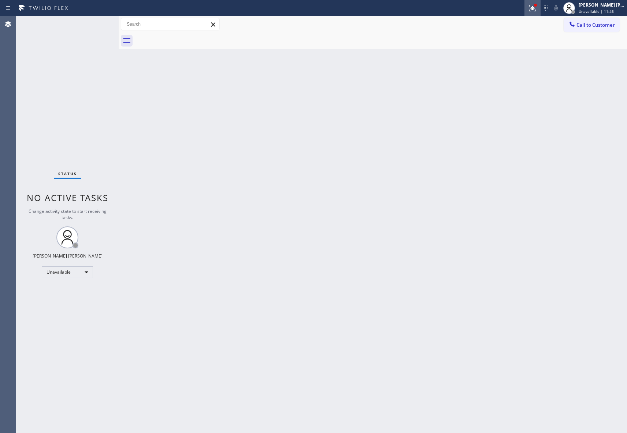
click at [535, 12] on icon at bounding box center [532, 8] width 9 height 9
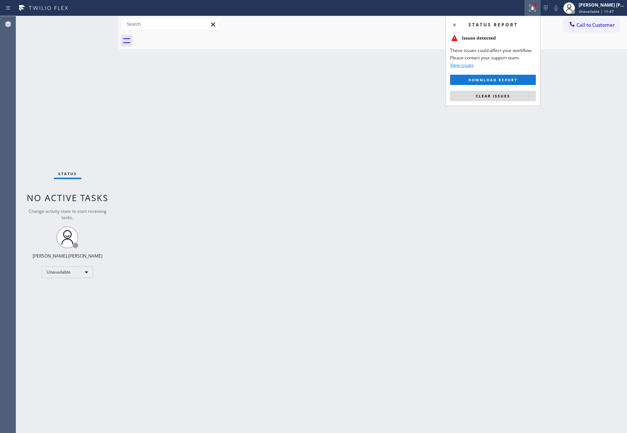
click at [492, 102] on div "Status report Issues detected These issues could affect your workflow. Please c…" at bounding box center [492, 61] width 95 height 90
click at [492, 100] on button "Clear issues" at bounding box center [493, 96] width 86 height 10
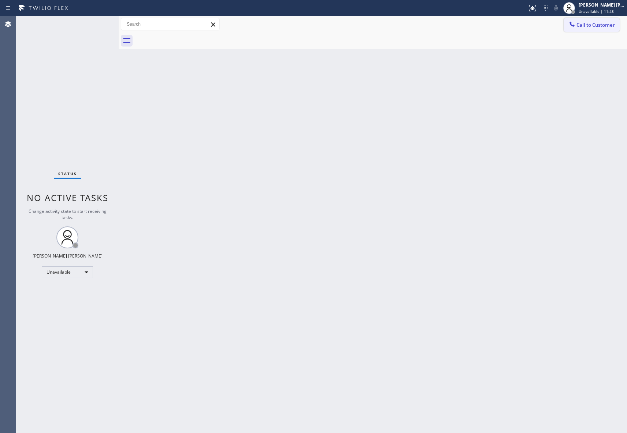
click at [613, 26] on span "Call to Customer" at bounding box center [595, 25] width 38 height 7
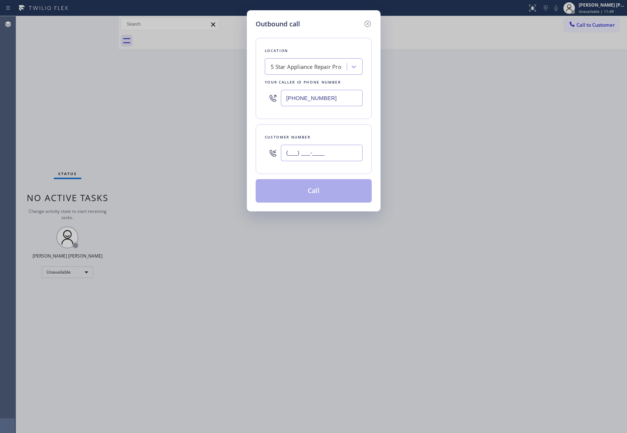
click at [318, 159] on input "(___) ___-____" at bounding box center [322, 153] width 82 height 16
paste input "424) 283-0619"
type input "[PHONE_NUMBER]"
click at [316, 193] on button "Call" at bounding box center [314, 190] width 116 height 23
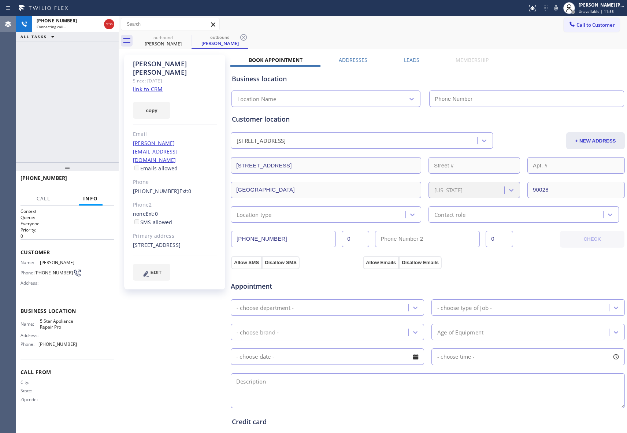
type input "[PHONE_NUMBER]"
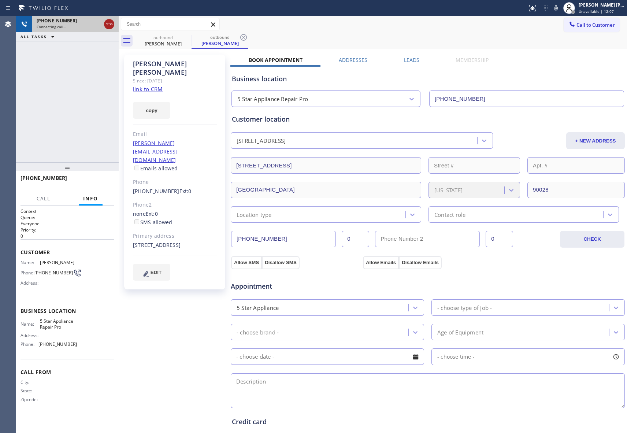
click at [108, 26] on icon at bounding box center [109, 24] width 9 height 9
click at [186, 37] on icon at bounding box center [186, 37] width 7 height 7
click at [240, 37] on icon at bounding box center [243, 37] width 7 height 7
click at [186, 37] on div "outbound [PERSON_NAME] outbound [PERSON_NAME]" at bounding box center [381, 41] width 492 height 16
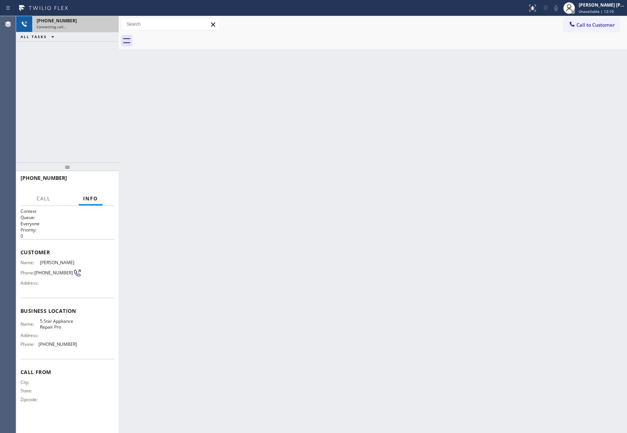
click at [186, 37] on div at bounding box center [381, 41] width 492 height 16
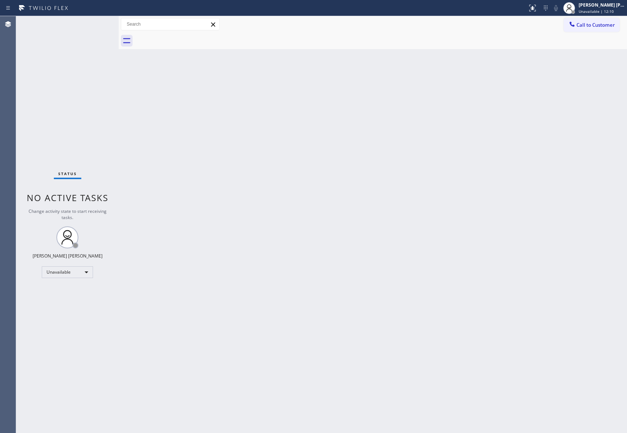
click at [186, 37] on div at bounding box center [381, 41] width 492 height 16
click at [601, 30] on button "Call to Customer" at bounding box center [591, 25] width 56 height 14
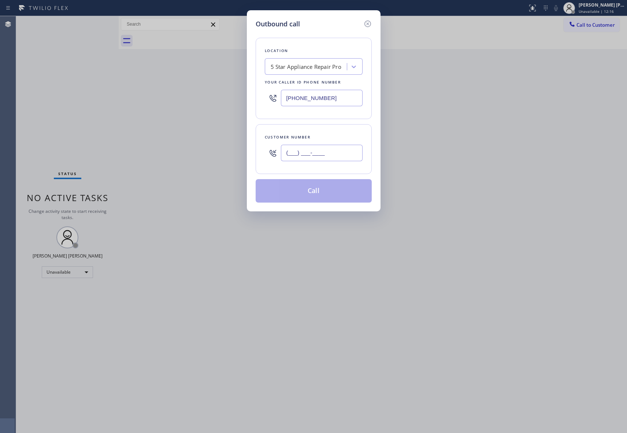
click at [319, 146] on input "(___) ___-____" at bounding box center [322, 153] width 82 height 16
paste input "480) 335-4121"
type input "[PHONE_NUMBER]"
click at [337, 193] on button "Call" at bounding box center [314, 190] width 116 height 23
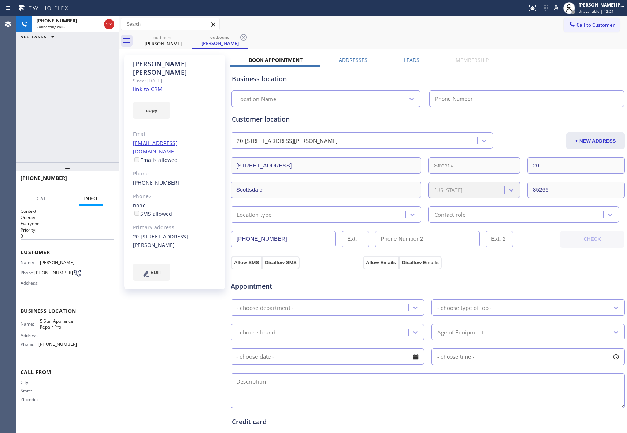
type input "[PHONE_NUMBER]"
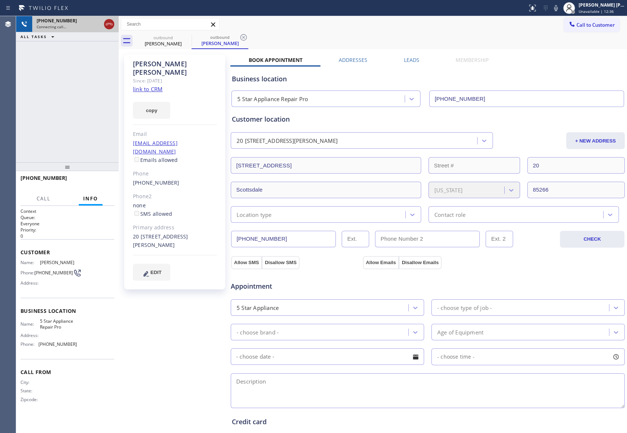
click at [107, 25] on icon at bounding box center [109, 24] width 9 height 9
click at [185, 38] on icon at bounding box center [186, 37] width 7 height 7
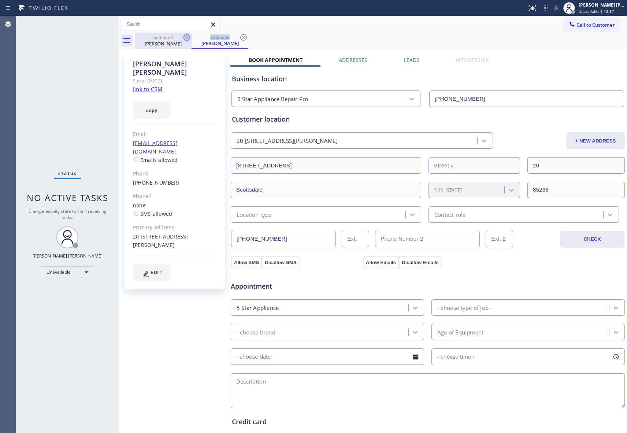
click at [240, 38] on icon at bounding box center [243, 37] width 7 height 7
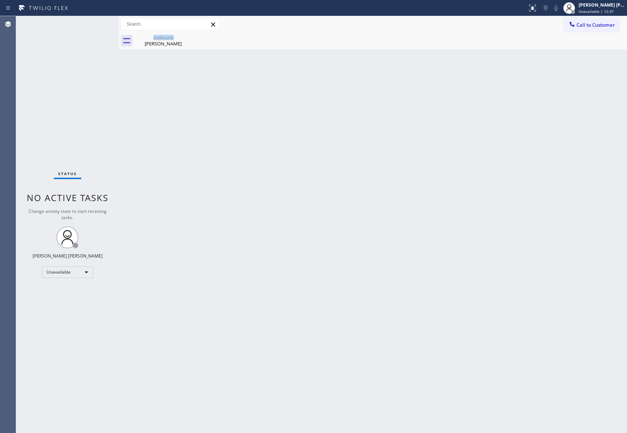
type input "[PHONE_NUMBER]"
click at [172, 37] on div "outbound" at bounding box center [162, 37] width 55 height 5
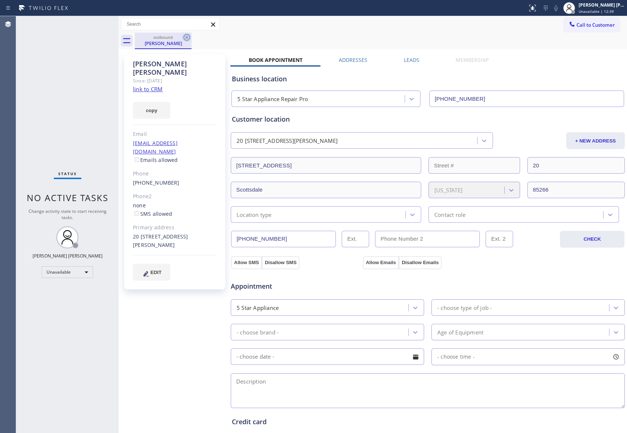
click at [183, 36] on div "outbound [PERSON_NAME]" at bounding box center [163, 41] width 57 height 16
click at [185, 36] on icon at bounding box center [186, 37] width 7 height 7
click at [185, 36] on div "outbound [PERSON_NAME]" at bounding box center [381, 41] width 492 height 16
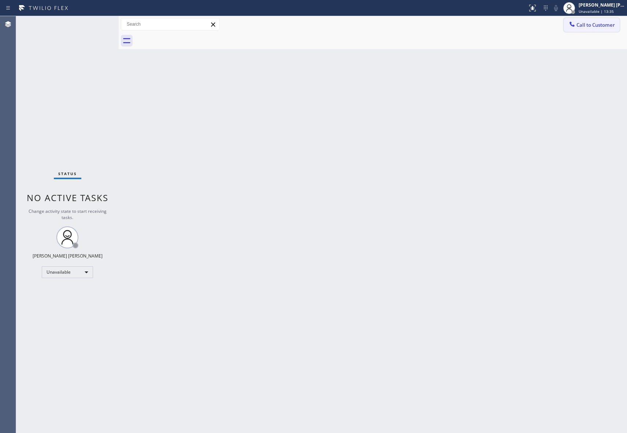
click at [595, 21] on button "Call to Customer" at bounding box center [591, 25] width 56 height 14
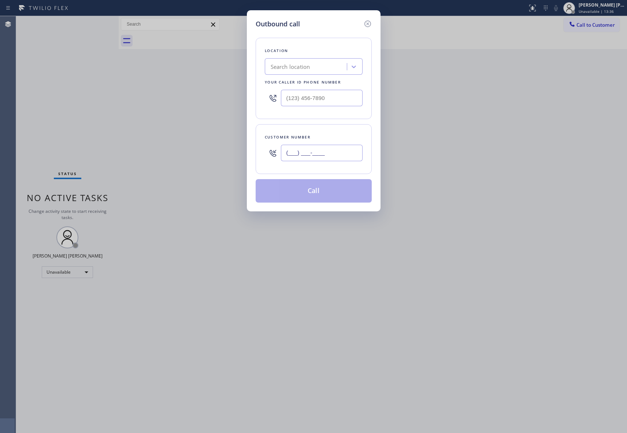
click at [329, 153] on input "(___) ___-____" at bounding box center [322, 153] width 82 height 16
paste input "818) 298-5075"
type input "(818) 298-5075"
click at [306, 54] on div "Location" at bounding box center [314, 51] width 98 height 8
click at [302, 65] on div "Search location" at bounding box center [291, 67] width 40 height 8
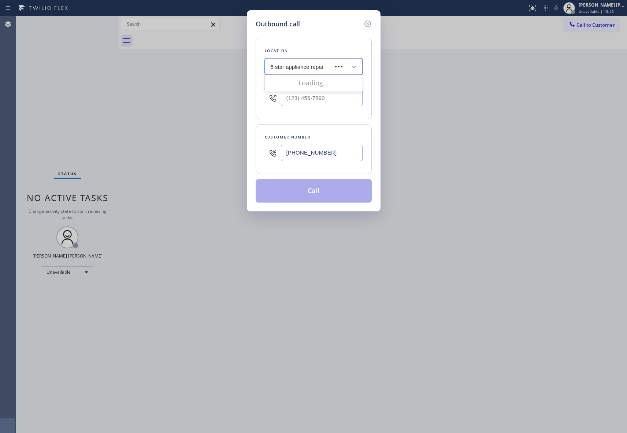
type input "5 star appliance repair"
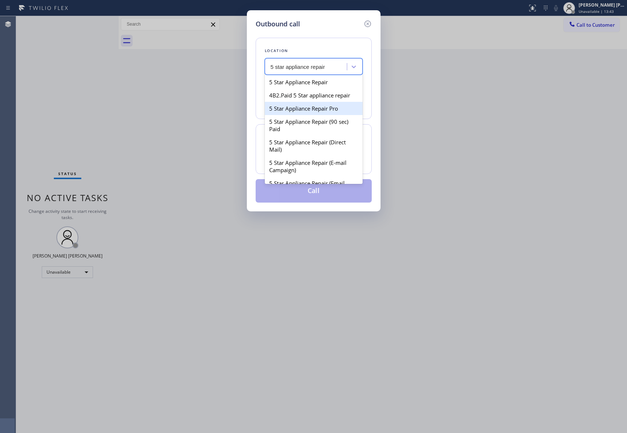
click at [314, 115] on div "5 Star Appliance Repair Pro" at bounding box center [314, 108] width 98 height 13
type input "[PHONE_NUMBER]"
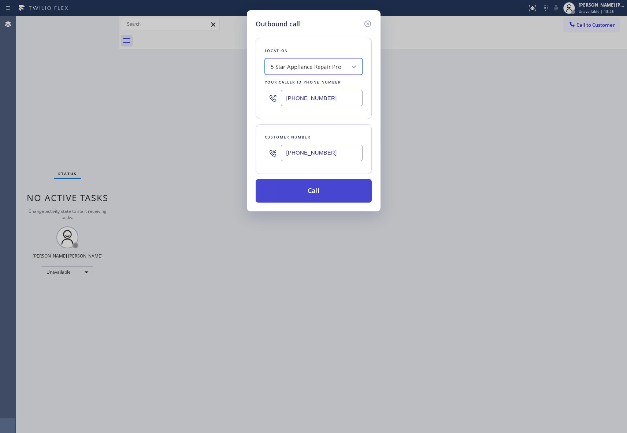
click at [308, 197] on button "Call" at bounding box center [314, 190] width 116 height 23
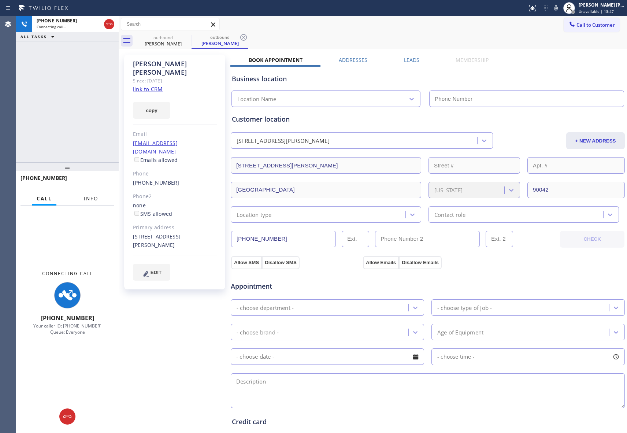
click at [90, 194] on button "Info" at bounding box center [90, 198] width 23 height 14
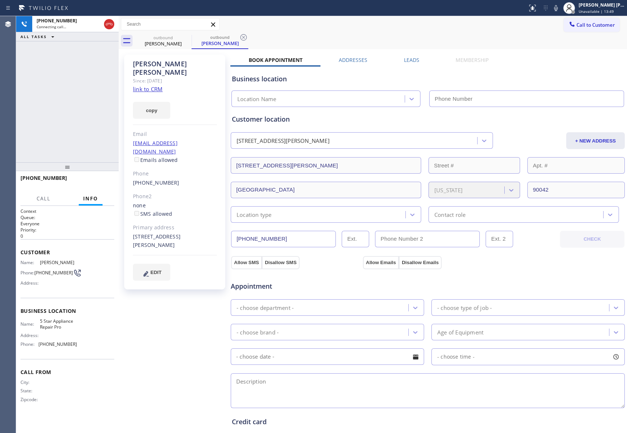
type input "[PHONE_NUMBER]"
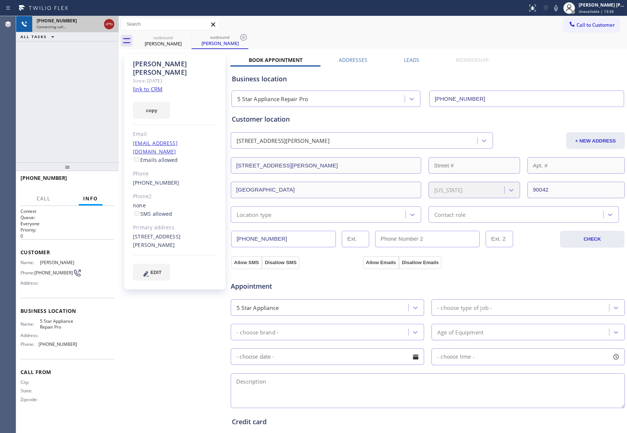
click at [109, 24] on icon at bounding box center [109, 24] width 7 height 2
click at [185, 38] on icon at bounding box center [186, 37] width 9 height 9
click at [239, 38] on icon at bounding box center [243, 37] width 9 height 9
click at [185, 38] on div "outbound Laura Nolan outbound Laura Nolan" at bounding box center [381, 41] width 492 height 16
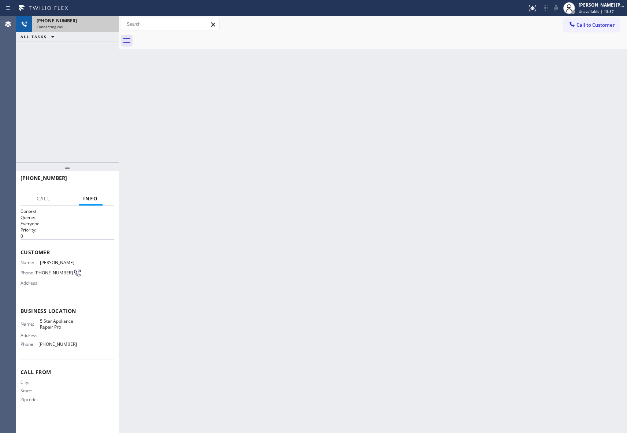
click at [185, 38] on div at bounding box center [381, 41] width 492 height 16
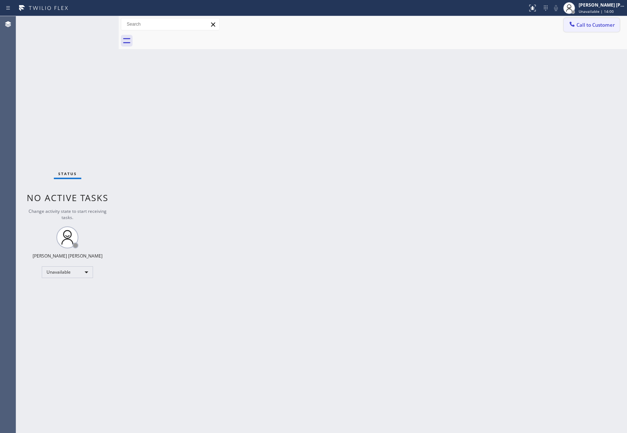
click at [586, 23] on span "Call to Customer" at bounding box center [595, 25] width 38 height 7
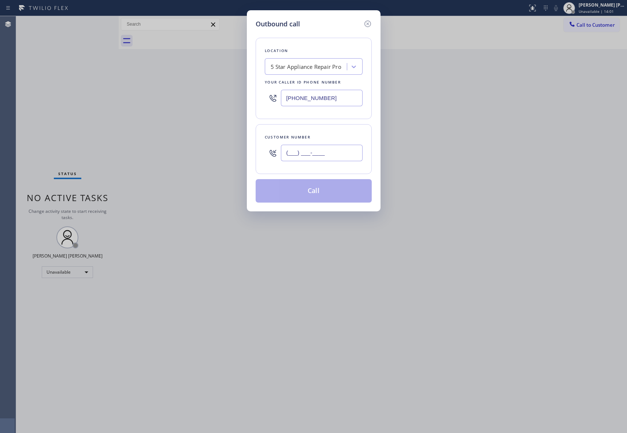
click at [294, 159] on input "(___) ___-____" at bounding box center [322, 153] width 82 height 16
paste input "626) 712-9808"
type input "(626) 712-9808"
click at [320, 191] on button "Call" at bounding box center [314, 190] width 116 height 23
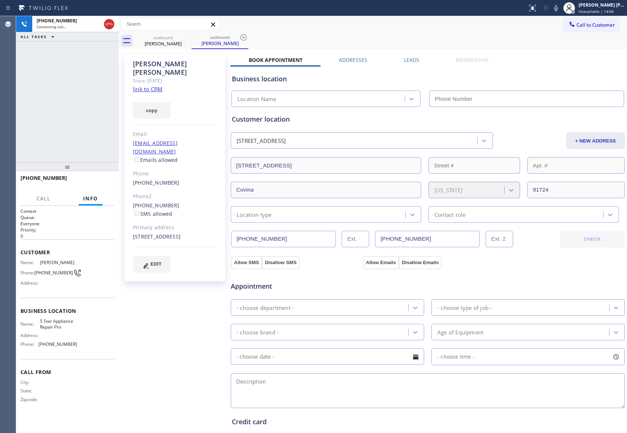
type input "[PHONE_NUMBER]"
click at [187, 37] on icon at bounding box center [186, 37] width 9 height 9
click at [191, 37] on div "outbound Tina Bosnyak" at bounding box center [219, 41] width 57 height 16
click at [187, 37] on icon at bounding box center [186, 37] width 9 height 9
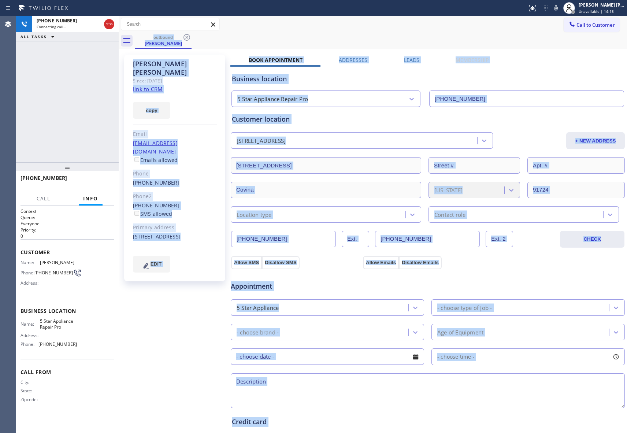
drag, startPoint x: 187, startPoint y: 37, endPoint x: 159, endPoint y: 37, distance: 28.2
click at [184, 37] on div "outbound Tina Bosnyak" at bounding box center [381, 41] width 492 height 16
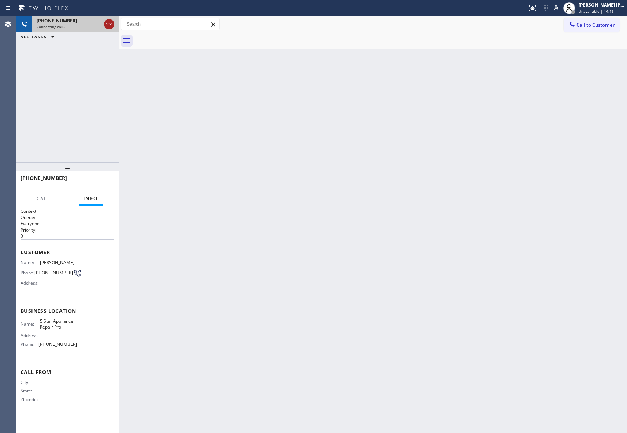
click at [107, 22] on icon at bounding box center [109, 24] width 9 height 9
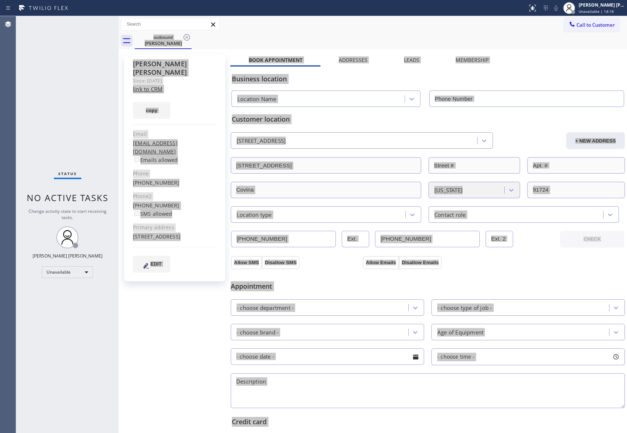
type input "[PHONE_NUMBER]"
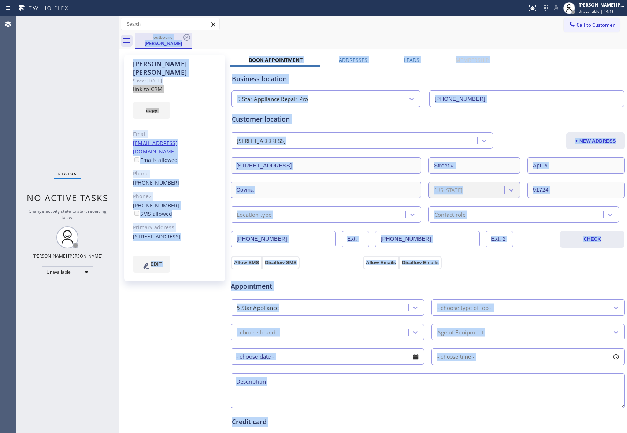
click at [181, 36] on div "outbound" at bounding box center [162, 36] width 55 height 5
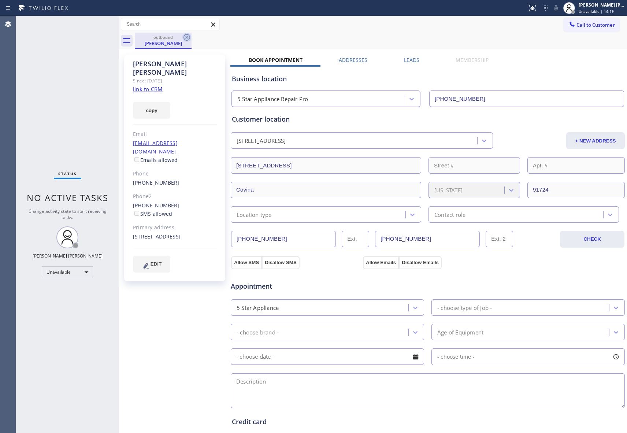
click at [186, 36] on icon at bounding box center [186, 37] width 9 height 9
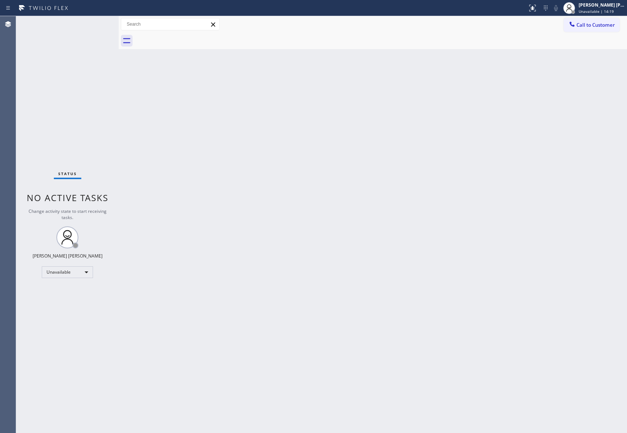
click at [186, 36] on div at bounding box center [381, 41] width 492 height 16
click at [589, 20] on button "Call to Customer" at bounding box center [591, 25] width 56 height 14
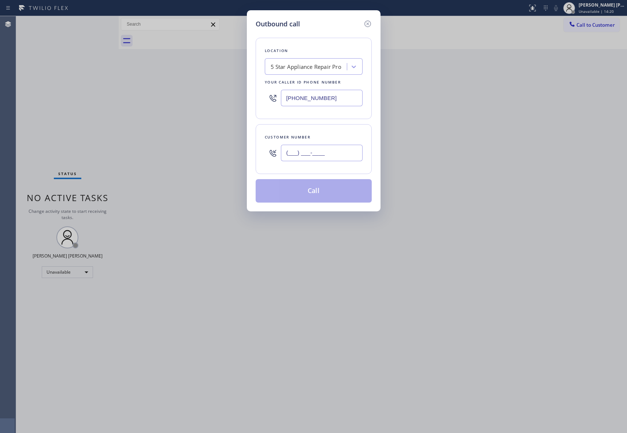
click at [330, 157] on input "(___) ___-____" at bounding box center [322, 153] width 82 height 16
paste input "757) 955-3919"
type input "(757) 955-3919"
click at [326, 198] on button "Call" at bounding box center [314, 190] width 116 height 23
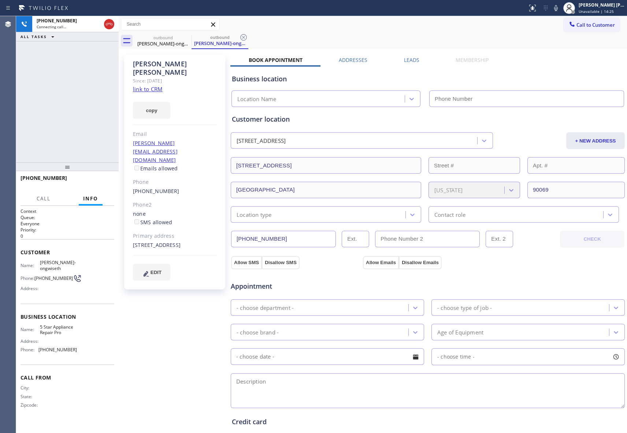
type input "[PHONE_NUMBER]"
click at [189, 37] on icon at bounding box center [186, 37] width 7 height 7
click at [185, 37] on icon at bounding box center [186, 37] width 9 height 9
click at [191, 37] on div "outbound Eric Bowser-ongwiseth" at bounding box center [219, 41] width 57 height 16
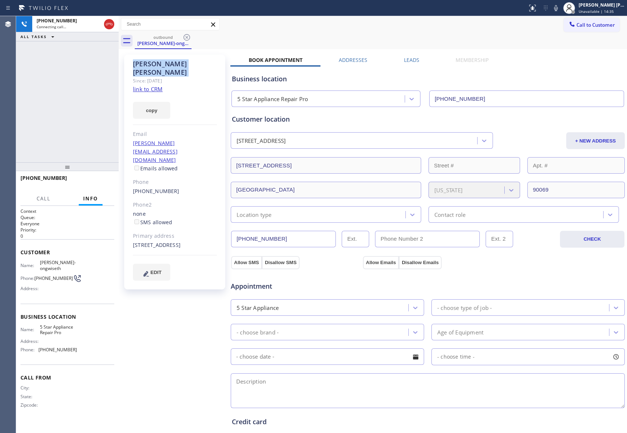
click at [185, 37] on icon at bounding box center [186, 37] width 9 height 9
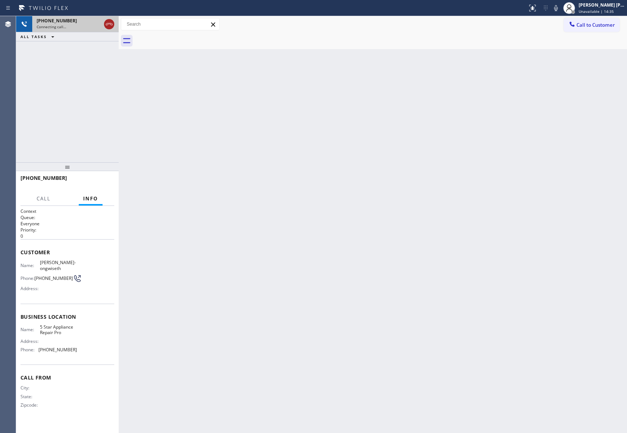
click at [113, 24] on icon at bounding box center [109, 24] width 9 height 9
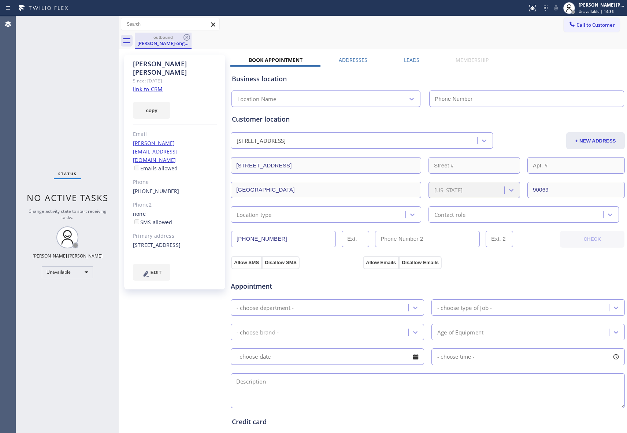
type input "[PHONE_NUMBER]"
click at [185, 38] on icon at bounding box center [186, 37] width 7 height 7
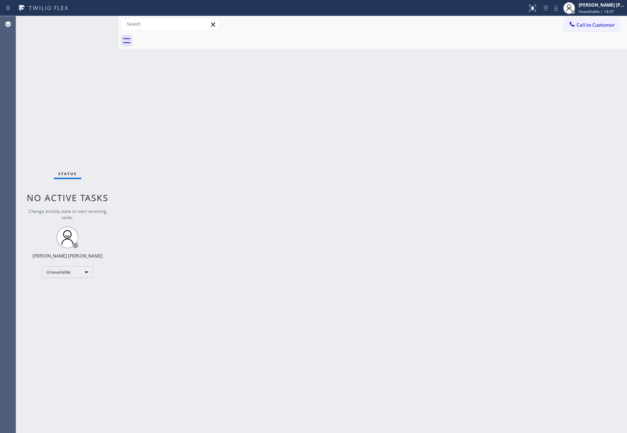
click at [185, 38] on div at bounding box center [381, 41] width 492 height 16
click at [600, 22] on span "Call to Customer" at bounding box center [595, 25] width 38 height 7
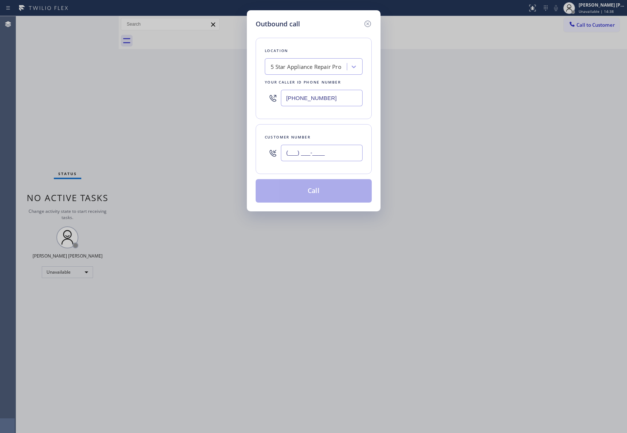
click at [317, 155] on input "(___) ___-____" at bounding box center [322, 153] width 82 height 16
paste input "213) 220-9321"
type input "(213) 220-9321"
click at [336, 192] on button "Call" at bounding box center [314, 190] width 116 height 23
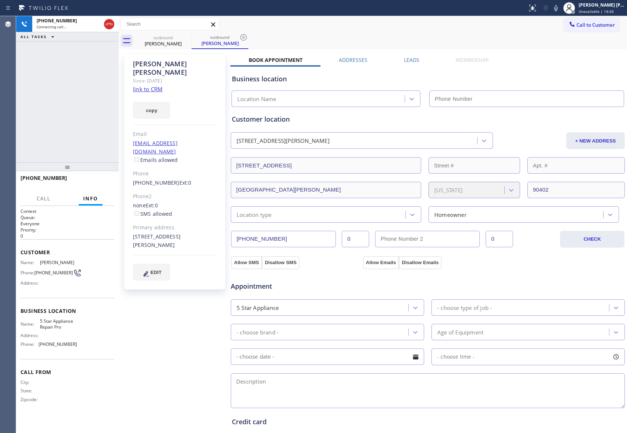
type input "[PHONE_NUMBER]"
click at [186, 38] on icon at bounding box center [186, 37] width 7 height 7
click at [191, 38] on div "outbound Deborah Castleman" at bounding box center [219, 41] width 57 height 16
click at [186, 38] on icon at bounding box center [186, 37] width 7 height 7
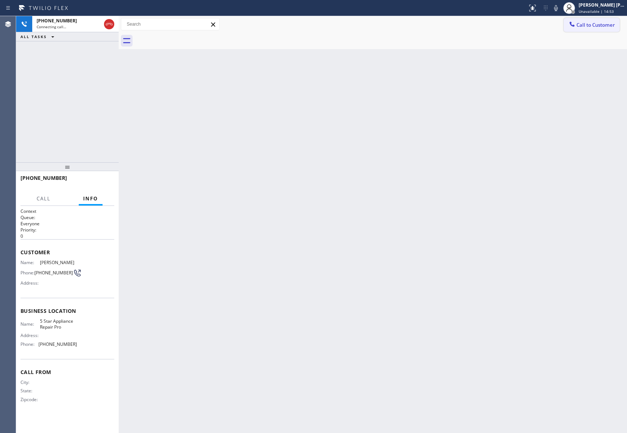
click at [603, 29] on button "Call to Customer" at bounding box center [591, 25] width 56 height 14
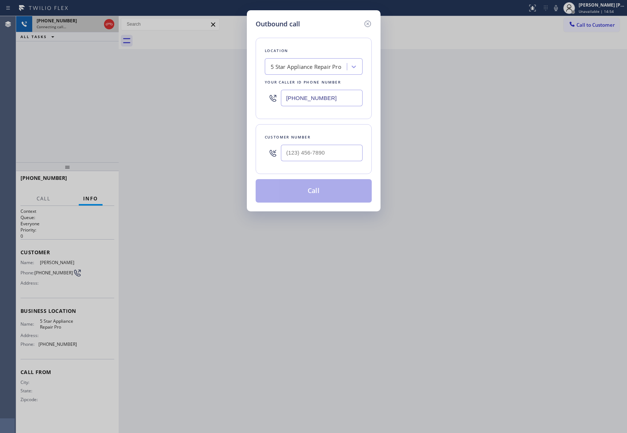
drag, startPoint x: 366, startPoint y: 23, endPoint x: 111, endPoint y: 30, distance: 256.0
click at [366, 22] on icon at bounding box center [367, 24] width 7 height 7
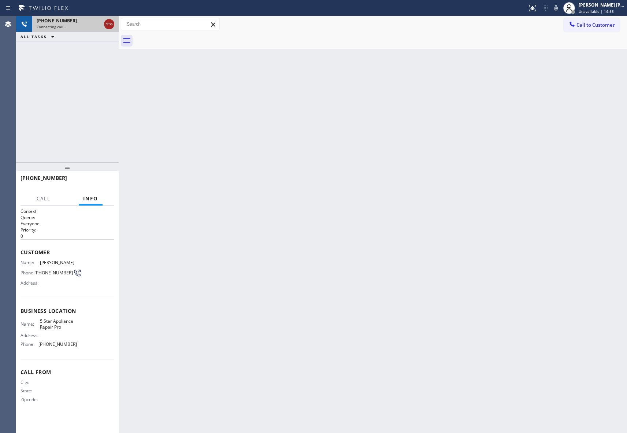
click at [112, 23] on icon at bounding box center [109, 24] width 9 height 9
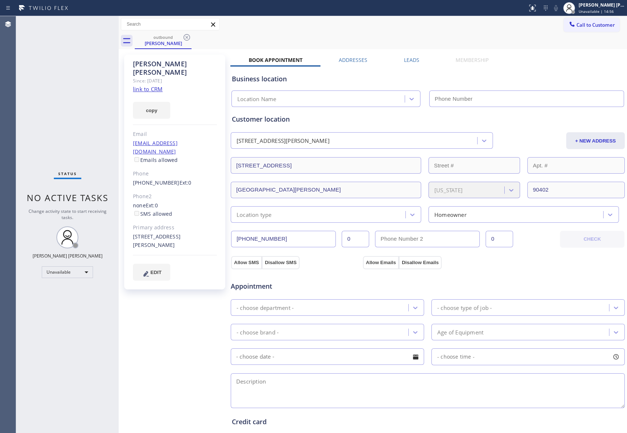
type input "[PHONE_NUMBER]"
click at [189, 41] on icon at bounding box center [186, 37] width 9 height 9
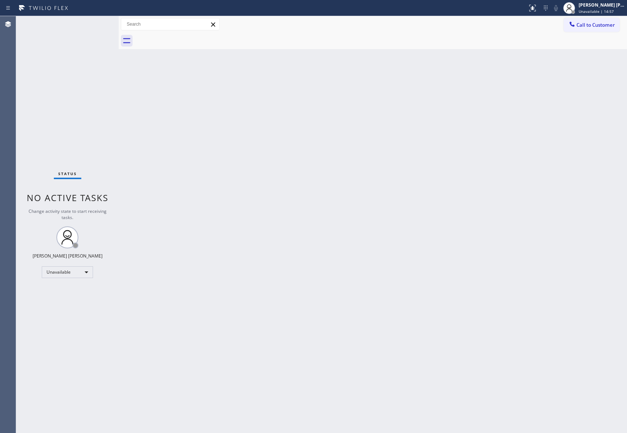
click at [186, 38] on div at bounding box center [381, 41] width 492 height 16
click at [613, 30] on button "Call to Customer" at bounding box center [591, 25] width 56 height 14
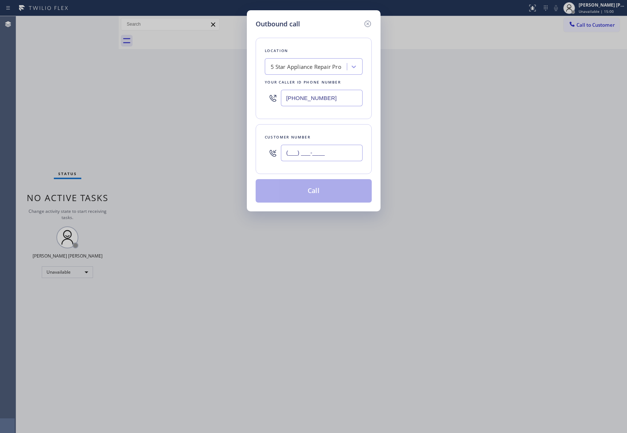
click at [324, 149] on input "(___) ___-____" at bounding box center [322, 153] width 82 height 16
paste input "575) 570-2194"
type input "(575) 570-2194"
click at [325, 192] on button "Call" at bounding box center [314, 190] width 116 height 23
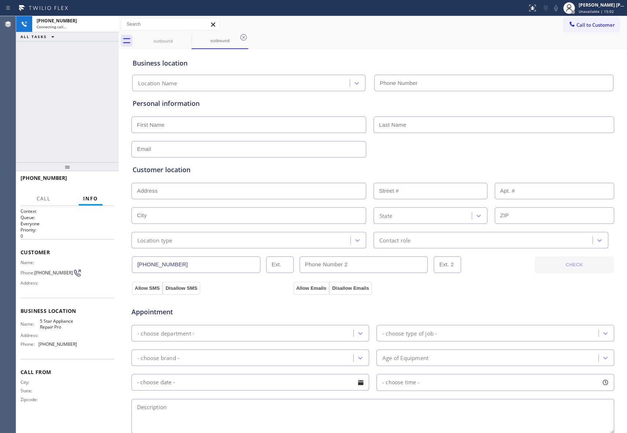
type input "[PHONE_NUMBER]"
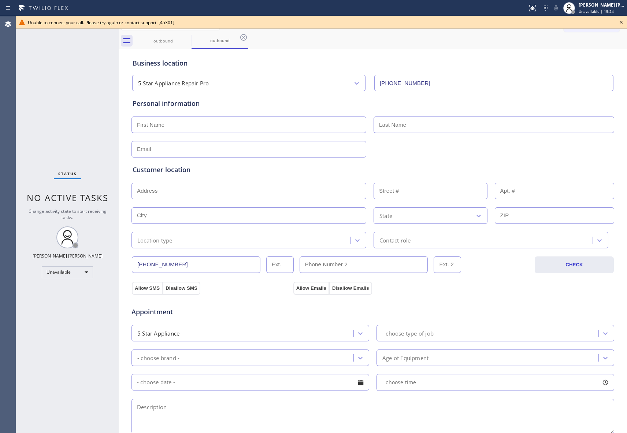
drag, startPoint x: 620, startPoint y: 22, endPoint x: 612, endPoint y: 22, distance: 8.1
click at [620, 22] on icon at bounding box center [621, 22] width 9 height 9
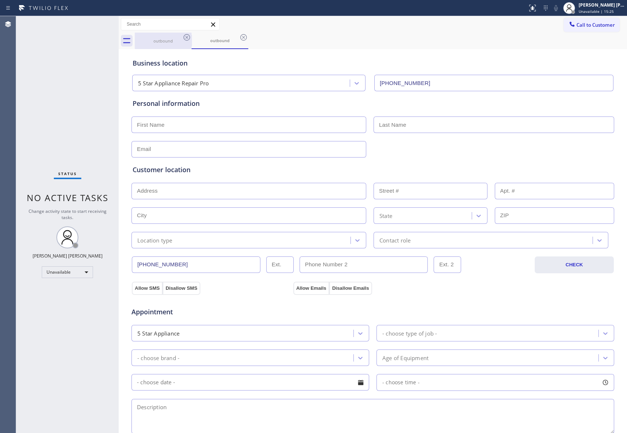
click at [174, 44] on div "outbound" at bounding box center [162, 41] width 55 height 16
click at [185, 41] on icon at bounding box center [186, 37] width 9 height 9
click at [185, 40] on icon at bounding box center [186, 37] width 9 height 9
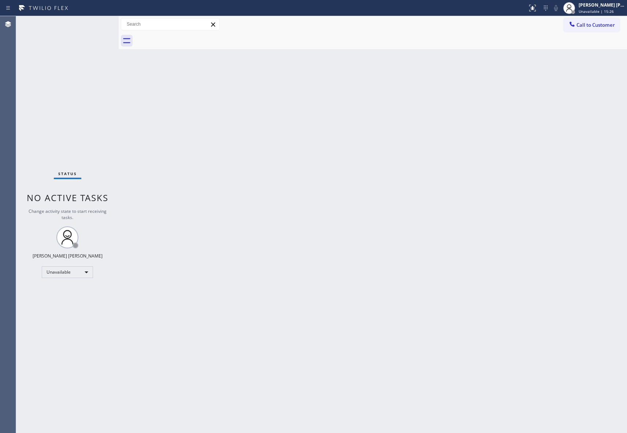
click at [185, 40] on div at bounding box center [381, 41] width 492 height 16
click at [604, 25] on span "Call to Customer" at bounding box center [595, 25] width 38 height 7
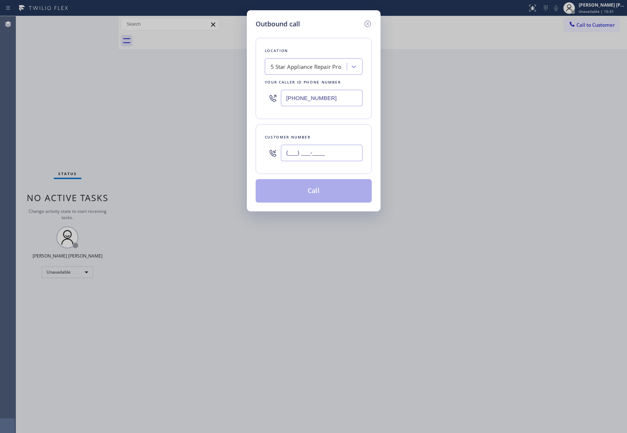
click at [333, 145] on input "(___) ___-____" at bounding box center [322, 153] width 82 height 16
paste input "310) 530-4470"
type input "(310) 530-4470"
click at [327, 191] on button "Call" at bounding box center [314, 190] width 116 height 23
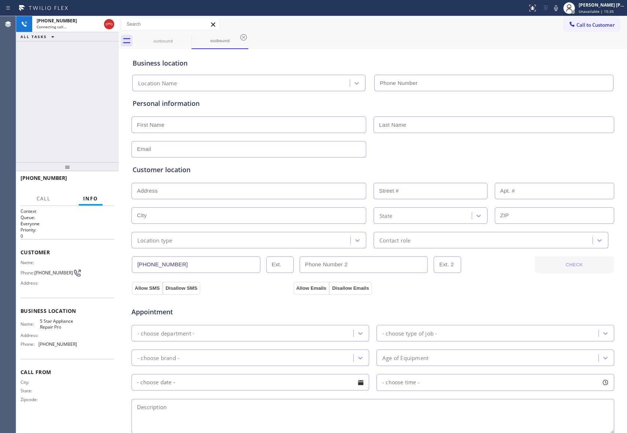
type input "[PHONE_NUMBER]"
click at [108, 24] on icon at bounding box center [109, 24] width 9 height 9
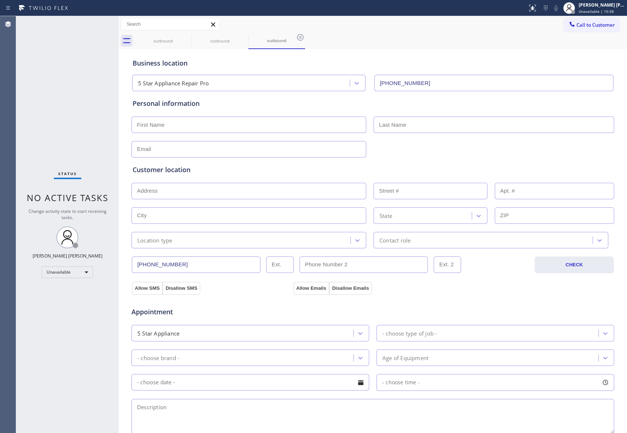
type input "[PHONE_NUMBER]"
click at [186, 37] on icon at bounding box center [186, 37] width 7 height 7
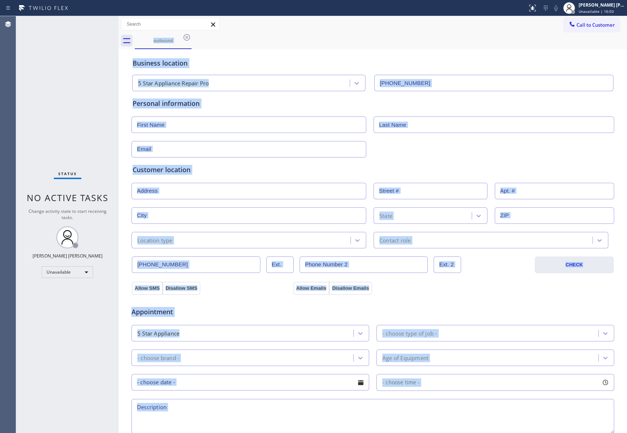
click at [186, 37] on div "outbound" at bounding box center [381, 41] width 492 height 16
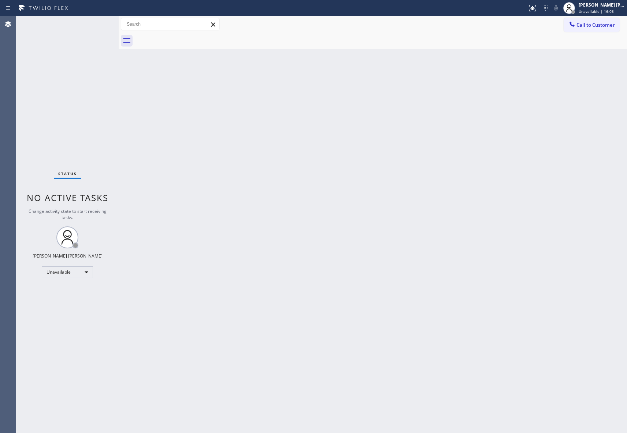
click at [186, 37] on div at bounding box center [381, 41] width 492 height 16
click at [606, 23] on span "Call to Customer" at bounding box center [595, 25] width 38 height 7
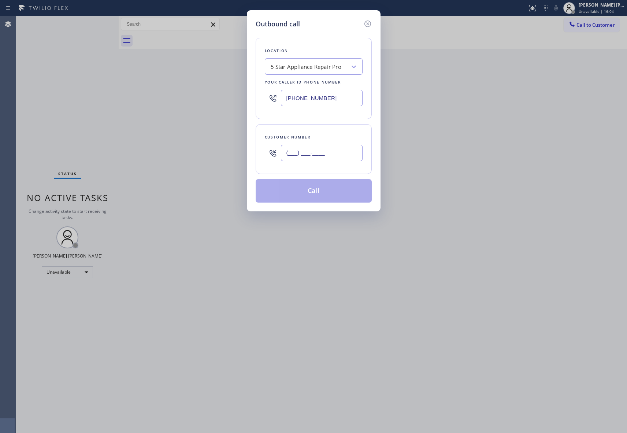
click at [319, 155] on input "(___) ___-____" at bounding box center [322, 153] width 82 height 16
paste input "818) 647-1869"
type input "(818) 647-1869"
click at [330, 194] on button "Call" at bounding box center [314, 190] width 116 height 23
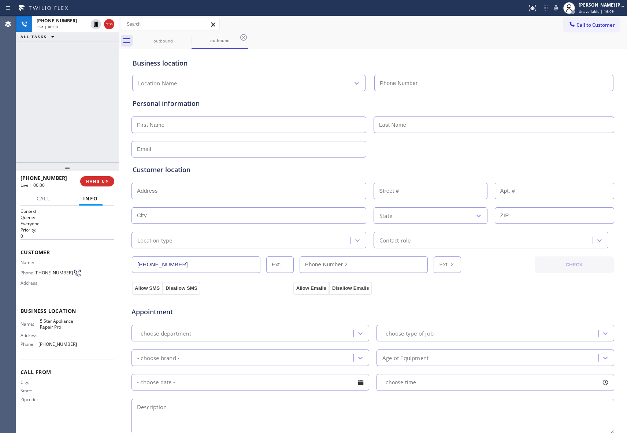
type input "[PHONE_NUMBER]"
click at [110, 24] on icon at bounding box center [109, 24] width 7 height 2
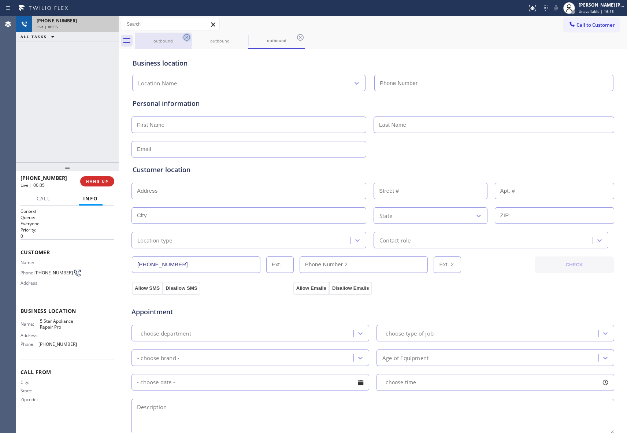
type input "[PHONE_NUMBER]"
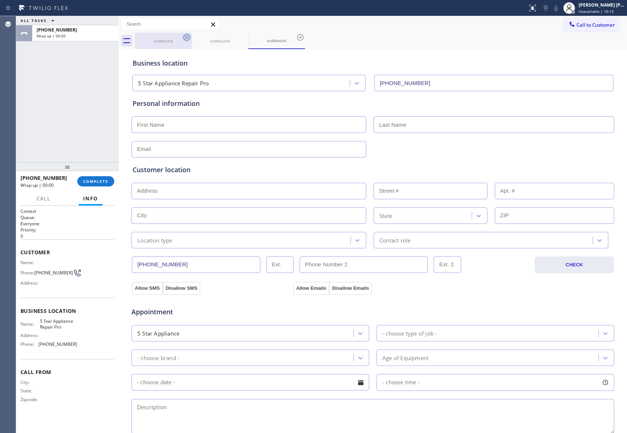
click at [187, 34] on icon at bounding box center [186, 37] width 7 height 7
click at [187, 35] on icon at bounding box center [186, 37] width 9 height 9
click at [0, 0] on icon at bounding box center [0, 0] width 0 height 0
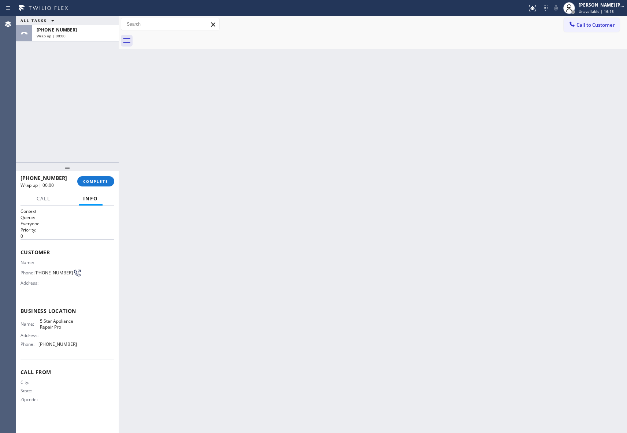
click at [187, 35] on div at bounding box center [381, 41] width 492 height 16
click at [101, 182] on span "COMPLETE" at bounding box center [95, 181] width 25 height 5
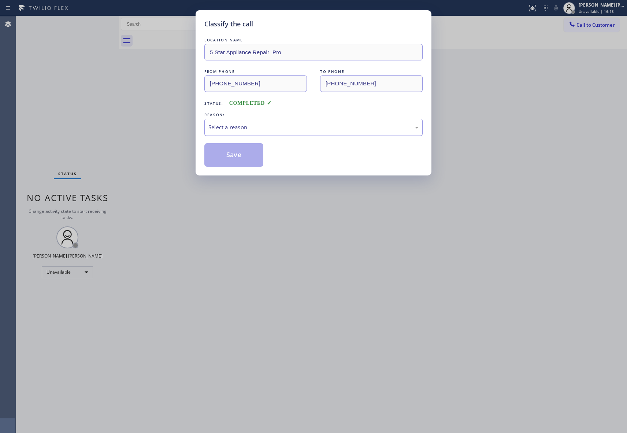
click at [273, 124] on div "Select a reason" at bounding box center [313, 127] width 210 height 8
click at [228, 157] on button "Save" at bounding box center [233, 154] width 59 height 23
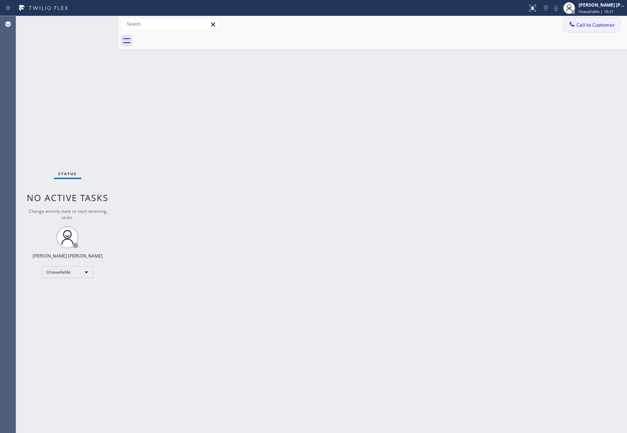
click at [619, 26] on button "Call to Customer" at bounding box center [591, 25] width 56 height 14
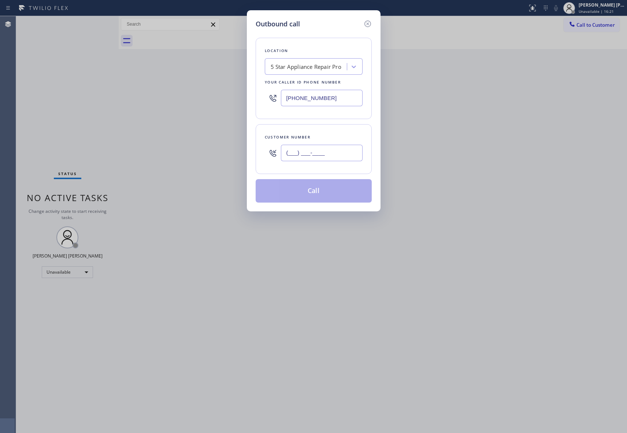
click at [345, 149] on input "(___) ___-____" at bounding box center [322, 153] width 82 height 16
paste input "425) 820-9774"
type input "(425) 820-9774"
click at [326, 193] on button "Call" at bounding box center [314, 190] width 116 height 23
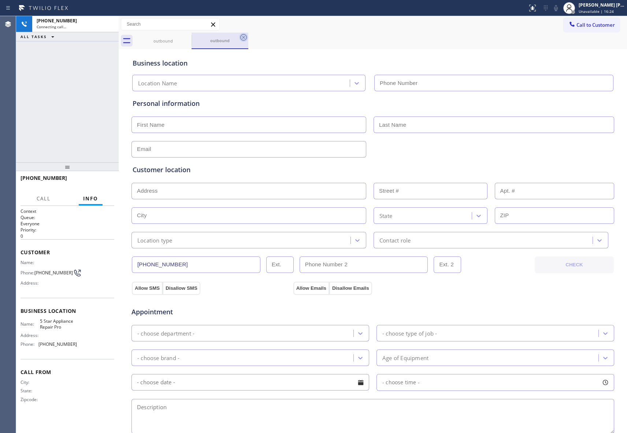
type input "[PHONE_NUMBER]"
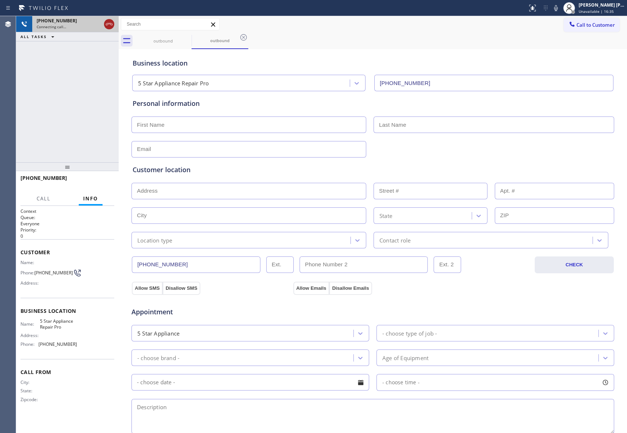
click at [108, 22] on icon at bounding box center [109, 24] width 9 height 9
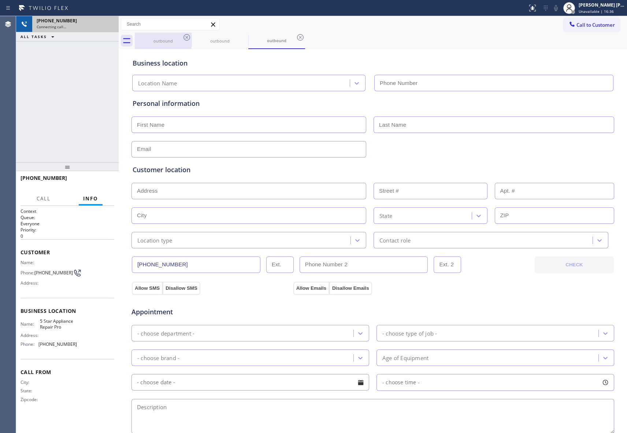
type input "[PHONE_NUMBER]"
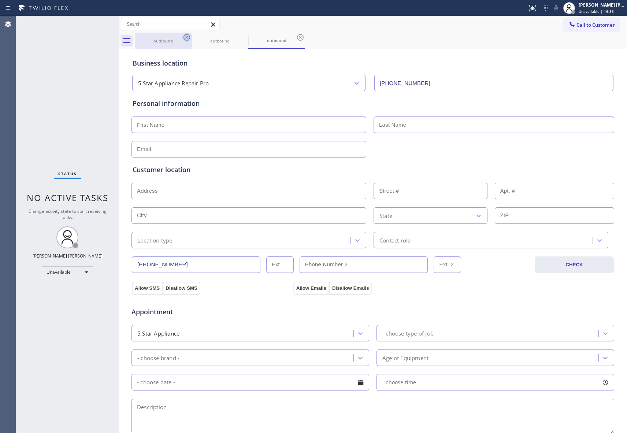
click at [190, 37] on icon at bounding box center [186, 37] width 7 height 7
click at [0, 0] on icon at bounding box center [0, 0] width 0 height 0
click at [297, 37] on icon at bounding box center [300, 37] width 7 height 7
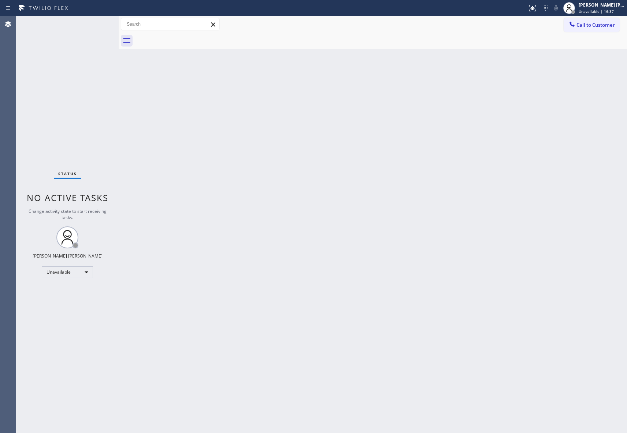
click at [188, 37] on div at bounding box center [381, 41] width 492 height 16
click at [607, 26] on span "Call to Customer" at bounding box center [595, 25] width 38 height 7
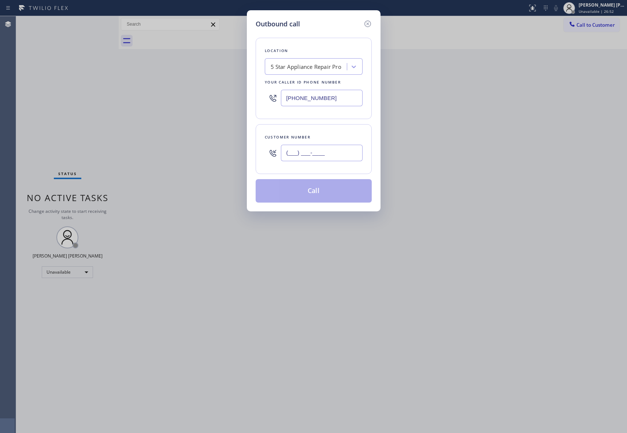
click at [337, 153] on input "(___) ___-____" at bounding box center [322, 153] width 82 height 16
paste input "415) 822-4114"
type input "(415) 822-4114"
click at [312, 192] on button "Call" at bounding box center [314, 190] width 116 height 23
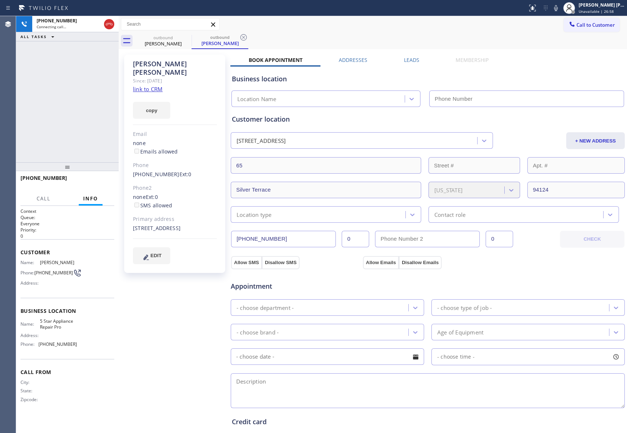
type input "[PHONE_NUMBER]"
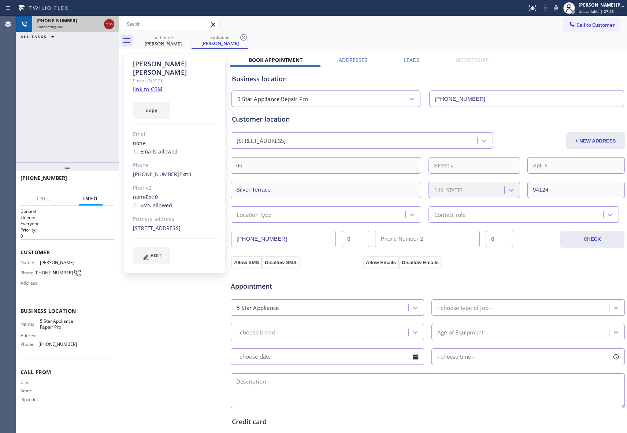
click at [106, 22] on icon at bounding box center [109, 24] width 9 height 9
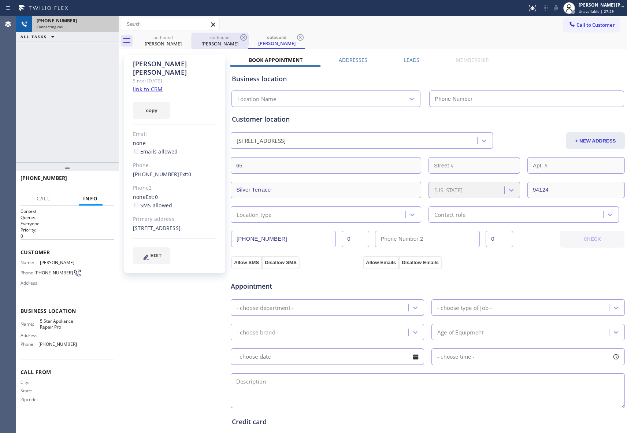
click at [192, 35] on div "outbound" at bounding box center [219, 37] width 55 height 5
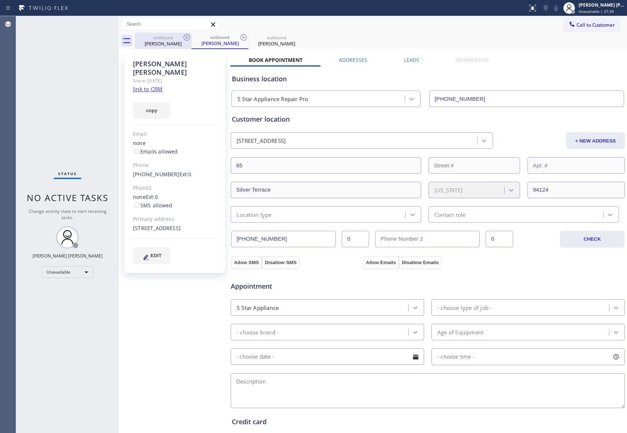
click at [183, 37] on icon at bounding box center [186, 37] width 9 height 9
click at [186, 37] on icon at bounding box center [186, 37] width 7 height 7
click at [191, 37] on div "outbound Alice Beasely" at bounding box center [219, 41] width 57 height 16
click at [186, 37] on icon at bounding box center [186, 37] width 7 height 7
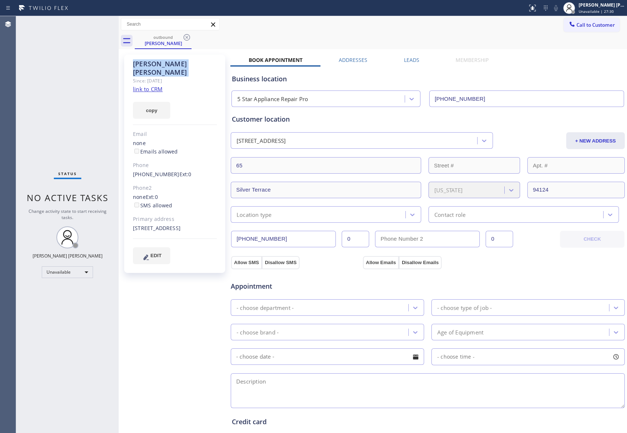
click at [186, 37] on icon at bounding box center [186, 37] width 7 height 7
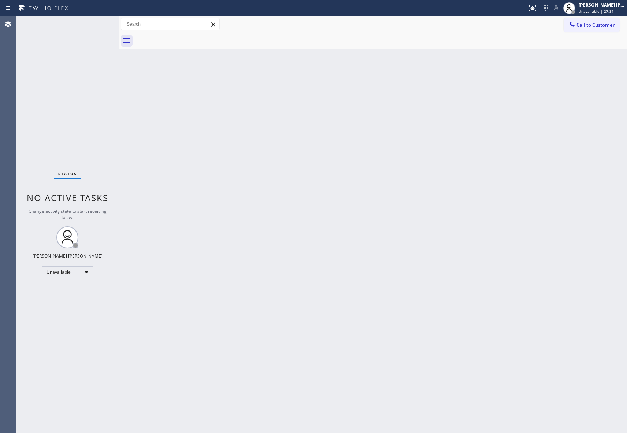
drag, startPoint x: 592, startPoint y: 23, endPoint x: 516, endPoint y: 37, distance: 76.7
click at [591, 23] on span "Call to Customer" at bounding box center [595, 25] width 38 height 7
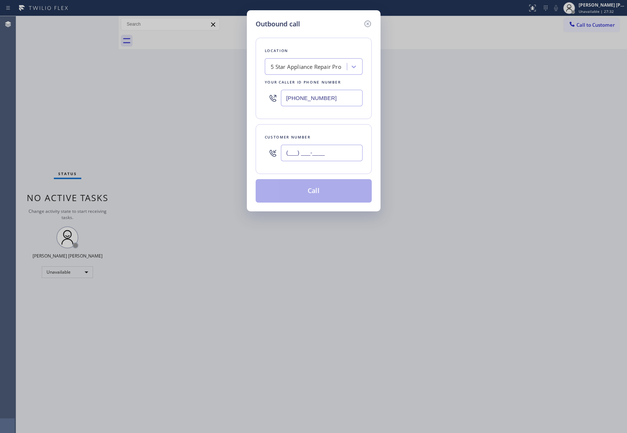
click at [320, 152] on input "(___) ___-____" at bounding box center [322, 153] width 82 height 16
paste input "341) 900-1464"
type input "(341) 900-1464"
click at [316, 194] on button "Call" at bounding box center [314, 190] width 116 height 23
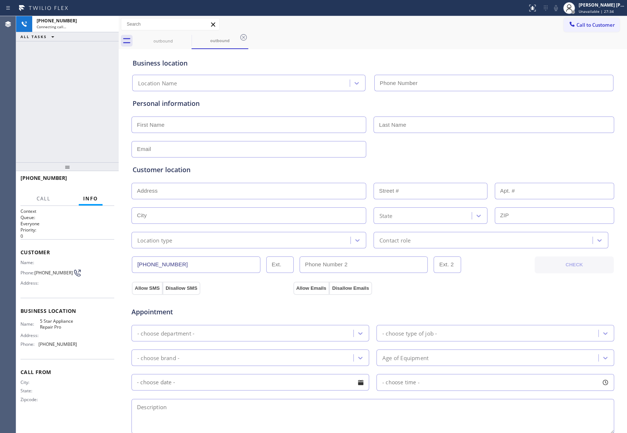
type input "[PHONE_NUMBER]"
drag, startPoint x: 111, startPoint y: 24, endPoint x: 165, endPoint y: 26, distance: 54.2
click at [110, 23] on icon at bounding box center [109, 24] width 9 height 9
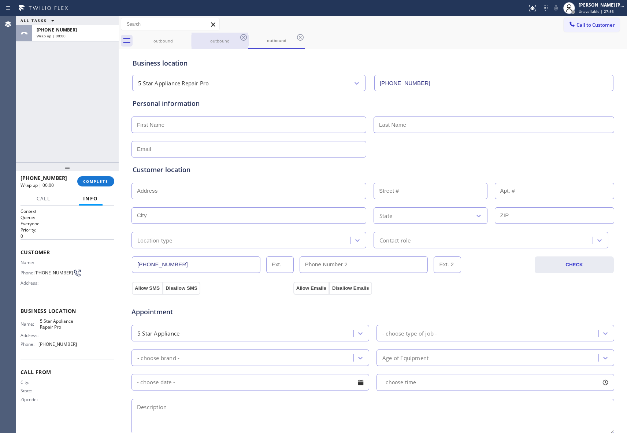
click at [191, 37] on div at bounding box center [191, 41] width 0 height 12
click at [189, 37] on icon at bounding box center [186, 37] width 9 height 9
click at [0, 0] on icon at bounding box center [0, 0] width 0 height 0
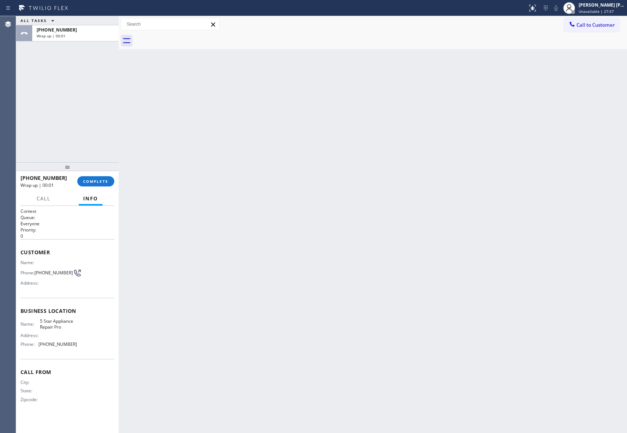
click at [189, 37] on div at bounding box center [381, 41] width 492 height 16
click at [104, 176] on button "COMPLETE" at bounding box center [95, 181] width 37 height 10
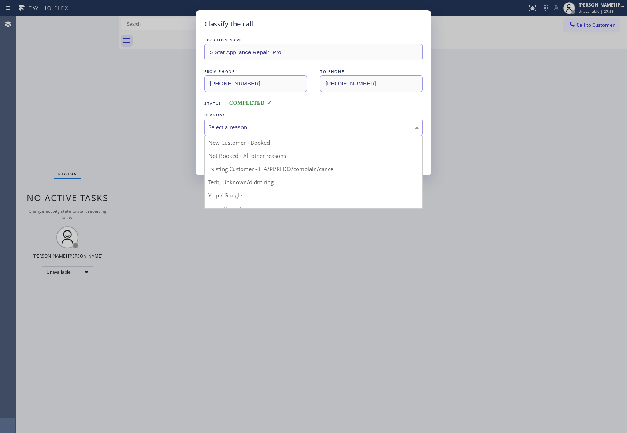
click at [251, 125] on div "Select a reason" at bounding box center [313, 127] width 210 height 8
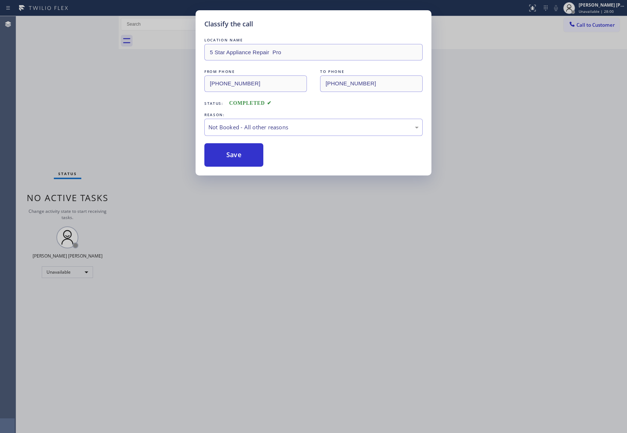
click at [234, 156] on button "Save" at bounding box center [233, 154] width 59 height 23
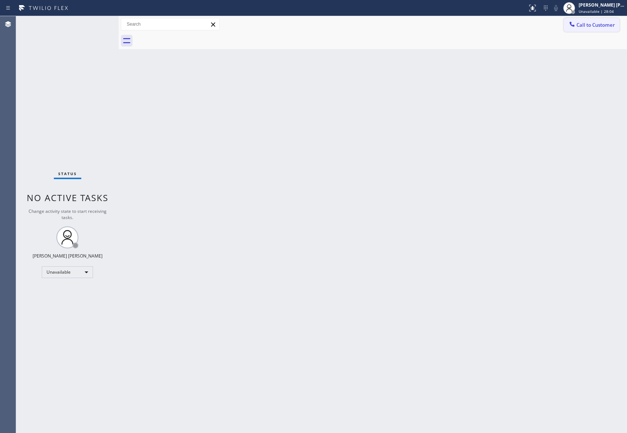
click at [603, 24] on span "Call to Customer" at bounding box center [595, 25] width 38 height 7
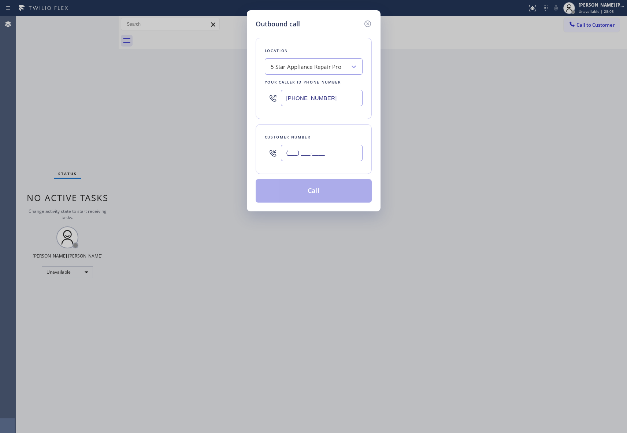
click at [329, 146] on input "(___) ___-____" at bounding box center [322, 153] width 82 height 16
paste input "760) 328-3546"
type input "(760) 328-3546"
click at [327, 187] on button "Call" at bounding box center [314, 190] width 116 height 23
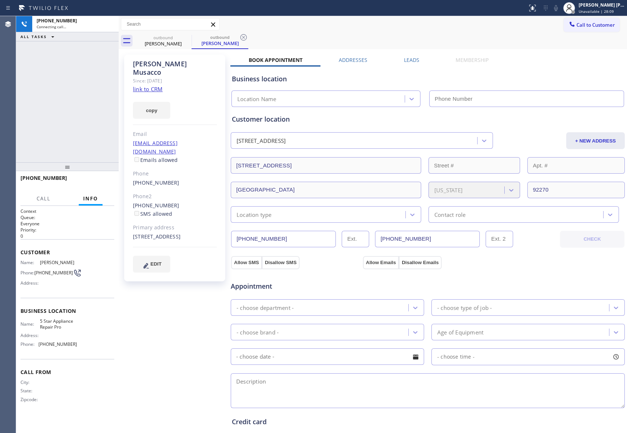
type input "[PHONE_NUMBER]"
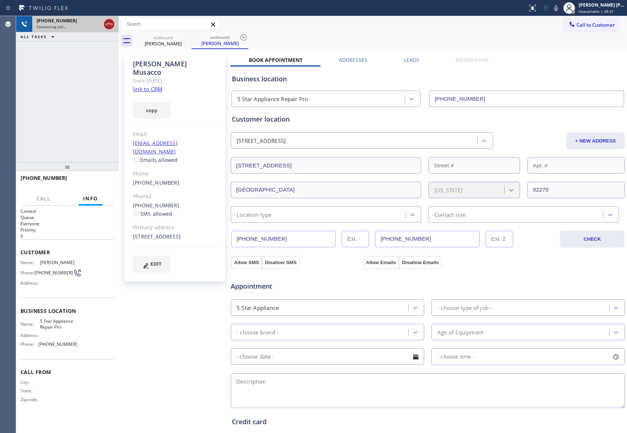
click at [110, 23] on icon at bounding box center [109, 24] width 9 height 9
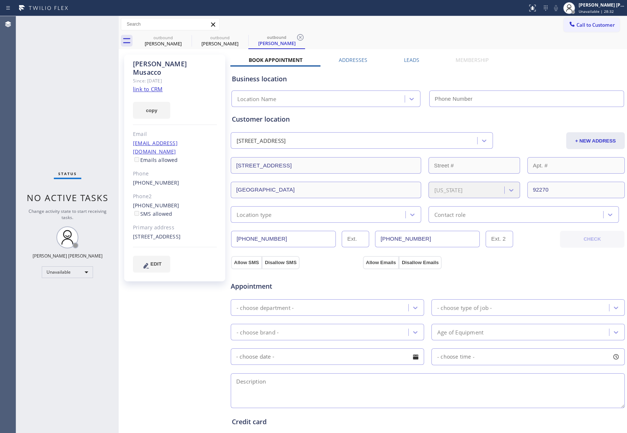
type input "[PHONE_NUMBER]"
click at [180, 36] on div "outbound" at bounding box center [162, 37] width 55 height 5
click at [191, 42] on div at bounding box center [186, 37] width 9 height 9
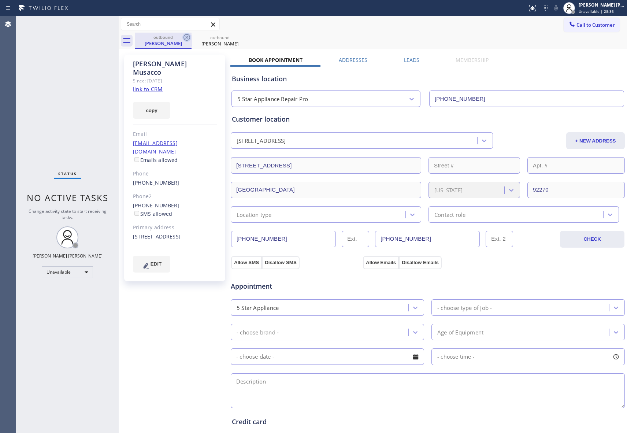
click at [190, 37] on icon at bounding box center [186, 37] width 9 height 9
click at [189, 37] on icon at bounding box center [186, 37] width 7 height 7
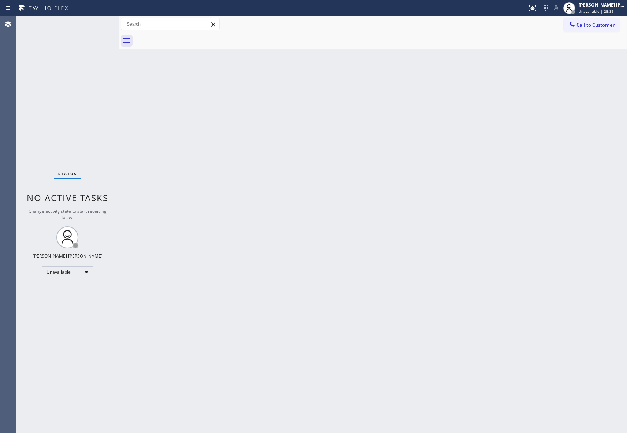
click at [189, 37] on div at bounding box center [381, 41] width 492 height 16
click at [599, 28] on span "Call to Customer" at bounding box center [595, 25] width 38 height 7
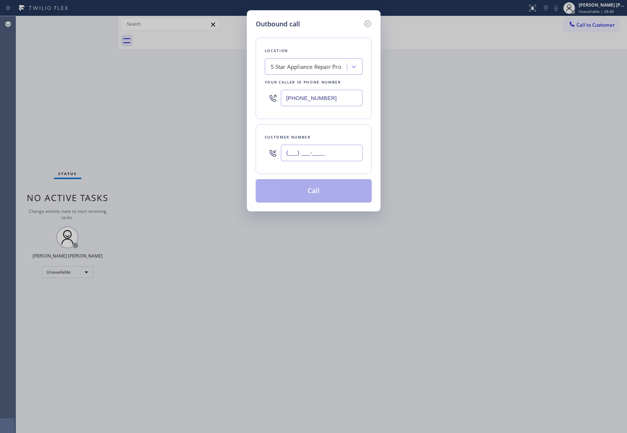
click at [331, 152] on input "(___) ___-____" at bounding box center [322, 153] width 82 height 16
paste input "602) 881-8196"
type input "(602) 881-8196"
click at [322, 190] on button "Call" at bounding box center [314, 190] width 116 height 23
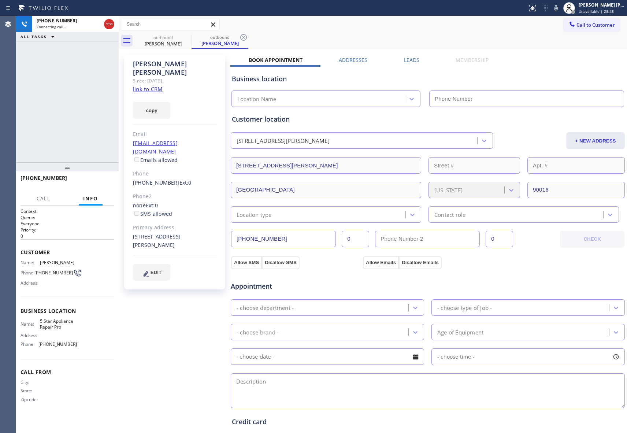
type input "[PHONE_NUMBER]"
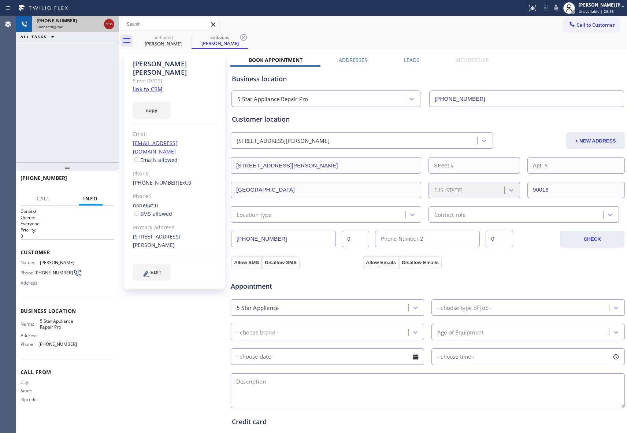
click at [110, 24] on icon at bounding box center [109, 24] width 7 height 2
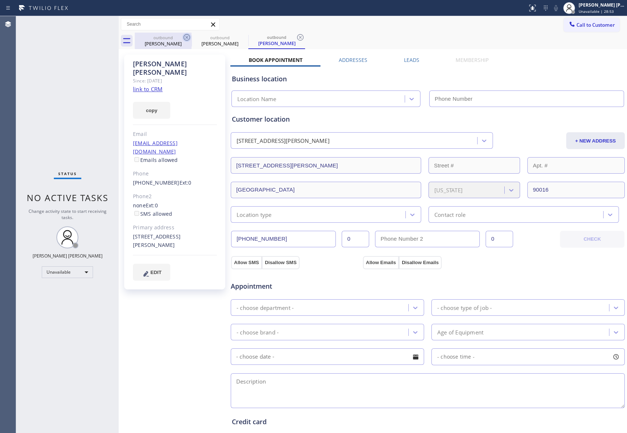
click at [185, 40] on icon at bounding box center [186, 37] width 9 height 9
click at [0, 0] on icon at bounding box center [0, 0] width 0 height 0
click at [296, 40] on icon at bounding box center [300, 37] width 9 height 9
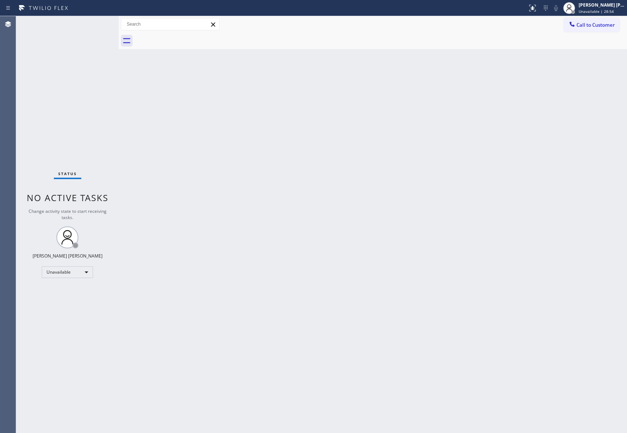
click at [185, 40] on div at bounding box center [381, 41] width 492 height 16
click at [597, 19] on button "Call to Customer" at bounding box center [591, 25] width 56 height 14
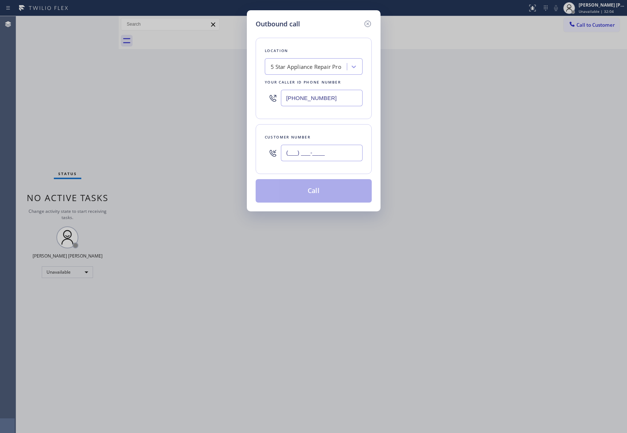
click at [340, 151] on input "(___) ___-____" at bounding box center [322, 153] width 82 height 16
paste input "805) 630-8689"
type input "[PHONE_NUMBER]"
click at [318, 190] on button "Call" at bounding box center [314, 190] width 116 height 23
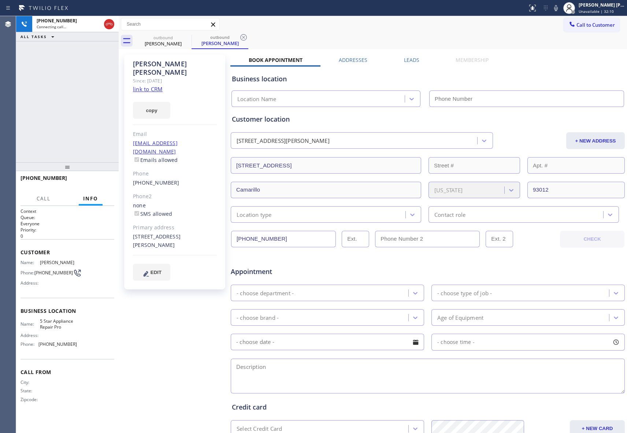
type input "[PHONE_NUMBER]"
drag, startPoint x: 109, startPoint y: 25, endPoint x: 157, endPoint y: 25, distance: 48.0
click at [109, 25] on icon at bounding box center [109, 24] width 9 height 9
click at [187, 37] on icon at bounding box center [186, 37] width 7 height 7
click at [240, 37] on icon at bounding box center [243, 37] width 7 height 7
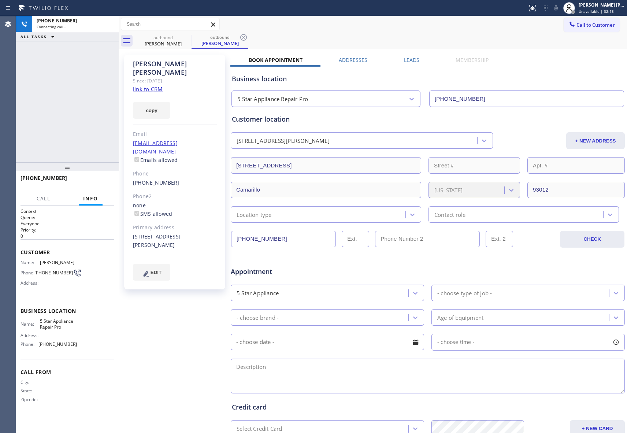
click at [187, 37] on div "outbound Bonnie Rossi outbound Bonnie Rossi" at bounding box center [381, 41] width 492 height 16
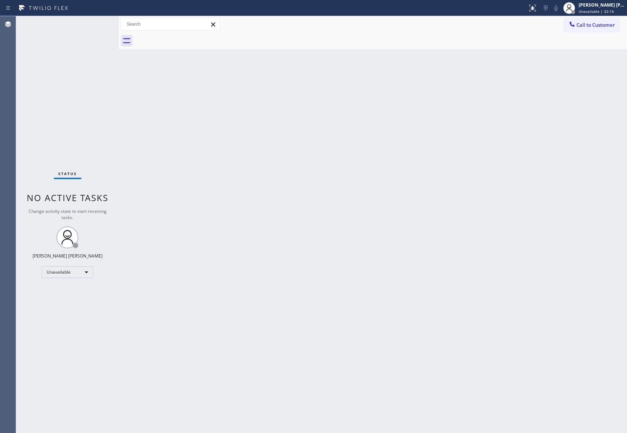
click at [187, 37] on div at bounding box center [381, 41] width 492 height 16
click at [605, 25] on span "Call to Customer" at bounding box center [595, 25] width 38 height 7
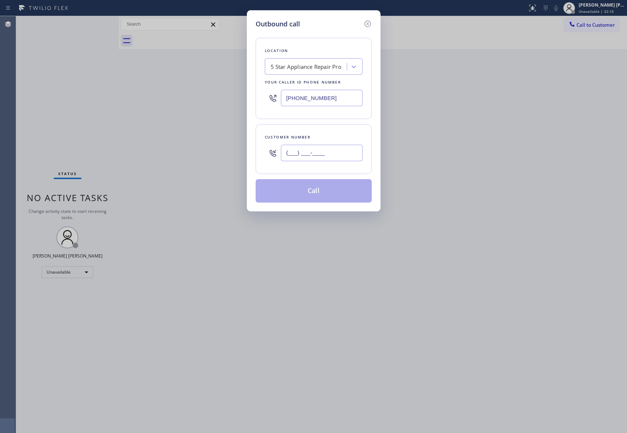
click at [350, 160] on input "(___) ___-____" at bounding box center [322, 153] width 82 height 16
paste input "209) 534-6425"
type input "(209) 534-6425"
click at [332, 192] on button "Call" at bounding box center [314, 190] width 116 height 23
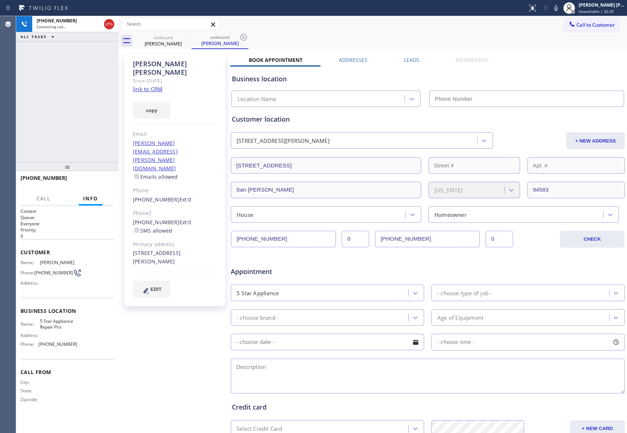
type input "[PHONE_NUMBER]"
click at [185, 36] on icon at bounding box center [186, 37] width 9 height 9
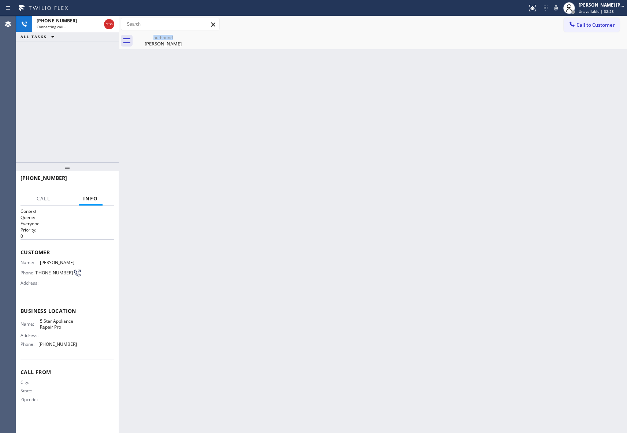
click at [185, 36] on div "outbound Christopher Gingell" at bounding box center [163, 41] width 57 height 16
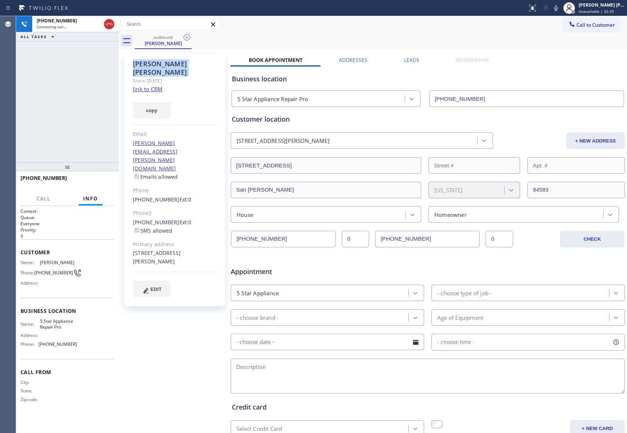
click at [185, 36] on icon at bounding box center [186, 37] width 9 height 9
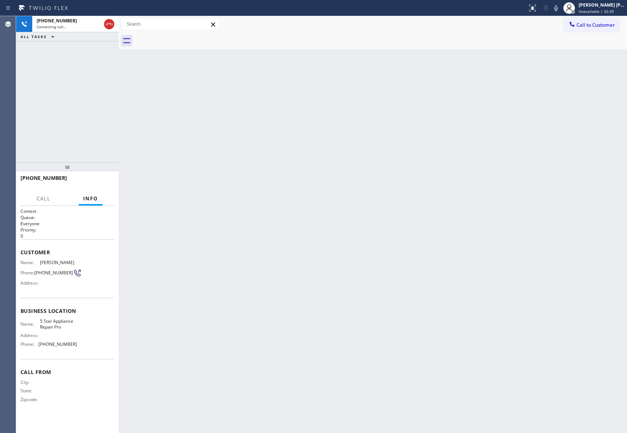
click at [185, 36] on div at bounding box center [381, 41] width 492 height 16
click at [109, 25] on icon at bounding box center [109, 24] width 9 height 9
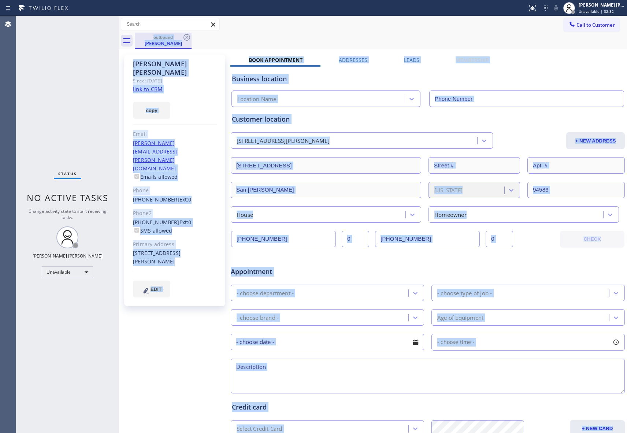
click at [176, 38] on div "outbound" at bounding box center [162, 36] width 55 height 5
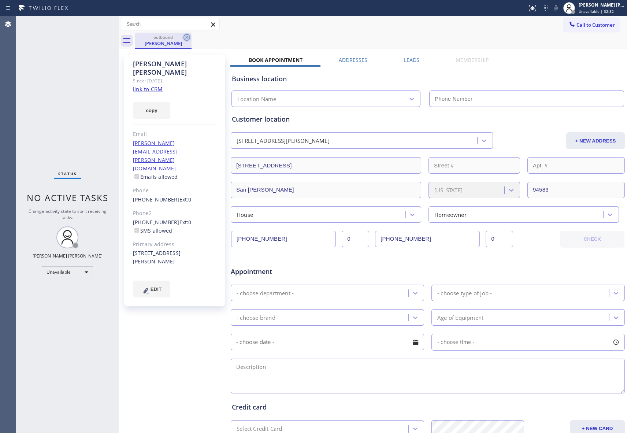
type input "[PHONE_NUMBER]"
click at [190, 36] on icon at bounding box center [186, 37] width 9 height 9
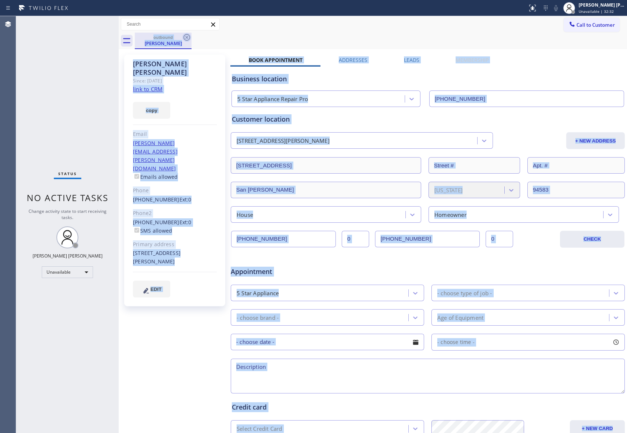
click at [190, 36] on div "outbound Christopher Gingell" at bounding box center [381, 41] width 492 height 16
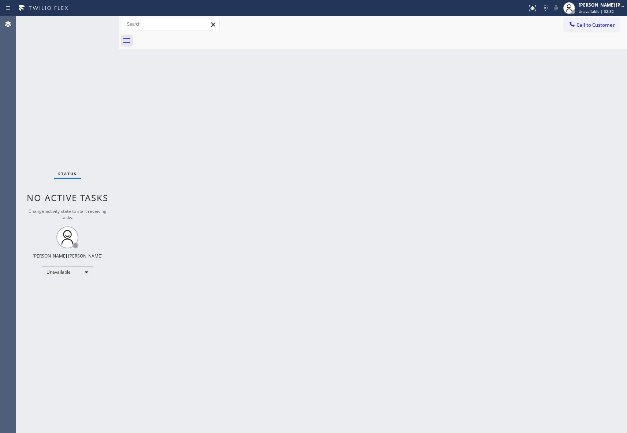
click at [190, 36] on div at bounding box center [381, 41] width 492 height 16
click at [593, 27] on span "Call to Customer" at bounding box center [595, 25] width 38 height 7
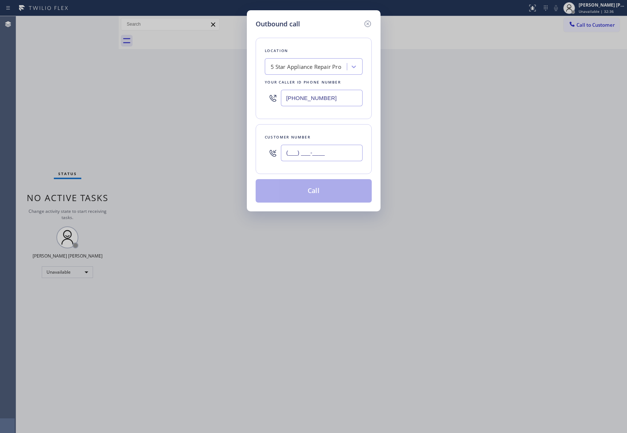
click at [331, 150] on input "(___) ___-____" at bounding box center [322, 153] width 82 height 16
paste input "209) 534-6425"
type input "(209) 534-6425"
click at [325, 192] on button "Call" at bounding box center [314, 190] width 116 height 23
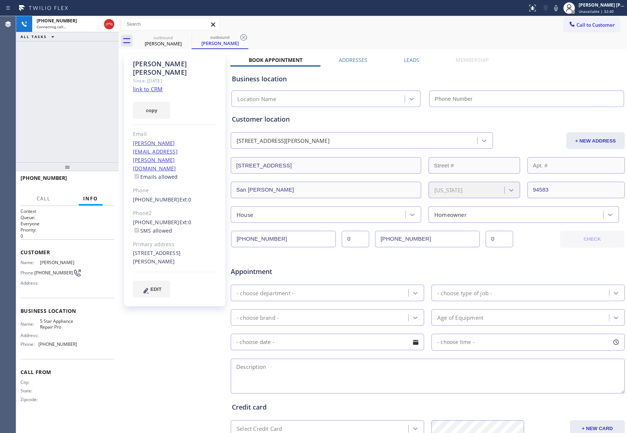
type input "[PHONE_NUMBER]"
click at [189, 36] on icon at bounding box center [186, 37] width 7 height 7
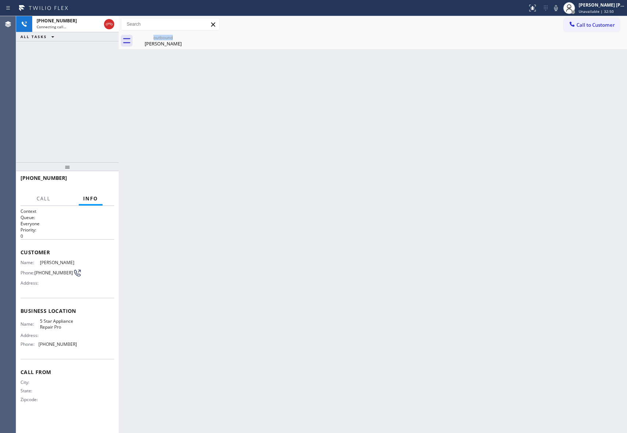
click at [189, 36] on div "outbound Christopher Gingell" at bounding box center [163, 41] width 57 height 16
click at [0, 0] on icon at bounding box center [0, 0] width 0 height 0
drag, startPoint x: 189, startPoint y: 36, endPoint x: 185, endPoint y: 36, distance: 4.0
click at [188, 36] on div at bounding box center [381, 41] width 492 height 16
click at [106, 22] on icon at bounding box center [109, 24] width 9 height 9
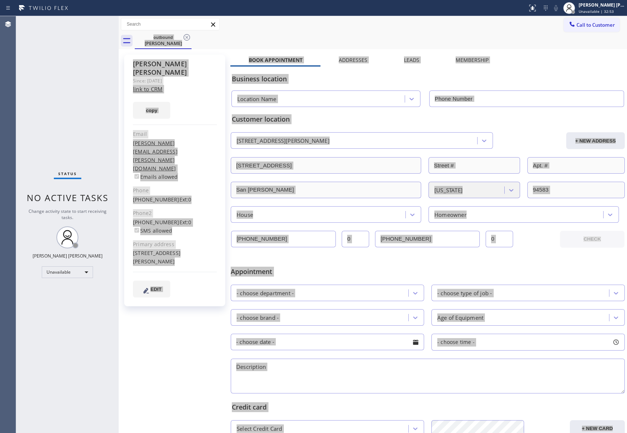
type input "[PHONE_NUMBER]"
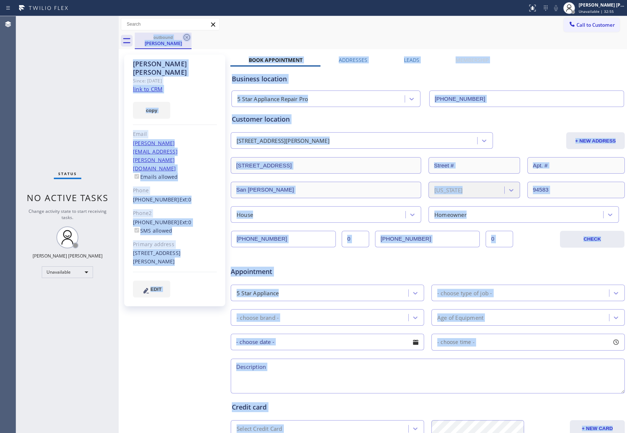
click at [190, 37] on icon at bounding box center [186, 37] width 9 height 9
click at [190, 37] on div "outbound Christopher Gingell" at bounding box center [381, 41] width 492 height 16
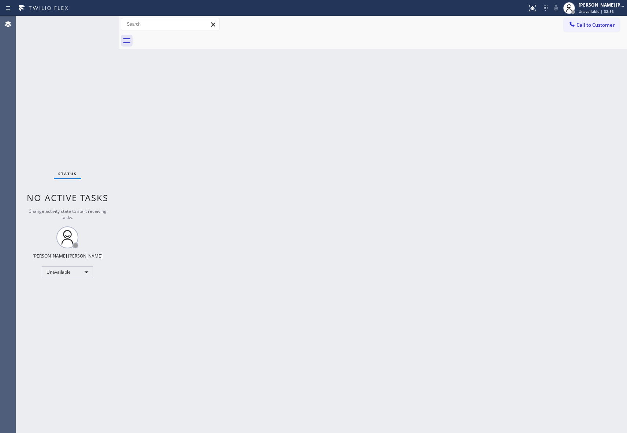
click at [190, 37] on div at bounding box center [381, 41] width 492 height 16
drag, startPoint x: 190, startPoint y: 37, endPoint x: 12, endPoint y: 38, distance: 177.9
click at [181, 37] on div at bounding box center [381, 41] width 492 height 16
click at [598, 25] on span "Call to Customer" at bounding box center [595, 25] width 38 height 7
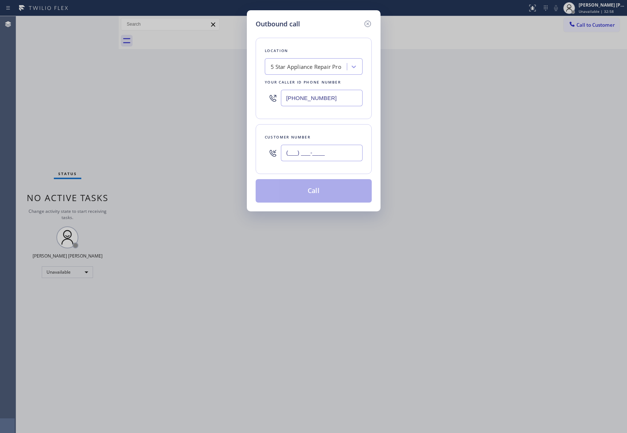
click at [310, 157] on input "(___) ___-____" at bounding box center [322, 153] width 82 height 16
paste input "310) 470-8834"
type input "[PHONE_NUMBER]"
click at [323, 190] on button "Call" at bounding box center [314, 190] width 116 height 23
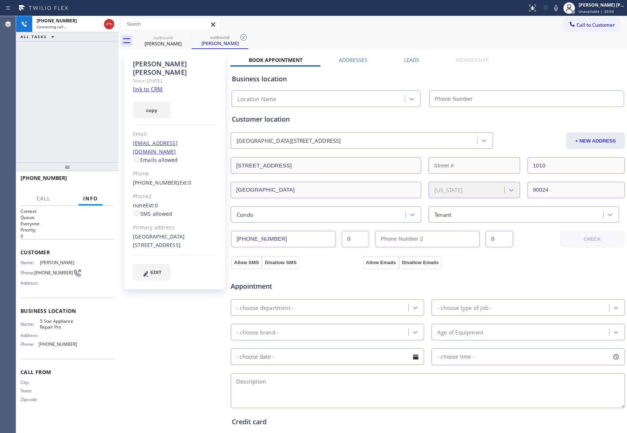
type input "[PHONE_NUMBER]"
drag, startPoint x: 106, startPoint y: 23, endPoint x: 119, endPoint y: 25, distance: 13.1
click at [107, 23] on icon at bounding box center [109, 24] width 9 height 9
click at [186, 37] on icon at bounding box center [186, 37] width 7 height 7
click at [240, 37] on icon at bounding box center [243, 37] width 7 height 7
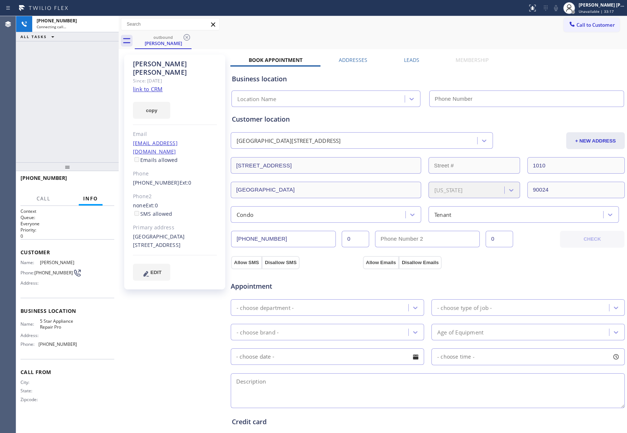
click at [186, 37] on icon at bounding box center [186, 37] width 7 height 7
click at [186, 37] on div "outbound [PERSON_NAME]" at bounding box center [381, 41] width 492 height 16
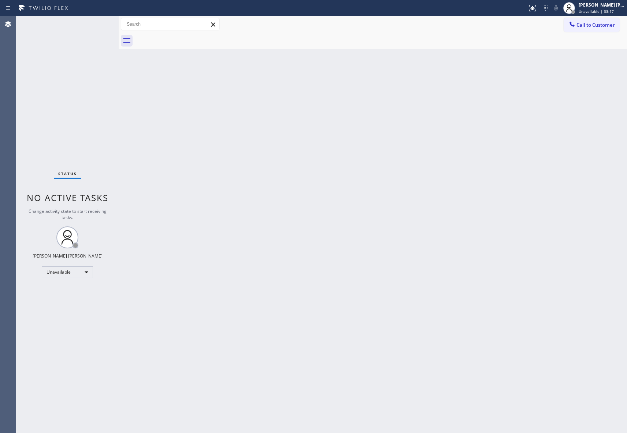
click at [186, 37] on div at bounding box center [381, 41] width 492 height 16
click at [606, 25] on span "Call to Customer" at bounding box center [595, 25] width 38 height 7
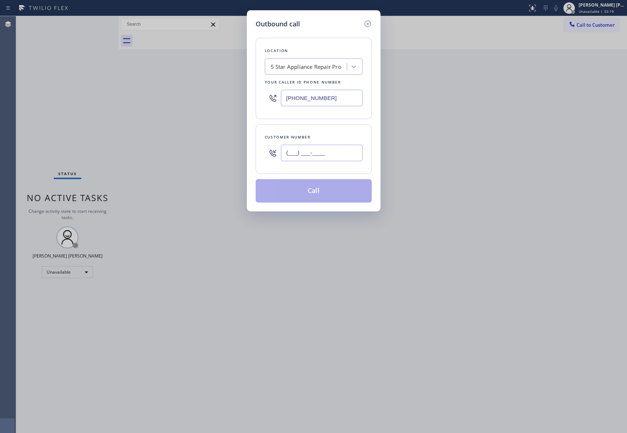
click at [335, 157] on input "(___) ___-____" at bounding box center [322, 153] width 82 height 16
paste input "702) 493-5214"
type input "[PHONE_NUMBER]"
click at [311, 193] on button "Call" at bounding box center [314, 190] width 116 height 23
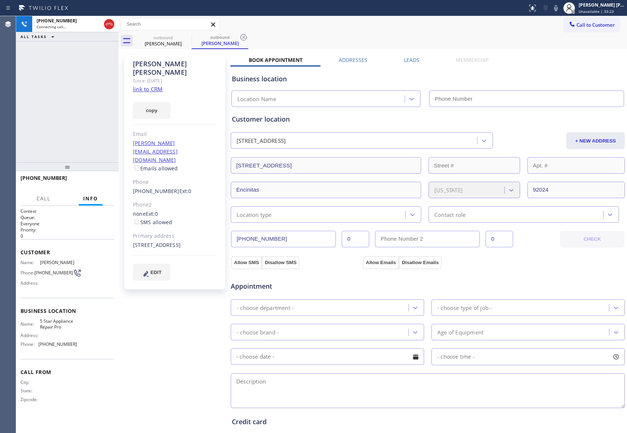
type input "[PHONE_NUMBER]"
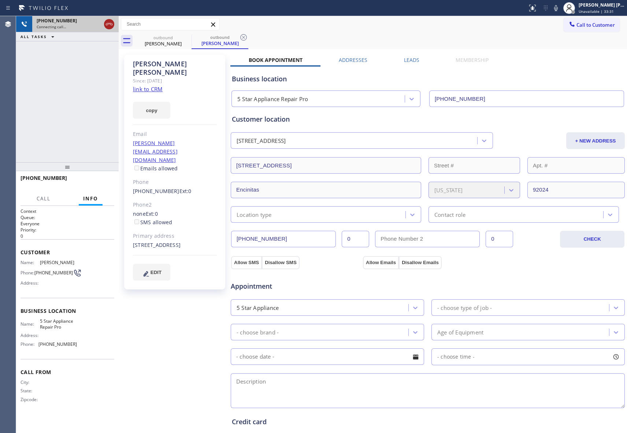
click at [110, 25] on icon at bounding box center [109, 24] width 9 height 9
click at [187, 38] on icon at bounding box center [186, 37] width 7 height 7
click at [240, 37] on icon at bounding box center [243, 37] width 7 height 7
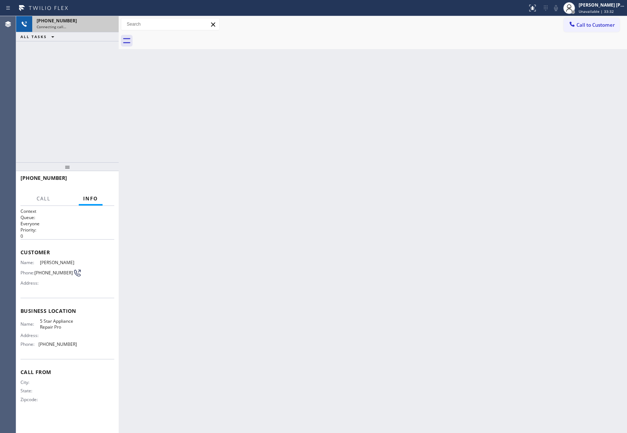
click at [187, 37] on div at bounding box center [381, 41] width 492 height 16
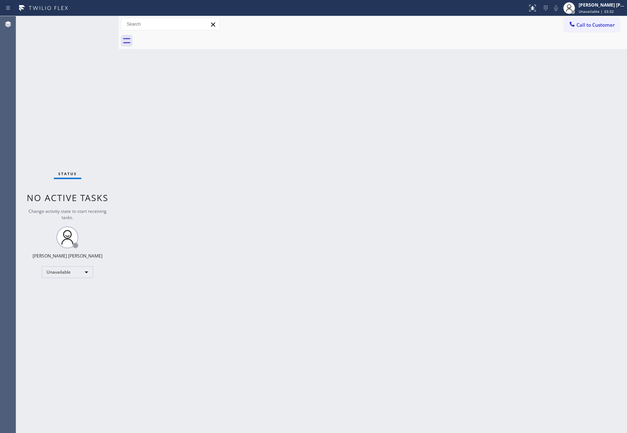
click at [186, 37] on div at bounding box center [381, 41] width 492 height 16
click at [602, 22] on span "Call to Customer" at bounding box center [595, 25] width 38 height 7
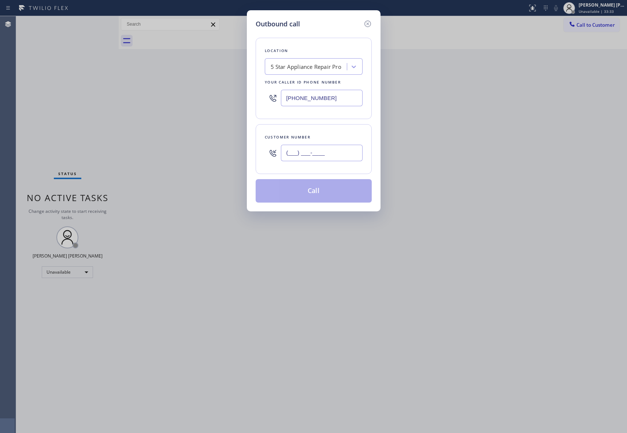
click at [299, 155] on input "(___) ___-____" at bounding box center [322, 153] width 82 height 16
paste input "774) 242-8686"
type input "[PHONE_NUMBER]"
click at [324, 188] on button "Call" at bounding box center [314, 190] width 116 height 23
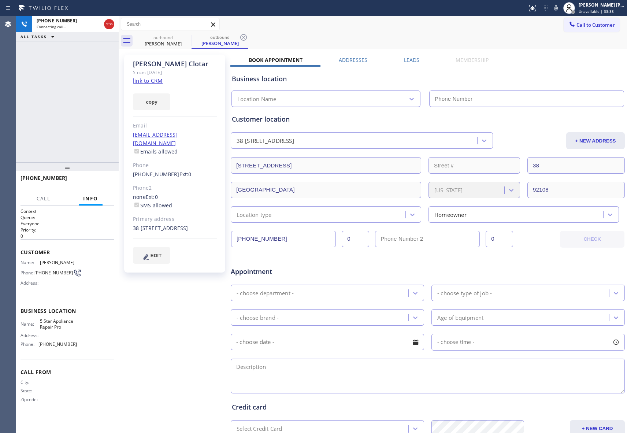
type input "[PHONE_NUMBER]"
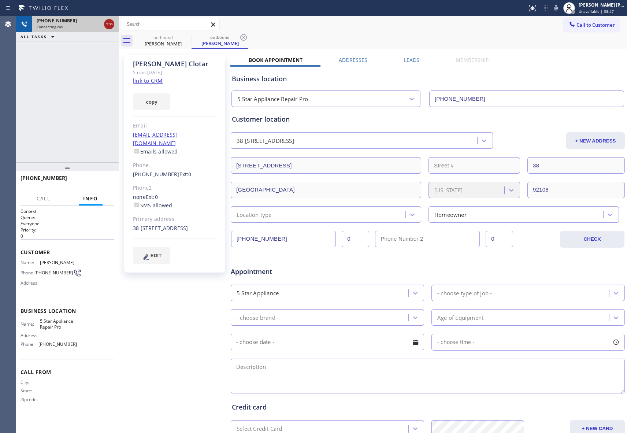
click at [109, 23] on icon at bounding box center [109, 24] width 7 height 2
click at [0, 0] on icon at bounding box center [0, 0] width 0 height 0
click at [239, 36] on icon at bounding box center [243, 37] width 9 height 9
click at [186, 36] on div "outbound Paul Clotar outbound Paul Clotar" at bounding box center [381, 41] width 492 height 16
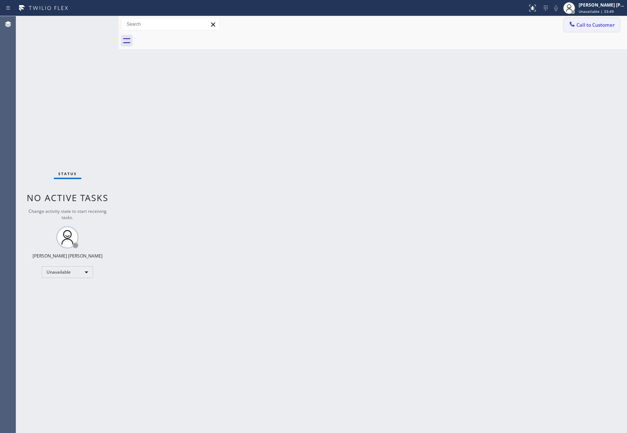
click at [610, 26] on span "Call to Customer" at bounding box center [595, 25] width 38 height 7
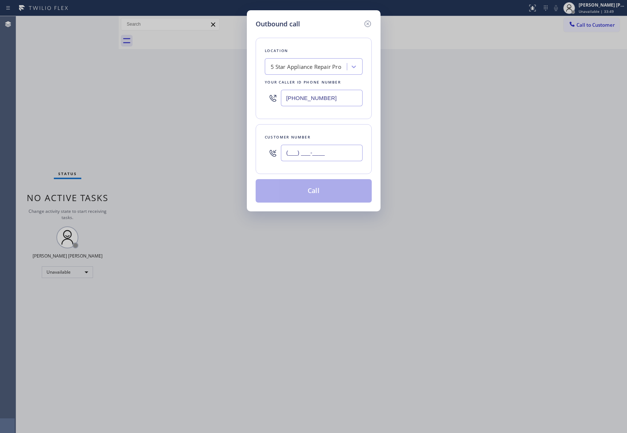
click at [325, 155] on input "(___) ___-____" at bounding box center [322, 153] width 82 height 16
paste input "562) 522-4261"
type input "[PHONE_NUMBER]"
click at [318, 195] on button "Call" at bounding box center [314, 190] width 116 height 23
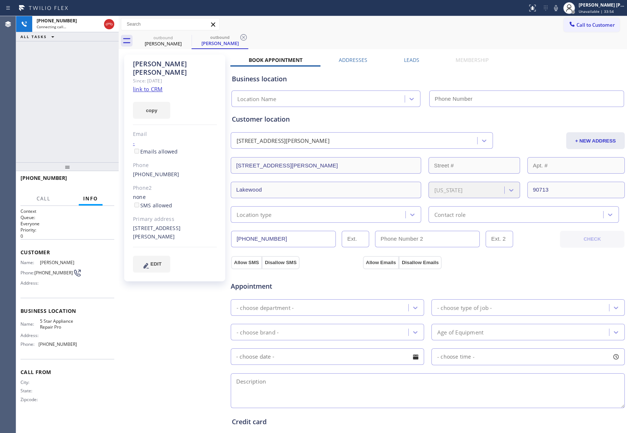
type input "[PHONE_NUMBER]"
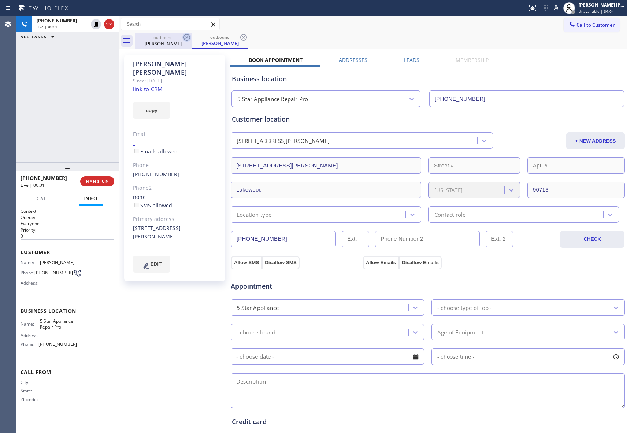
click at [188, 37] on icon at bounding box center [186, 37] width 9 height 9
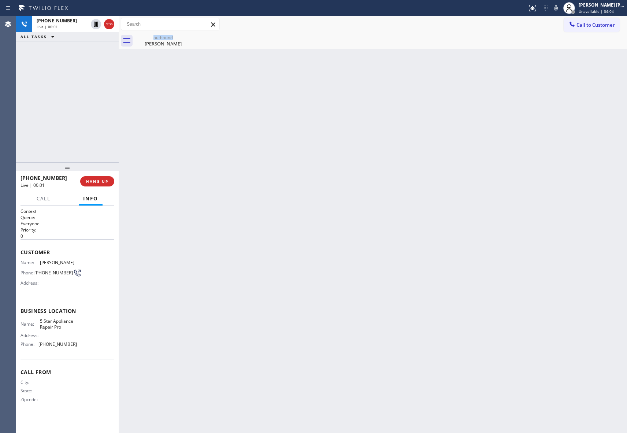
click at [188, 37] on div "outbound [PERSON_NAME]" at bounding box center [163, 41] width 57 height 16
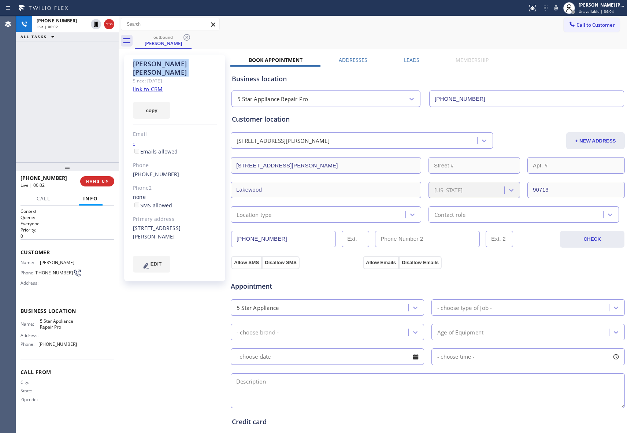
click at [188, 37] on icon at bounding box center [186, 37] width 9 height 9
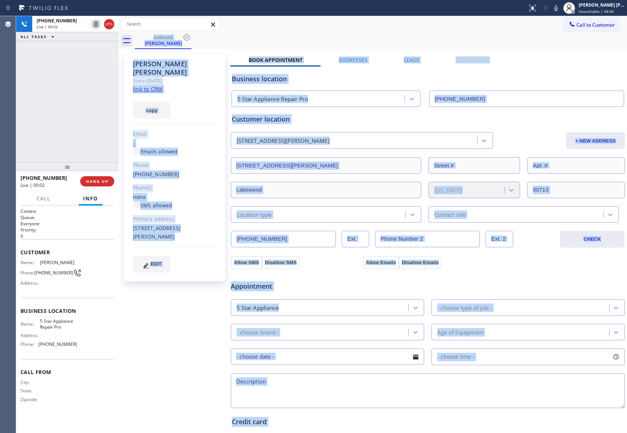
drag, startPoint x: 188, startPoint y: 37, endPoint x: 174, endPoint y: 35, distance: 14.4
click at [186, 37] on div "outbound [PERSON_NAME]" at bounding box center [381, 41] width 492 height 16
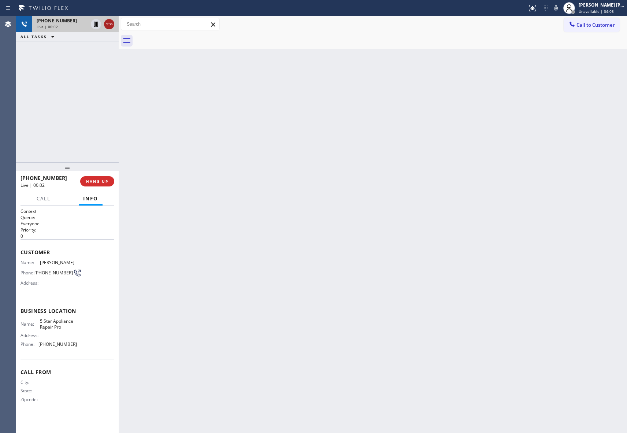
click at [110, 22] on icon at bounding box center [109, 24] width 9 height 9
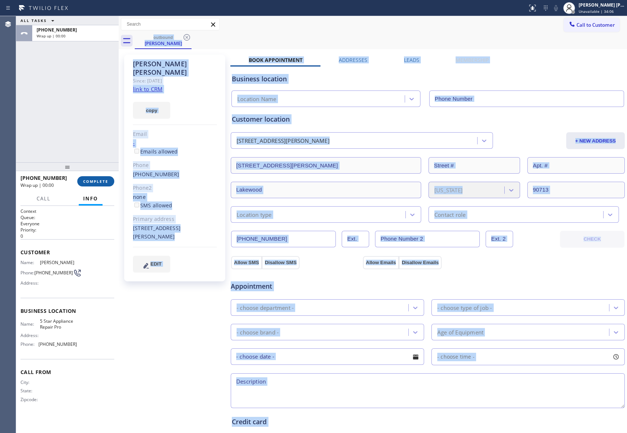
click at [103, 179] on span "COMPLETE" at bounding box center [95, 181] width 25 height 5
type input "[PHONE_NUMBER]"
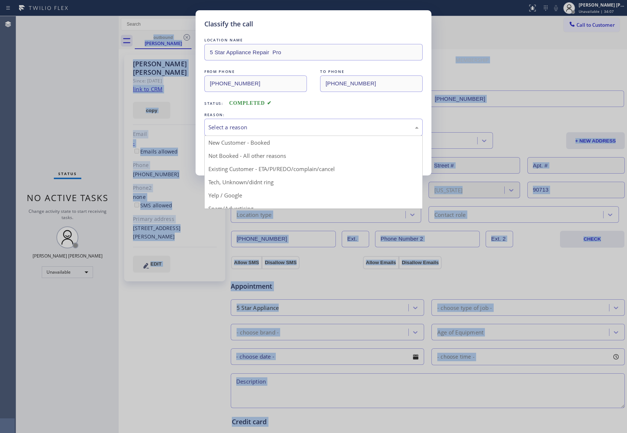
click at [243, 127] on div "Select a reason" at bounding box center [313, 127] width 210 height 8
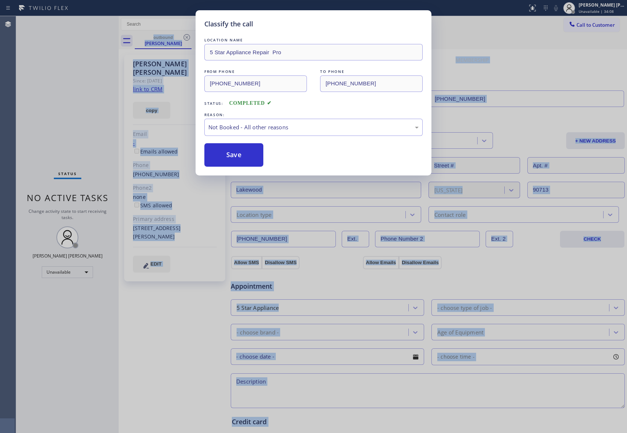
click at [230, 154] on button "Save" at bounding box center [233, 154] width 59 height 23
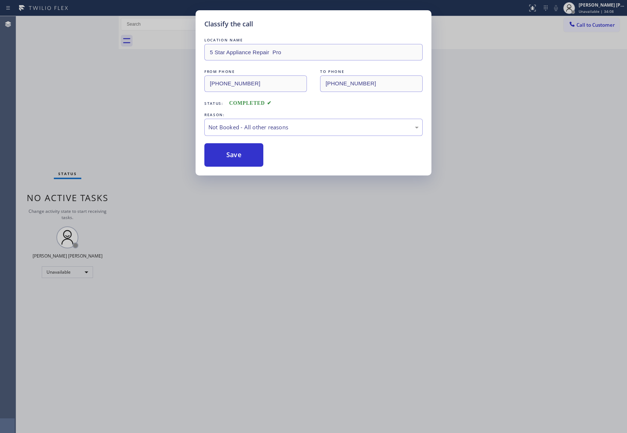
click at [230, 154] on button "Save" at bounding box center [233, 154] width 59 height 23
